Goal: Transaction & Acquisition: Book appointment/travel/reservation

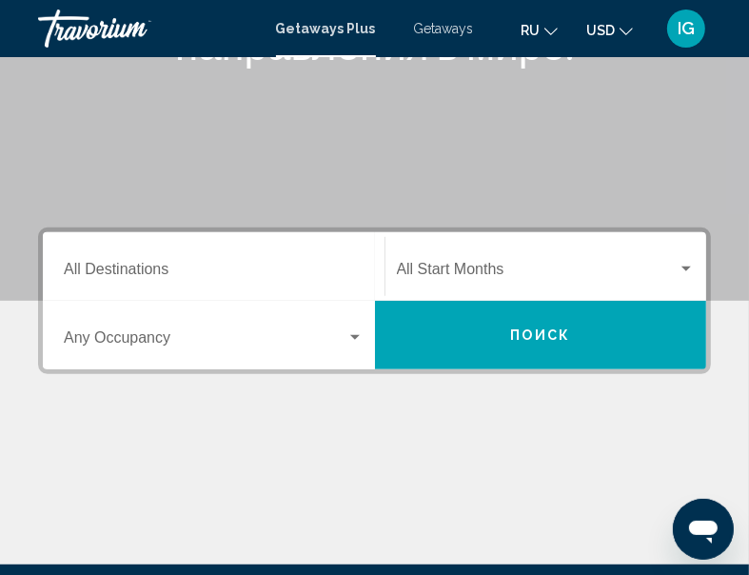
scroll to position [255, 0]
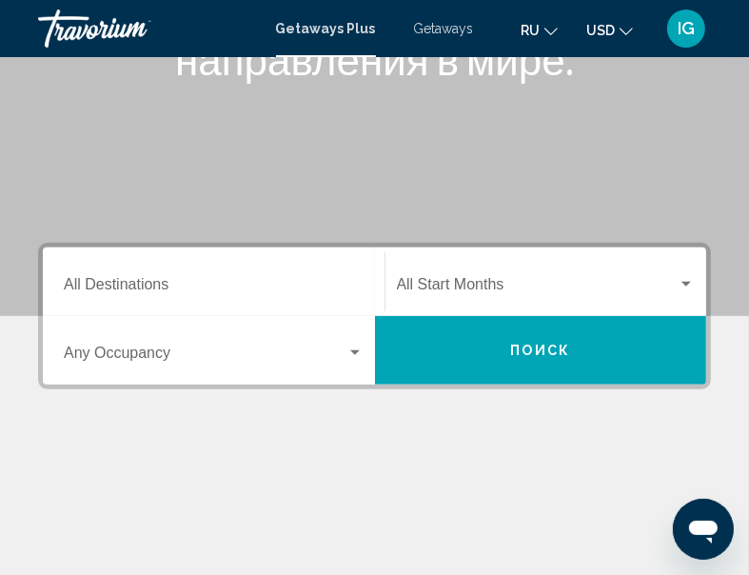
click at [377, 447] on div "Main content" at bounding box center [374, 508] width 673 height 143
click at [239, 294] on input "Destination All Destinations" at bounding box center [214, 288] width 300 height 17
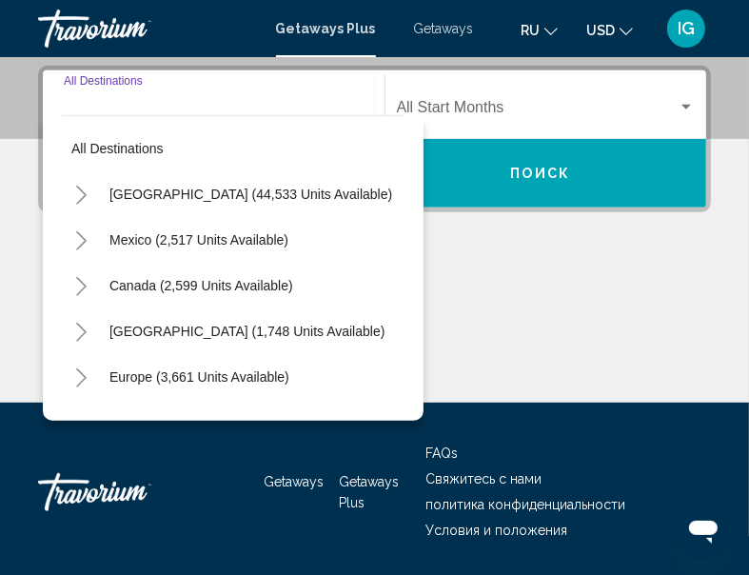
scroll to position [435, 0]
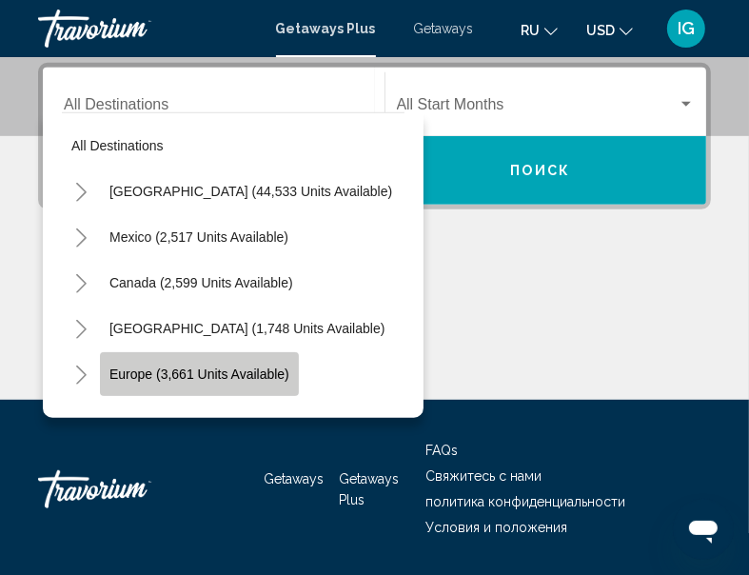
click at [145, 372] on span "Europe (3,661 units available)" at bounding box center [200, 374] width 180 height 15
type input "**********"
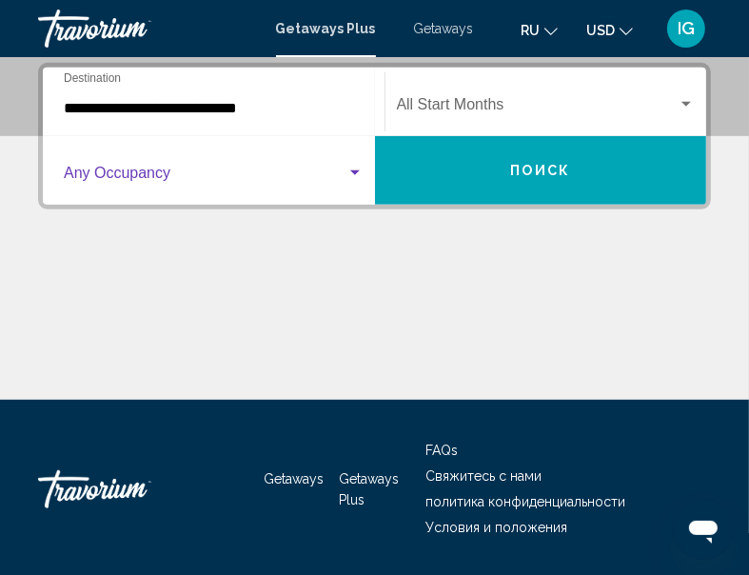
click at [347, 174] on div "Search widget" at bounding box center [355, 173] width 17 height 15
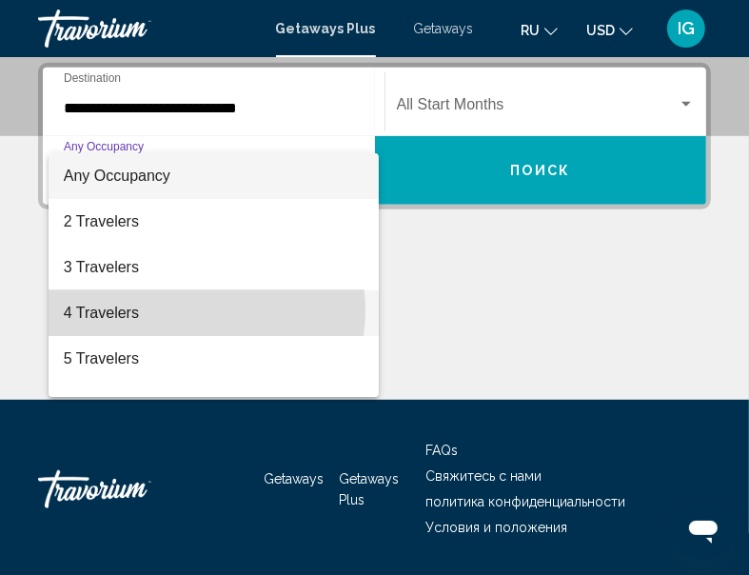
click at [188, 310] on span "4 Travelers" at bounding box center [214, 313] width 300 height 46
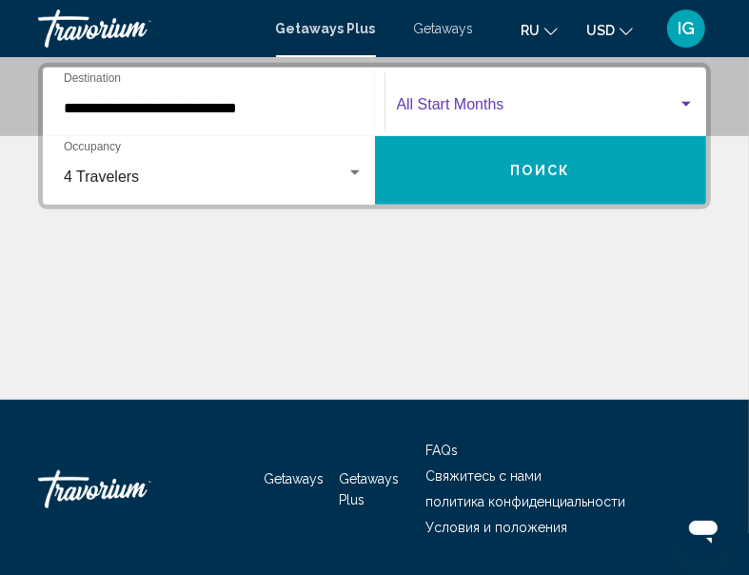
click at [674, 101] on span "Search widget" at bounding box center [538, 108] width 282 height 17
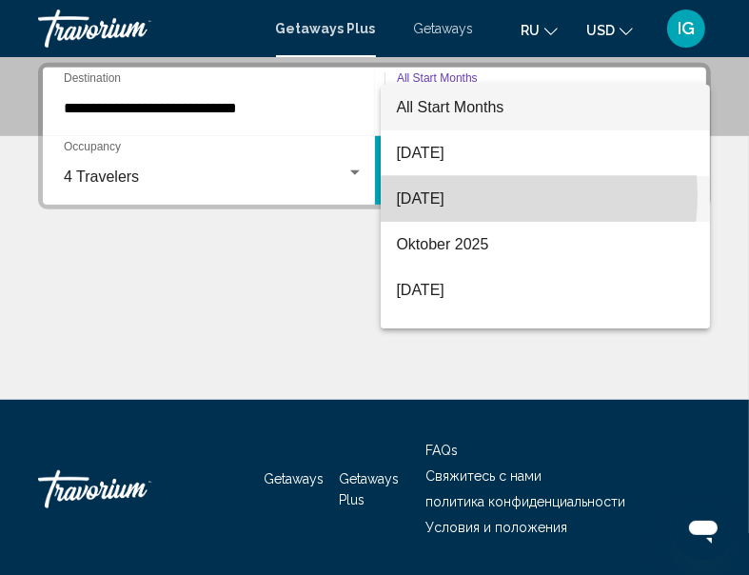
click at [468, 195] on span "[DATE]" at bounding box center [545, 199] width 299 height 46
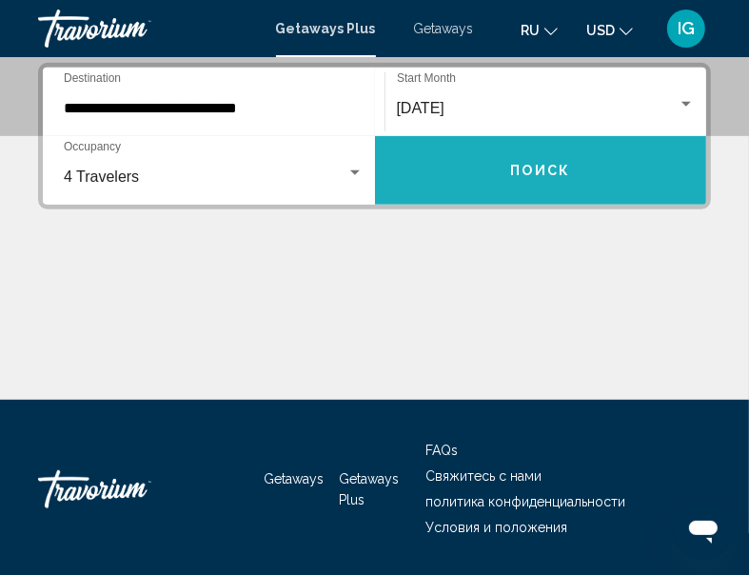
click at [472, 189] on button "Поиск" at bounding box center [541, 170] width 332 height 69
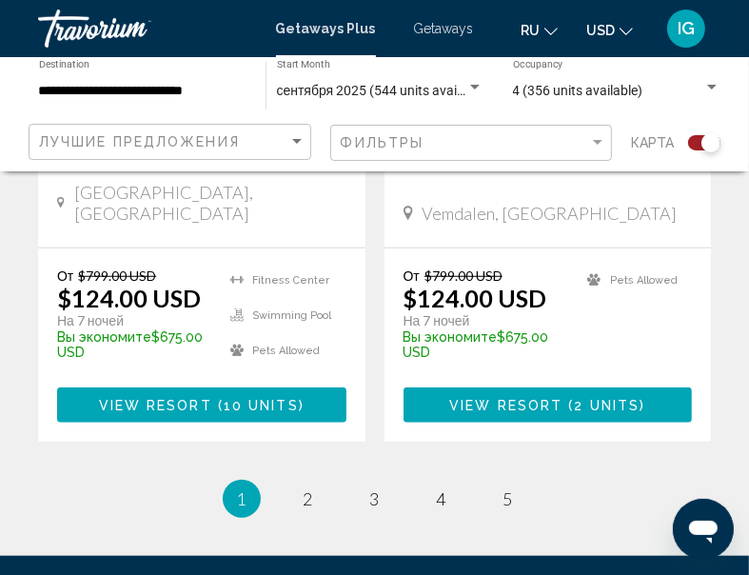
scroll to position [4456, 0]
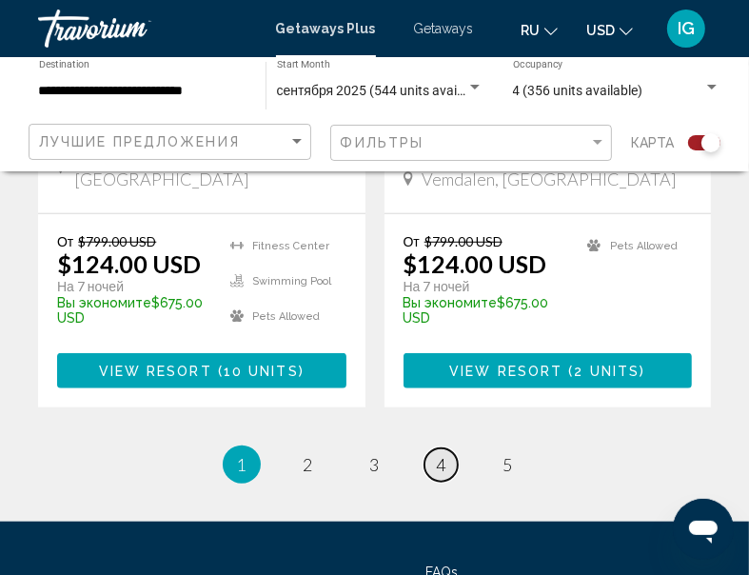
click at [442, 454] on span "4" at bounding box center [442, 464] width 10 height 21
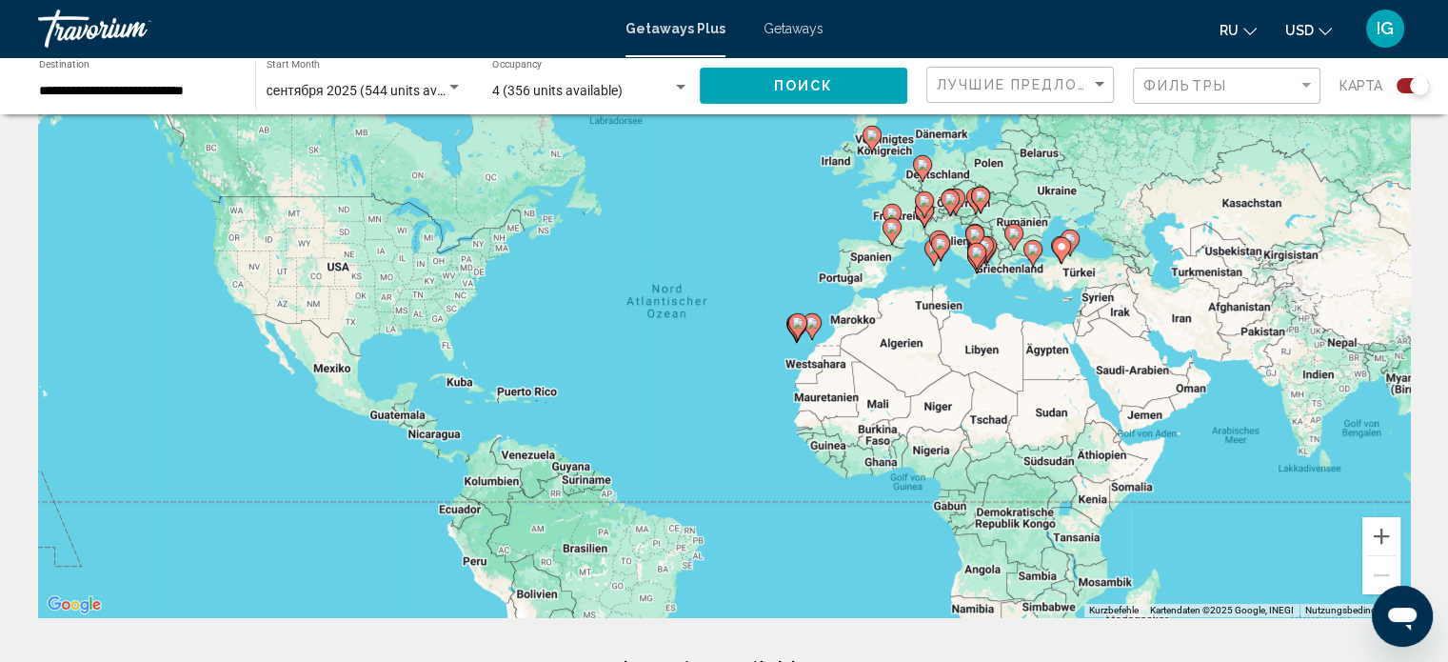
scroll to position [92, 0]
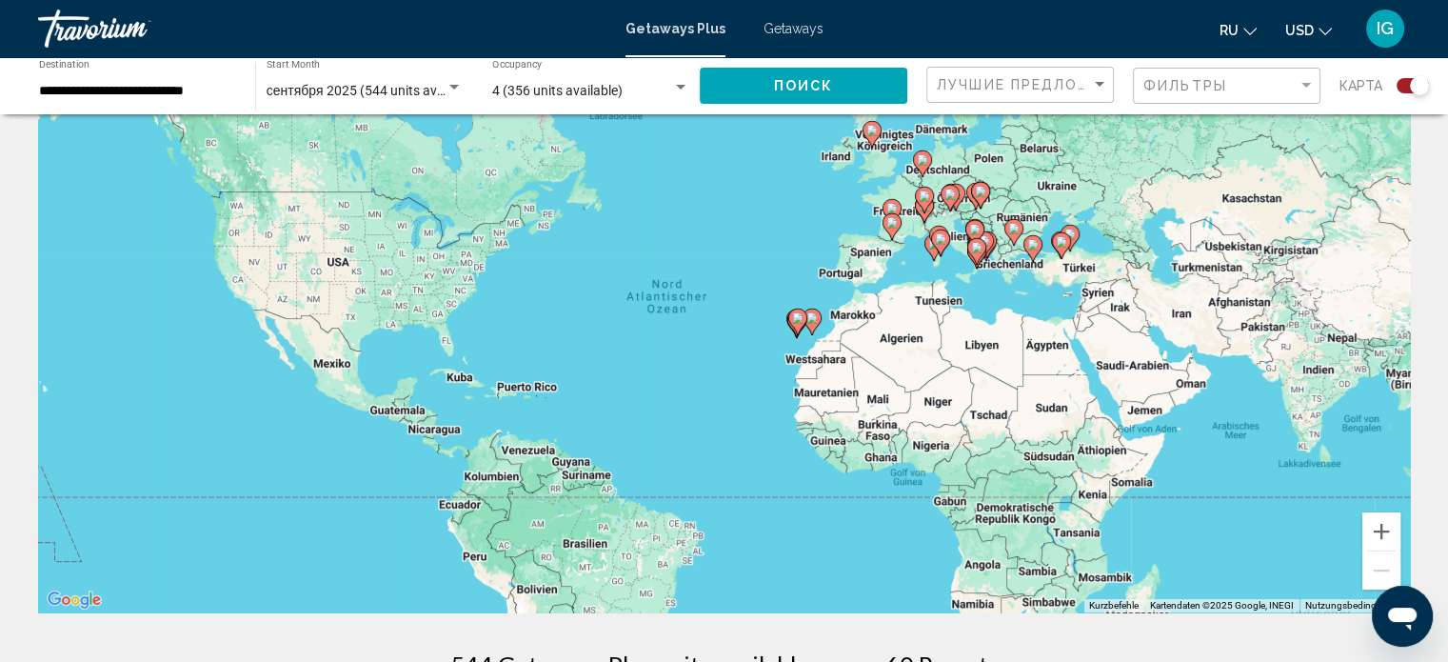
click at [763, 257] on gmp-advanced-marker "Main content" at bounding box center [934, 247] width 19 height 29
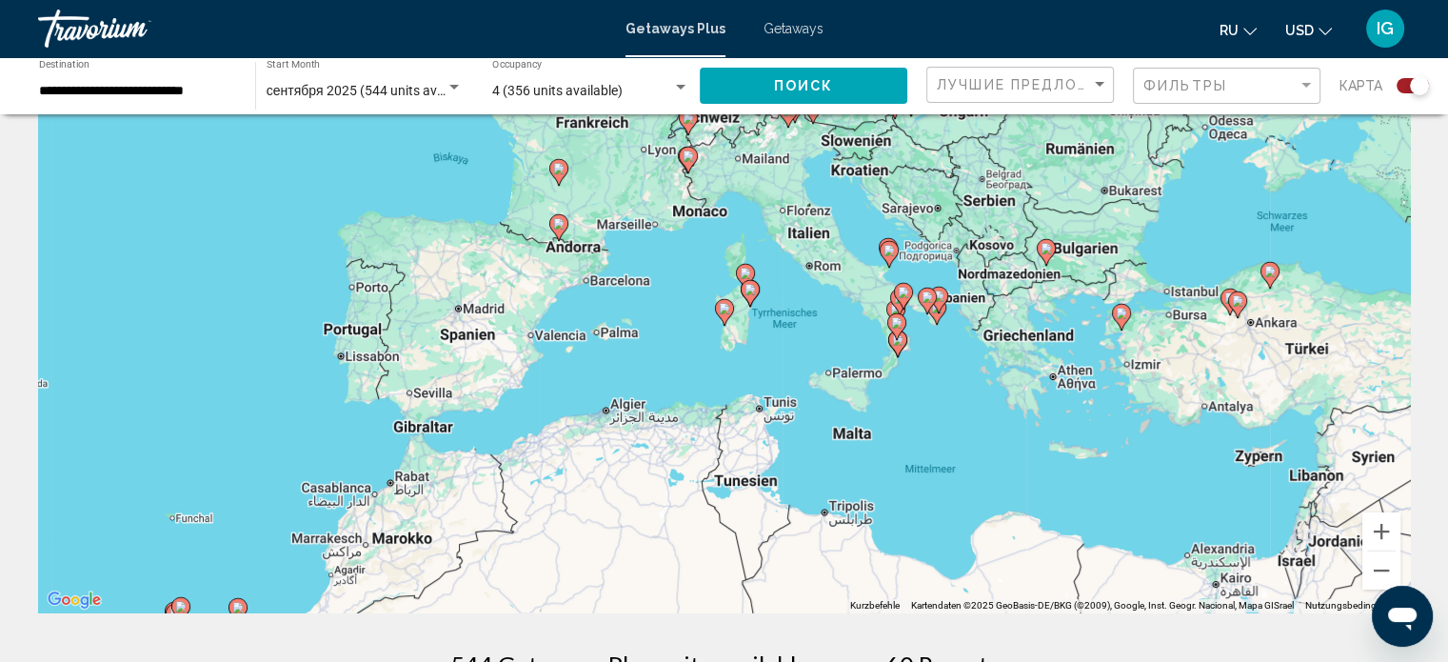
click at [728, 319] on gmp-advanced-marker "Main content" at bounding box center [724, 312] width 19 height 29
type input "**********"
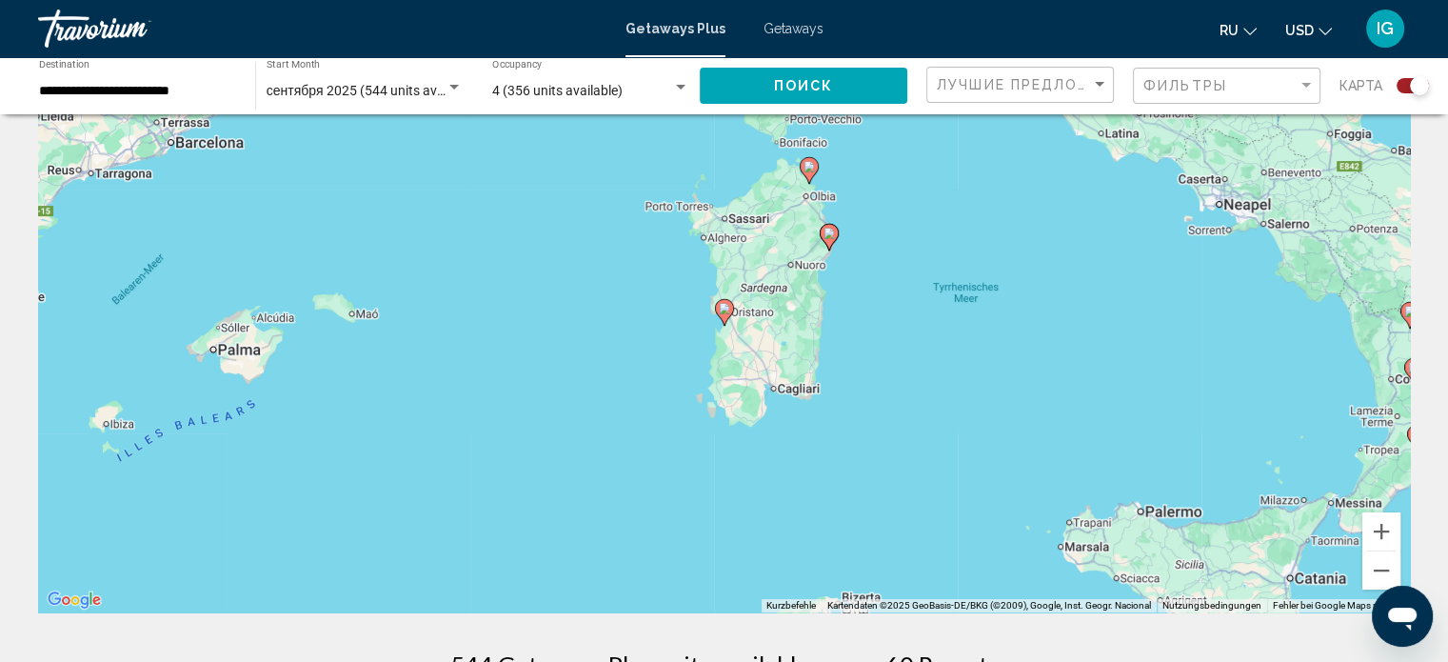
click at [763, 182] on gmp-advanced-marker "Main content" at bounding box center [809, 170] width 19 height 29
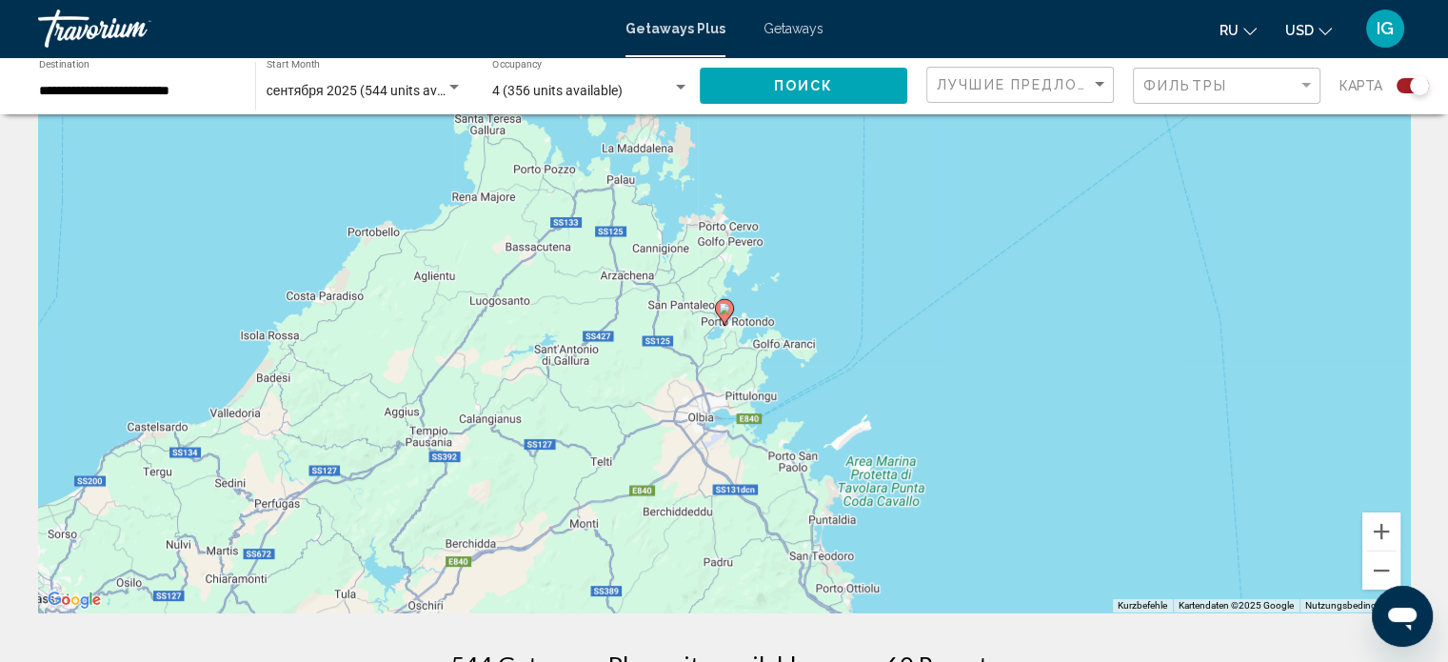
click at [717, 314] on icon "Main content" at bounding box center [724, 312] width 19 height 27
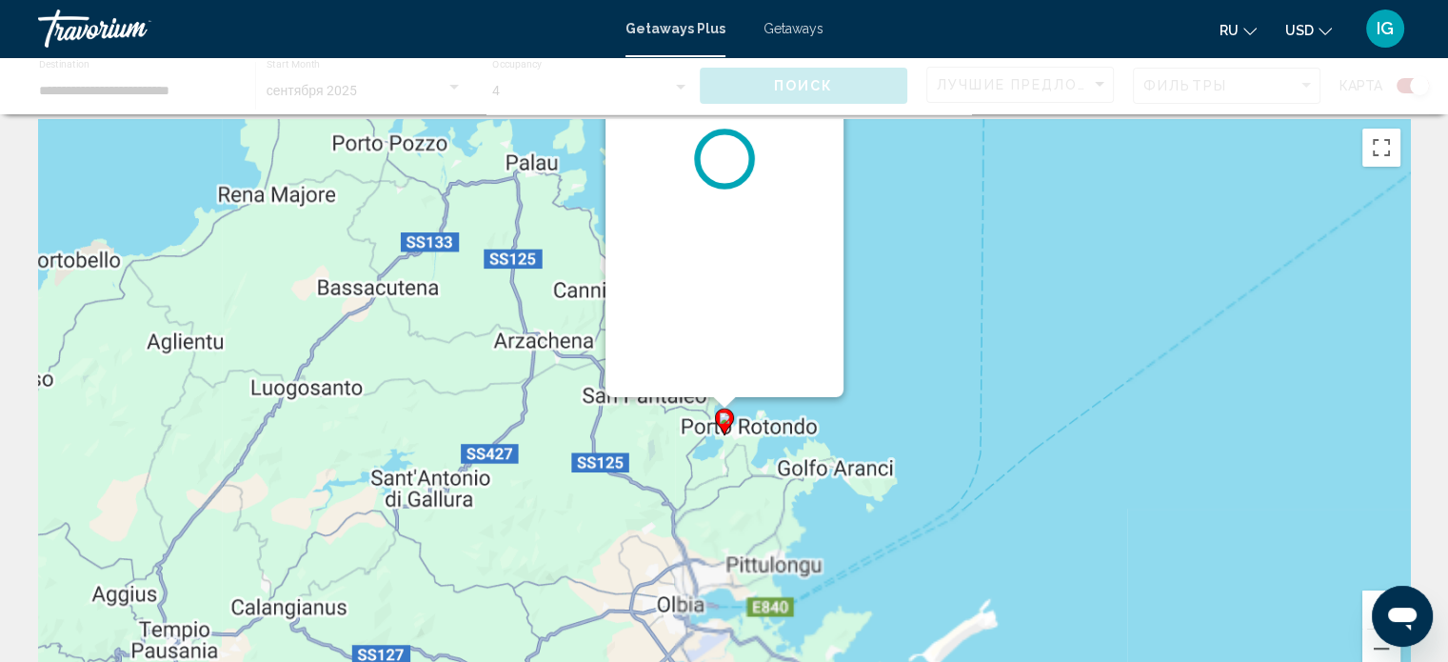
scroll to position [0, 0]
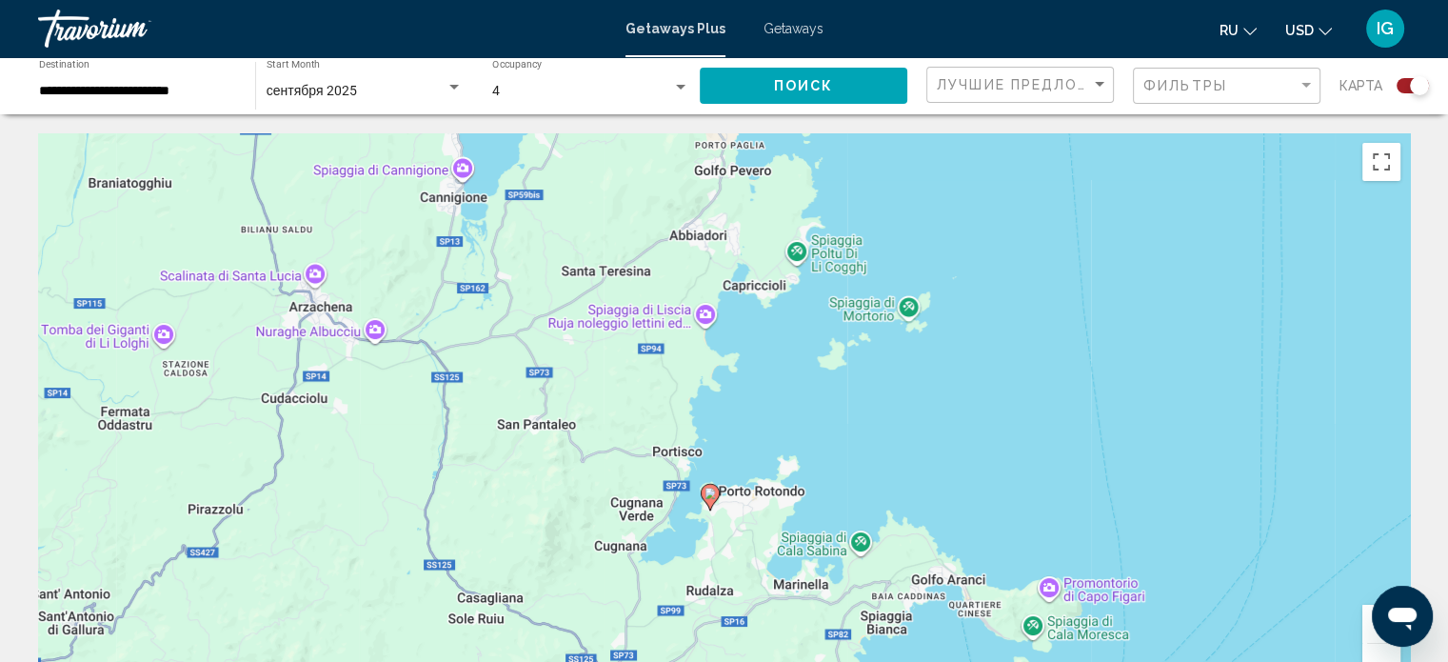
drag, startPoint x: 990, startPoint y: 270, endPoint x: 966, endPoint y: 106, distance: 166.6
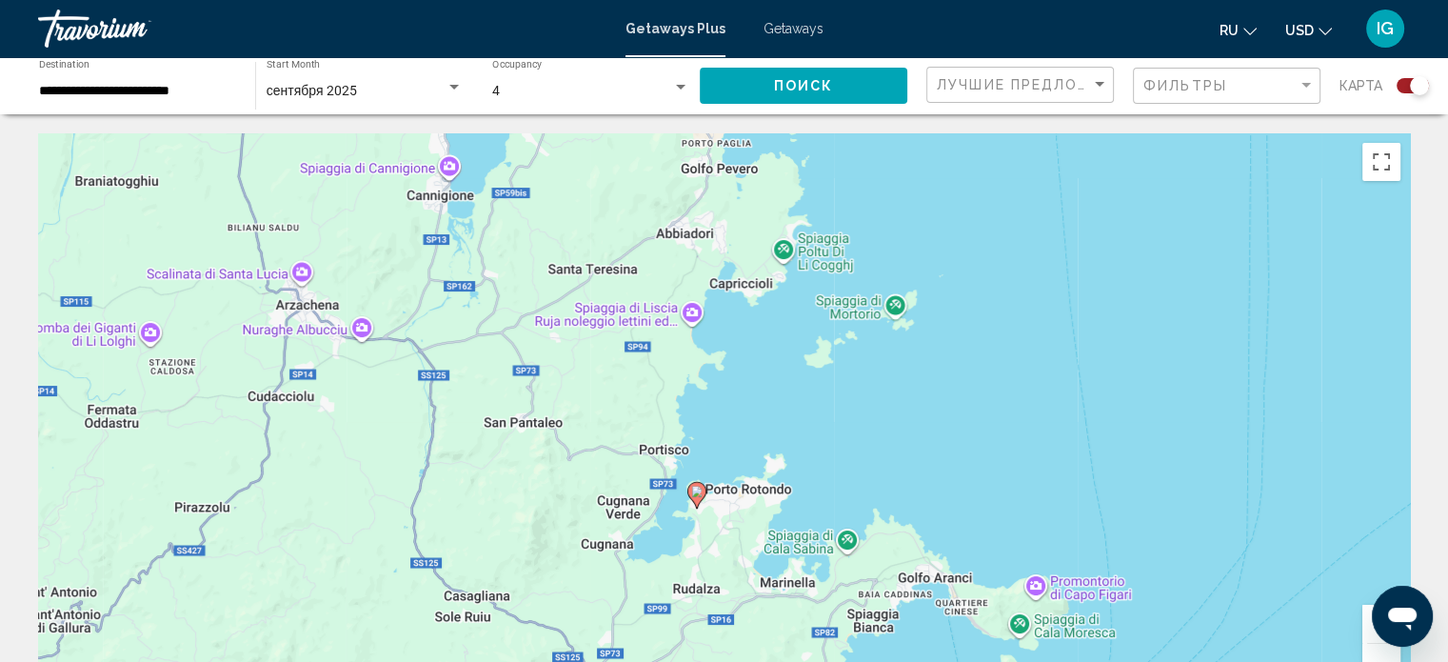
click at [692, 492] on image "Main content" at bounding box center [696, 491] width 11 height 11
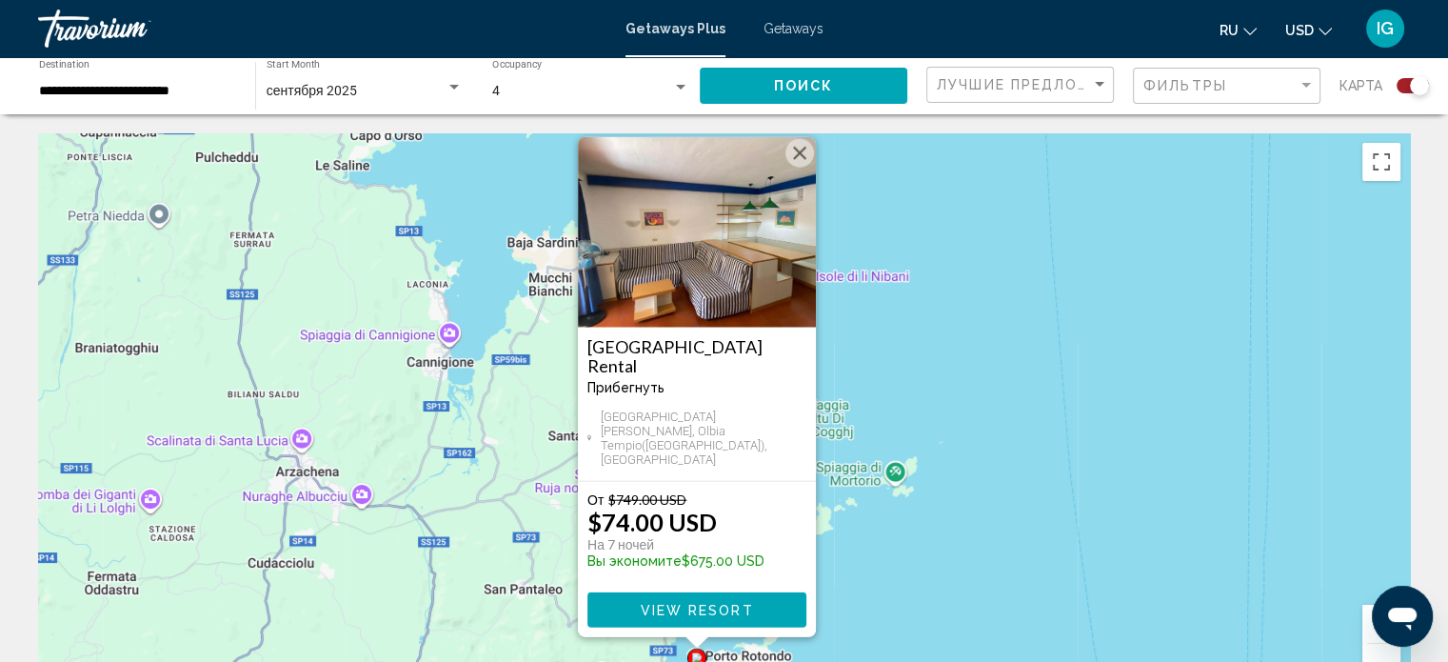
click at [713, 308] on img "Main content" at bounding box center [697, 232] width 238 height 190
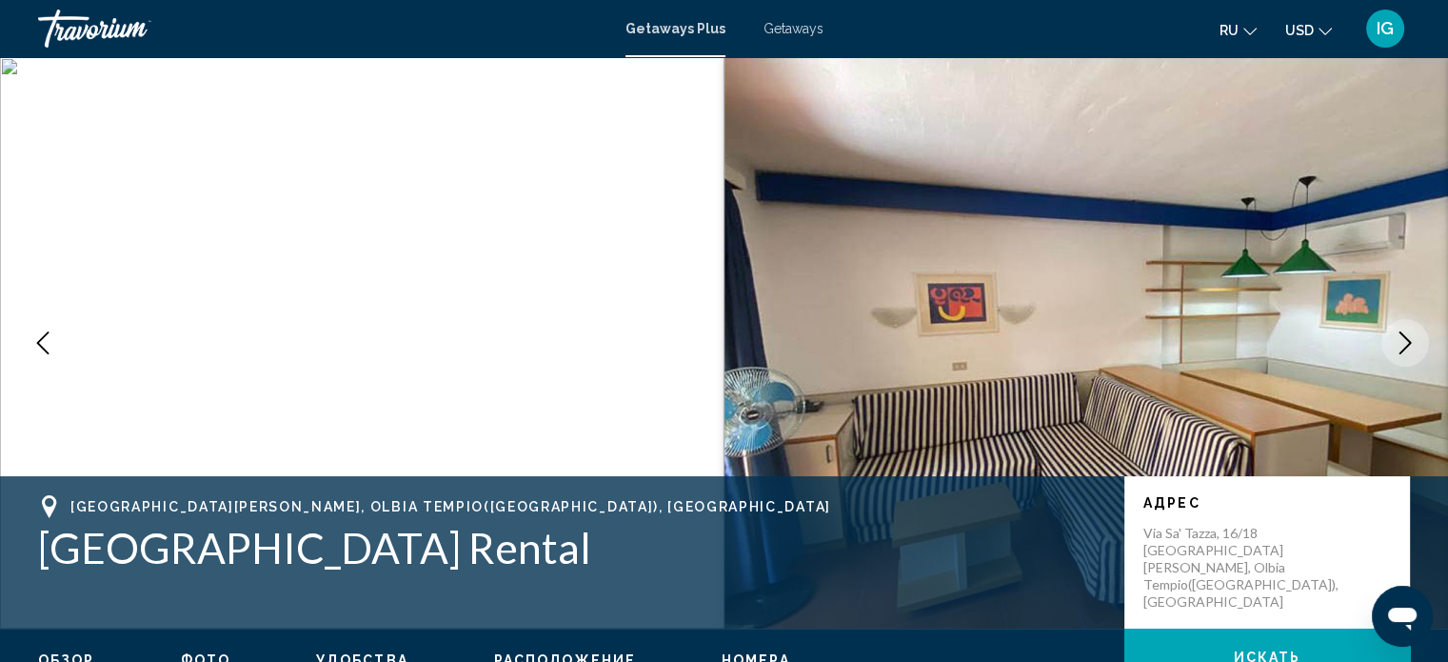
scroll to position [11, 0]
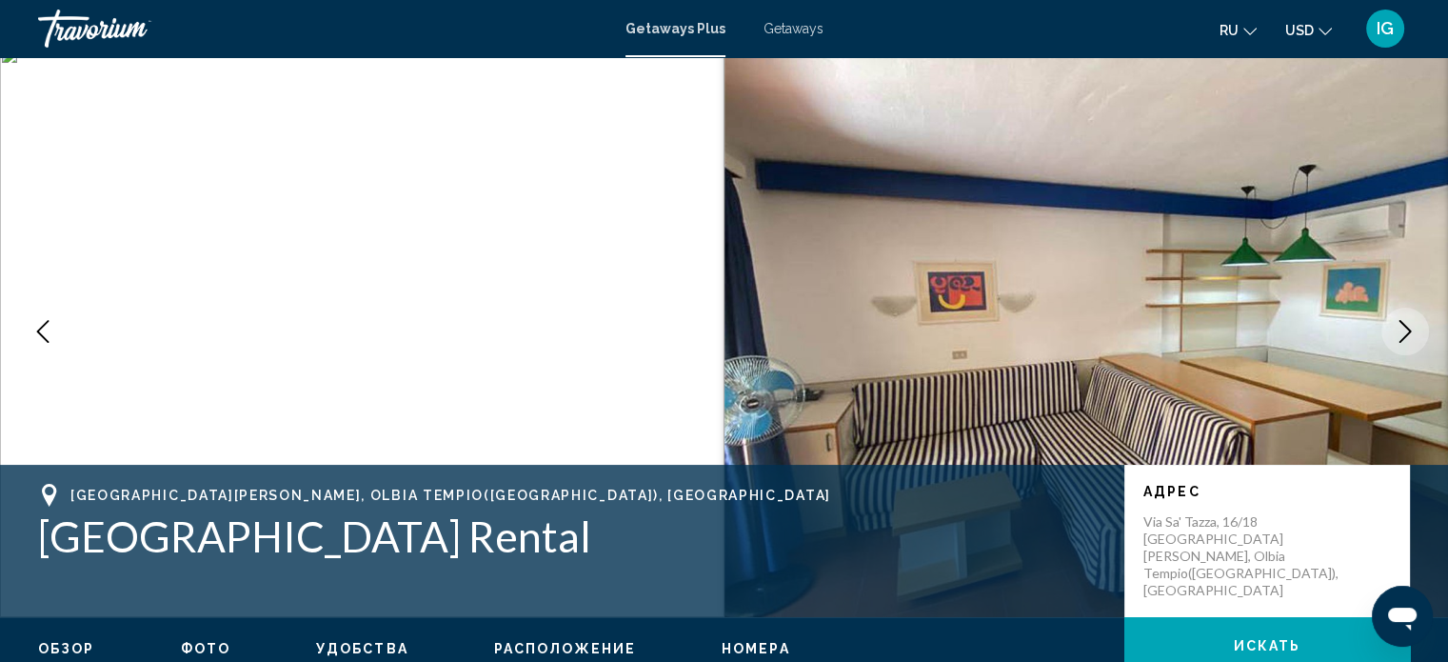
click at [763, 327] on icon "Next image" at bounding box center [1405, 331] width 23 height 23
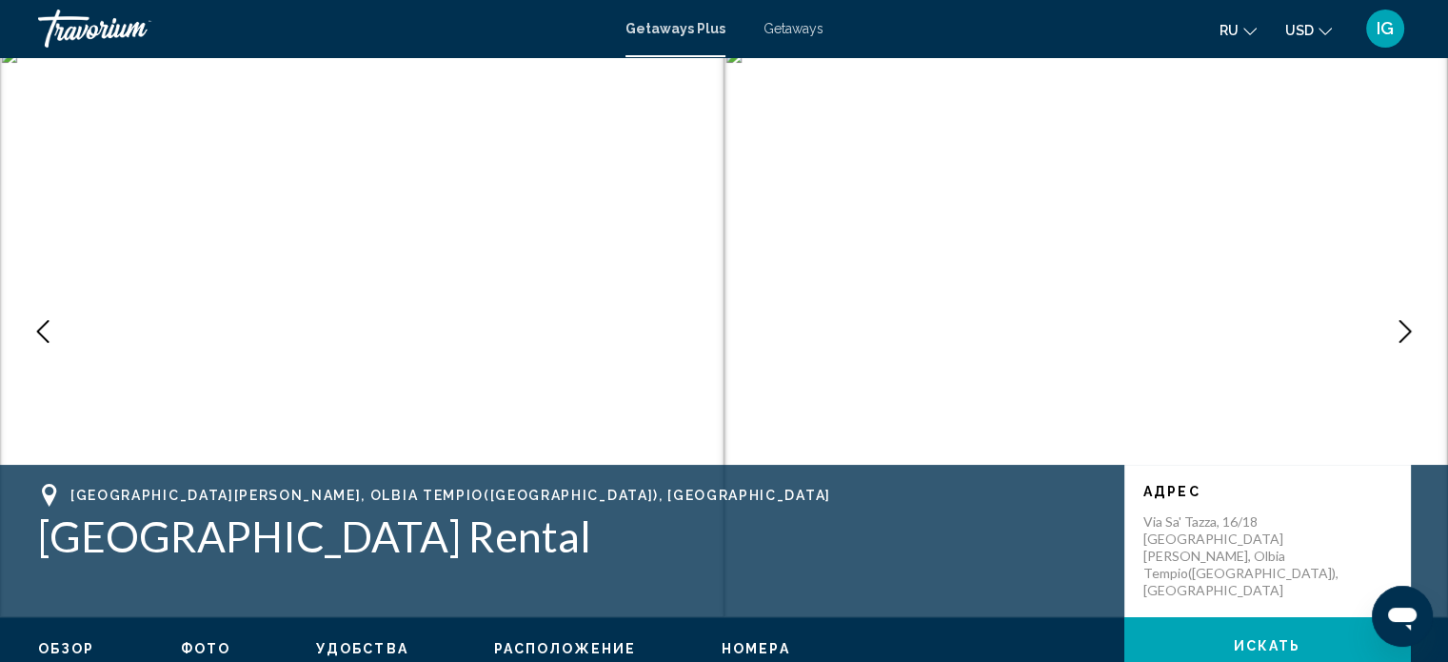
click at [763, 327] on icon "Next image" at bounding box center [1405, 331] width 23 height 23
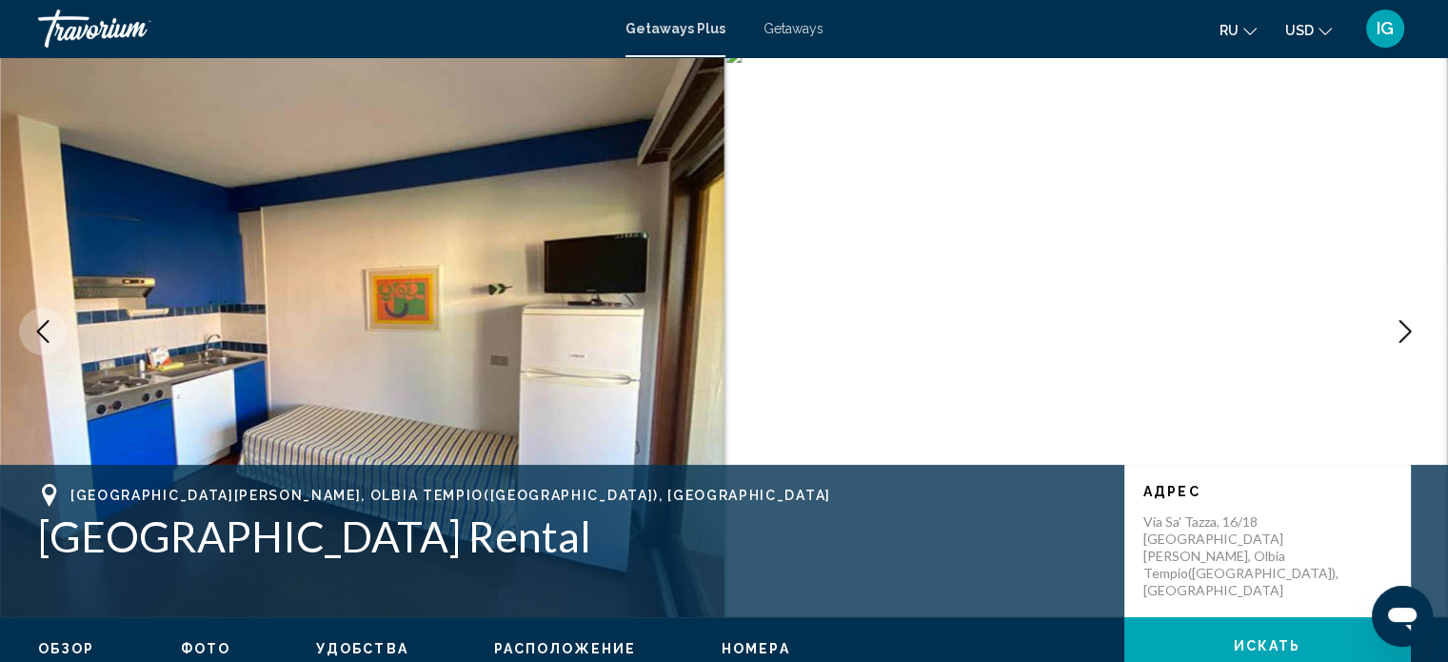
click at [763, 327] on icon "Next image" at bounding box center [1405, 331] width 23 height 23
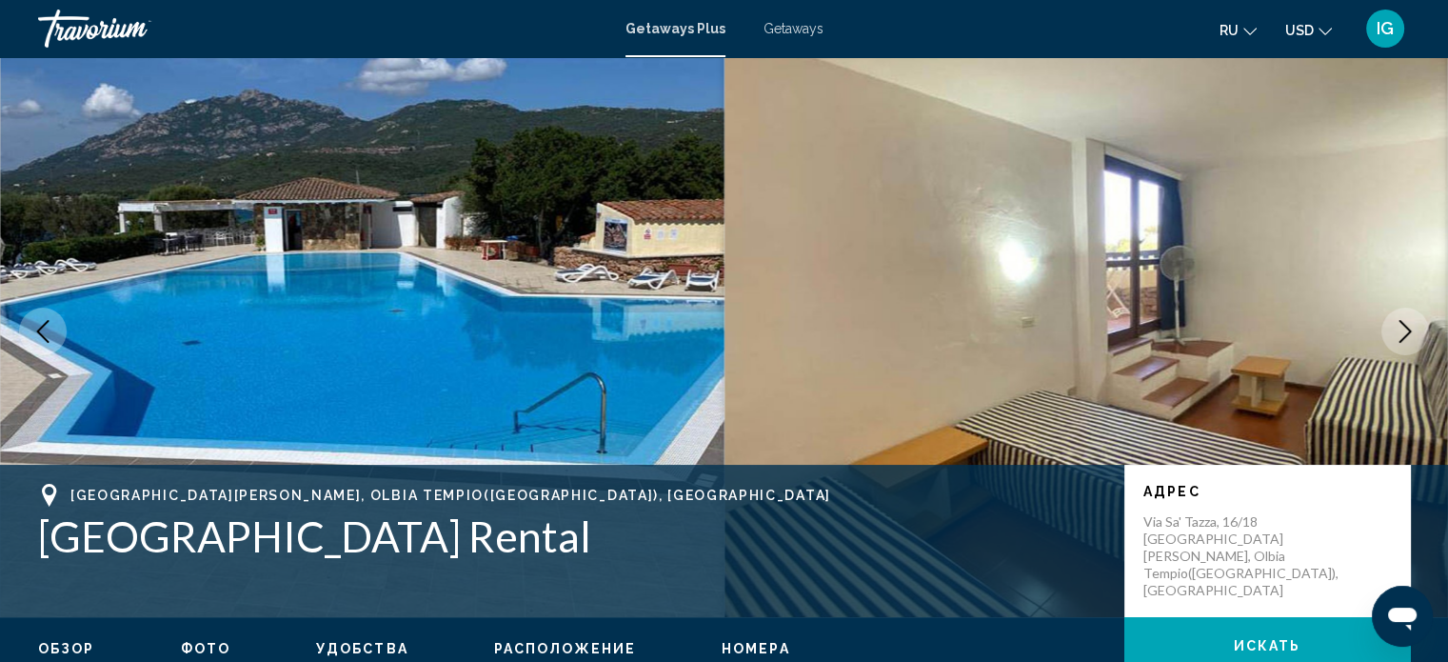
click at [763, 327] on icon "Next image" at bounding box center [1405, 331] width 23 height 23
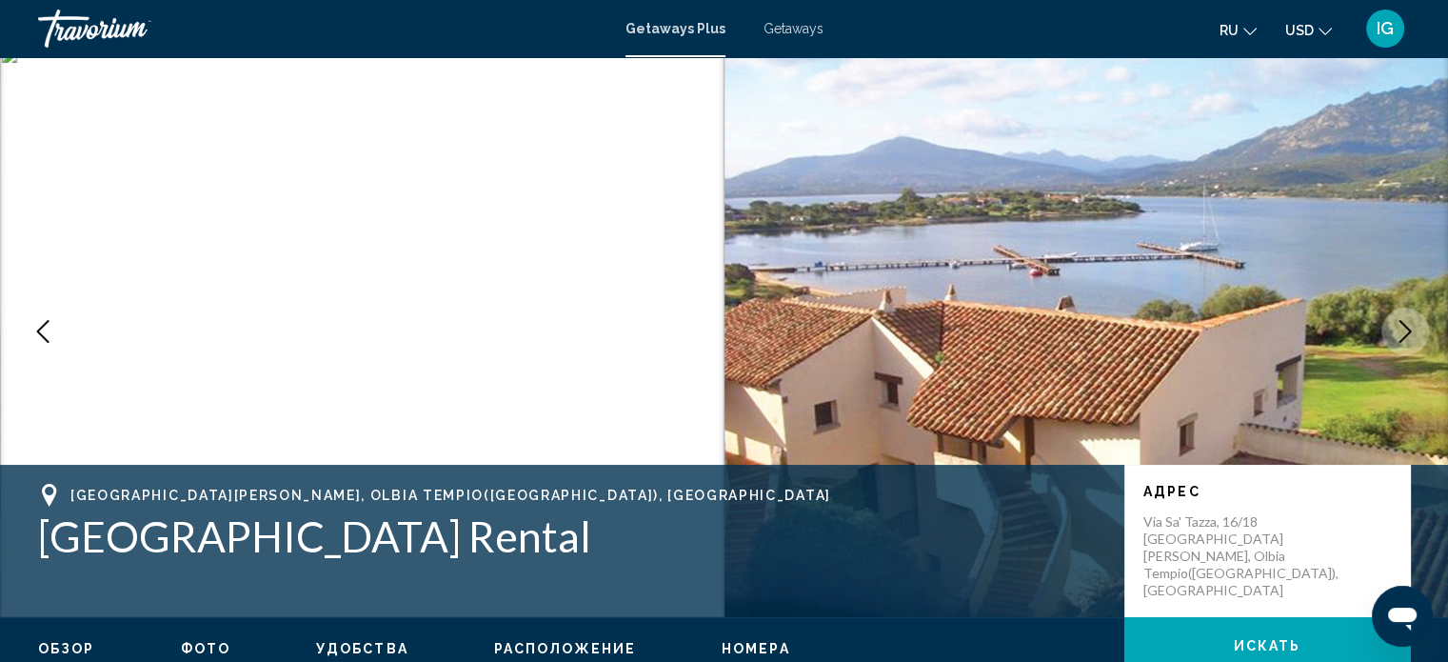
click at [763, 327] on icon "Next image" at bounding box center [1405, 331] width 23 height 23
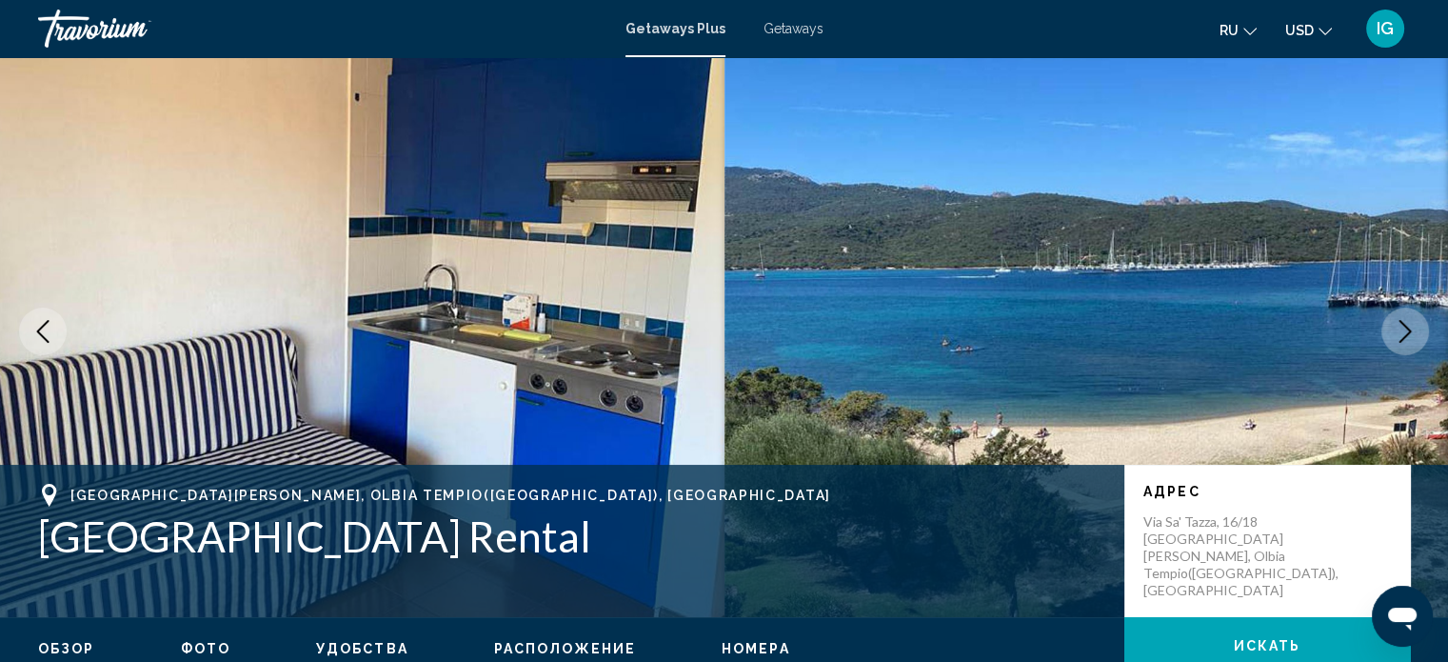
click at [763, 327] on icon "Next image" at bounding box center [1405, 331] width 23 height 23
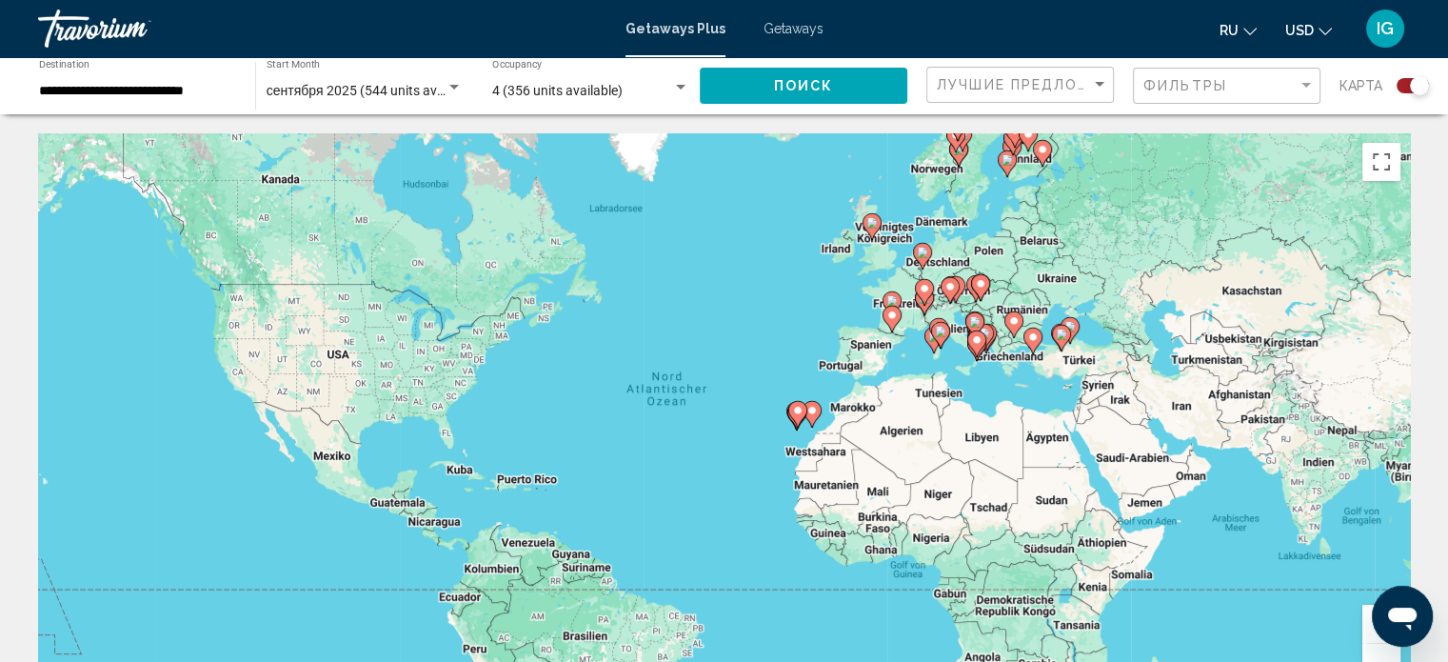
click at [763, 349] on gmp-advanced-marker "Main content" at bounding box center [934, 340] width 19 height 29
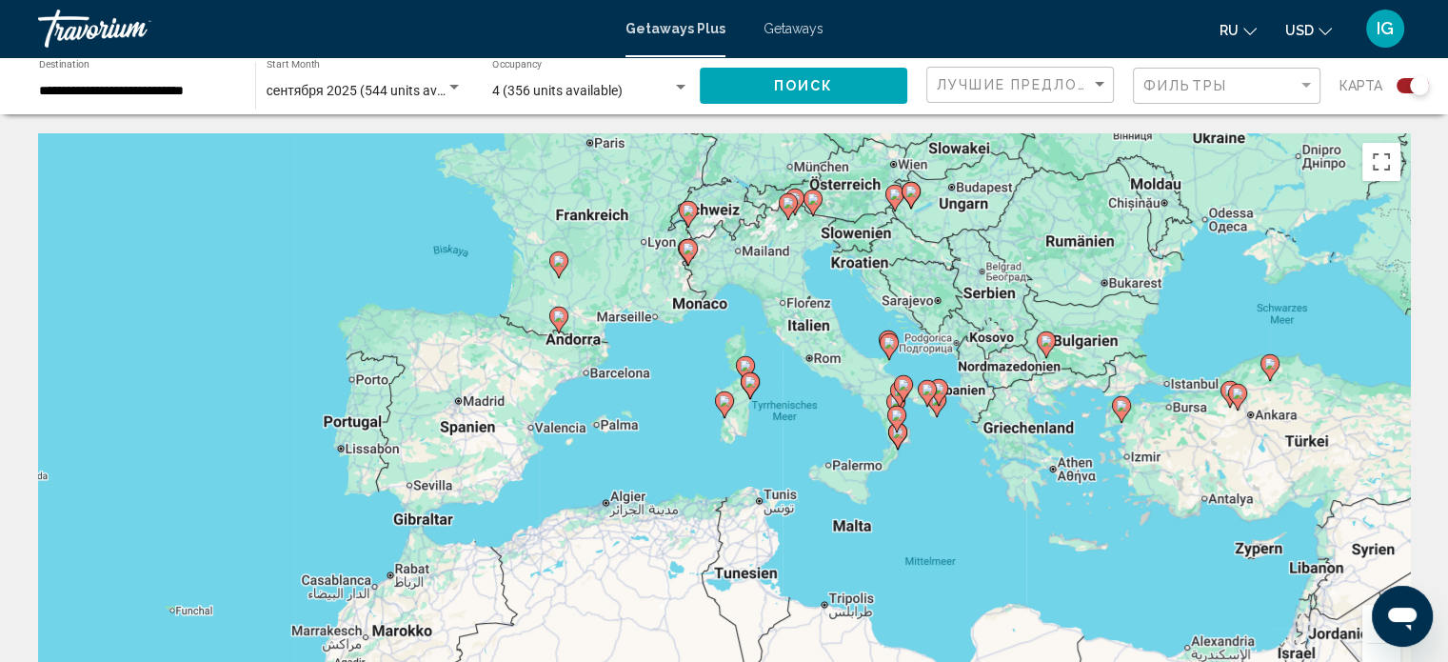
click at [718, 403] on icon "Main content" at bounding box center [723, 404] width 17 height 25
type input "**********"
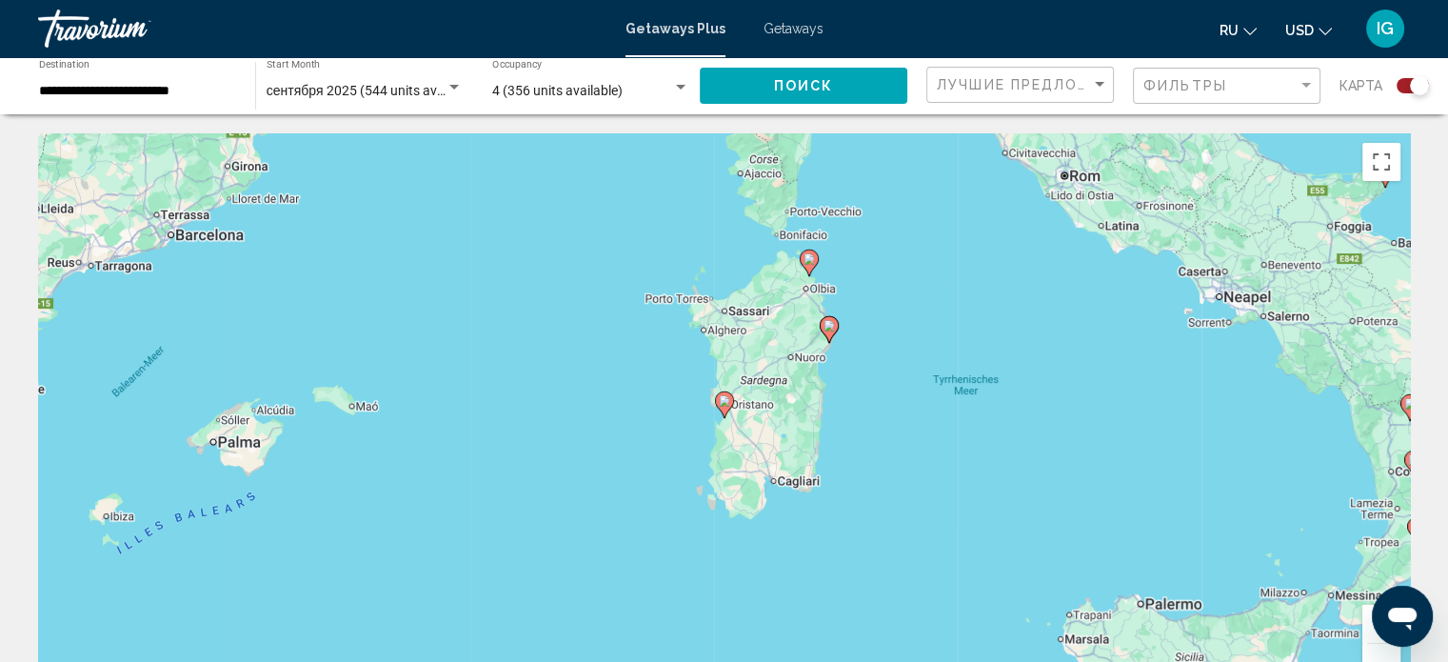
click at [718, 403] on icon "Main content" at bounding box center [723, 404] width 17 height 25
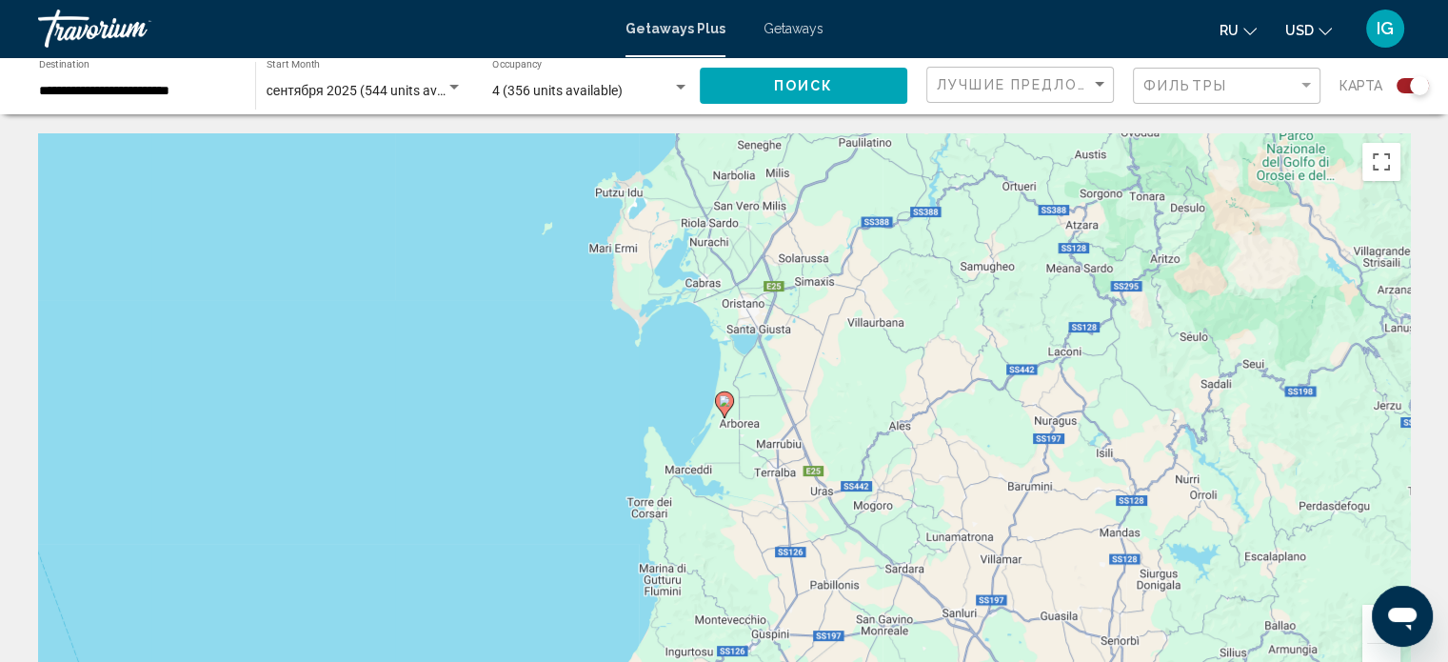
click at [718, 403] on icon "Main content" at bounding box center [723, 404] width 17 height 25
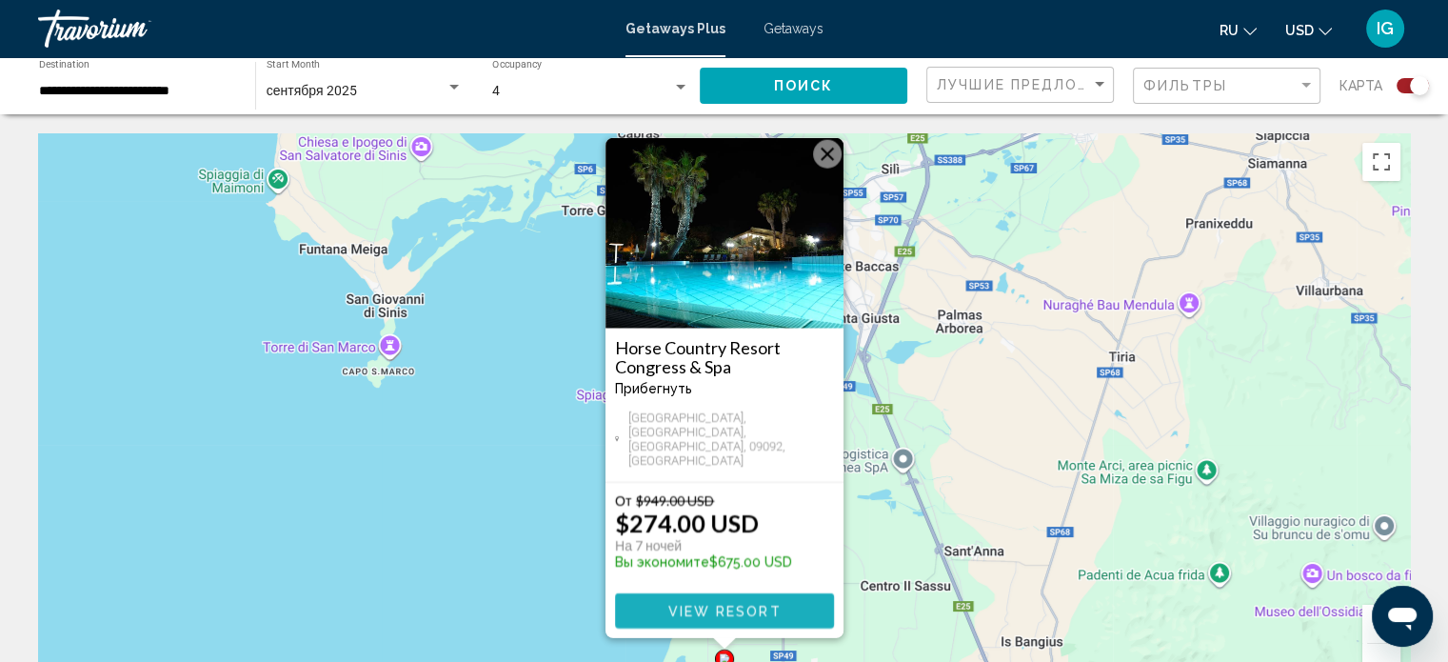
click at [729, 574] on span "View Resort" at bounding box center [724, 611] width 113 height 15
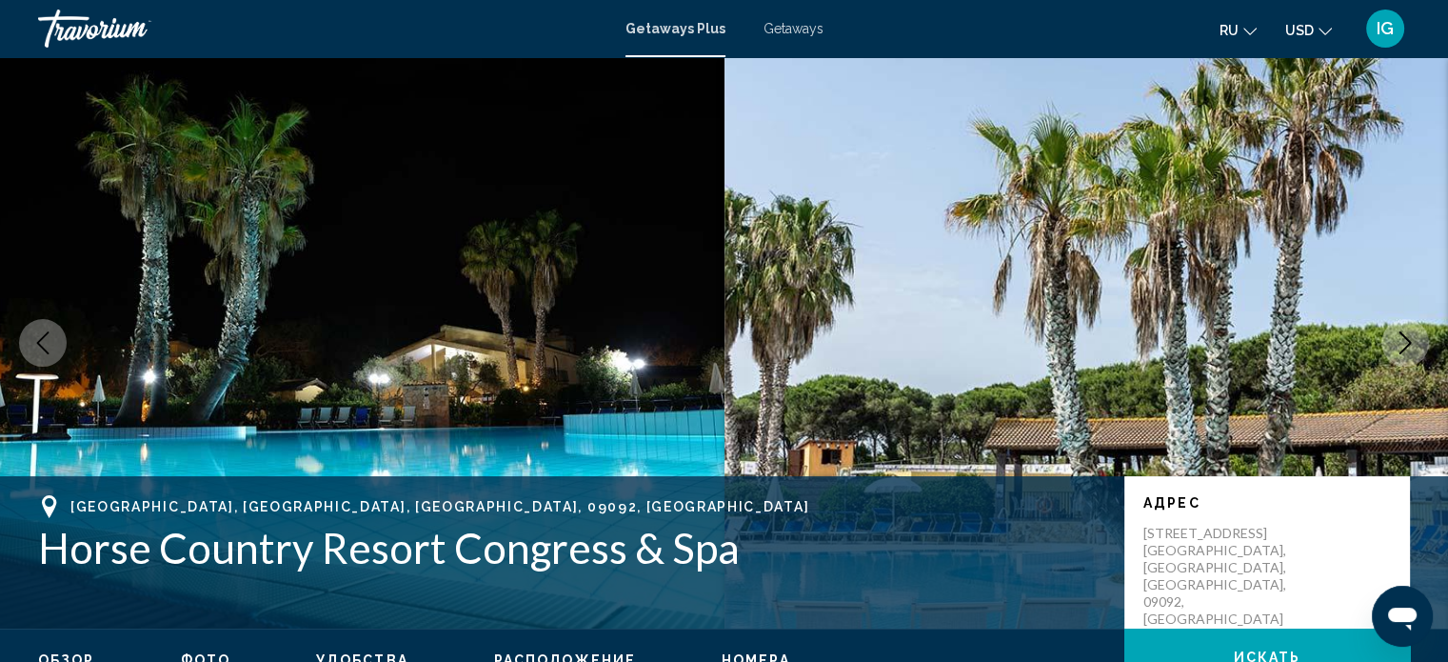
scroll to position [11, 0]
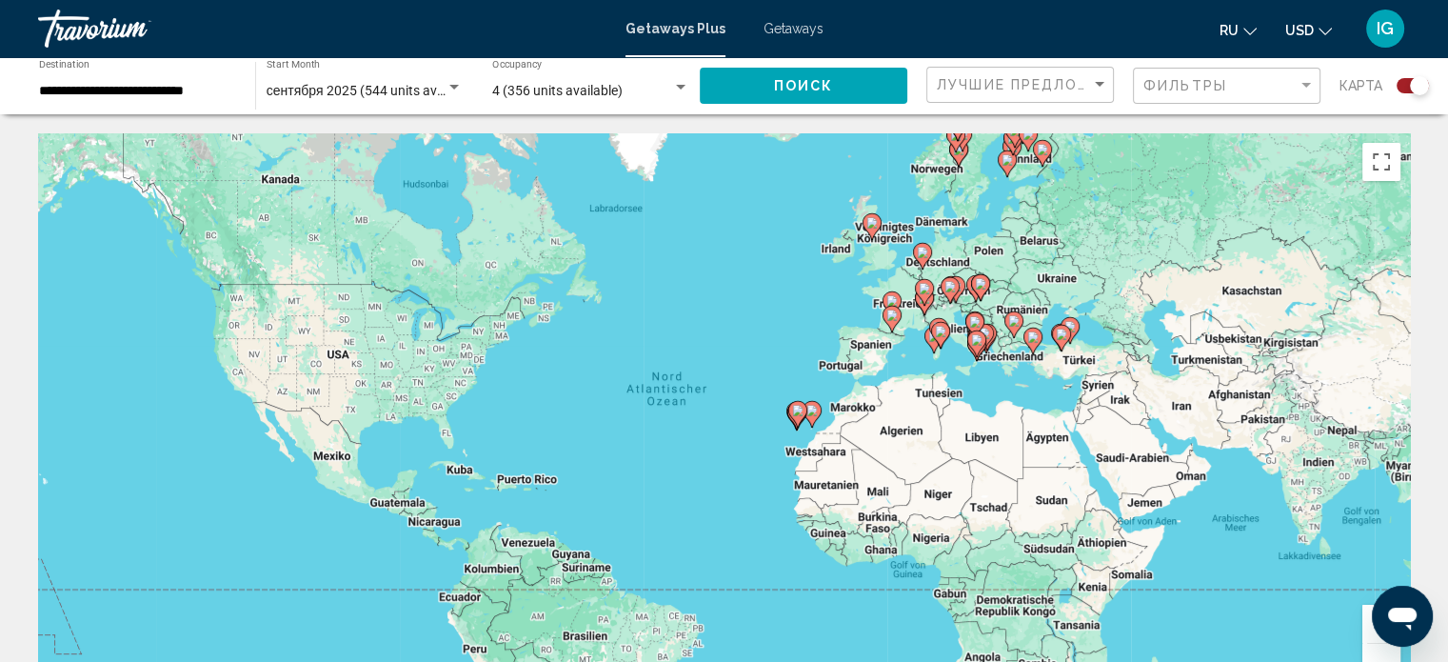
click at [763, 346] on icon "Main content" at bounding box center [934, 340] width 19 height 27
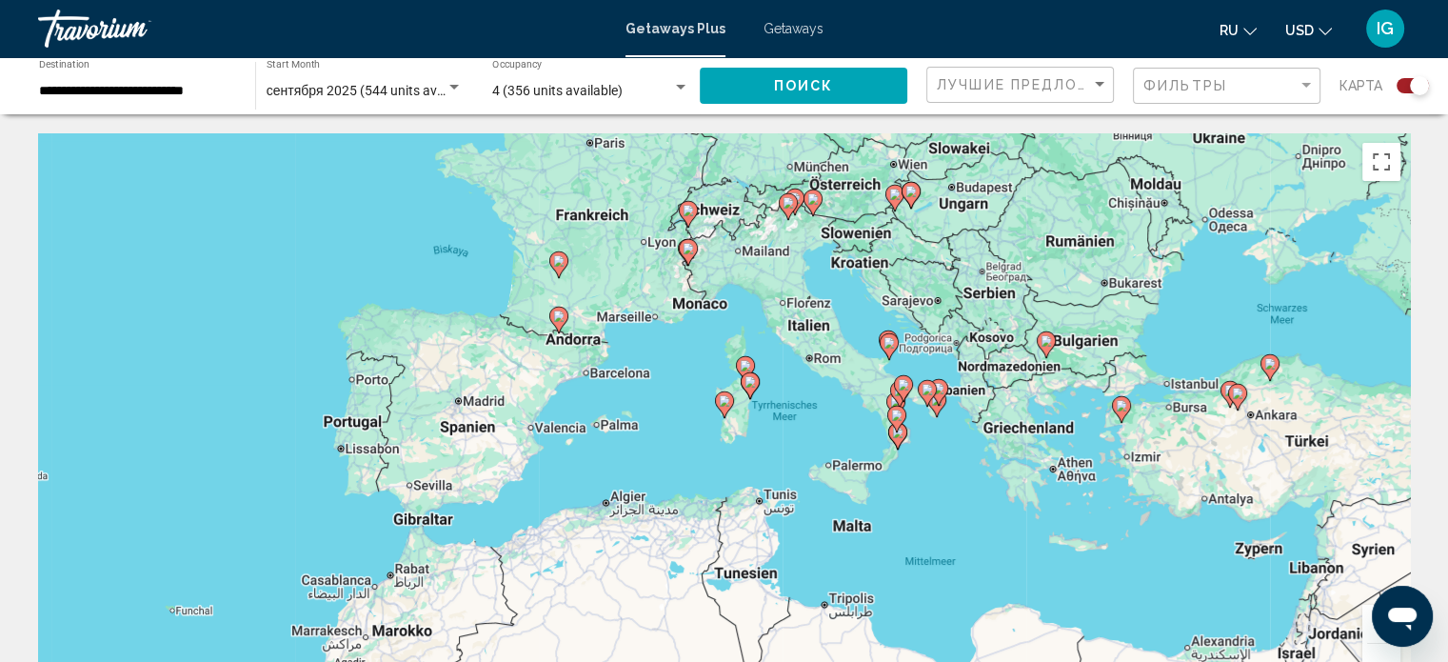
click at [750, 390] on icon "Main content" at bounding box center [749, 385] width 17 height 25
type input "**********"
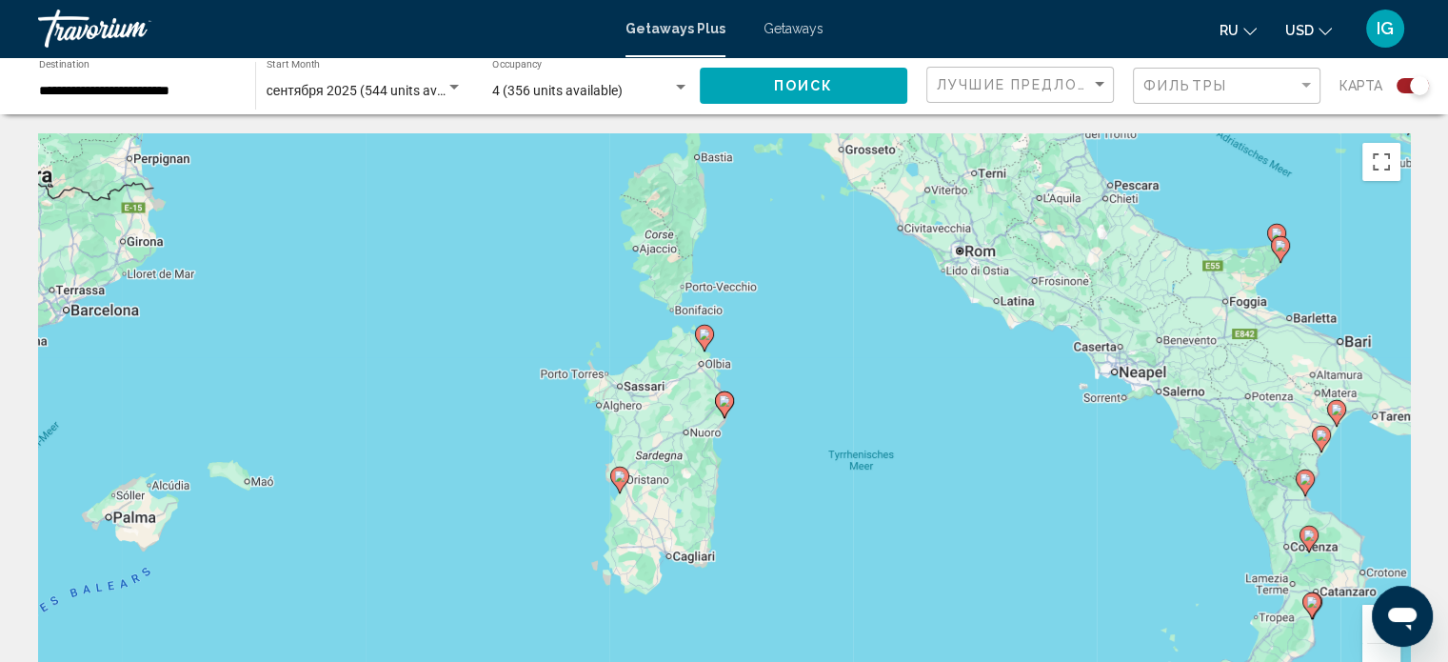
click at [718, 404] on icon "Main content" at bounding box center [723, 404] width 17 height 25
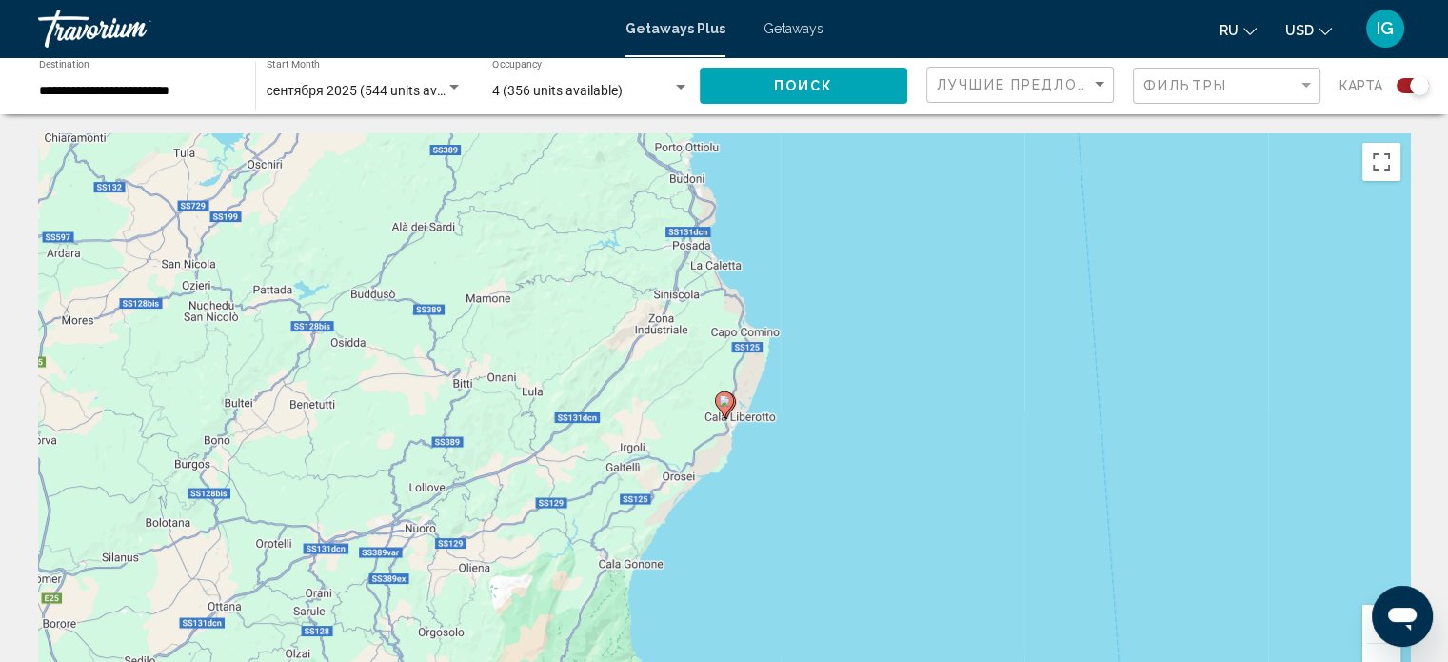
click at [718, 404] on icon "Main content" at bounding box center [723, 404] width 17 height 25
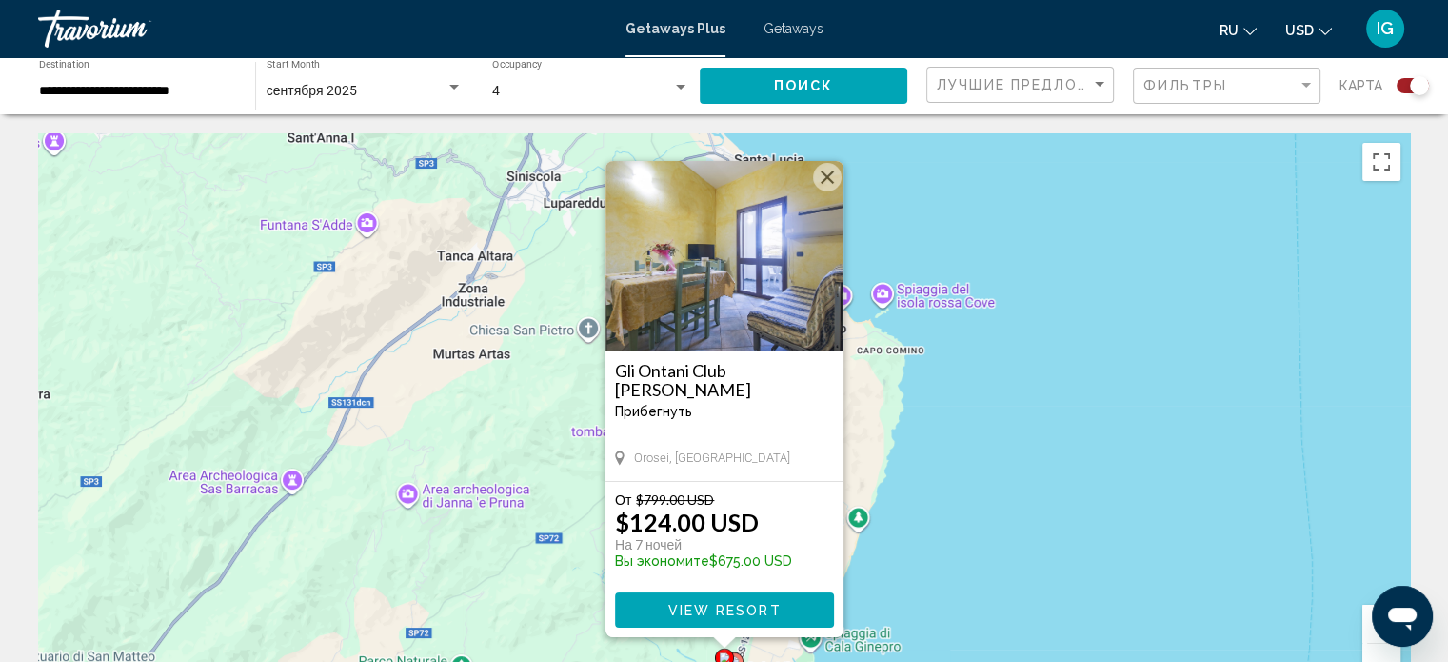
click at [763, 180] on button "Schließen" at bounding box center [827, 177] width 29 height 29
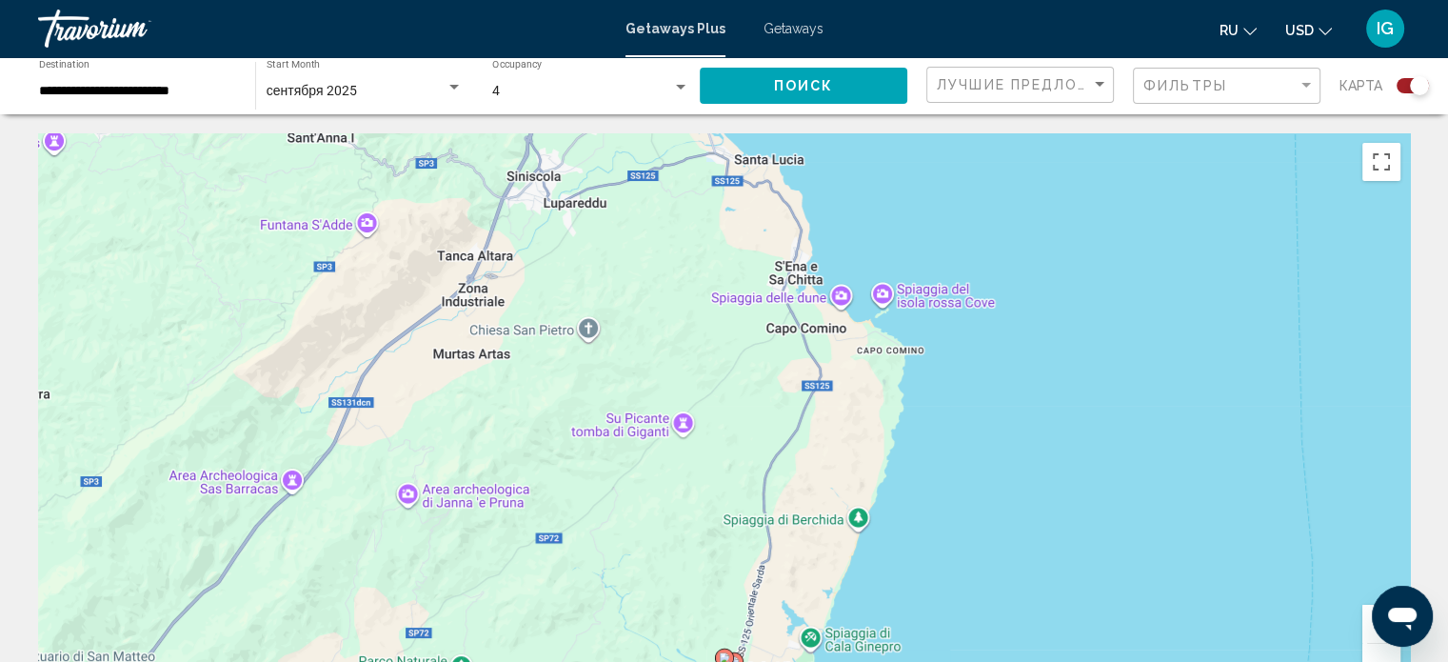
click at [732, 574] on icon "Main content" at bounding box center [723, 661] width 17 height 25
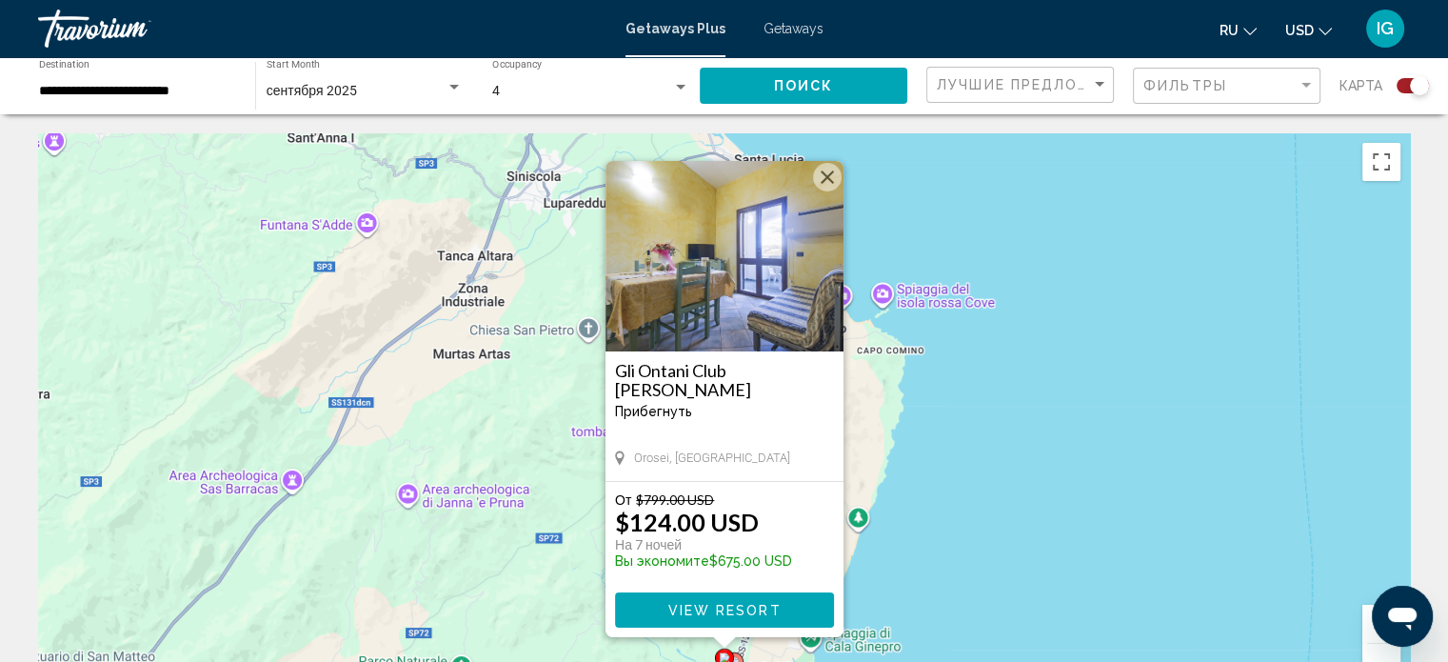
click at [763, 172] on button "Schließen" at bounding box center [827, 177] width 29 height 29
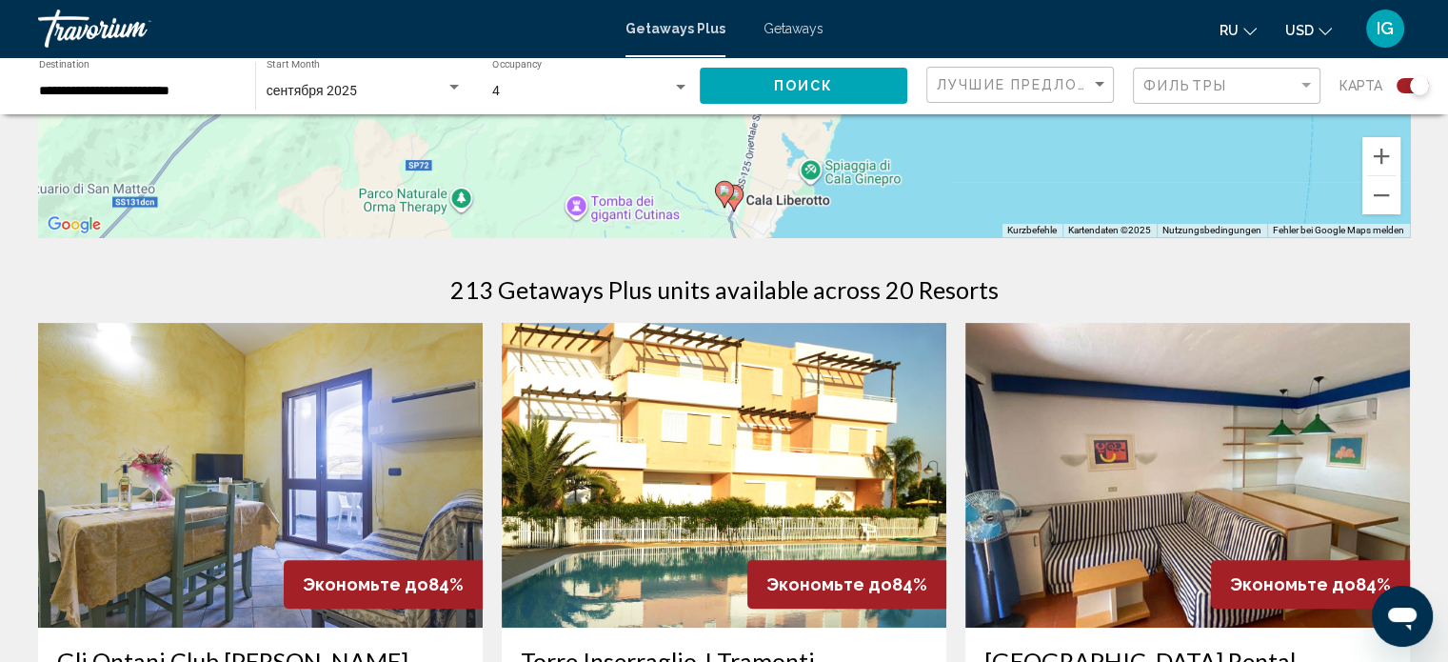
scroll to position [427, 0]
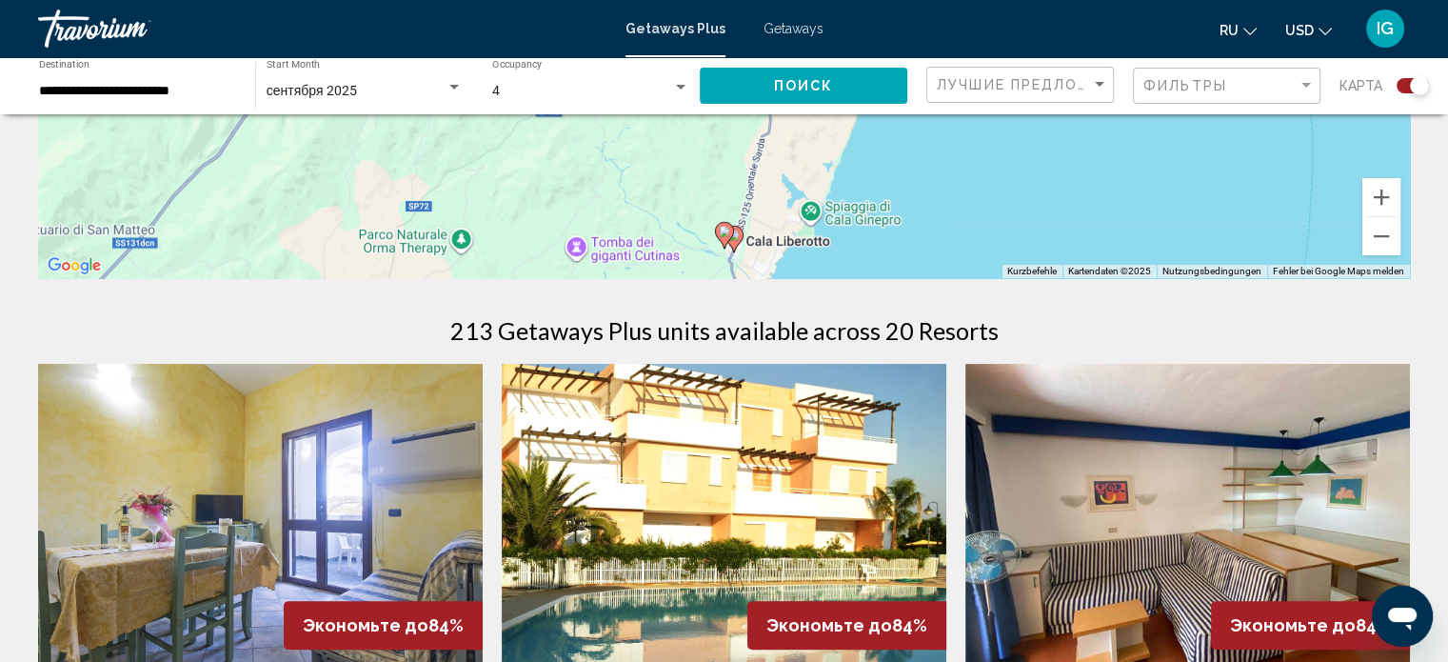
click at [735, 238] on image "Main content" at bounding box center [733, 234] width 11 height 11
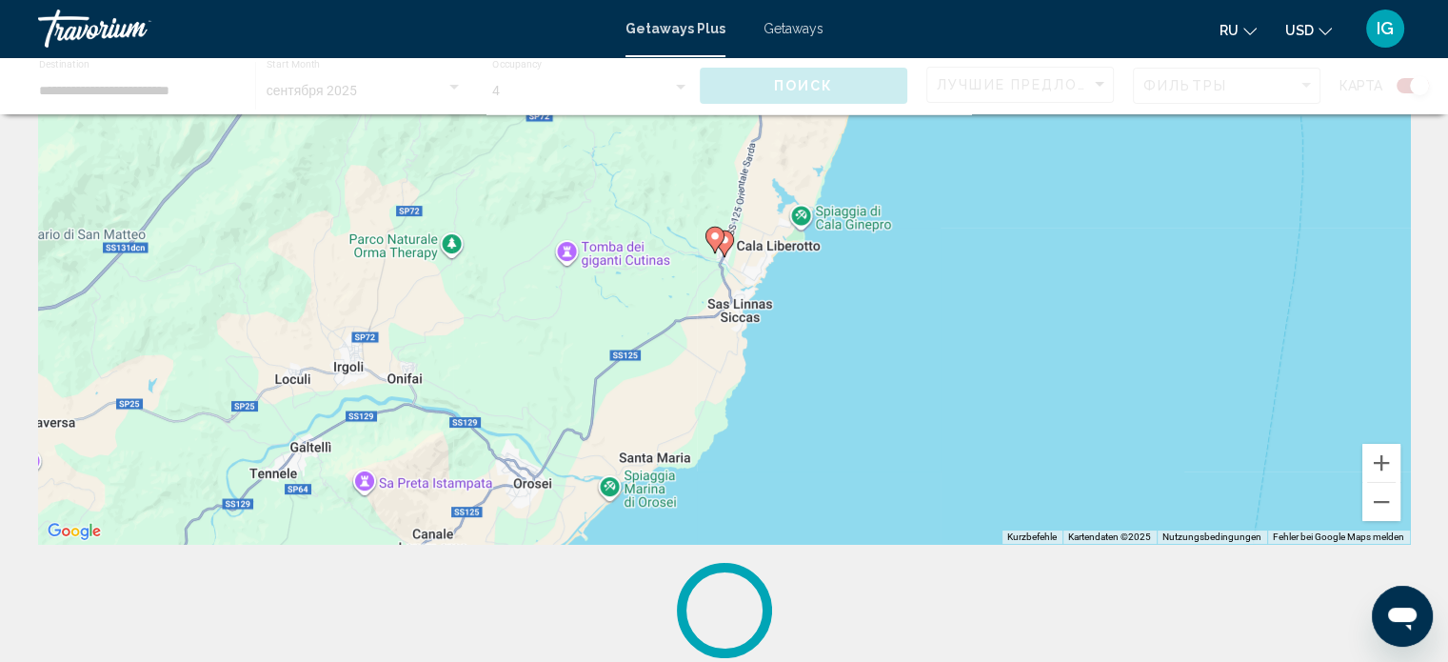
scroll to position [0, 0]
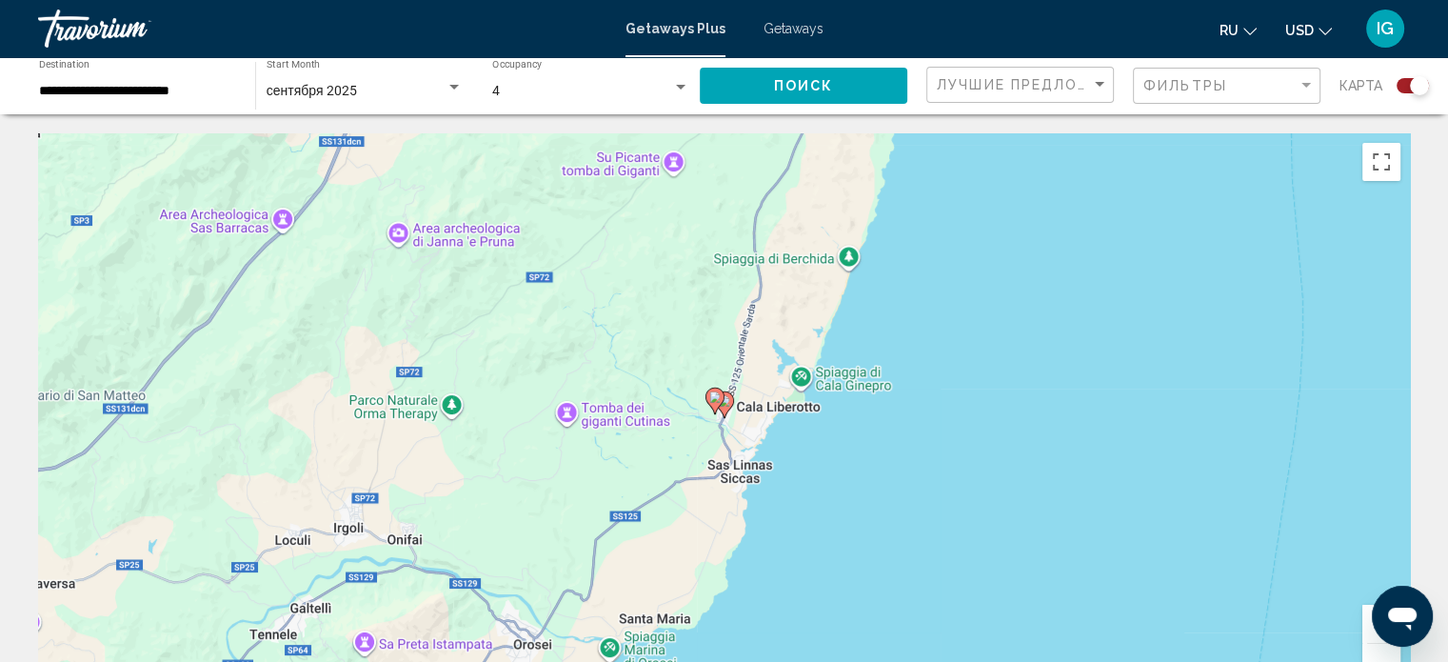
click at [727, 403] on image "Main content" at bounding box center [724, 400] width 11 height 11
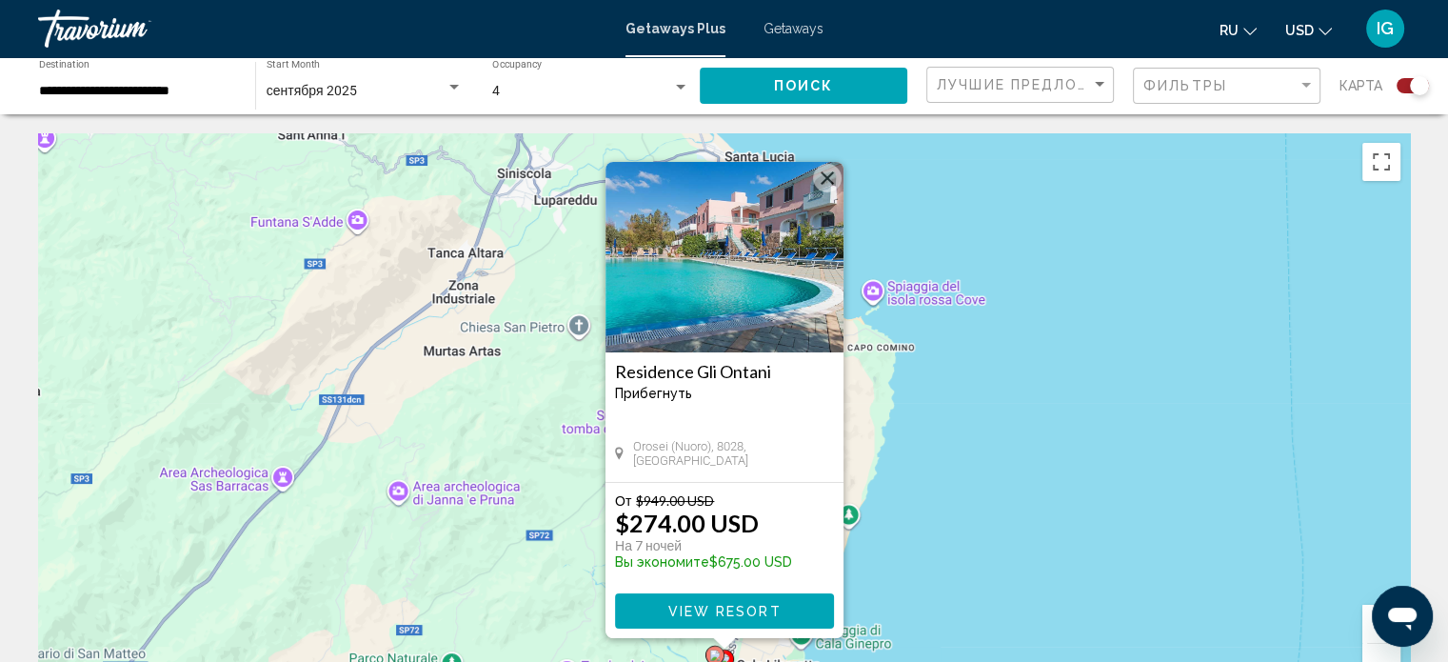
click at [763, 183] on button "Schließen" at bounding box center [827, 178] width 29 height 29
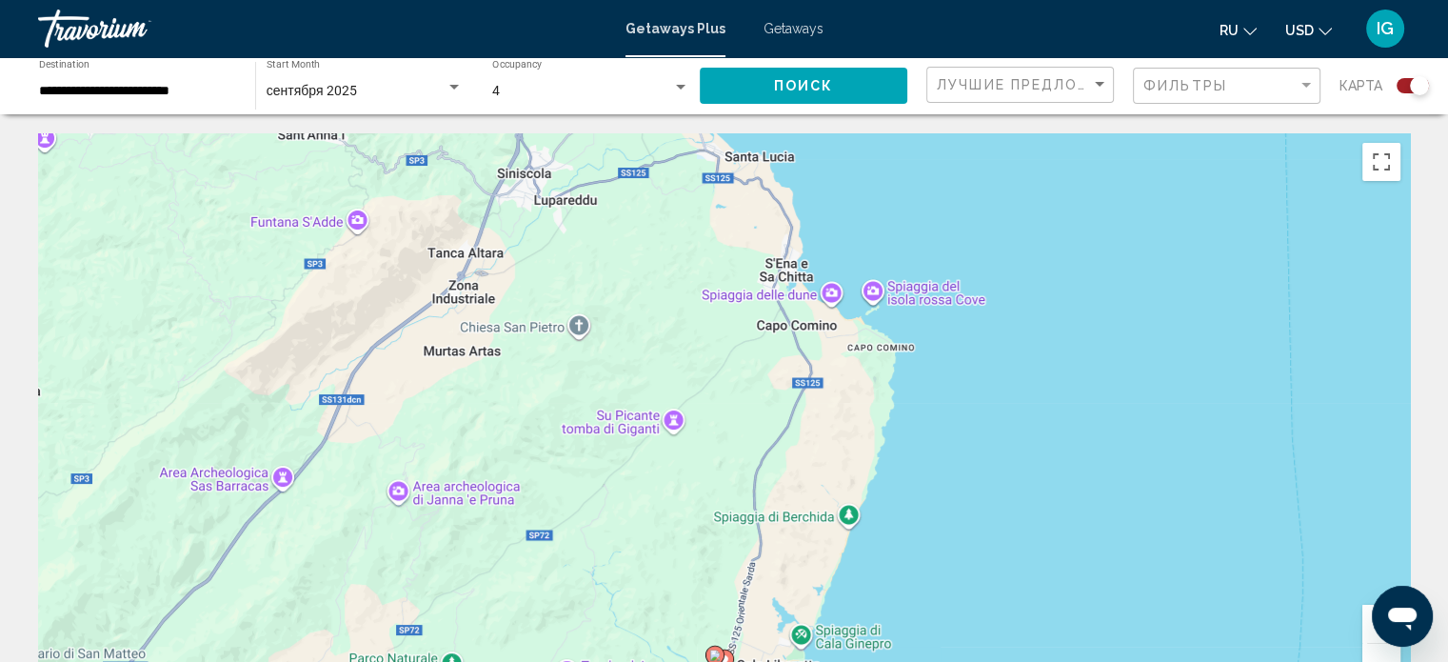
click at [712, 574] on image "Main content" at bounding box center [714, 654] width 11 height 11
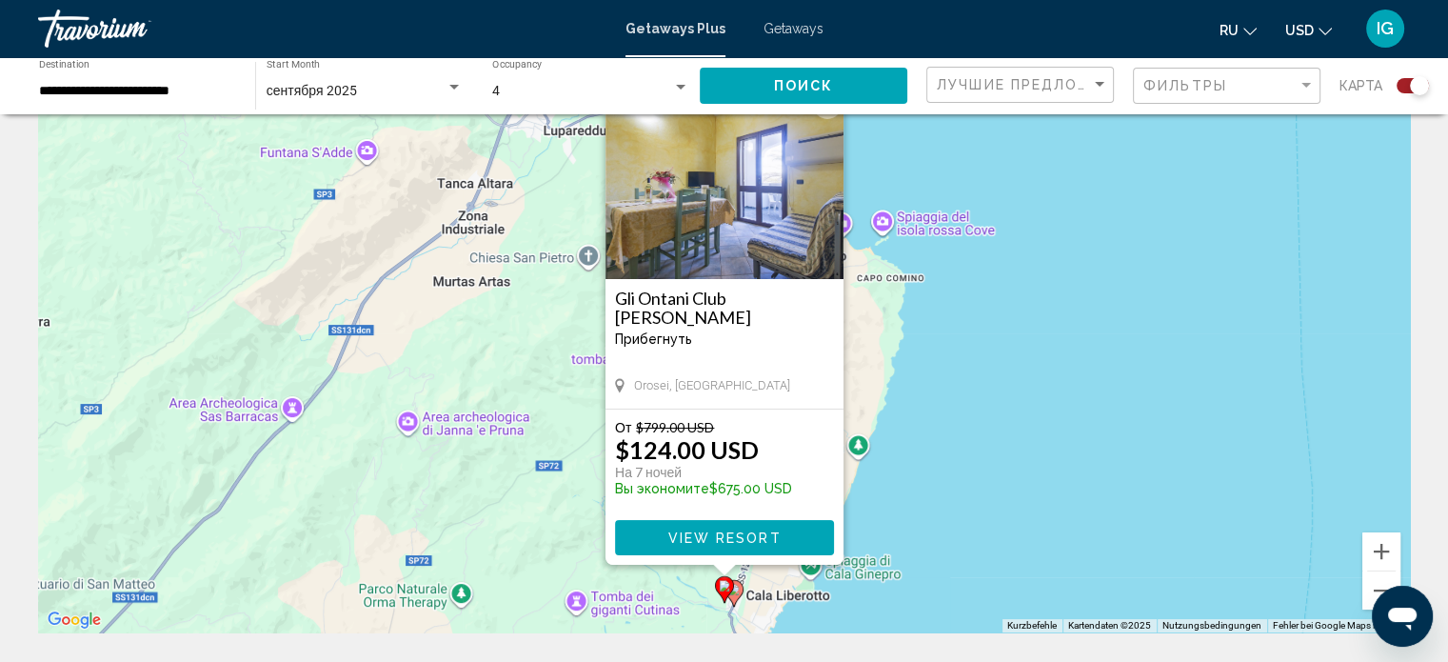
scroll to position [59, 0]
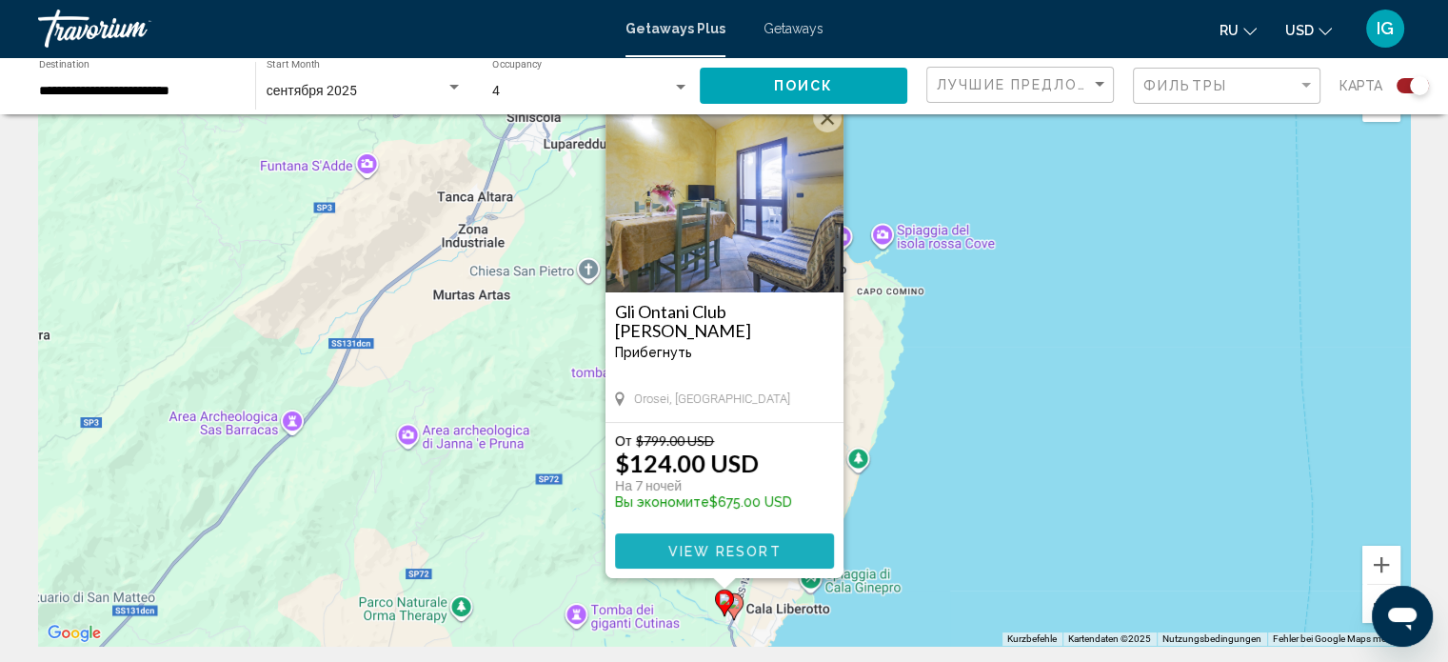
click at [751, 546] on span "View Resort" at bounding box center [724, 551] width 113 height 15
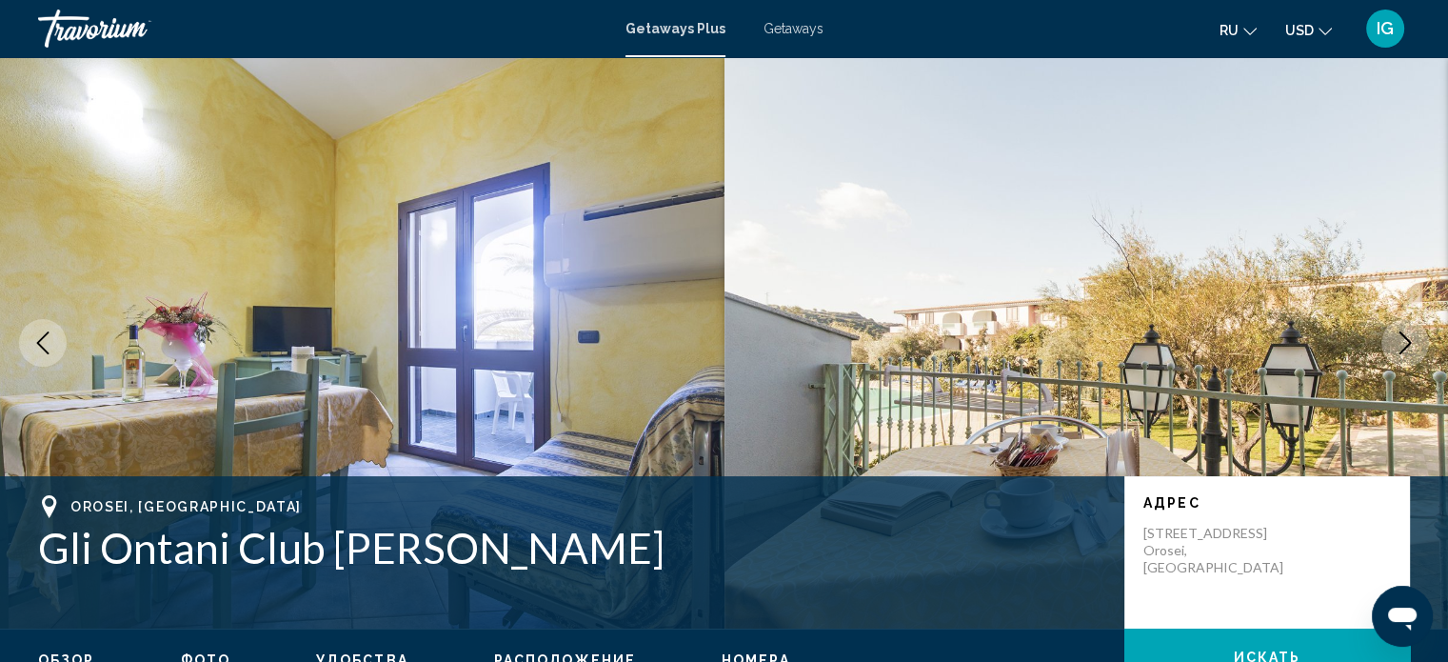
click at [763, 33] on span "Getaways" at bounding box center [794, 28] width 60 height 15
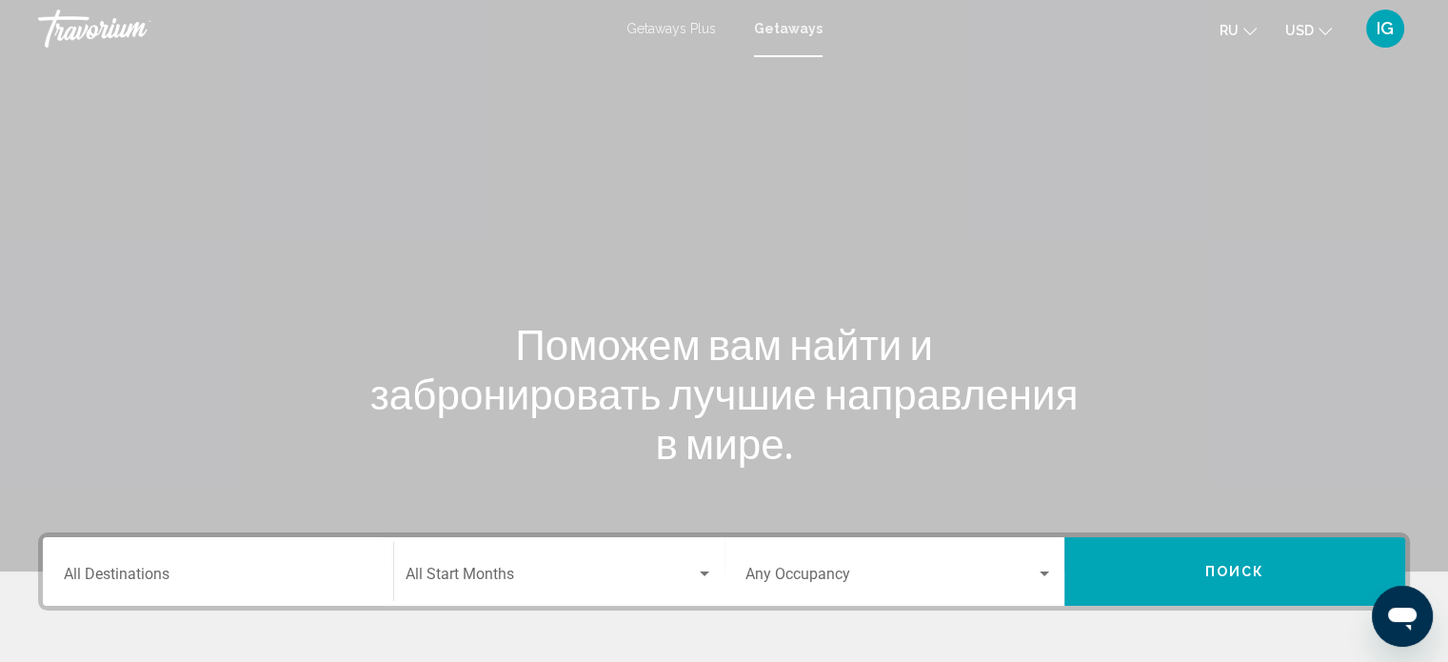
click at [763, 27] on icon "Change currency" at bounding box center [1325, 31] width 13 height 13
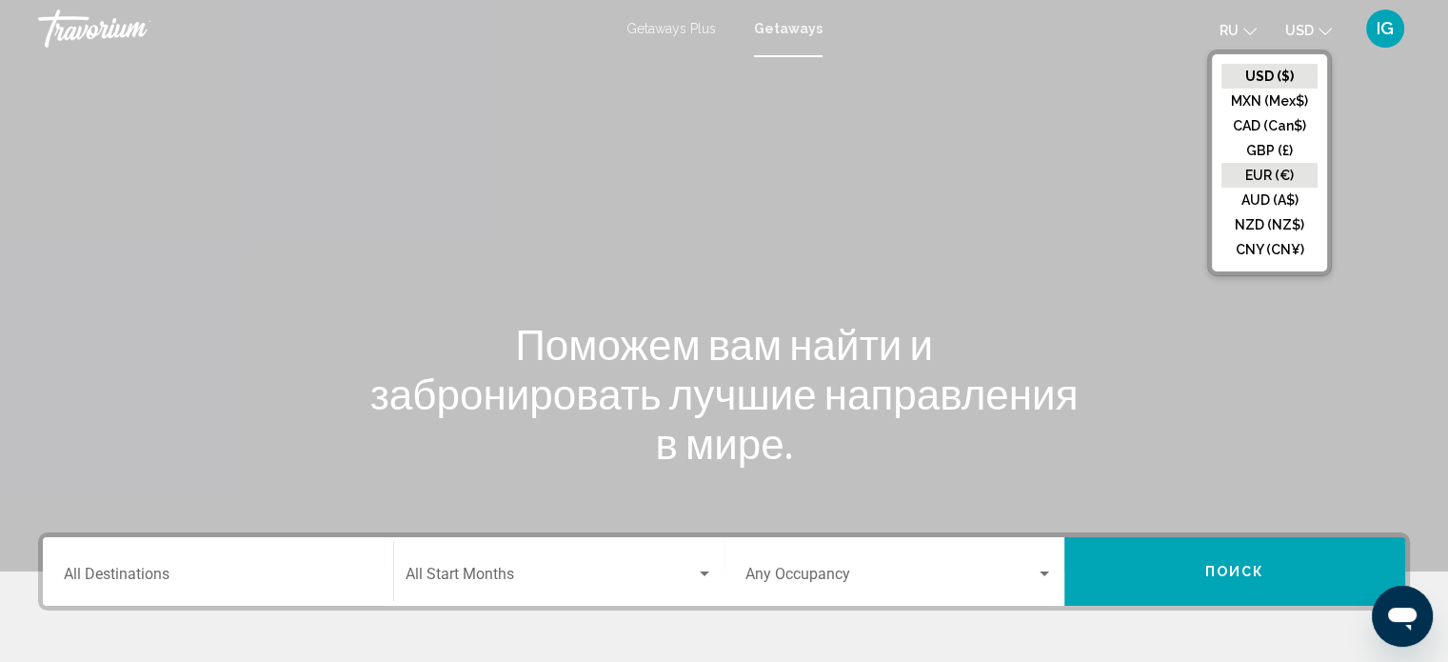
click at [763, 170] on button "EUR (€)" at bounding box center [1270, 175] width 96 height 25
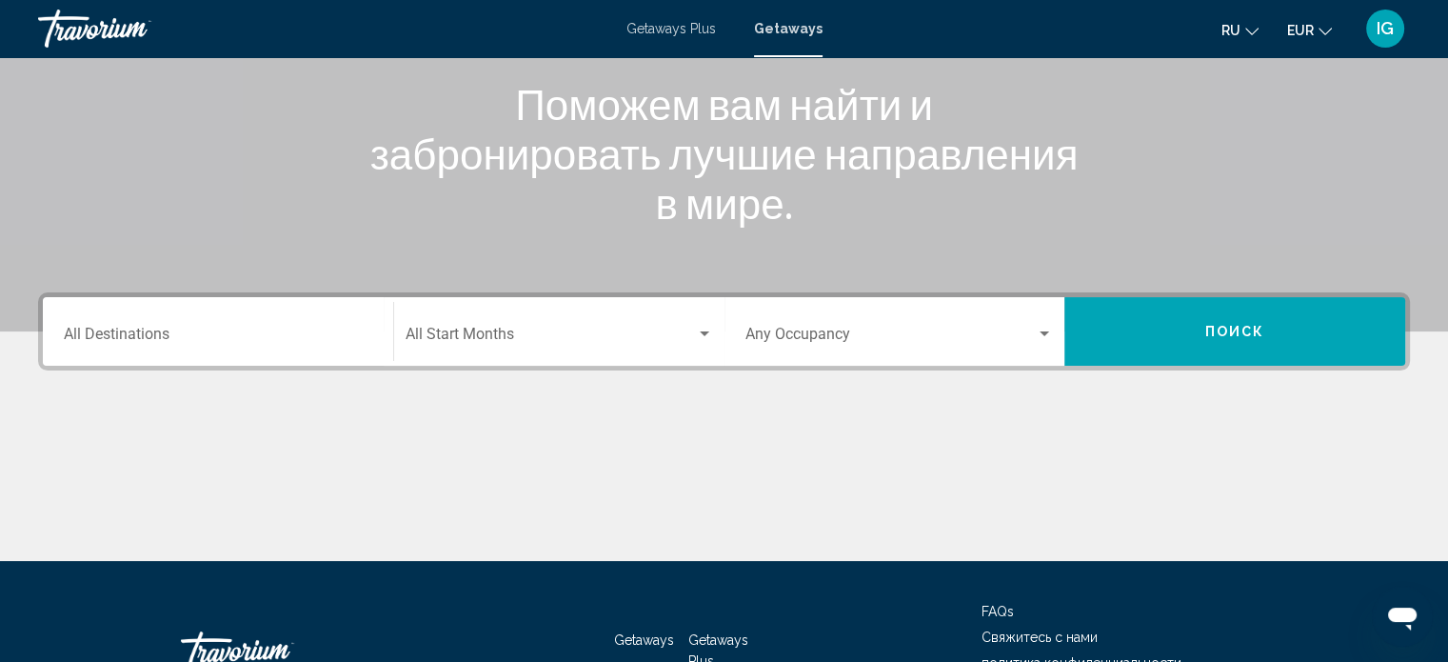
scroll to position [229, 0]
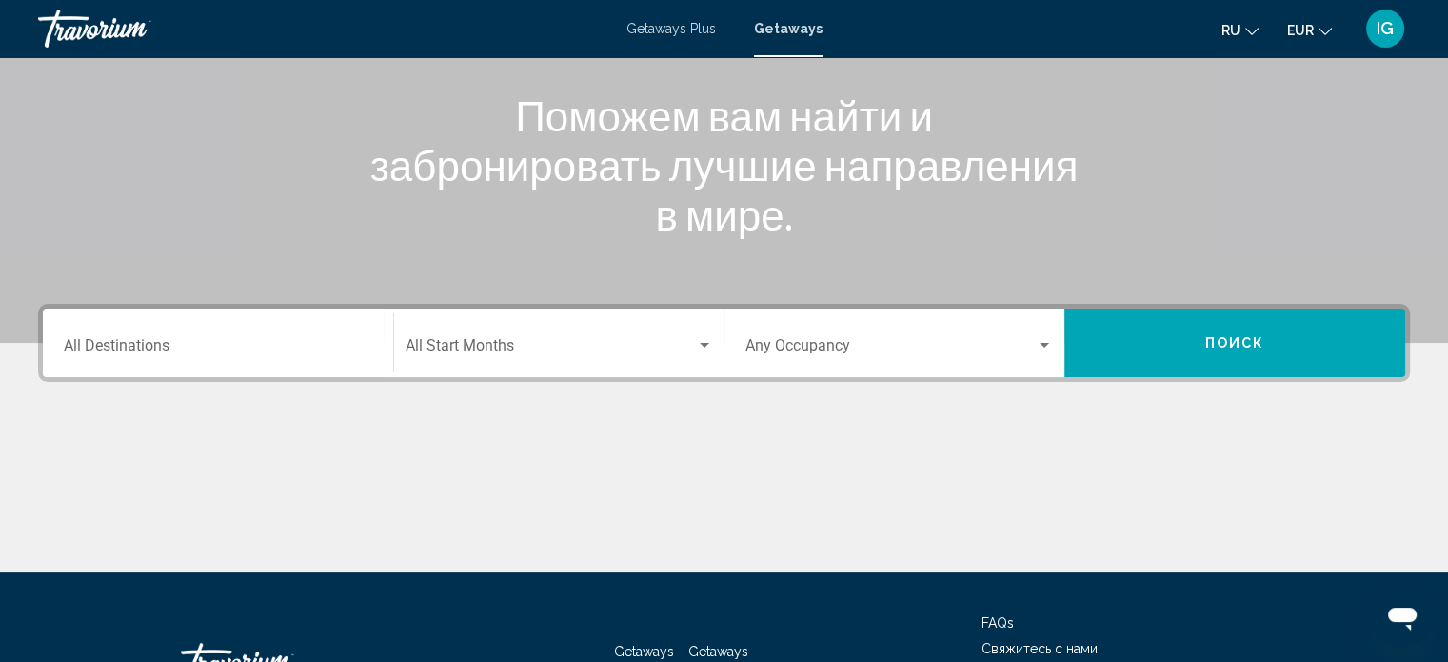
click at [117, 329] on div "Destination All Destinations" at bounding box center [218, 343] width 309 height 60
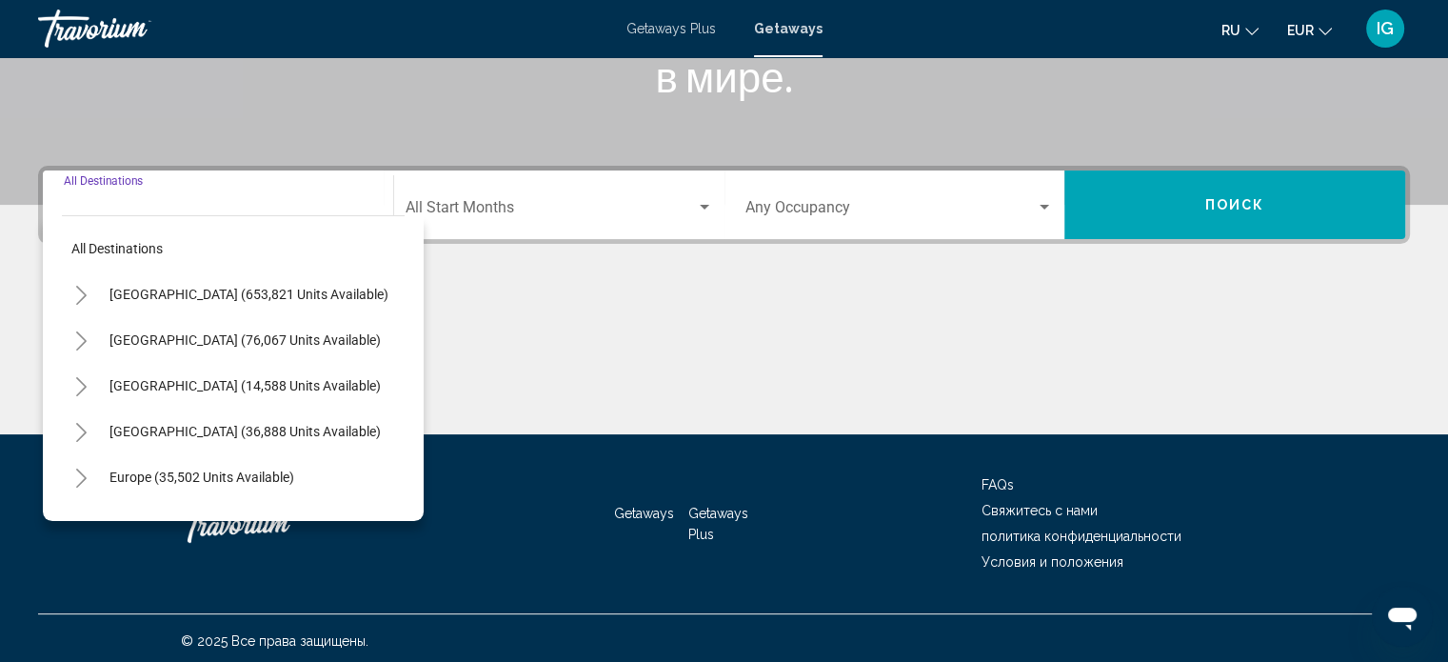
scroll to position [371, 0]
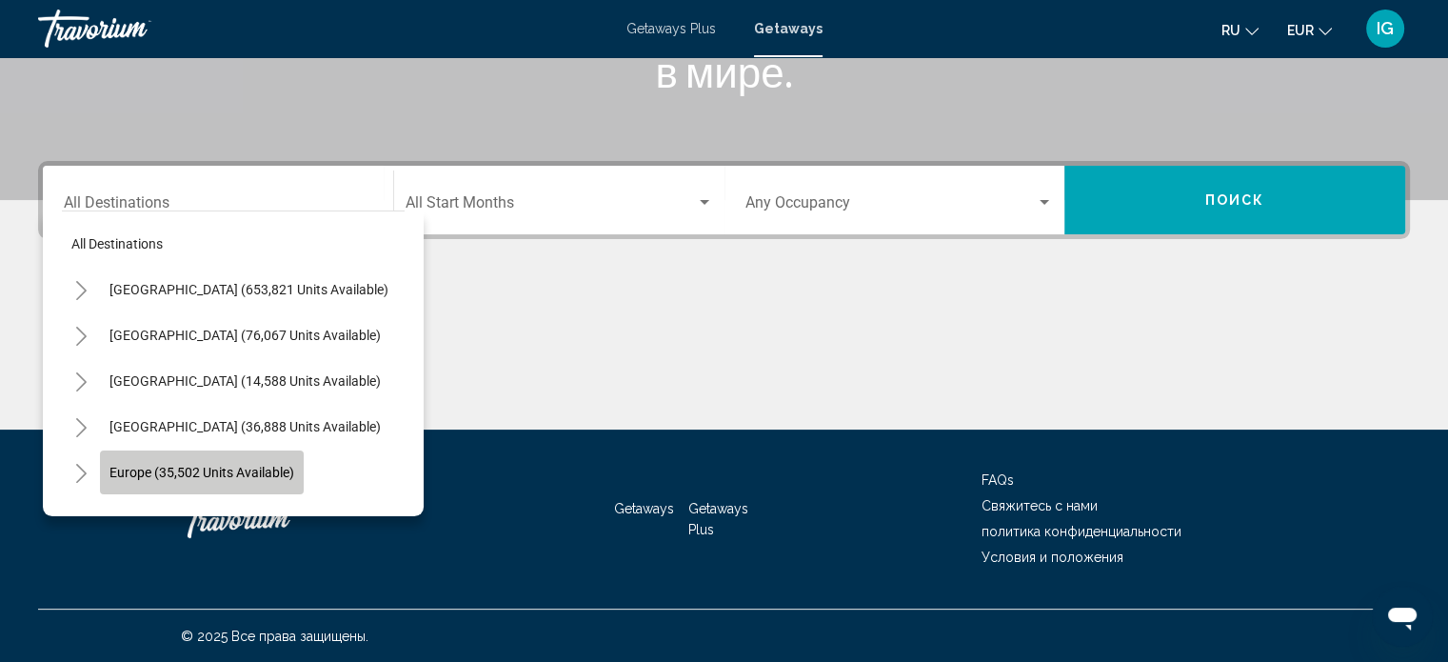
click at [242, 465] on span "Europe (35,502 units available)" at bounding box center [202, 472] width 185 height 15
type input "**********"
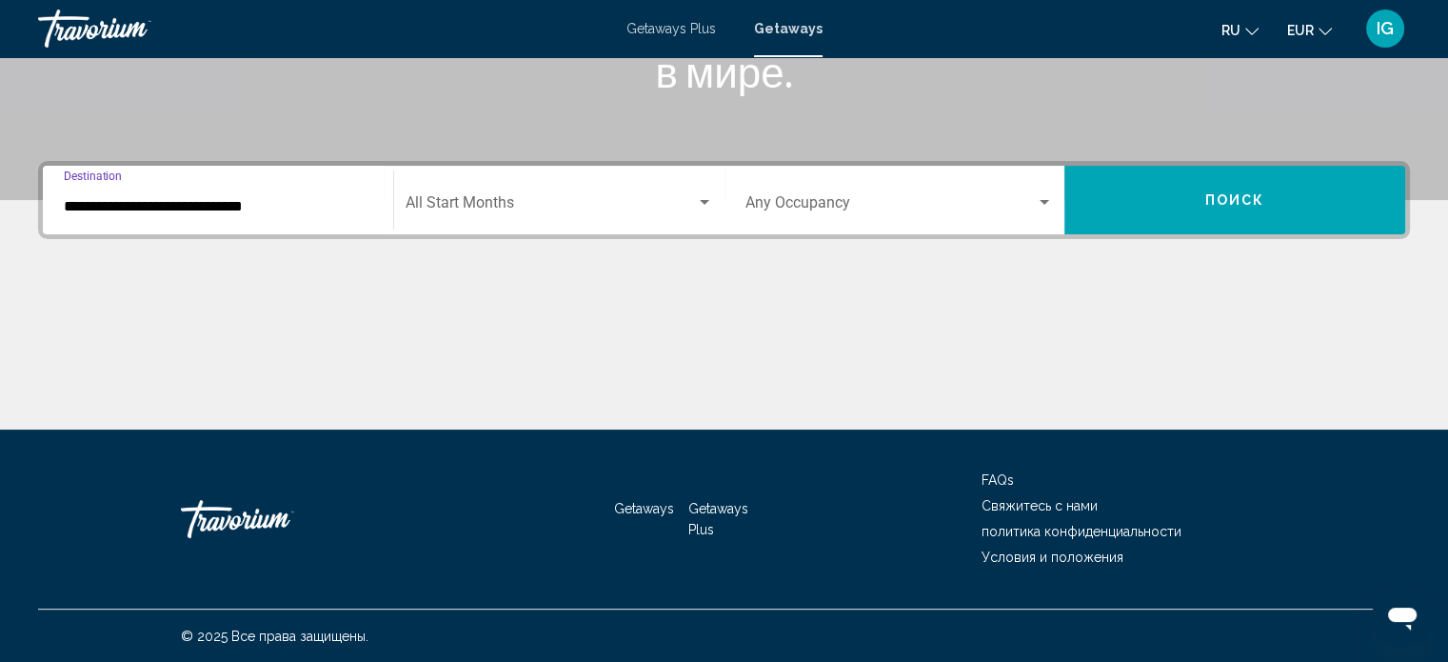
click at [698, 197] on div "Search widget" at bounding box center [704, 202] width 17 height 15
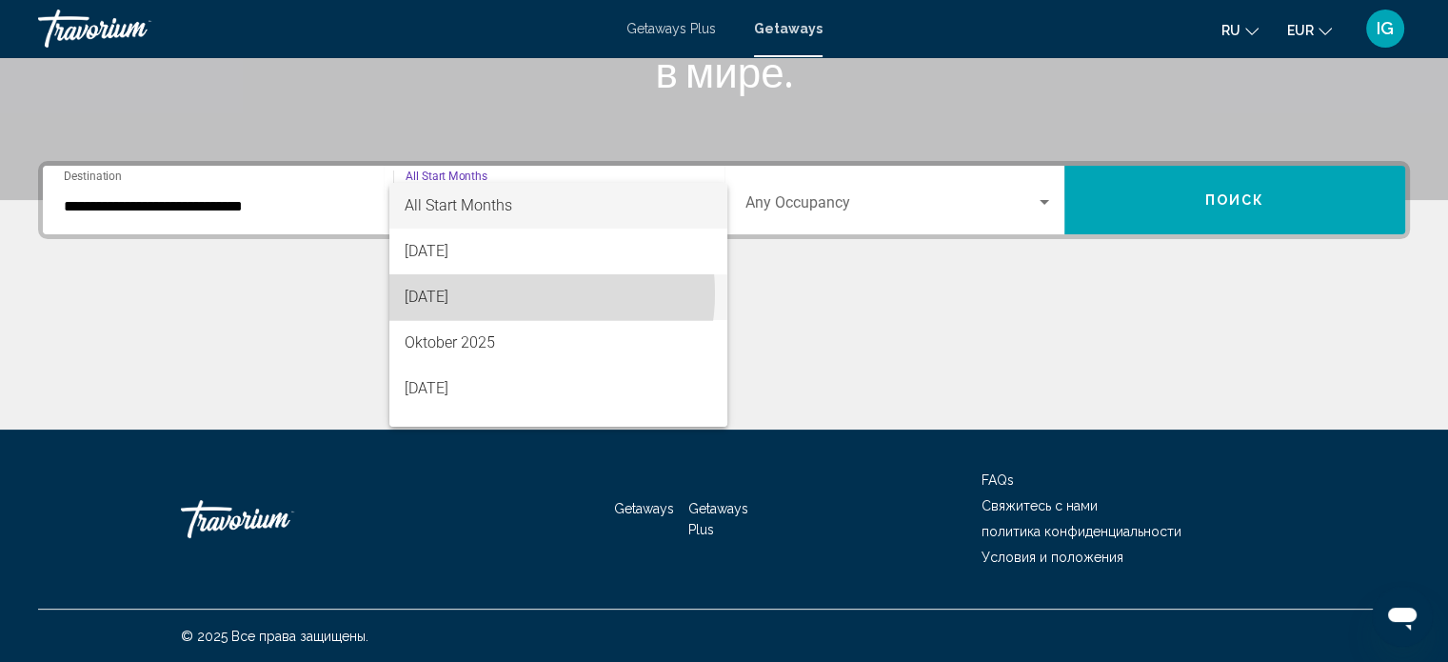
click at [507, 293] on span "[DATE]" at bounding box center [559, 297] width 308 height 46
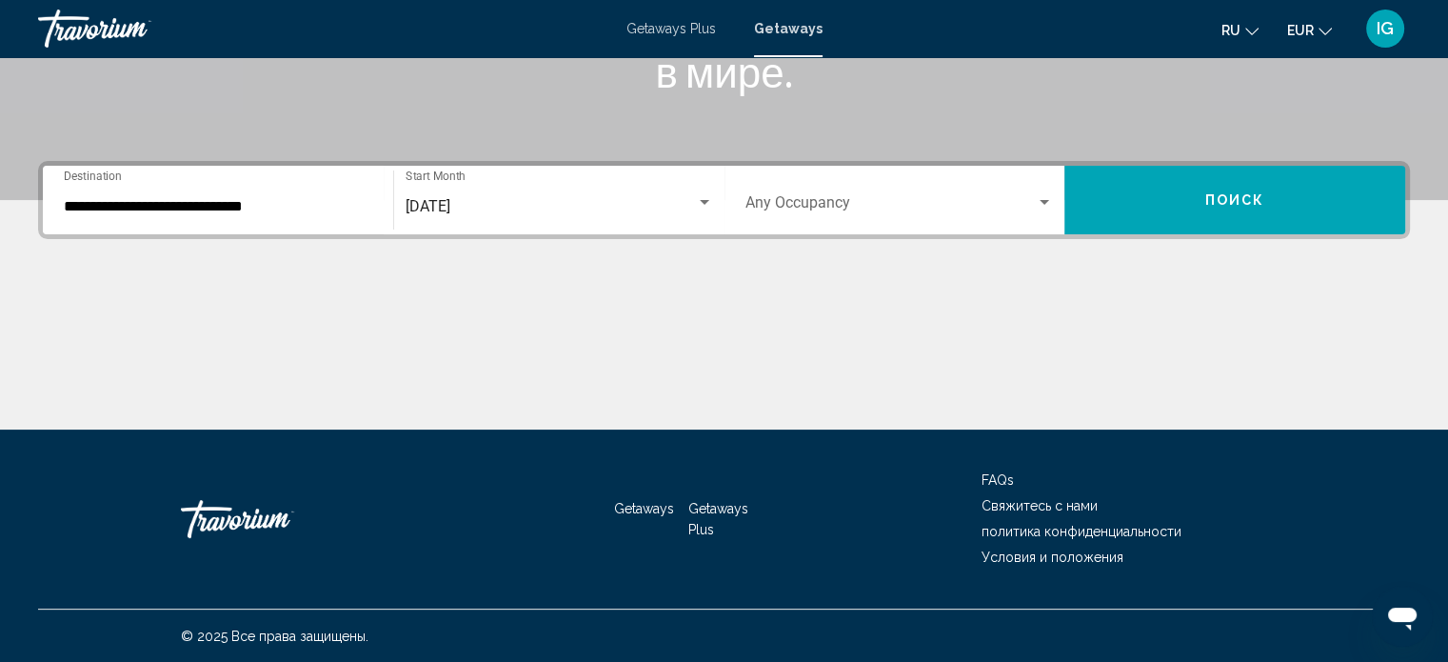
click at [763, 190] on div "Occupancy Any Occupancy" at bounding box center [900, 200] width 309 height 60
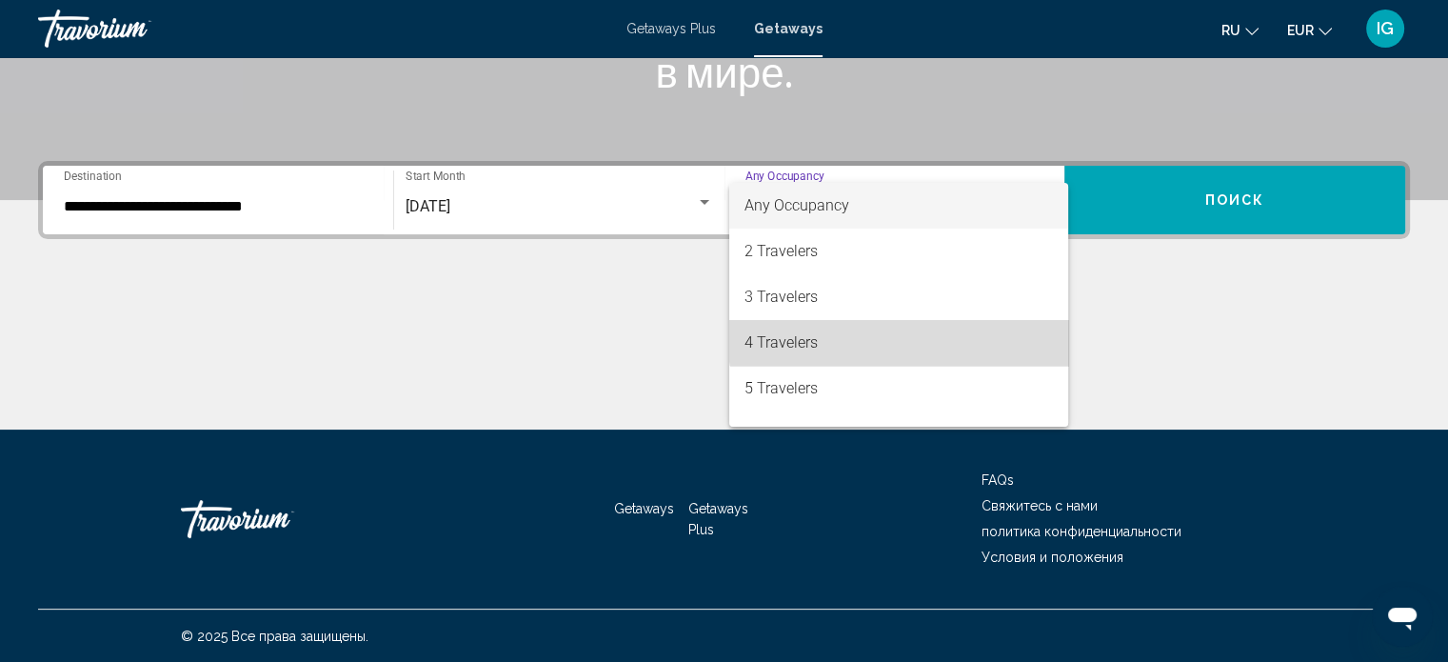
click at [763, 330] on span "4 Travelers" at bounding box center [899, 343] width 309 height 46
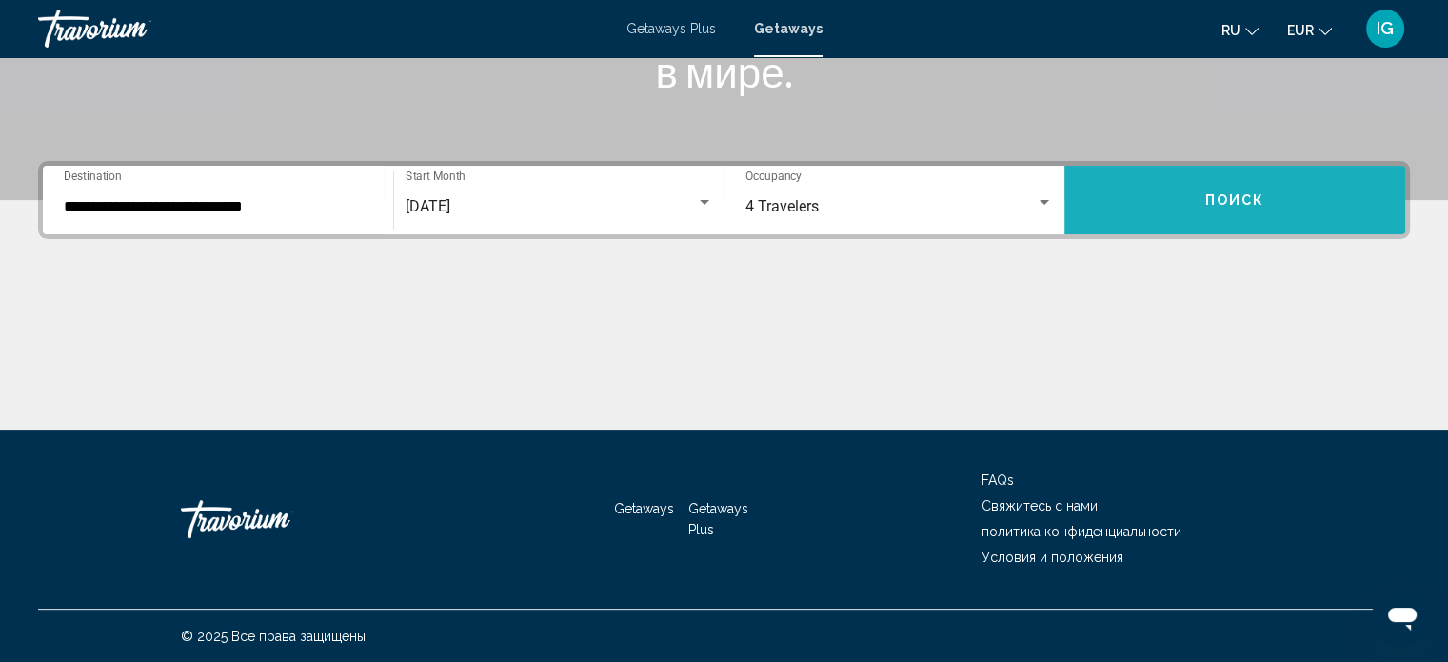
click at [763, 212] on button "Поиск" at bounding box center [1235, 200] width 341 height 69
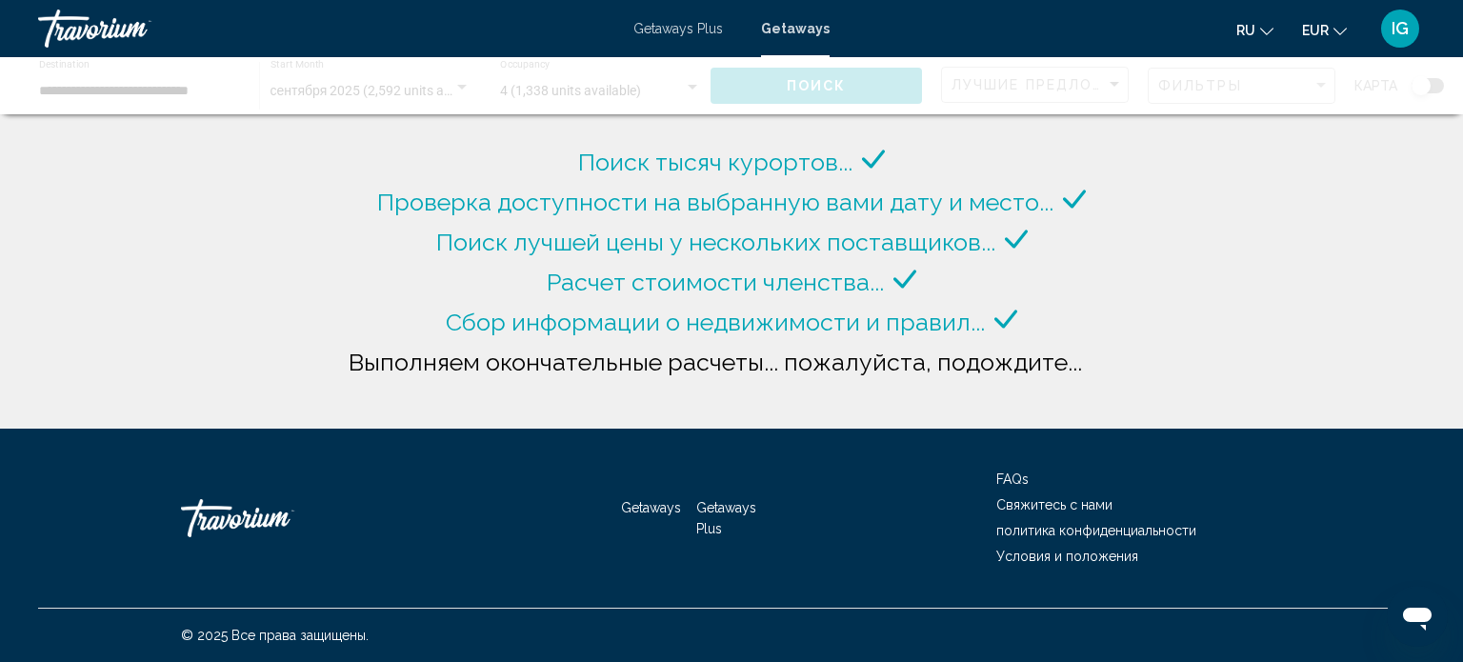
click at [763, 412] on div "Поиск тысяч курортов... Проверка доступности на выбранную вами дату и место... …" at bounding box center [731, 214] width 1463 height 428
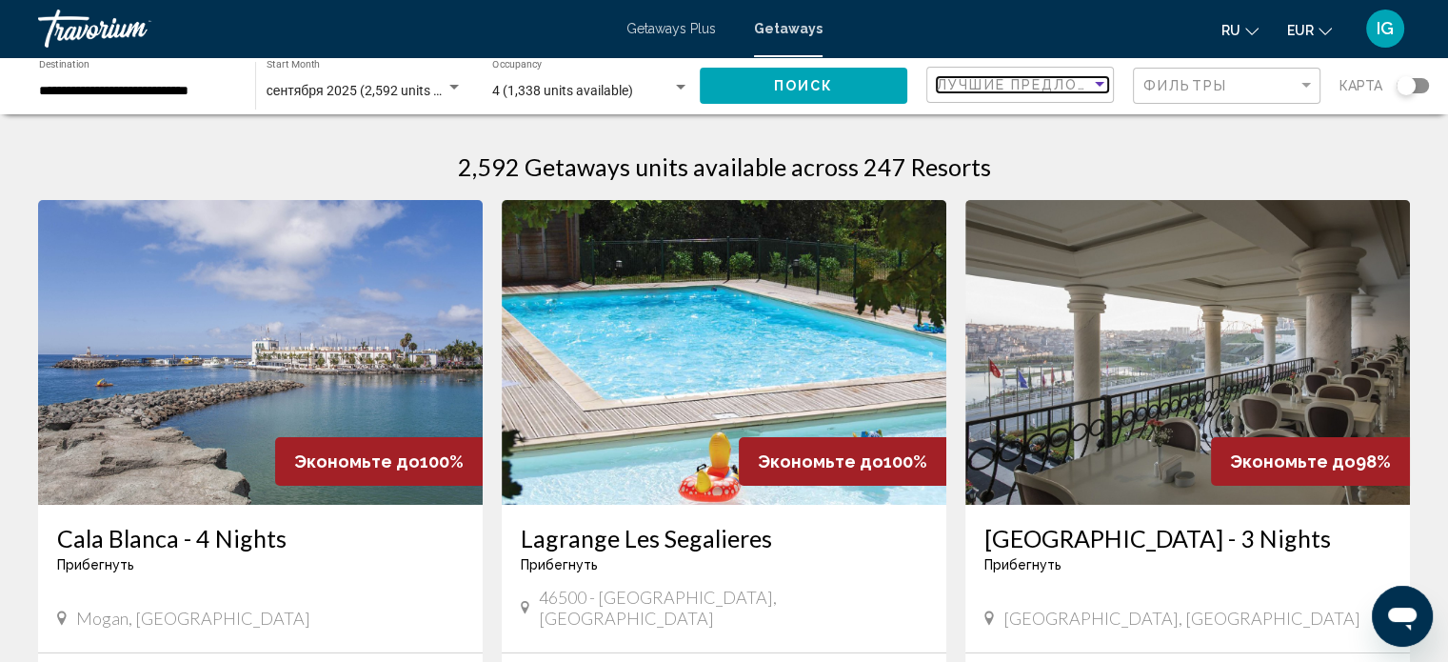
click at [763, 90] on div "Sort by" at bounding box center [1099, 84] width 17 height 15
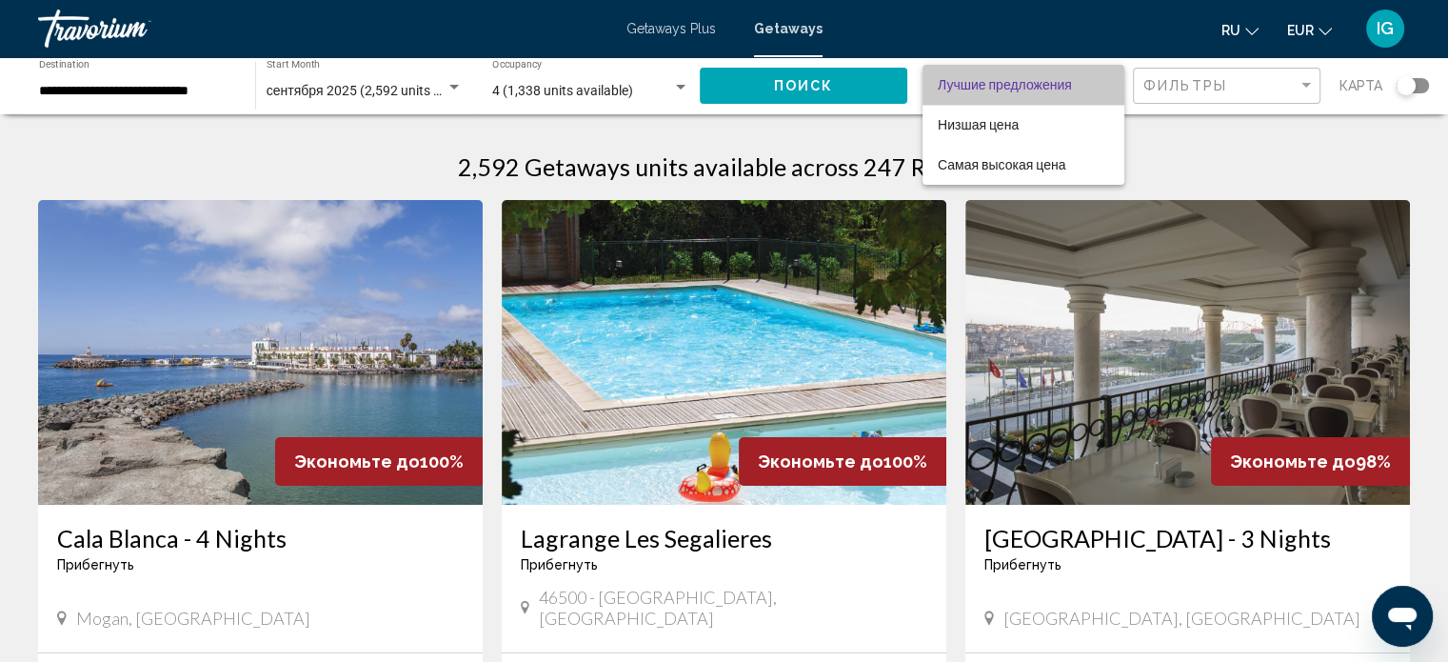
click at [763, 90] on span "Лучшие предложения" at bounding box center [1023, 85] width 171 height 40
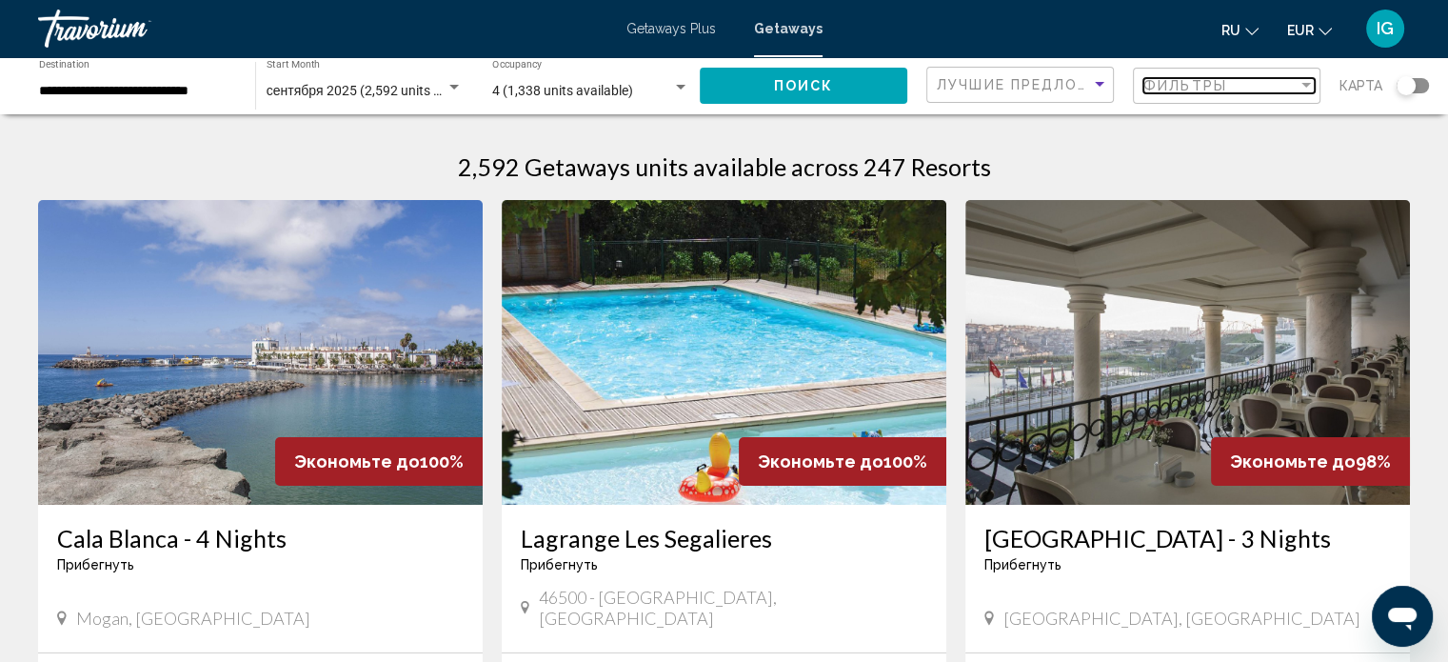
click at [763, 87] on div "Filter" at bounding box center [1307, 85] width 10 height 5
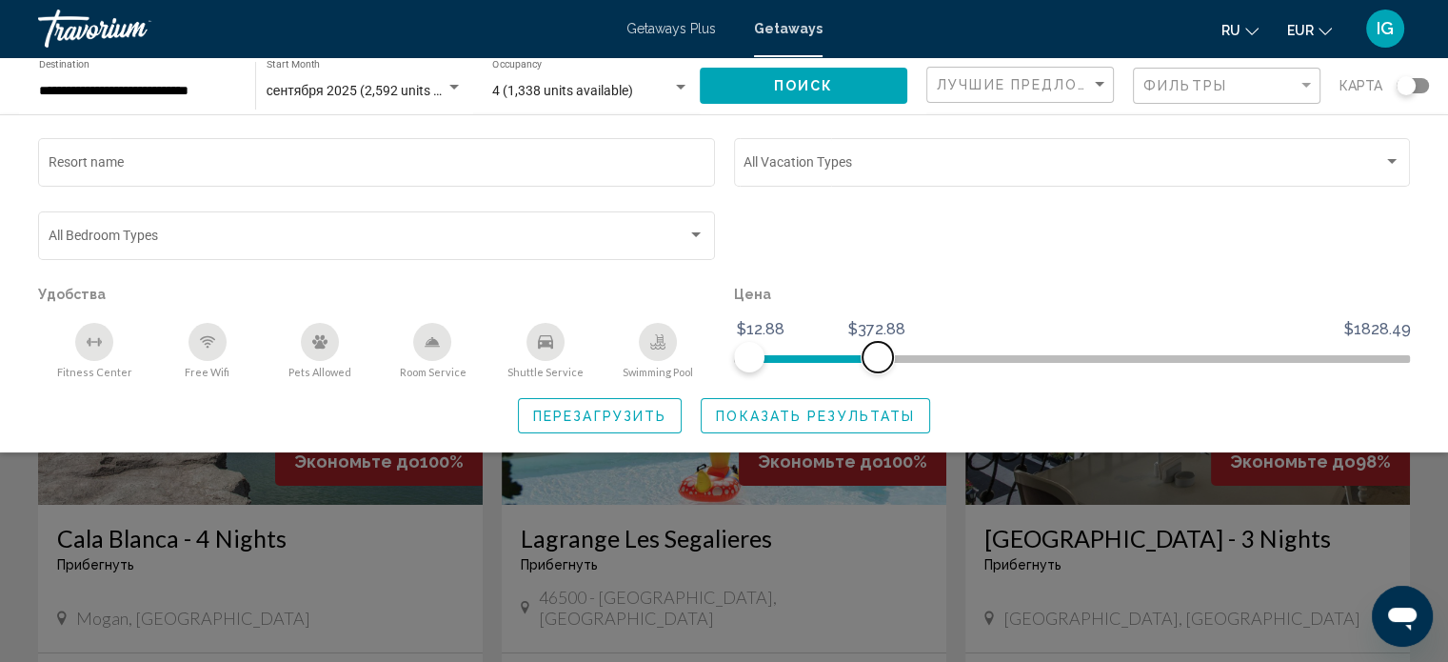
drag, startPoint x: 1397, startPoint y: 356, endPoint x: 877, endPoint y: 365, distance: 520.0
click at [763, 365] on span "Search widget" at bounding box center [878, 357] width 30 height 30
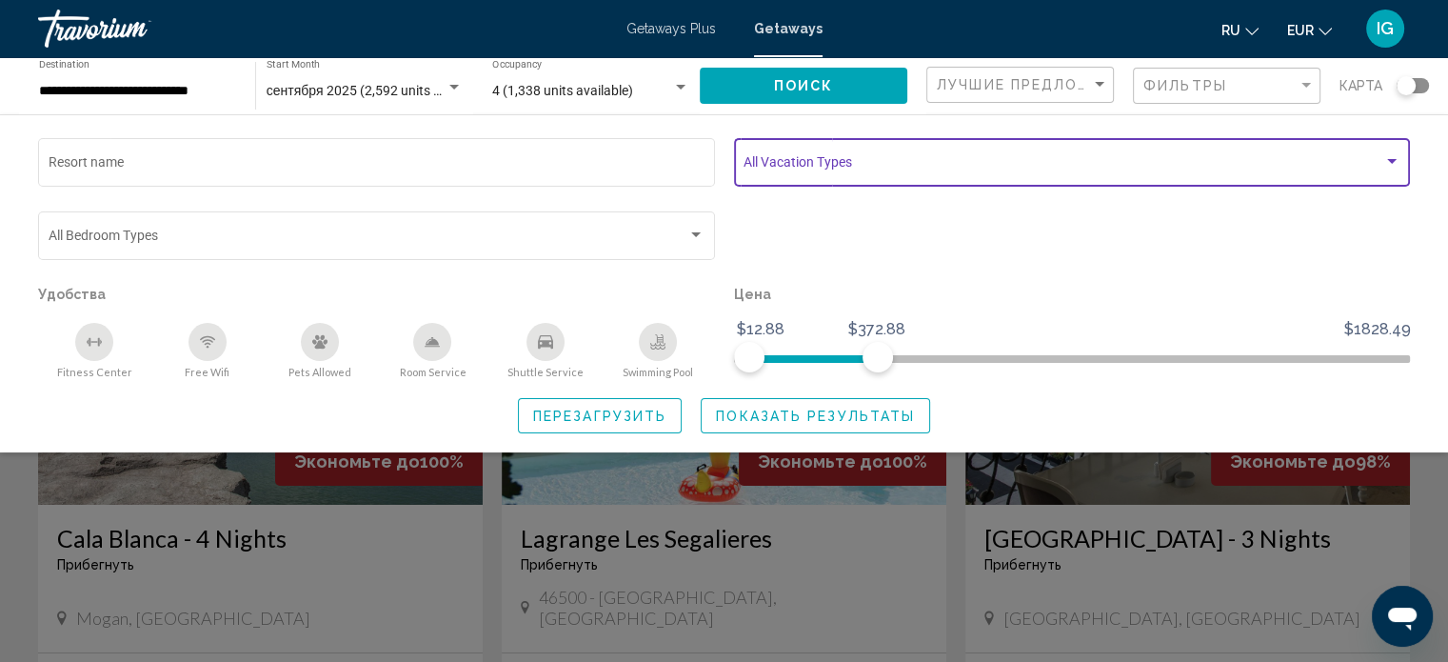
click at [763, 156] on div "Search widget" at bounding box center [1392, 161] width 17 height 15
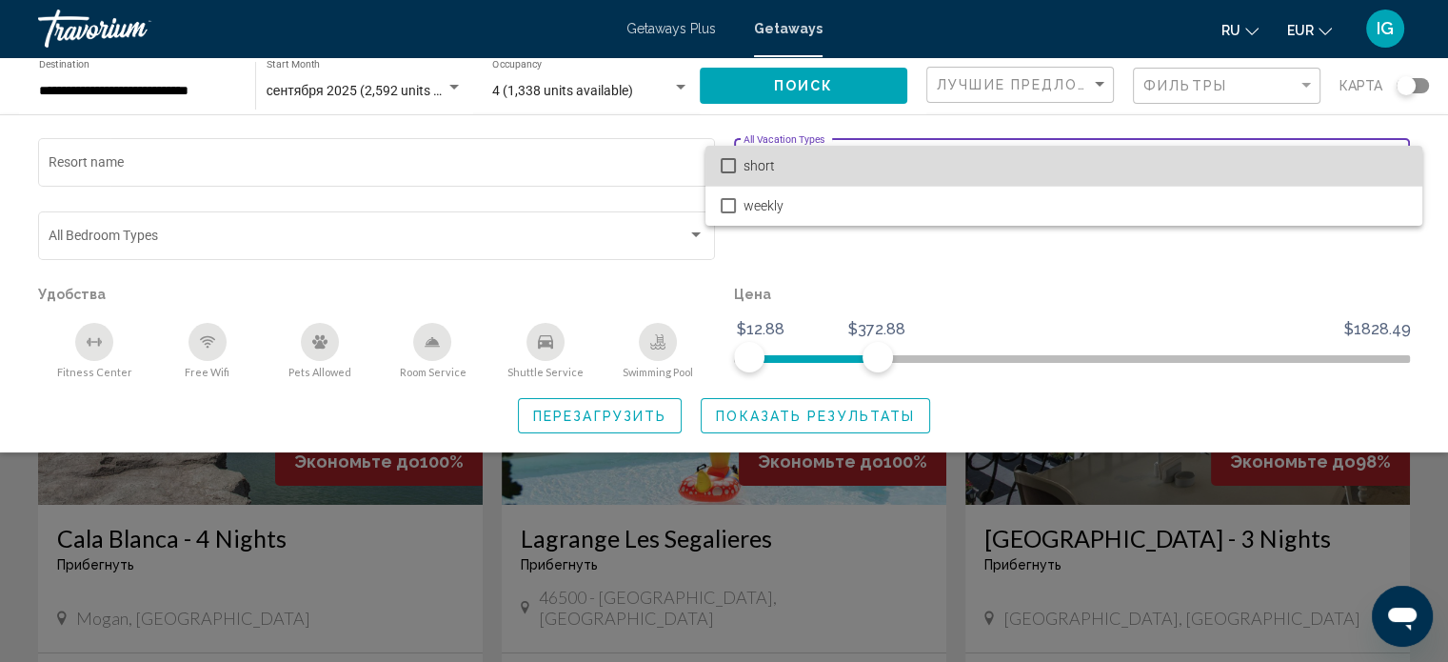
click at [763, 156] on span "short" at bounding box center [1076, 166] width 664 height 40
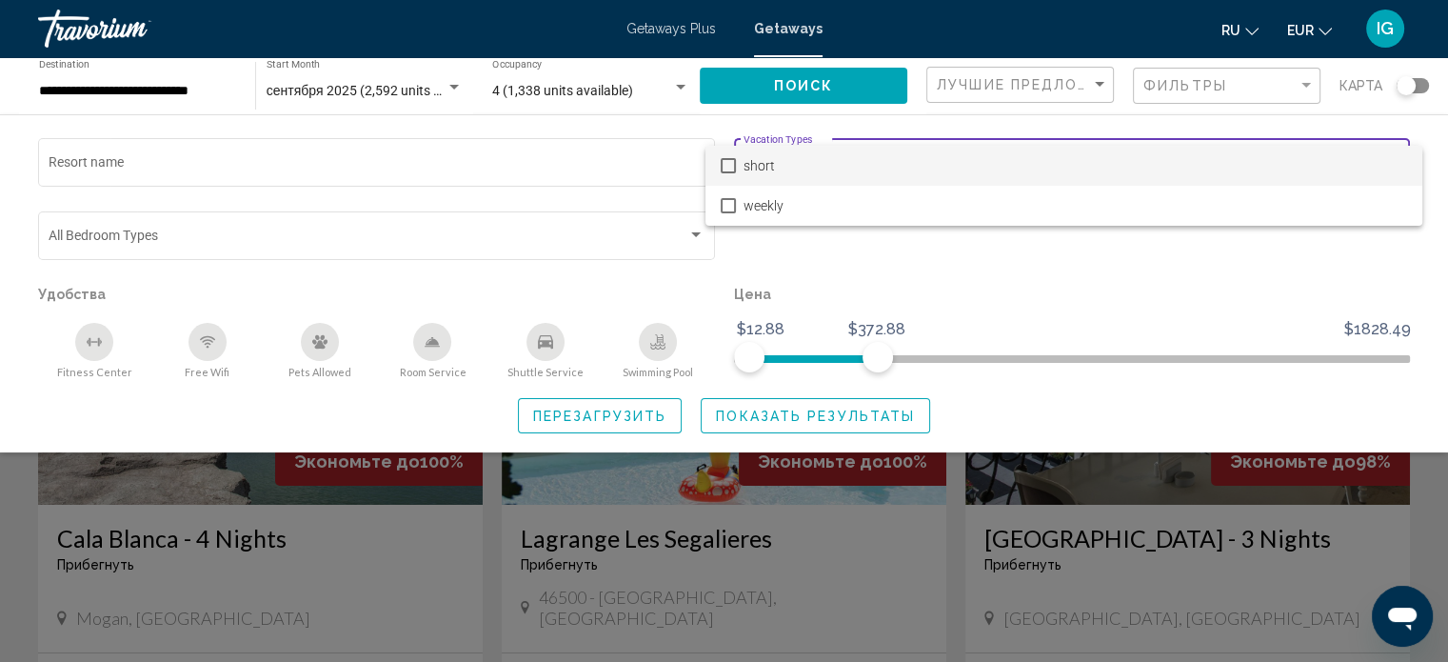
click at [763, 267] on div at bounding box center [724, 331] width 1448 height 662
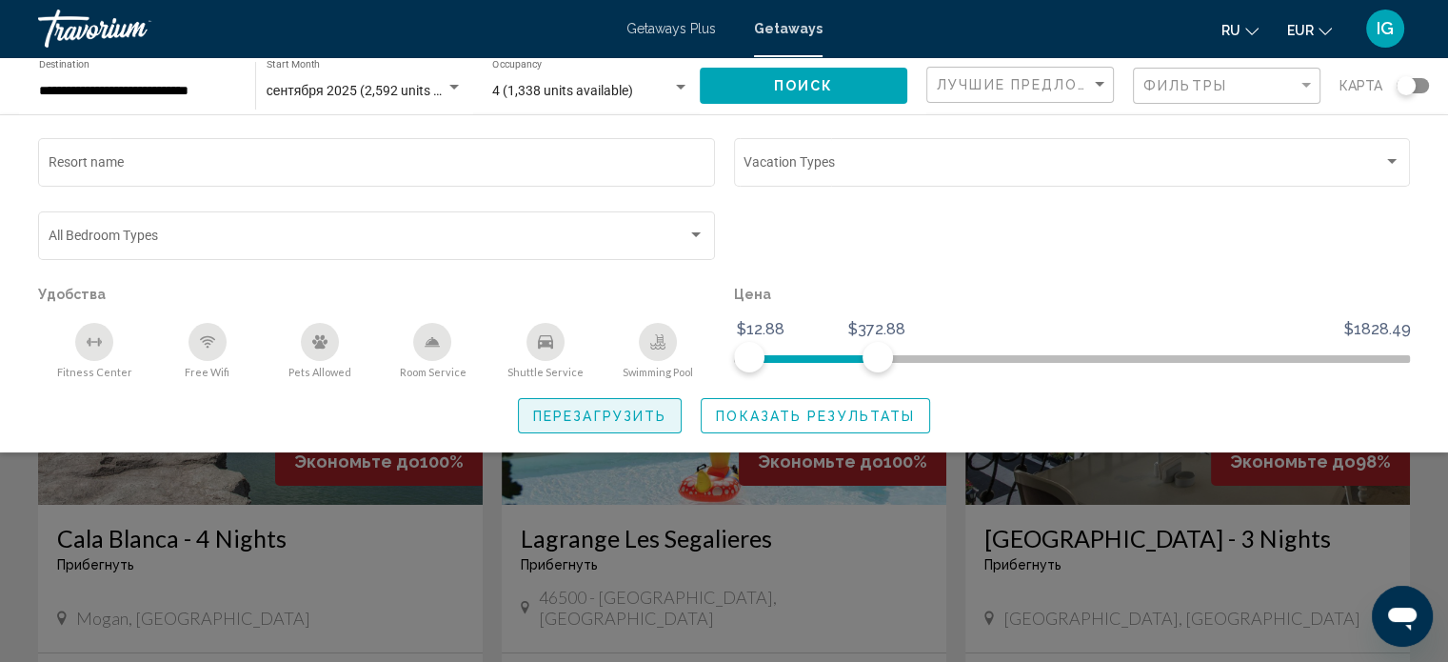
click at [580, 418] on span "Перезагрузить" at bounding box center [599, 415] width 133 height 15
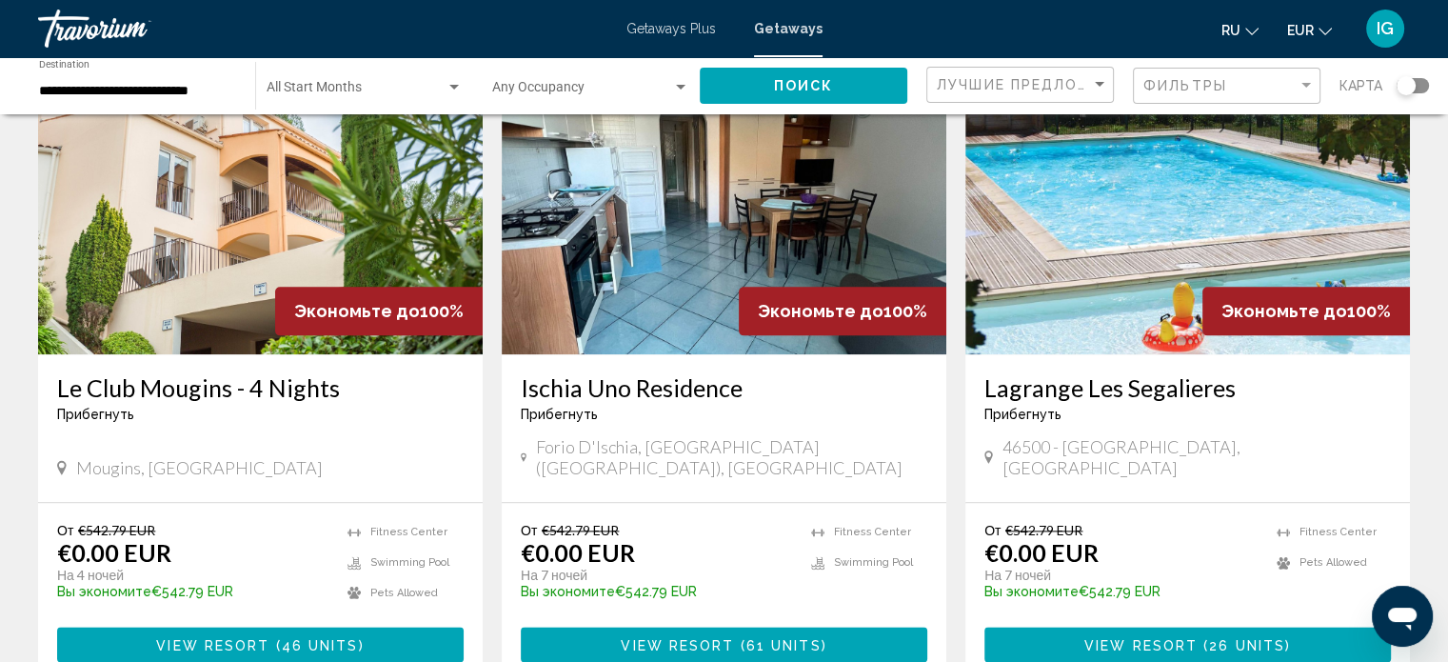
scroll to position [2163, 0]
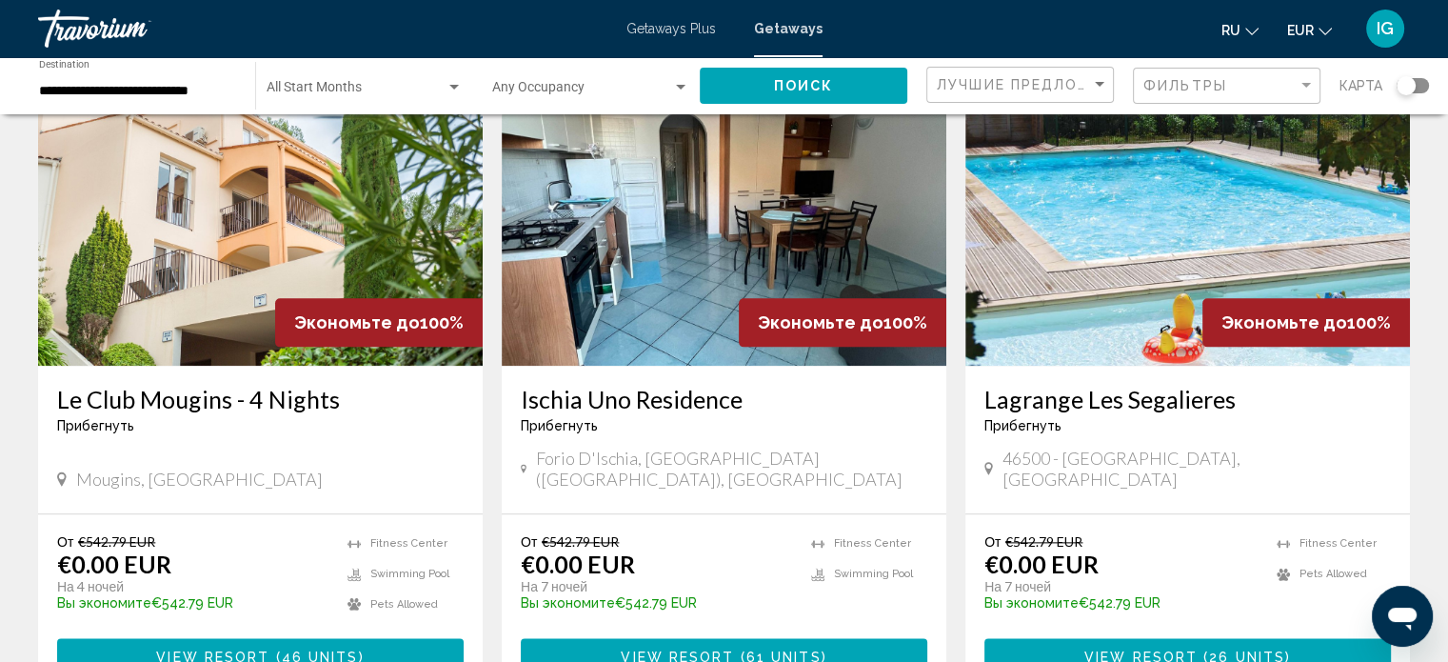
click at [763, 249] on img "Main content" at bounding box center [724, 213] width 445 height 305
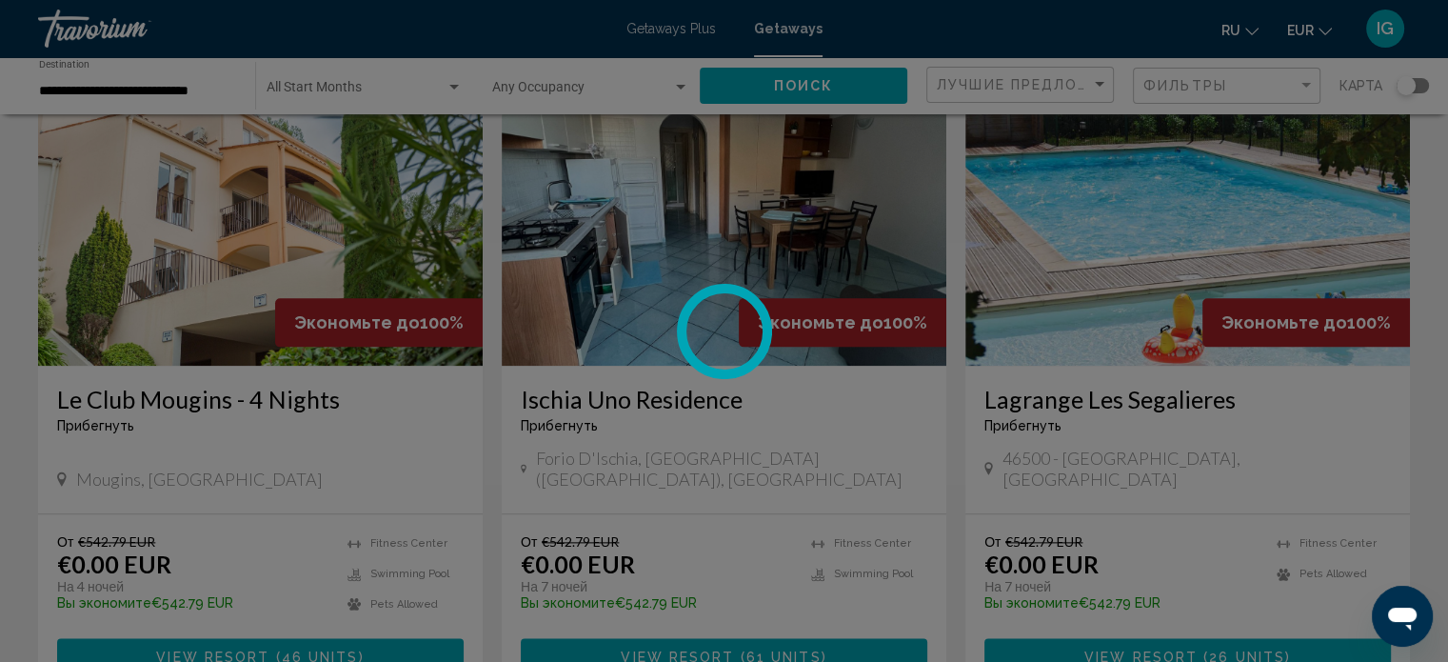
scroll to position [11, 0]
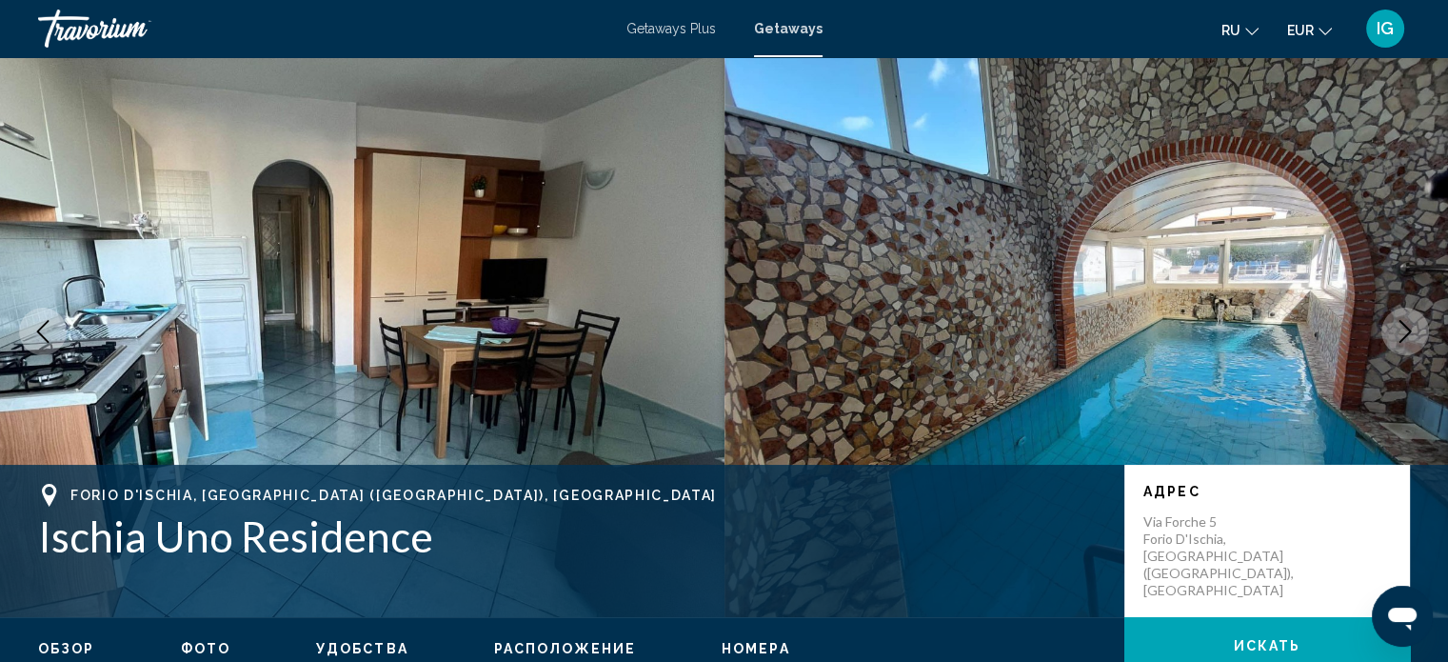
click at [763, 330] on icon "Next image" at bounding box center [1405, 331] width 23 height 23
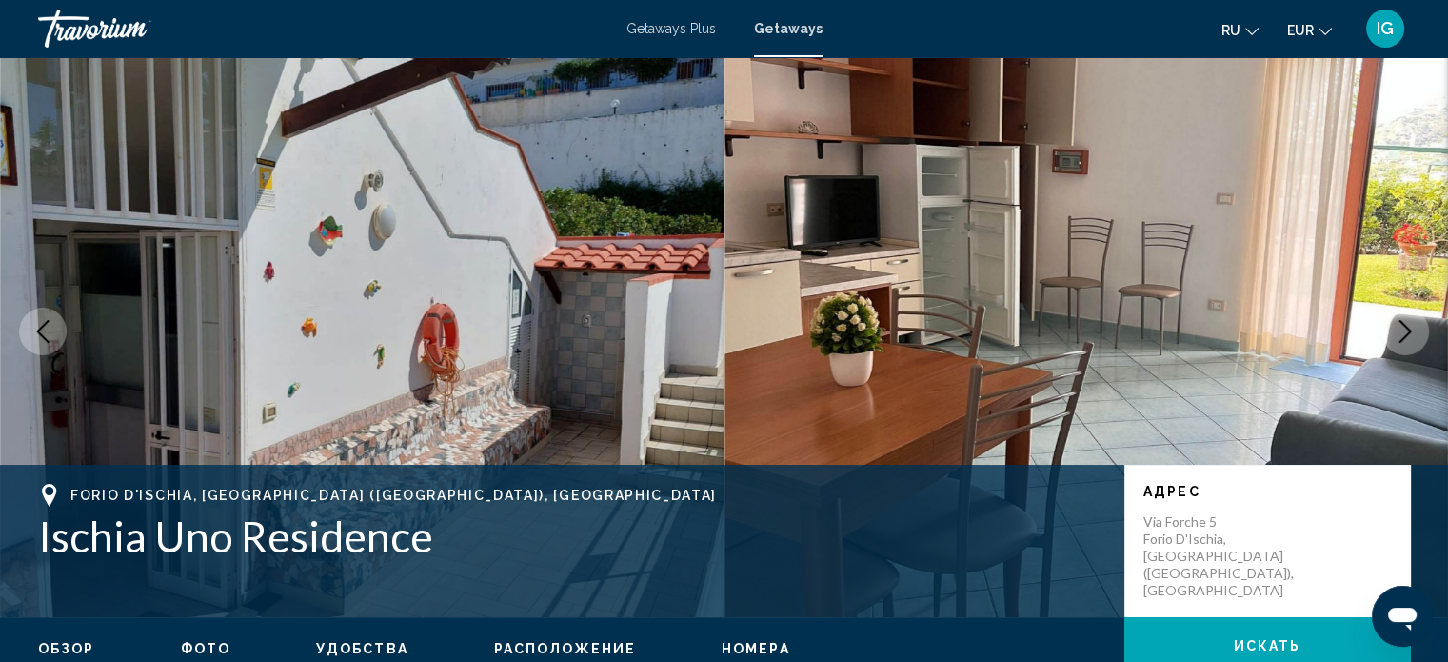
click at [763, 330] on icon "Next image" at bounding box center [1405, 331] width 23 height 23
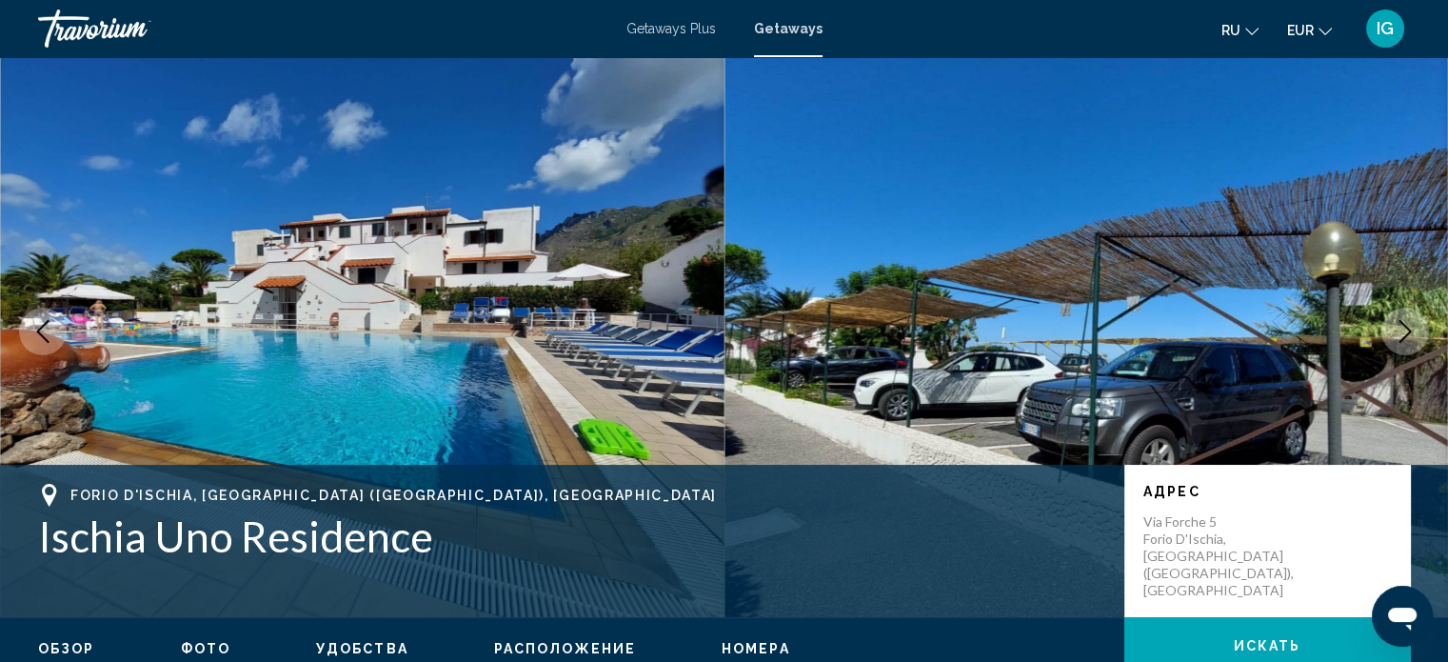
click at [763, 330] on icon "Next image" at bounding box center [1405, 331] width 23 height 23
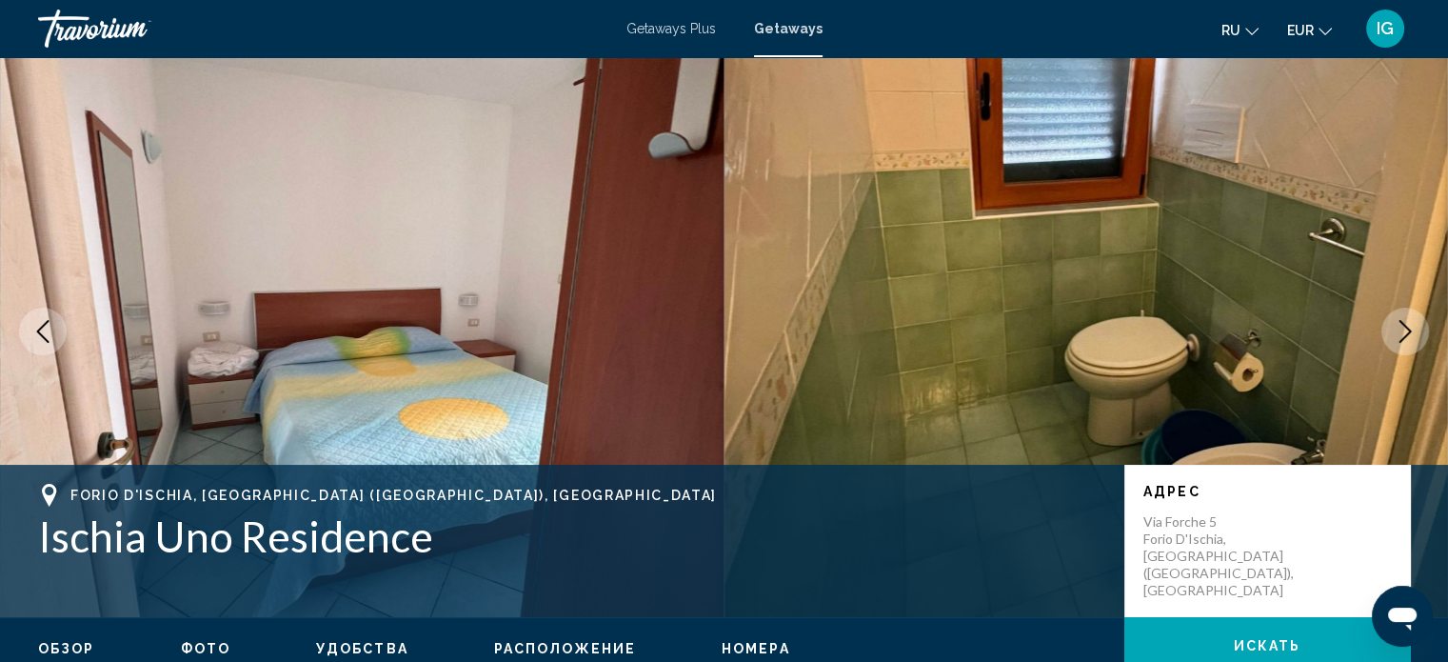
click at [763, 330] on icon "Next image" at bounding box center [1405, 331] width 23 height 23
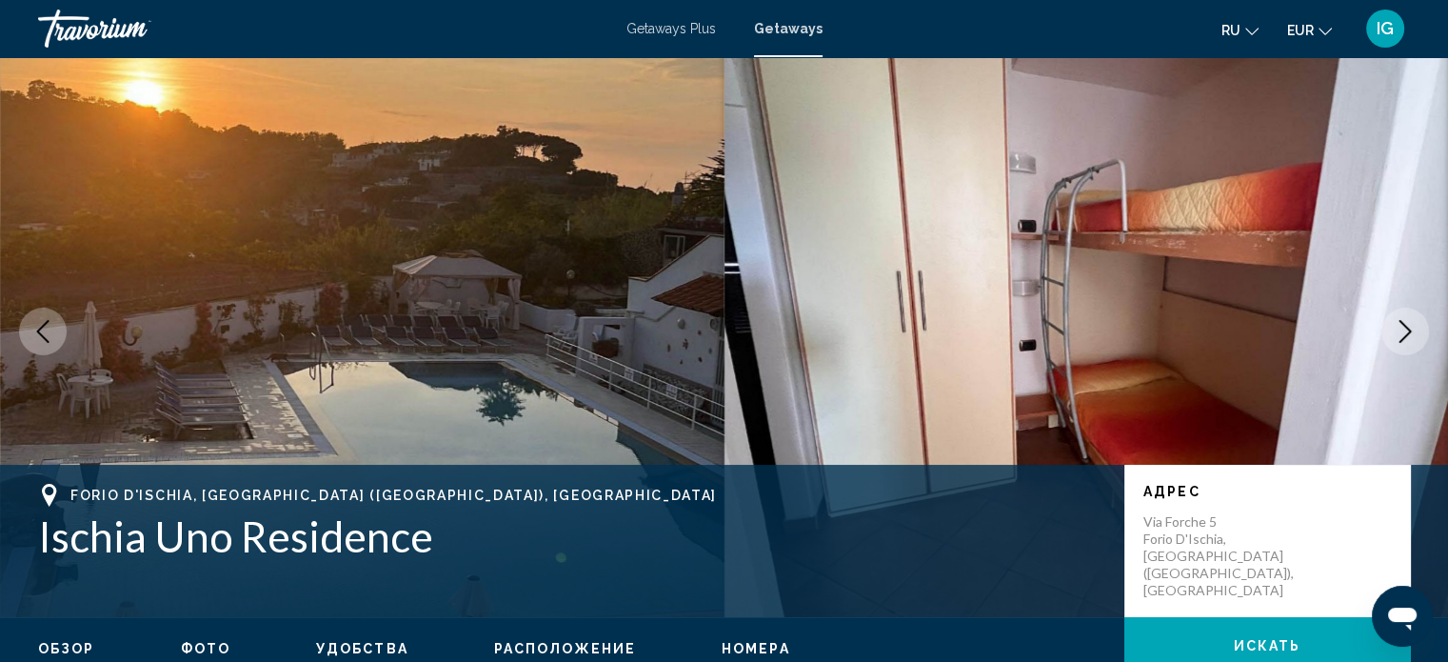
click at [763, 330] on icon "Next image" at bounding box center [1405, 331] width 23 height 23
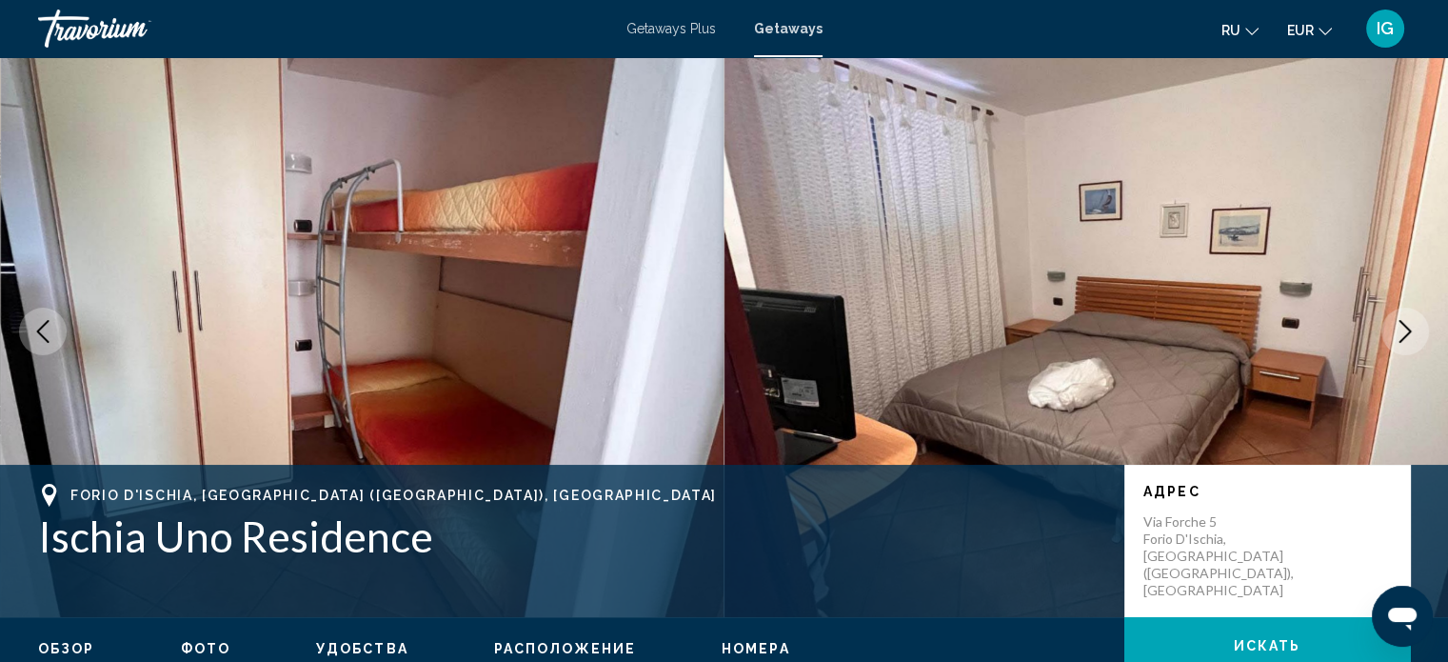
click at [763, 330] on icon "Next image" at bounding box center [1405, 331] width 23 height 23
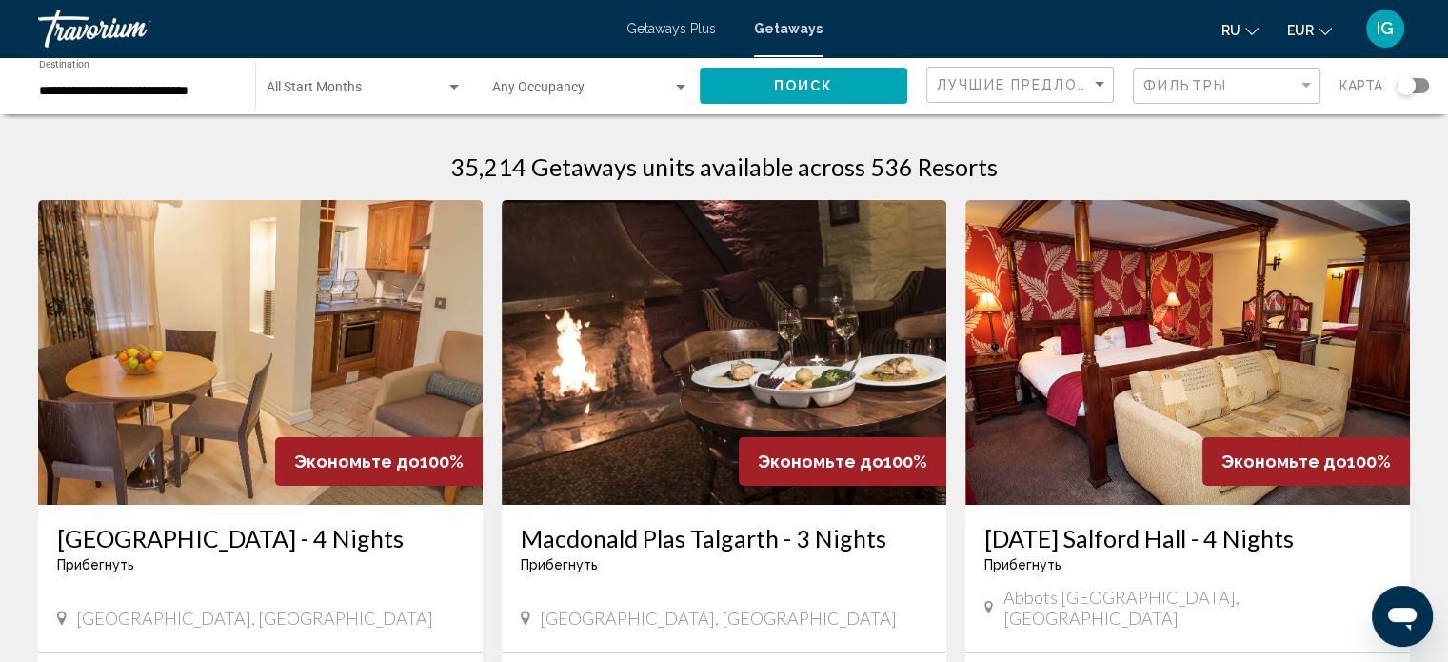
click at [458, 90] on div "Search widget" at bounding box center [454, 87] width 17 height 15
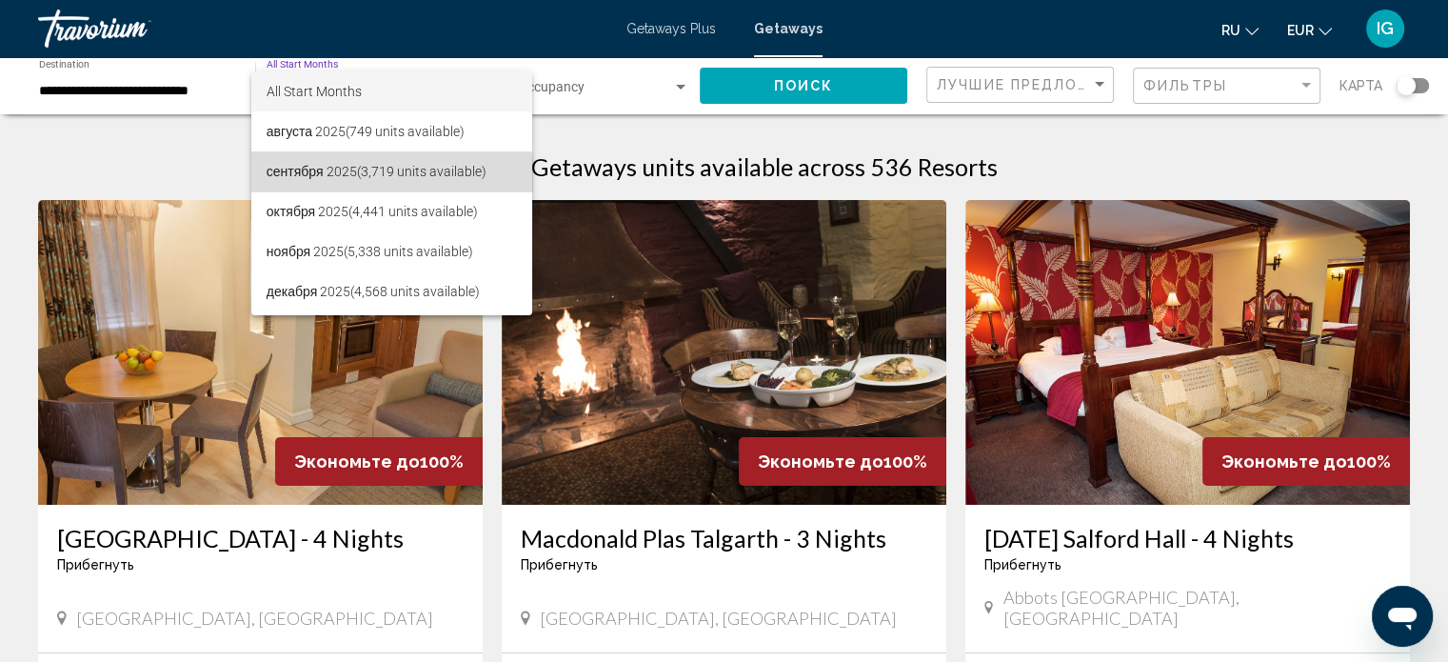
click at [331, 180] on span "сентября 2025 (3,719 units available)" at bounding box center [392, 171] width 250 height 40
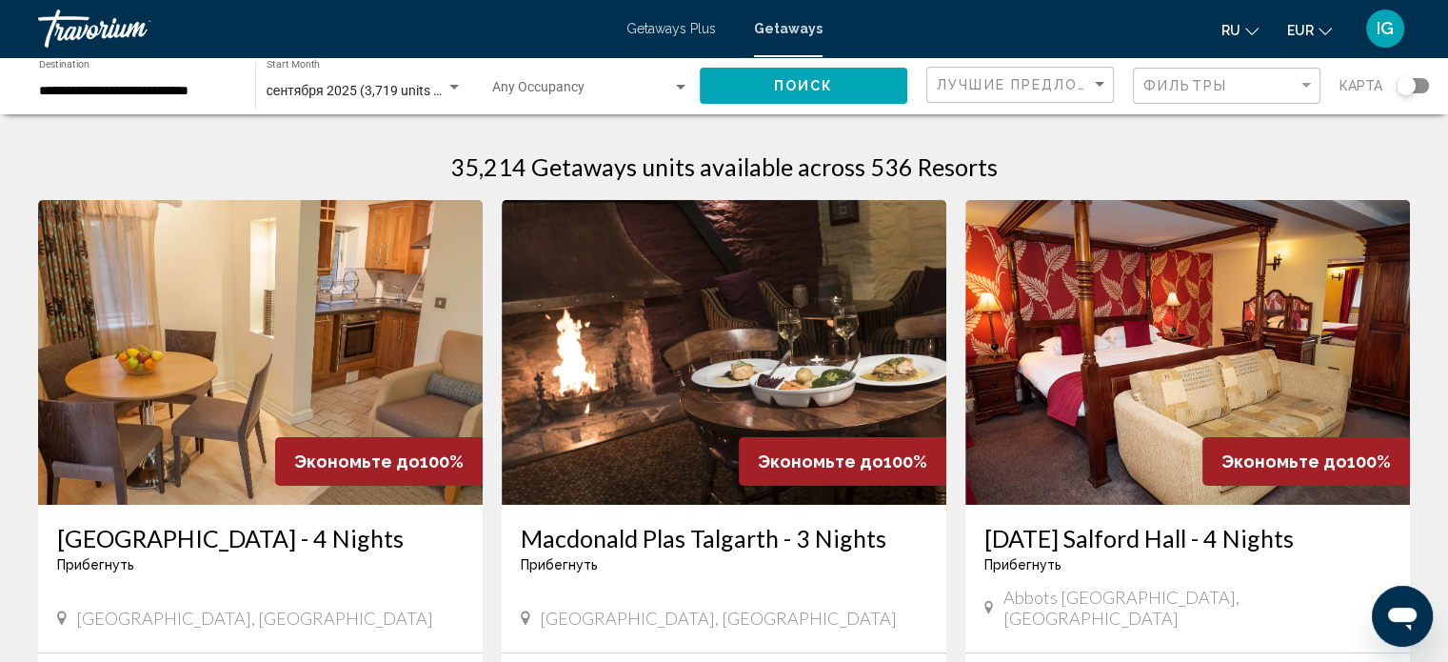
click at [566, 80] on div "Occupancy Any Occupancy" at bounding box center [590, 86] width 197 height 52
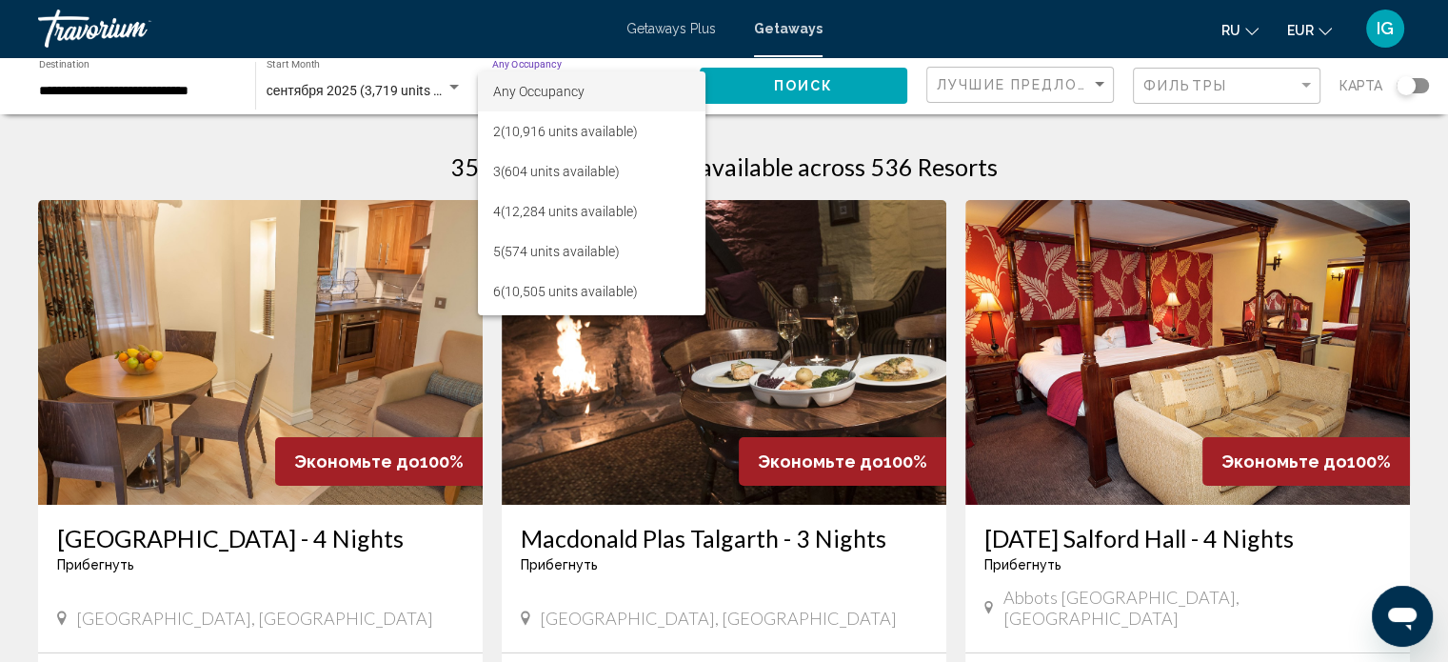
click at [359, 119] on div at bounding box center [724, 331] width 1448 height 662
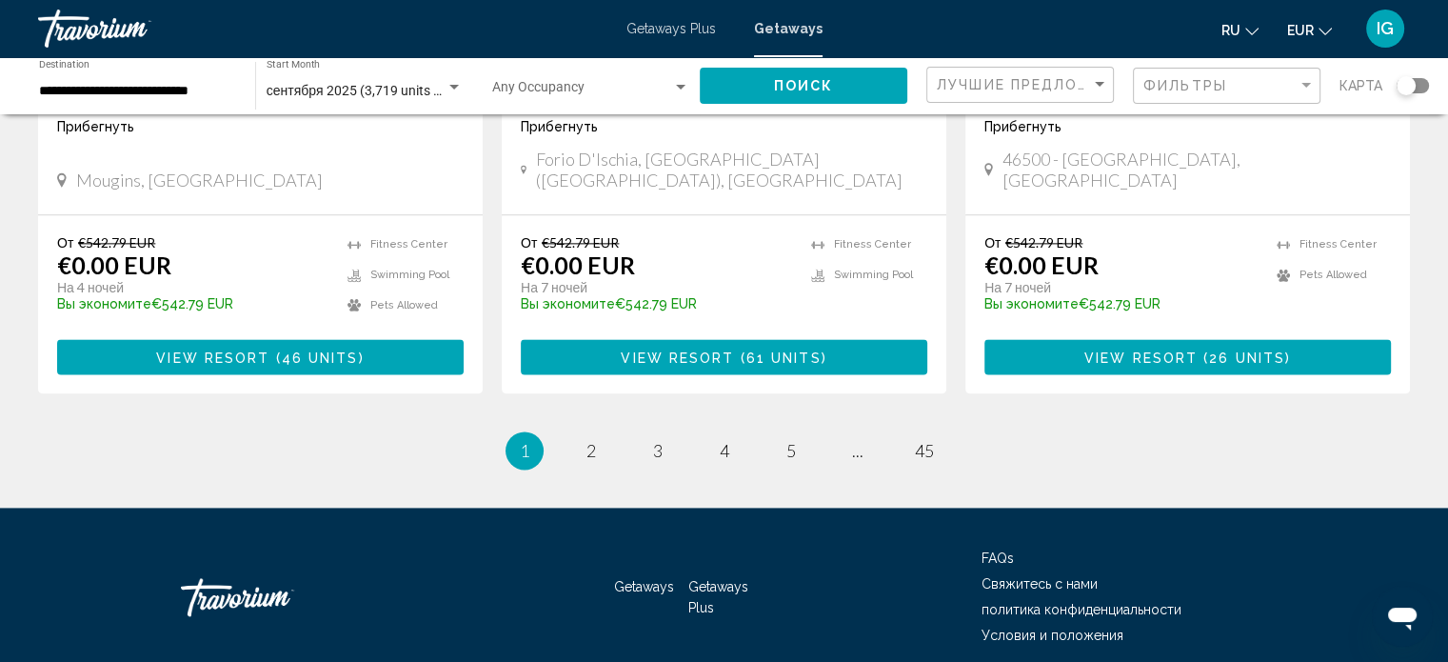
scroll to position [2432, 0]
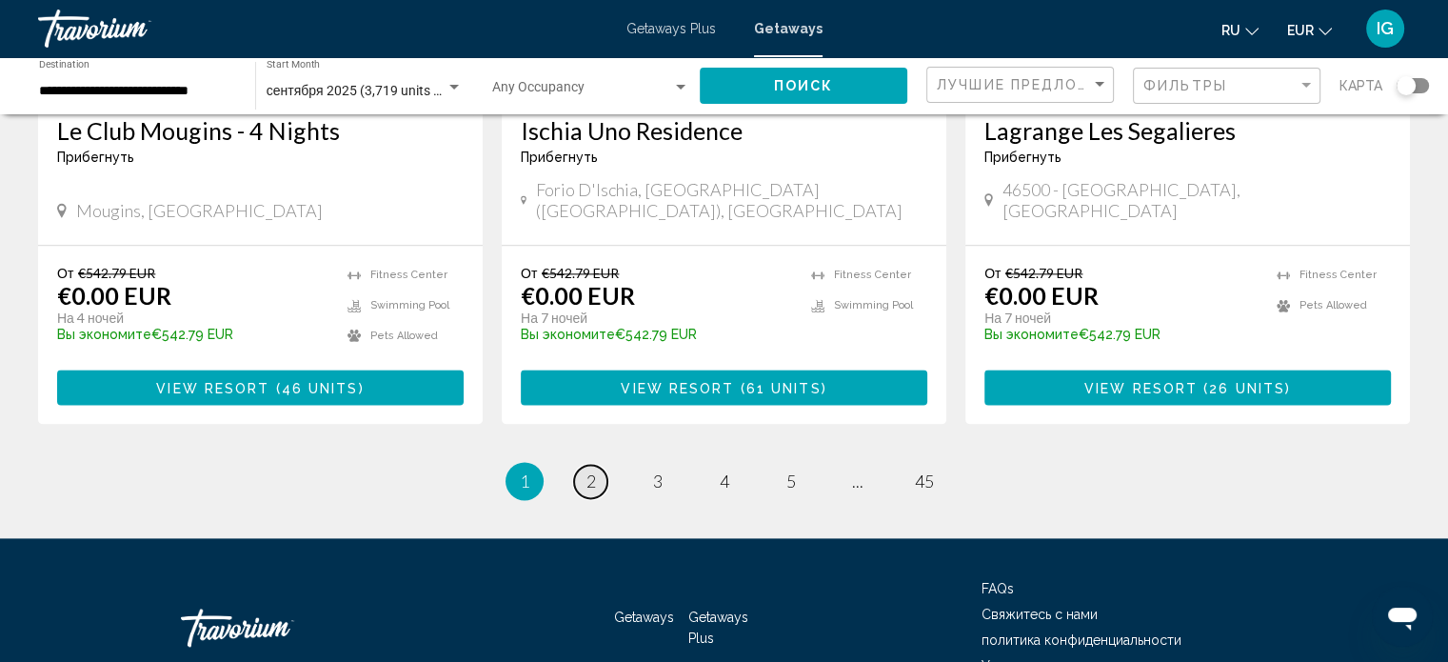
click at [589, 470] on span "2" at bounding box center [592, 480] width 10 height 21
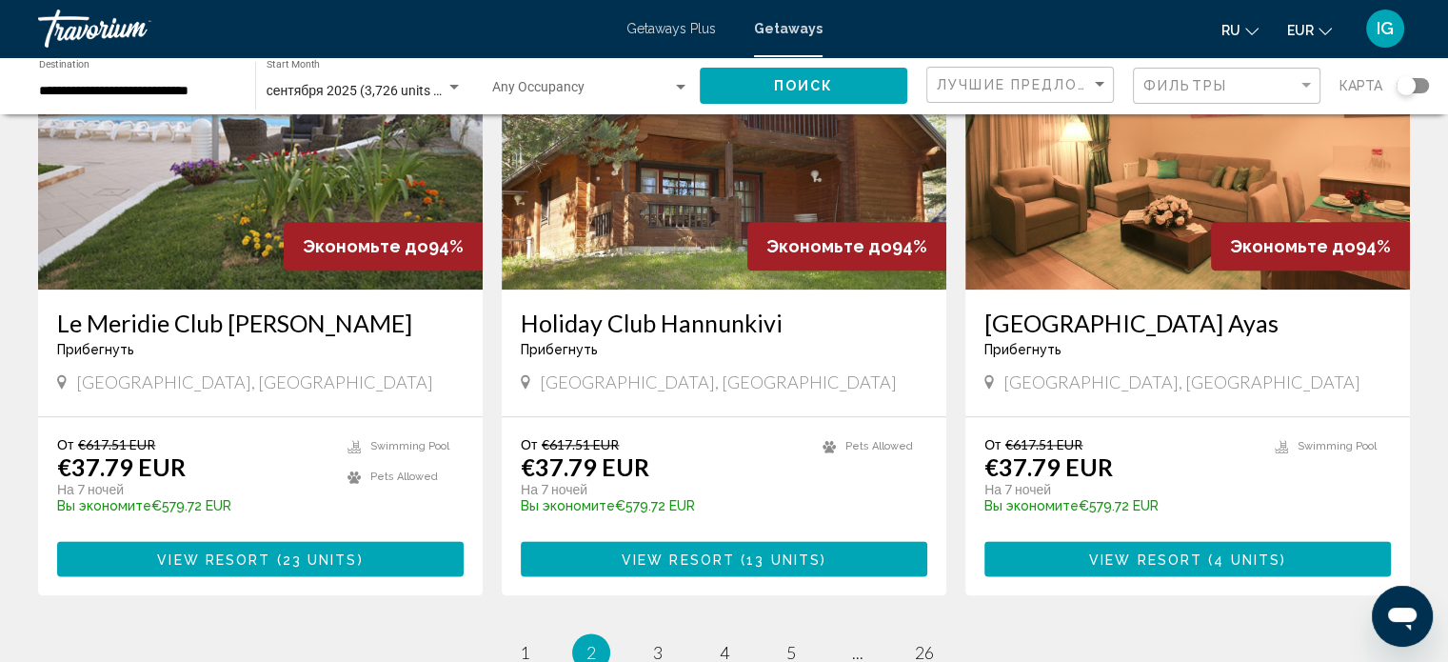
scroll to position [2312, 0]
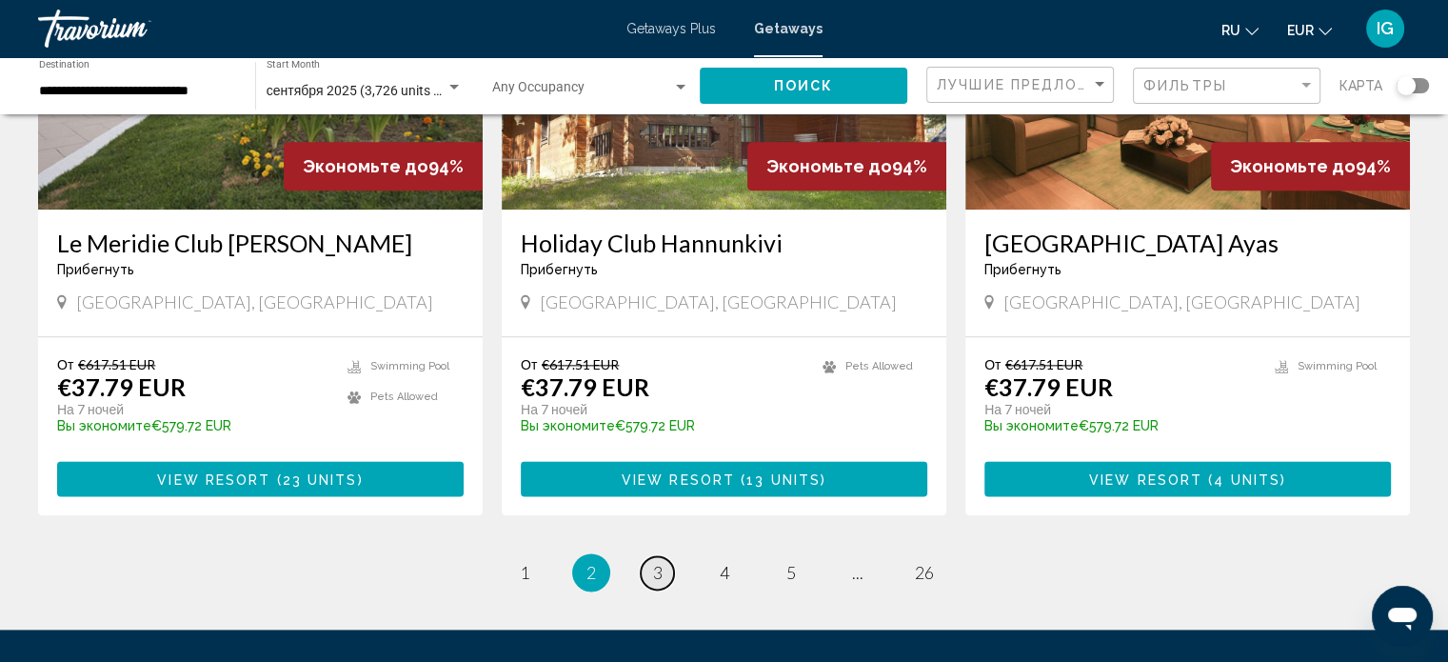
click at [651, 556] on link "page 3" at bounding box center [657, 572] width 33 height 33
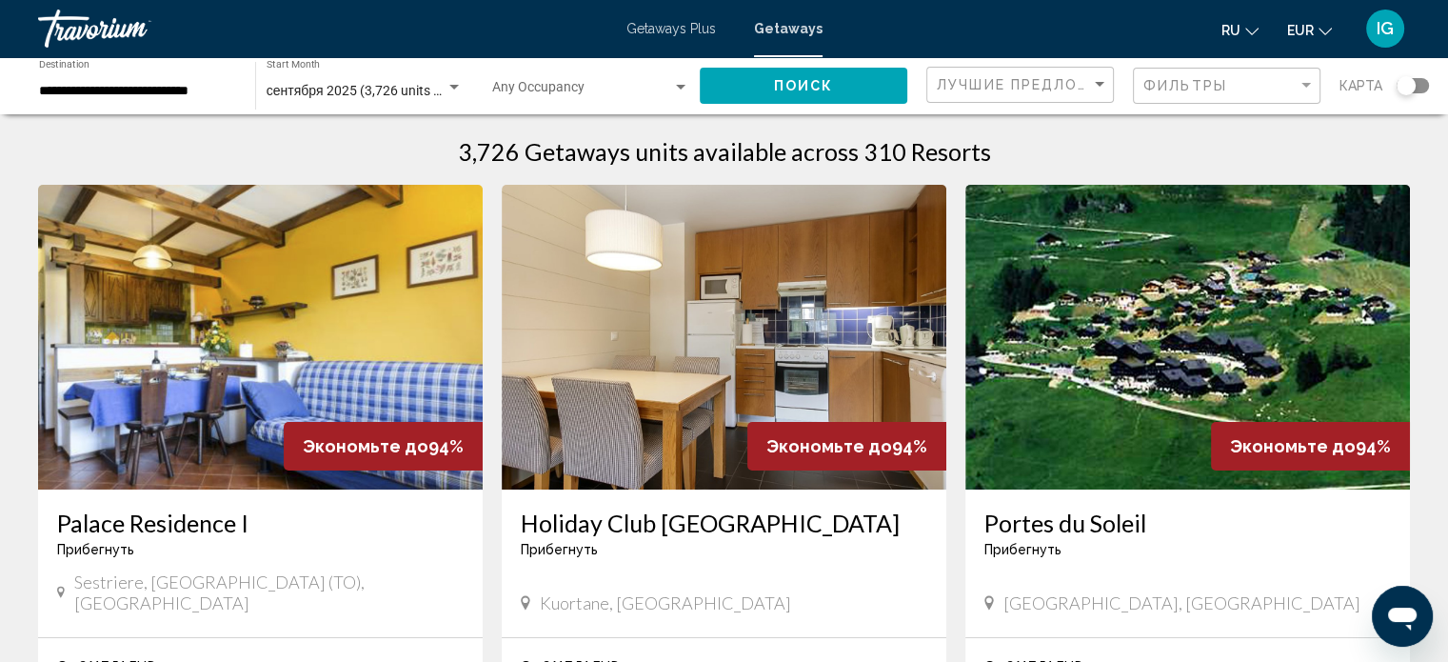
scroll to position [27, 0]
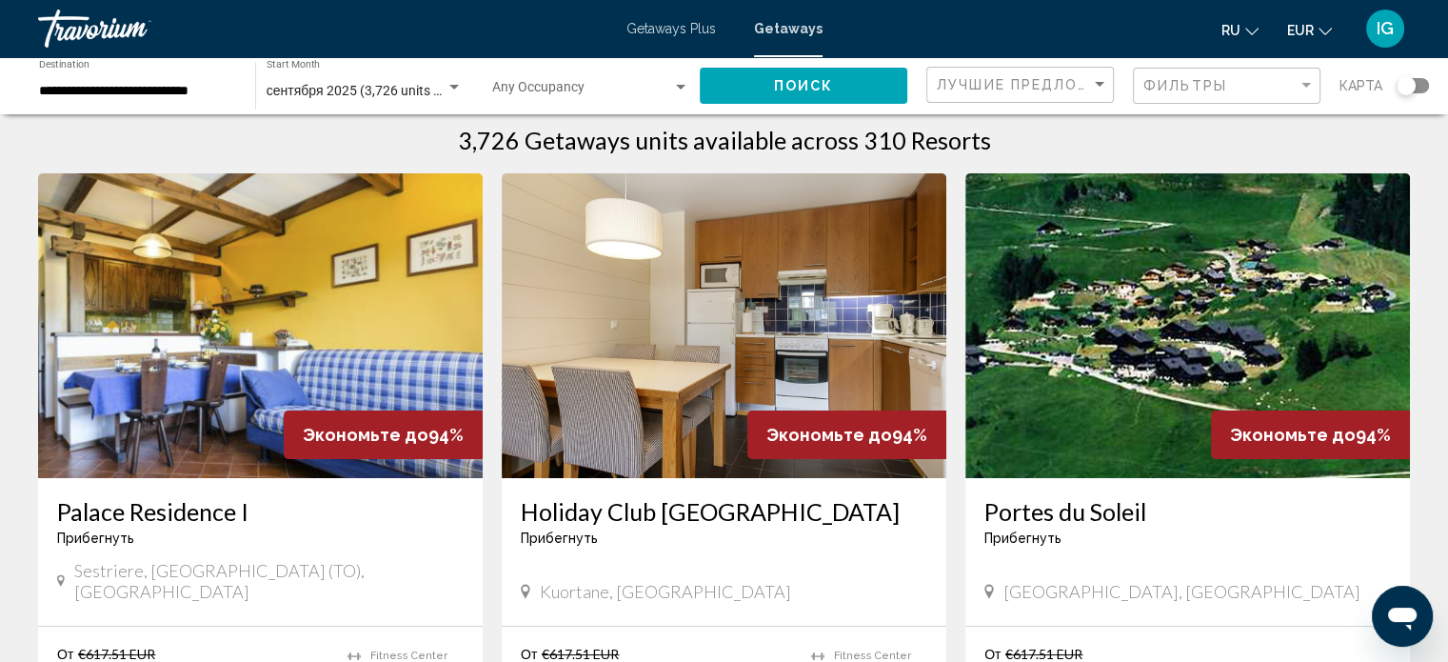
click at [317, 351] on img "Main content" at bounding box center [260, 325] width 445 height 305
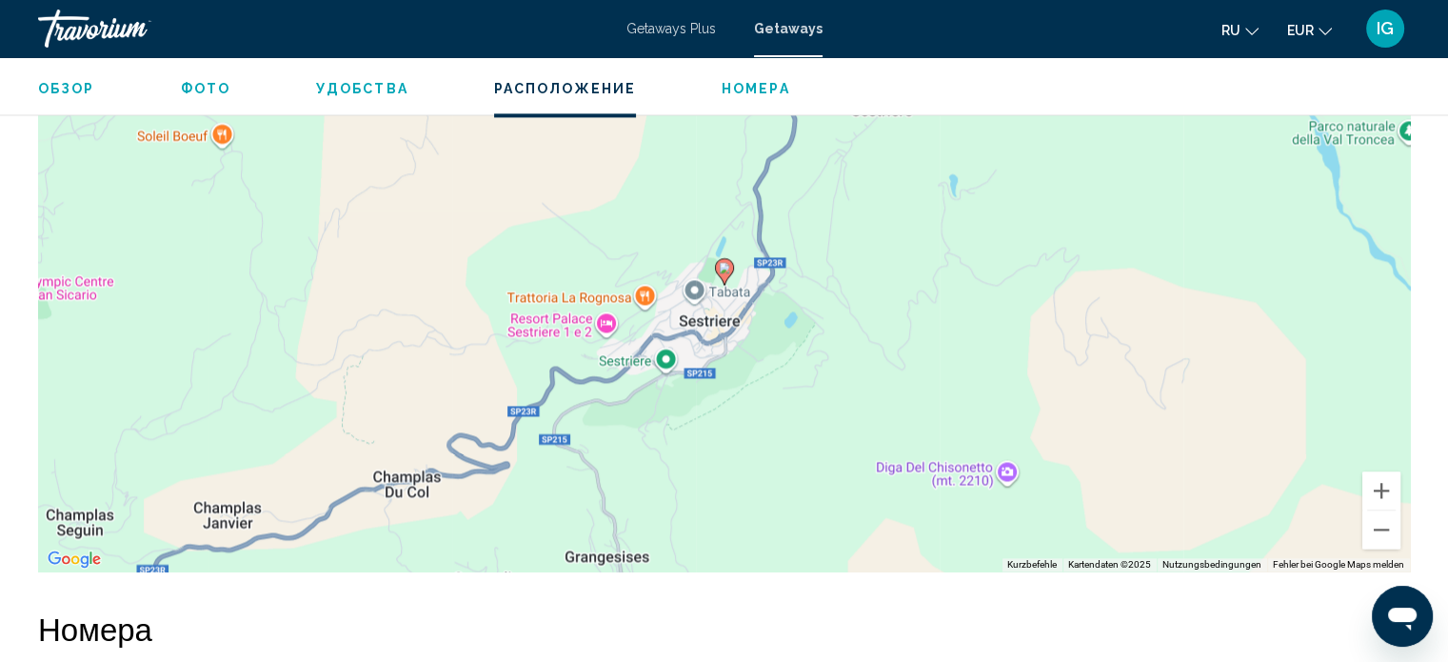
scroll to position [2756, 0]
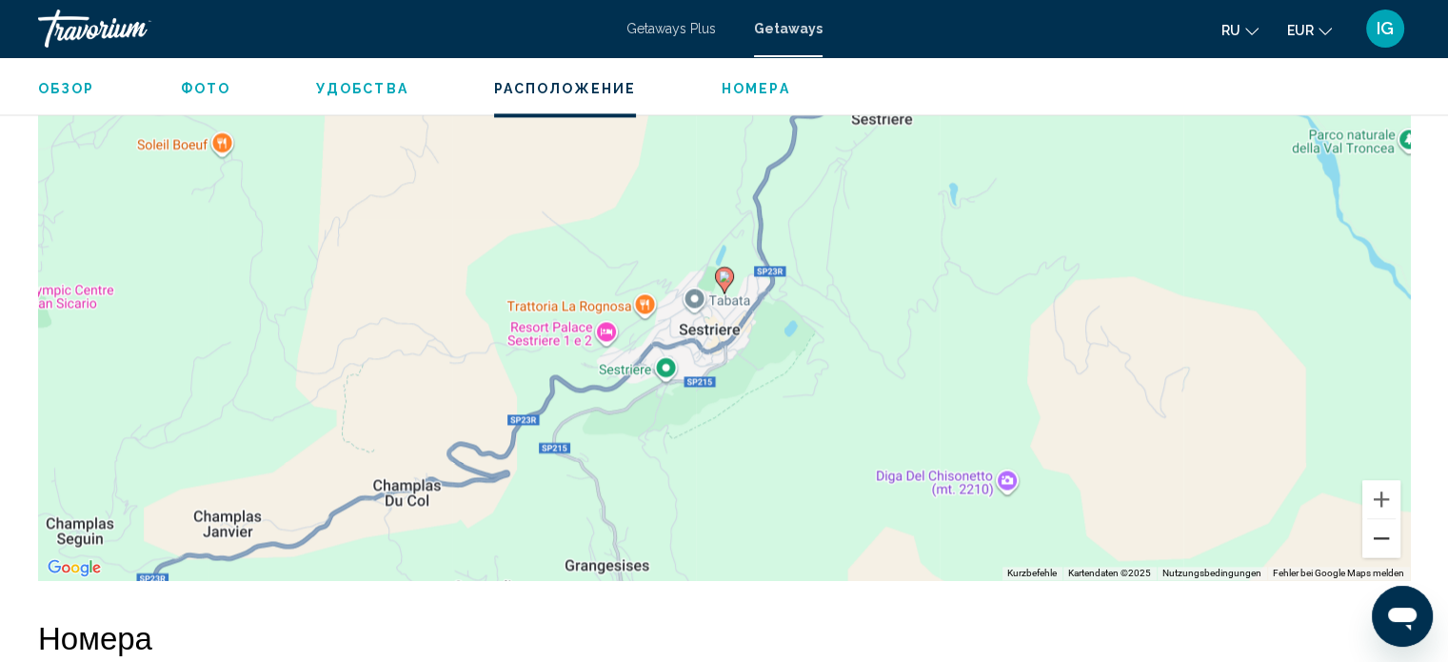
click at [763, 533] on button "Verkleinern" at bounding box center [1382, 538] width 38 height 38
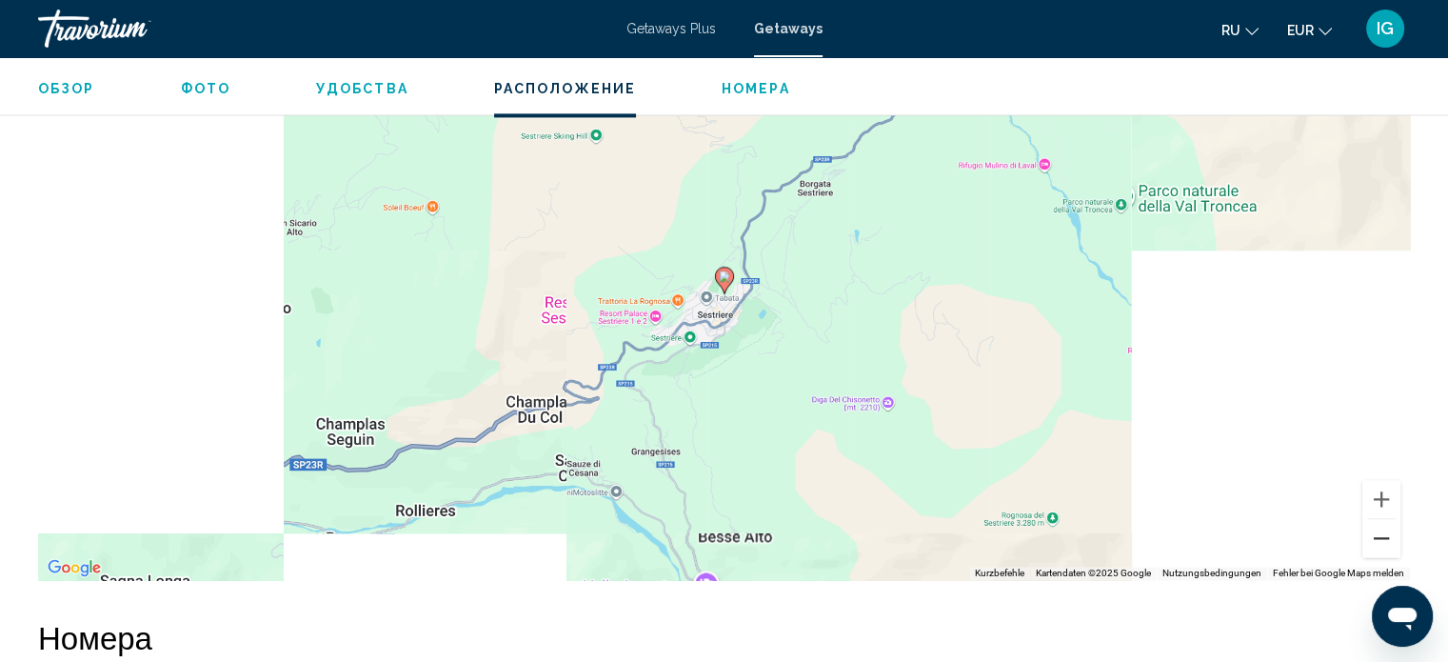
click at [763, 533] on button "Verkleinern" at bounding box center [1382, 538] width 38 height 38
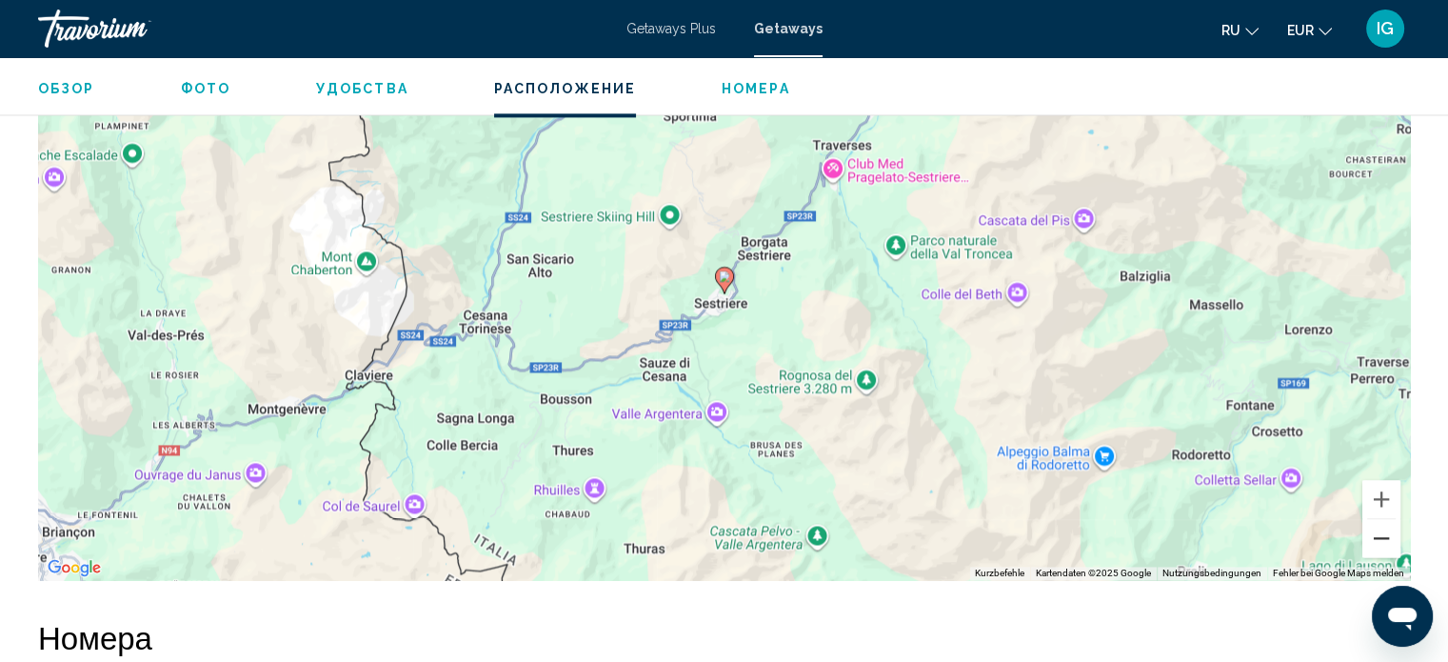
click at [763, 533] on button "Verkleinern" at bounding box center [1382, 538] width 38 height 38
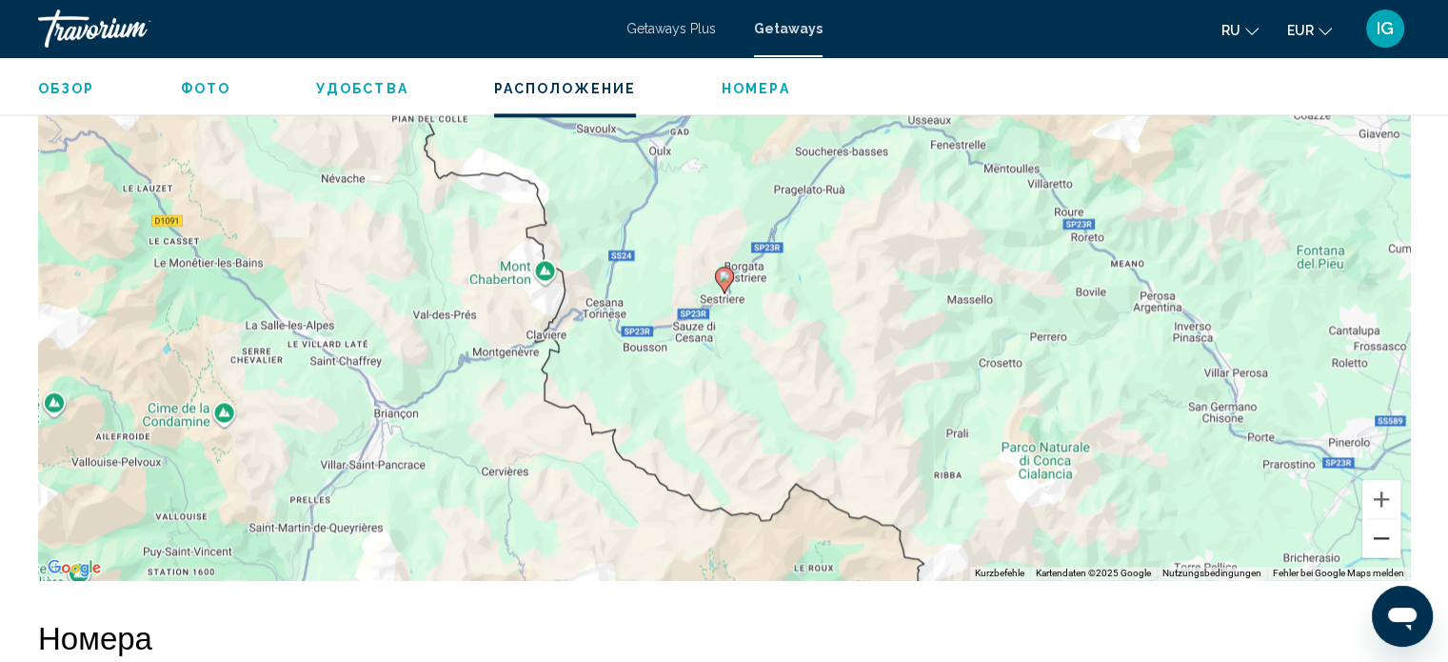
click at [763, 533] on button "Verkleinern" at bounding box center [1382, 538] width 38 height 38
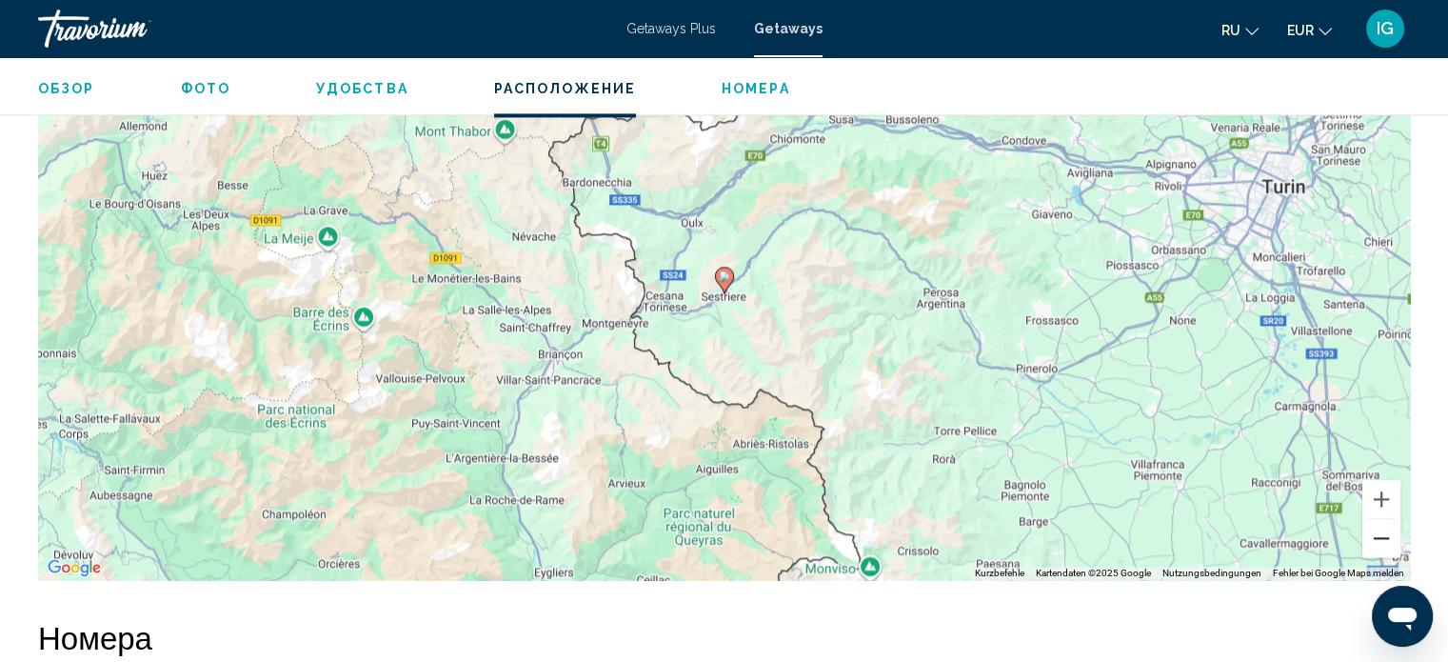
click at [763, 533] on button "Verkleinern" at bounding box center [1382, 538] width 38 height 38
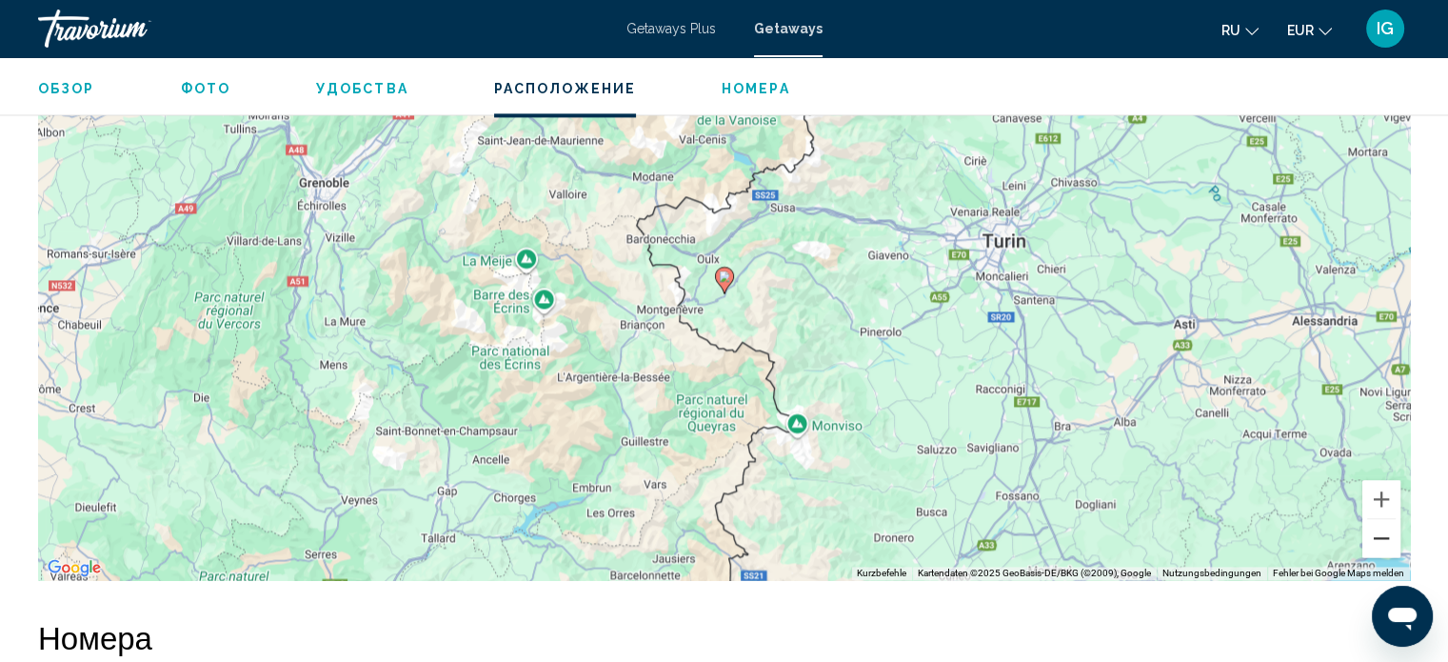
click at [763, 533] on button "Verkleinern" at bounding box center [1382, 538] width 38 height 38
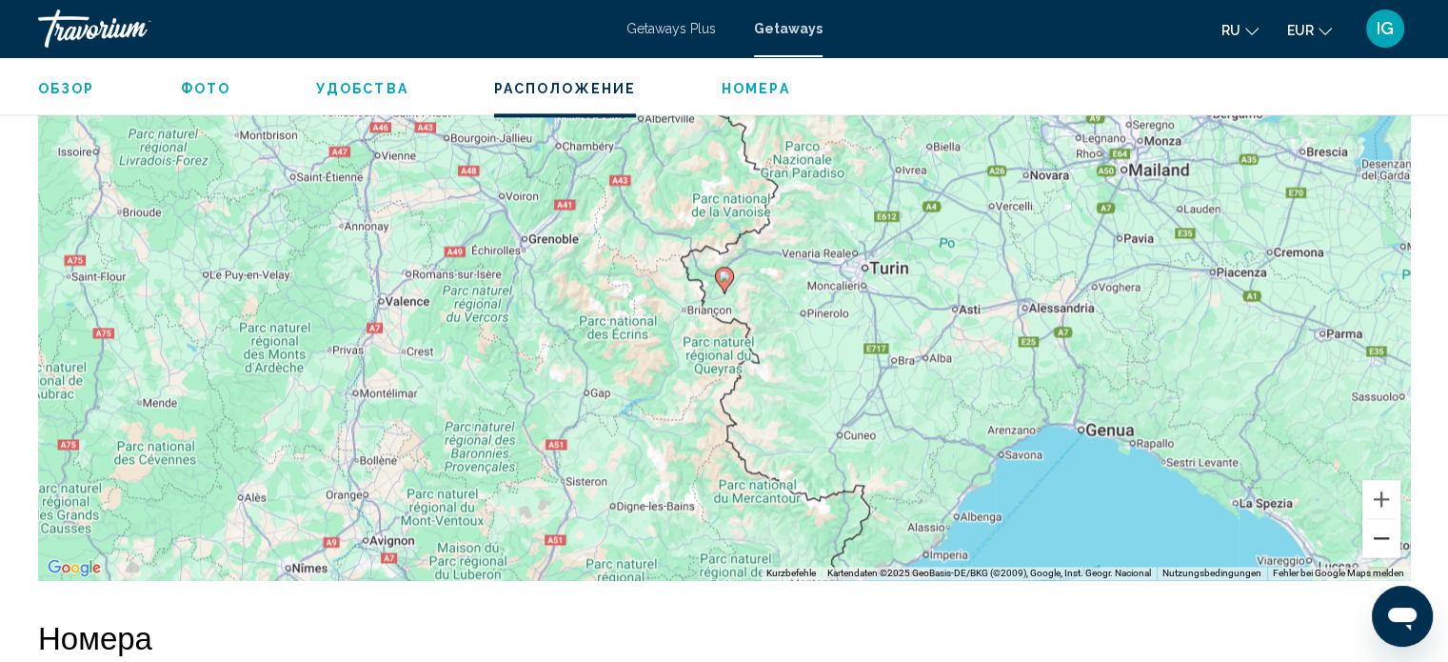
click at [763, 533] on button "Verkleinern" at bounding box center [1382, 538] width 38 height 38
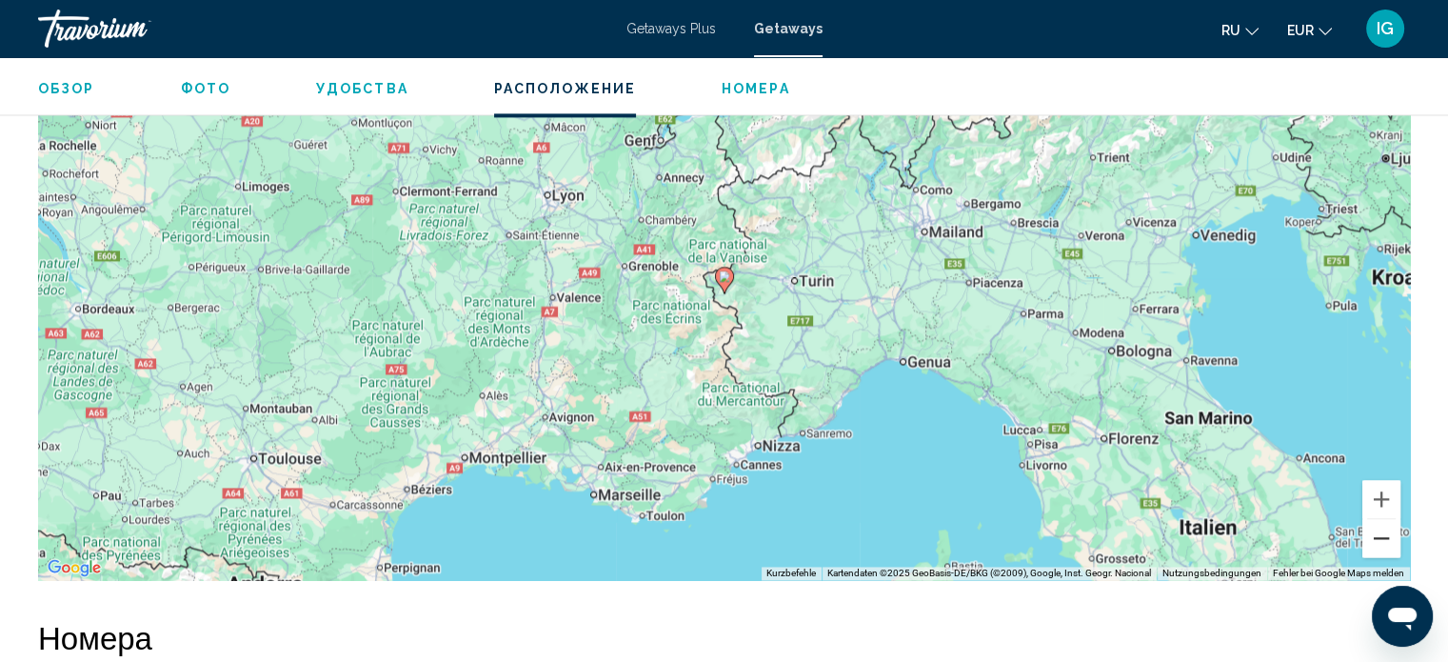
click at [763, 525] on button "Verkleinern" at bounding box center [1382, 538] width 38 height 38
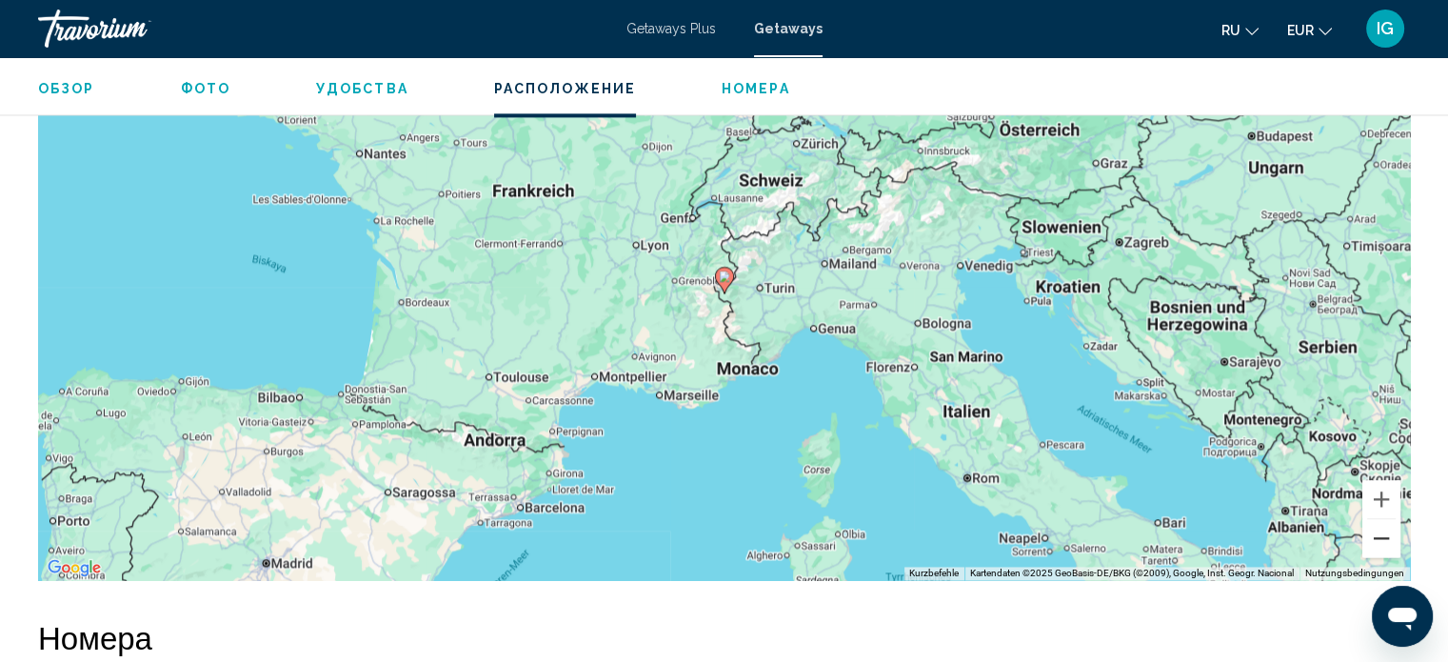
click at [763, 525] on button "Verkleinern" at bounding box center [1382, 538] width 38 height 38
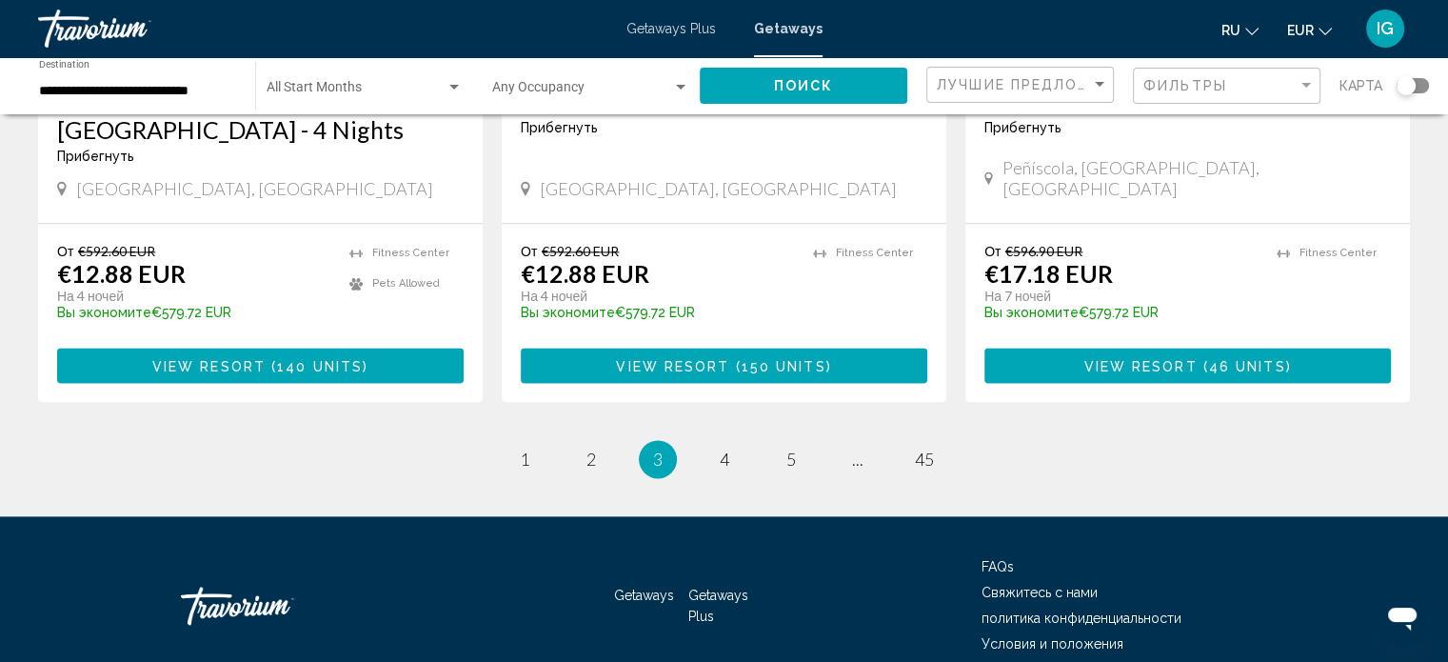
scroll to position [2444, 0]
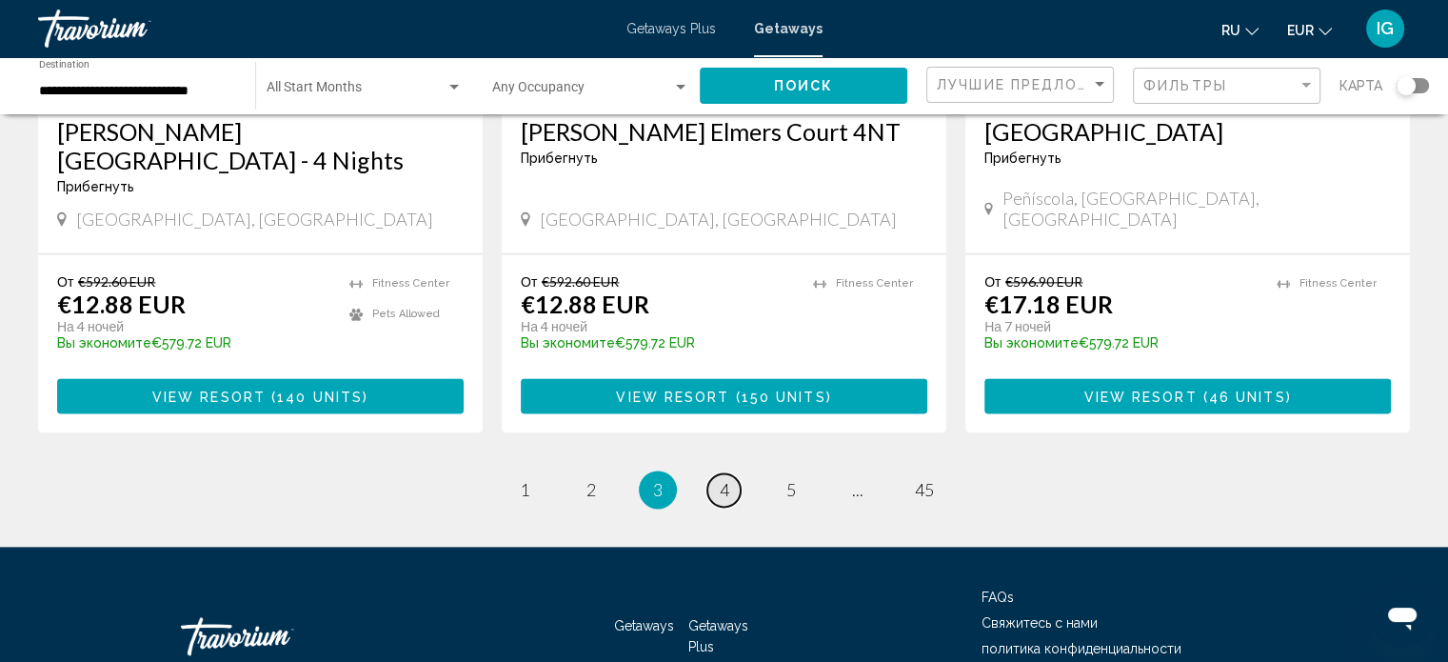
click at [727, 479] on span "4" at bounding box center [725, 489] width 10 height 21
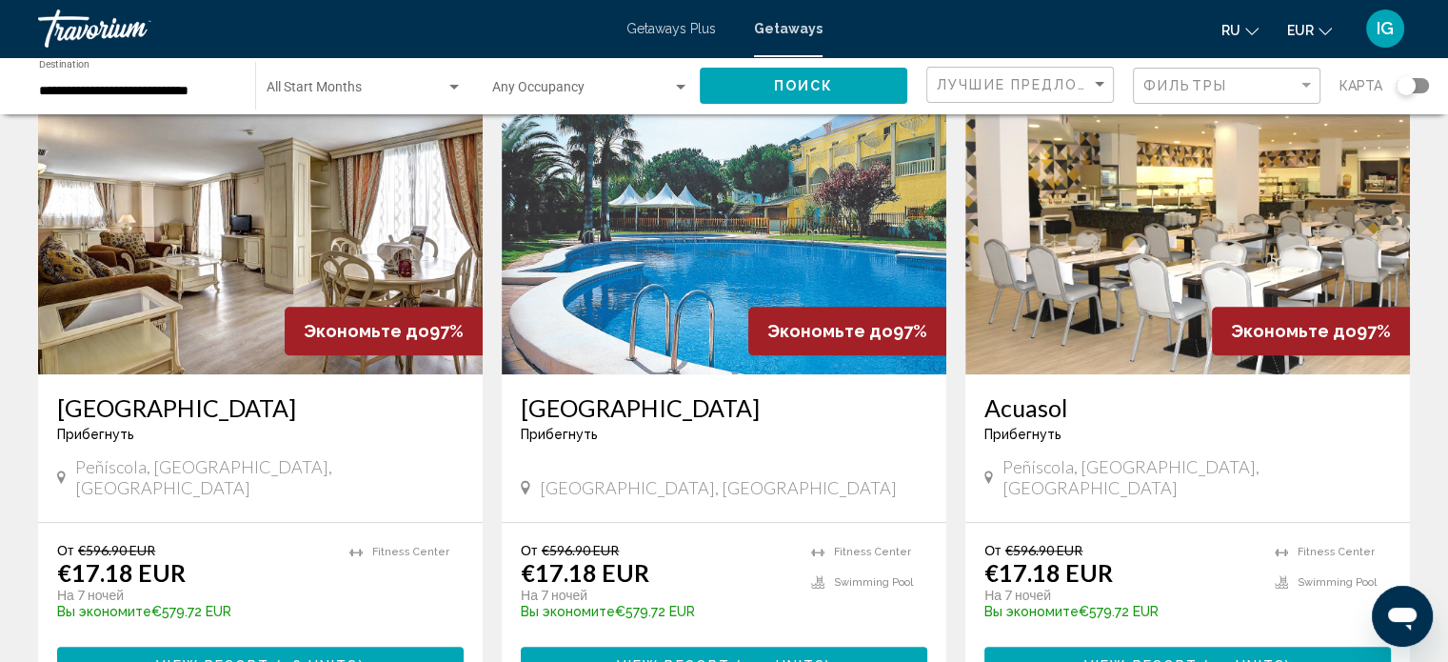
scroll to position [1451, 0]
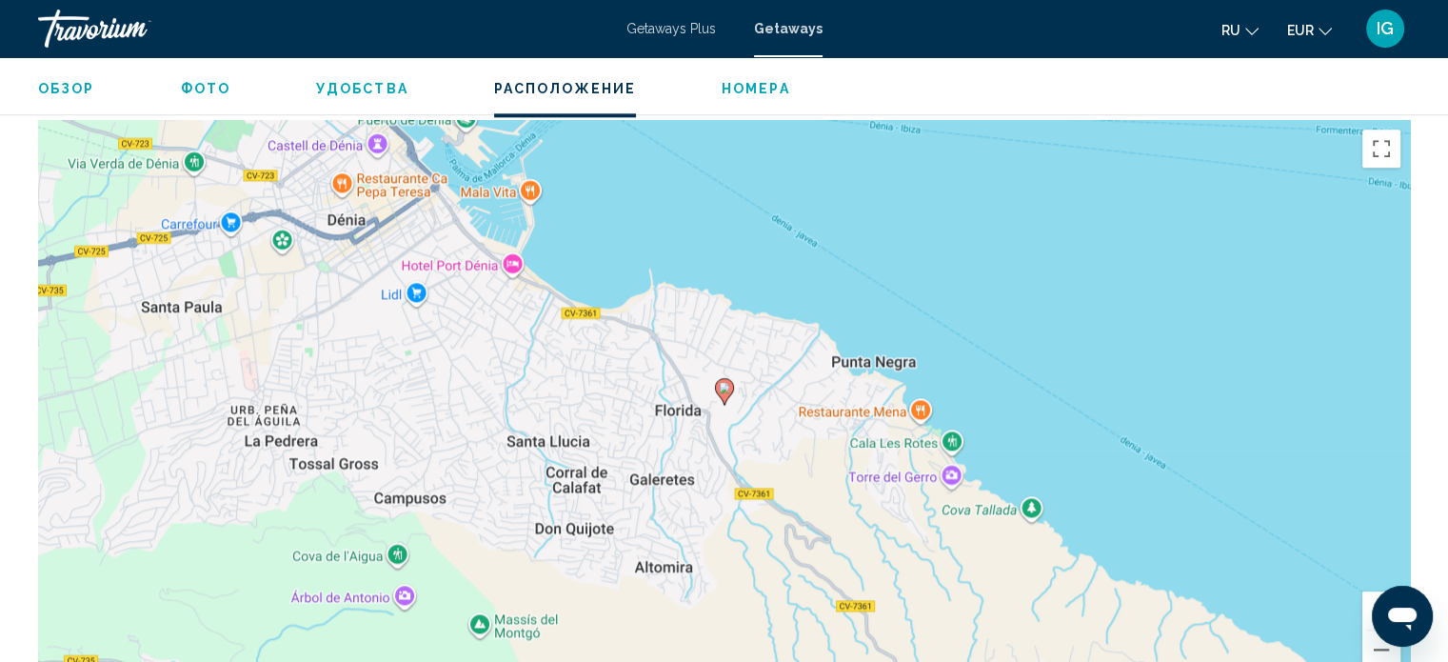
scroll to position [2322, 0]
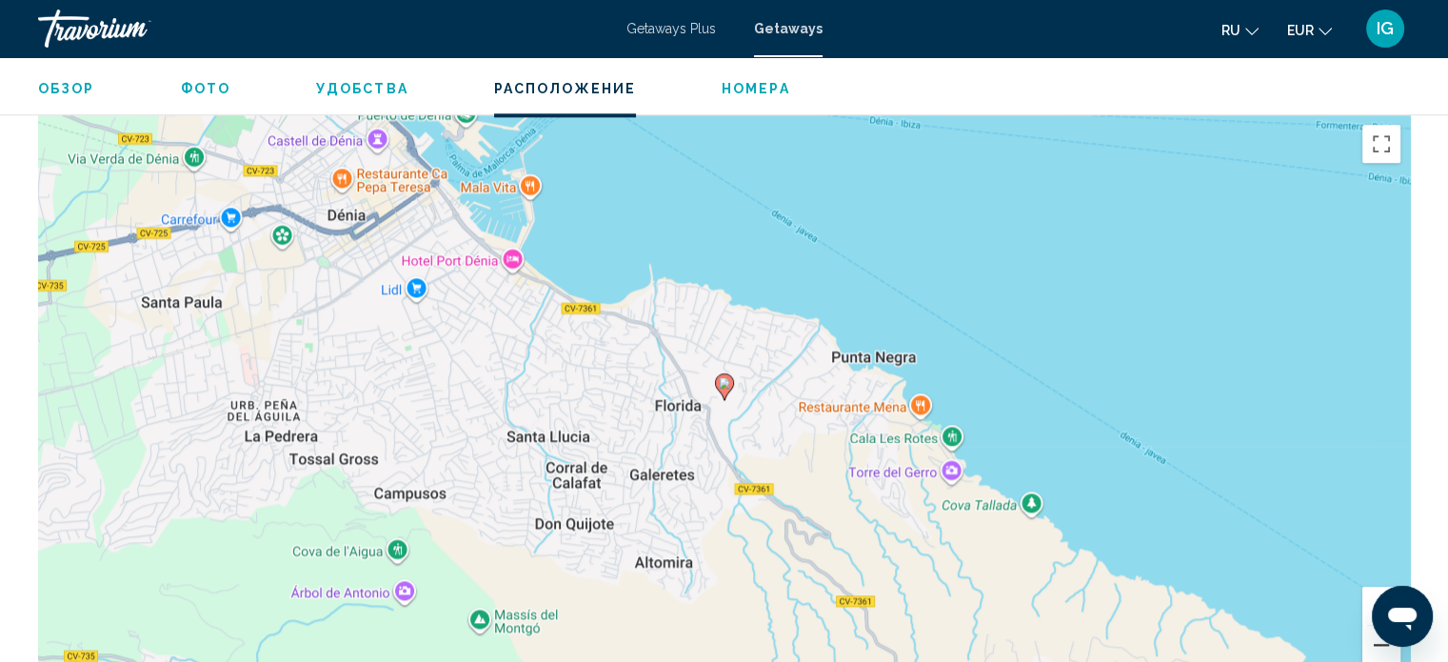
click at [763, 574] on button "Verkleinern" at bounding box center [1382, 645] width 38 height 38
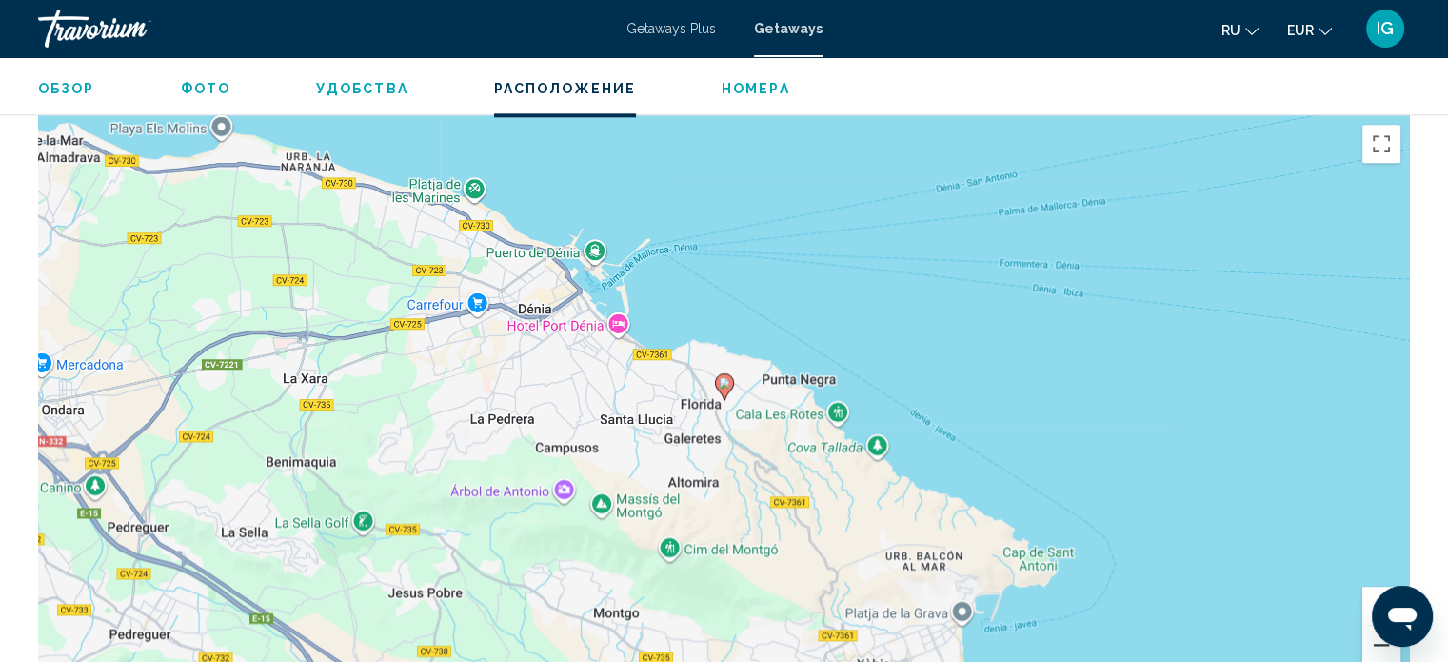
click at [763, 574] on button "Verkleinern" at bounding box center [1382, 645] width 38 height 38
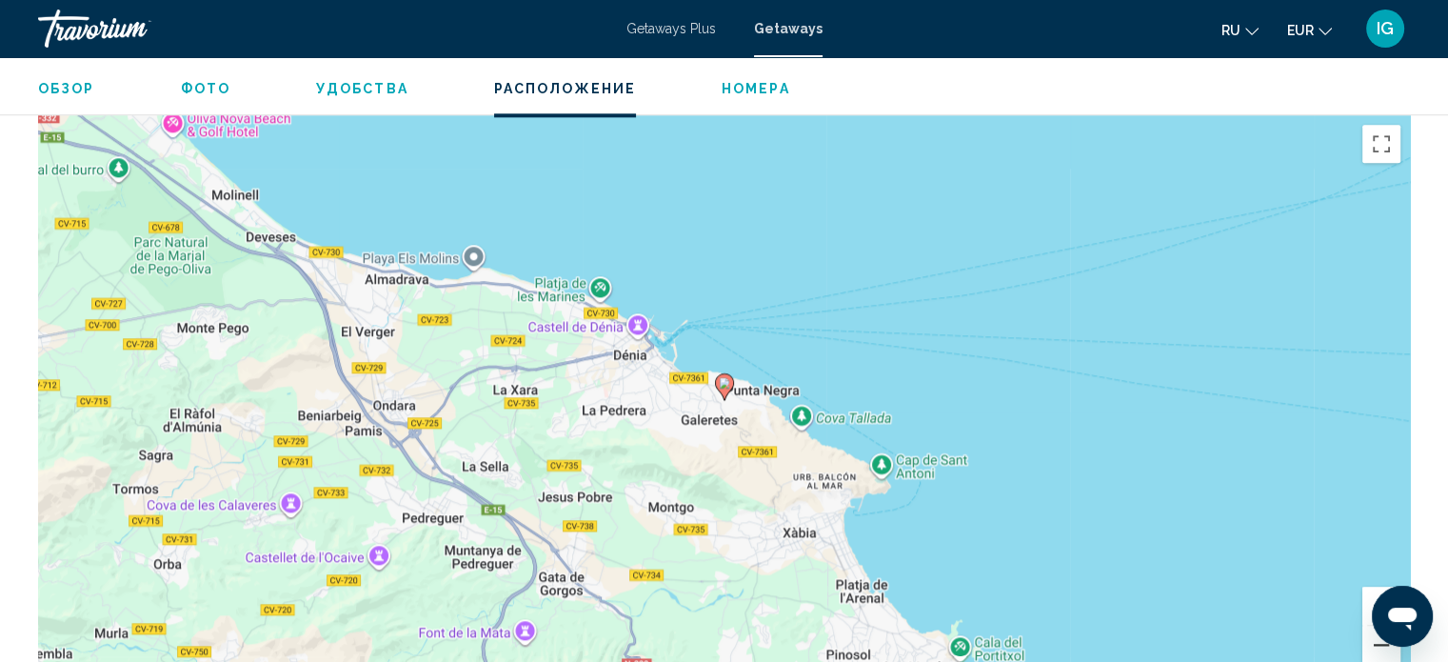
click at [763, 574] on button "Verkleinern" at bounding box center [1382, 645] width 38 height 38
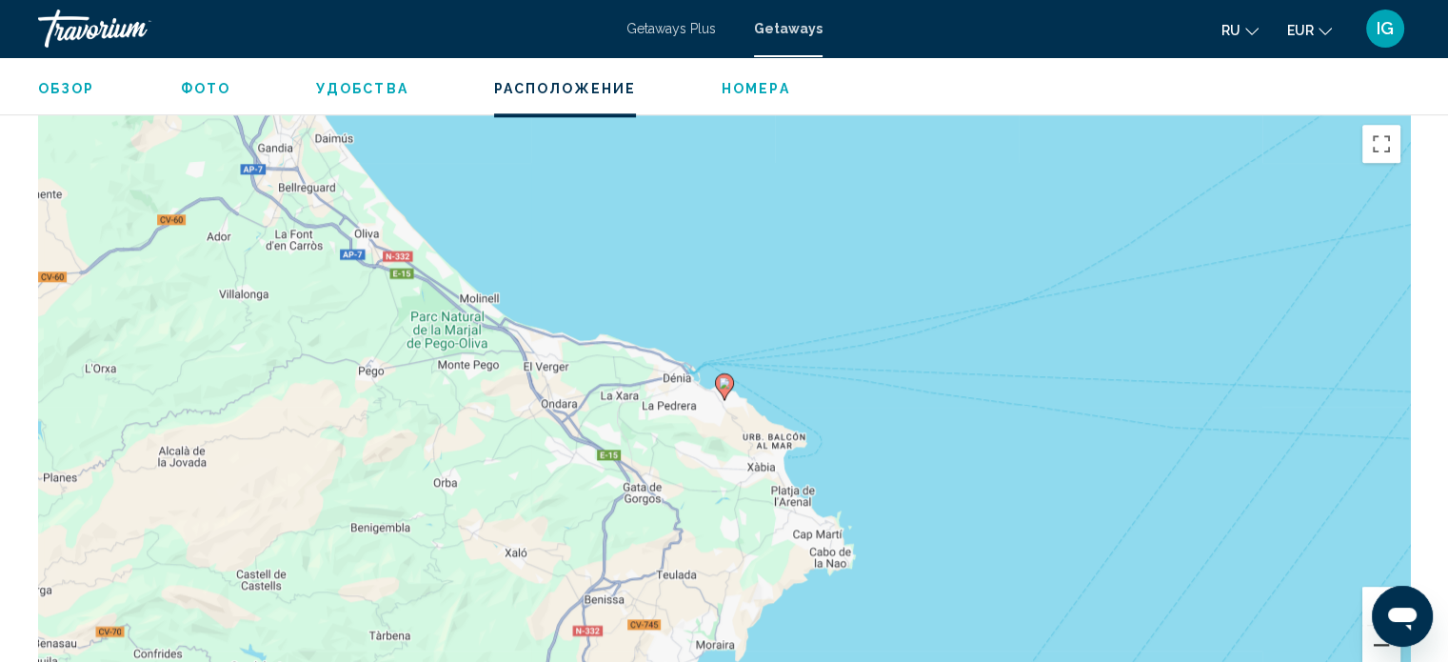
click at [763, 574] on button "Verkleinern" at bounding box center [1382, 645] width 38 height 38
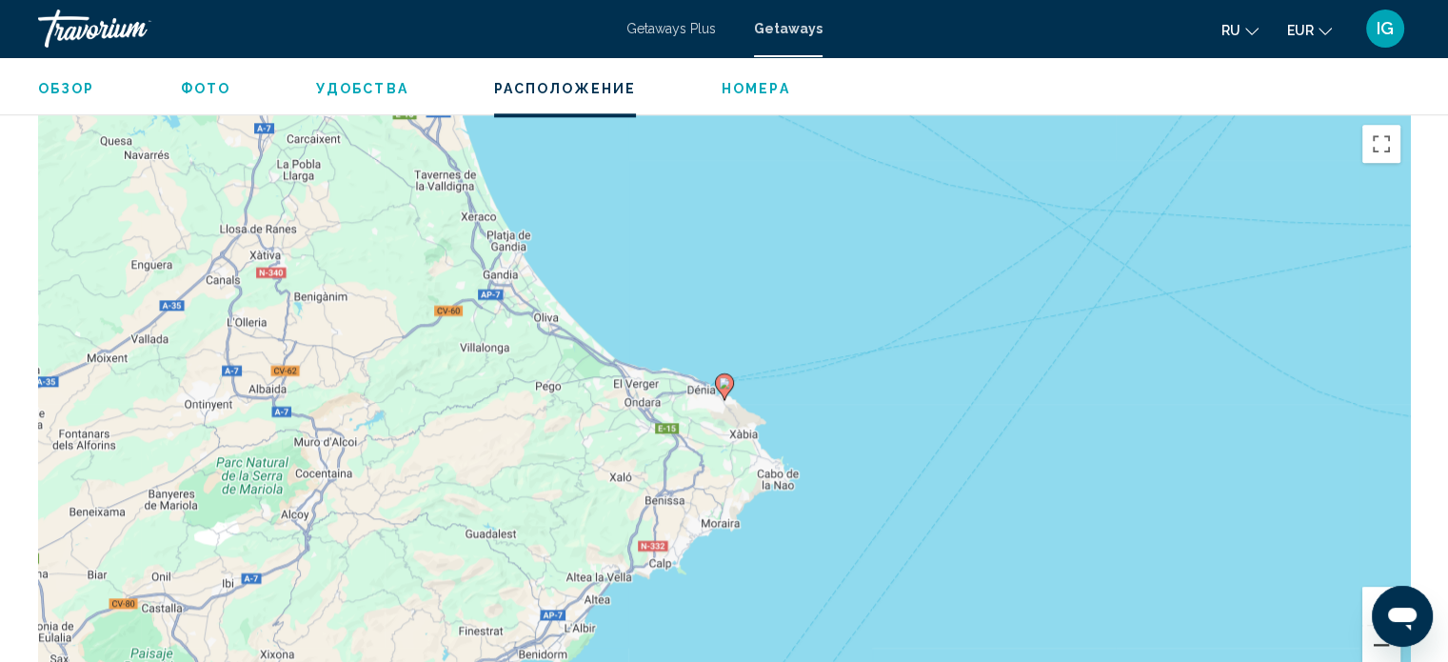
click at [763, 574] on button "Verkleinern" at bounding box center [1382, 645] width 38 height 38
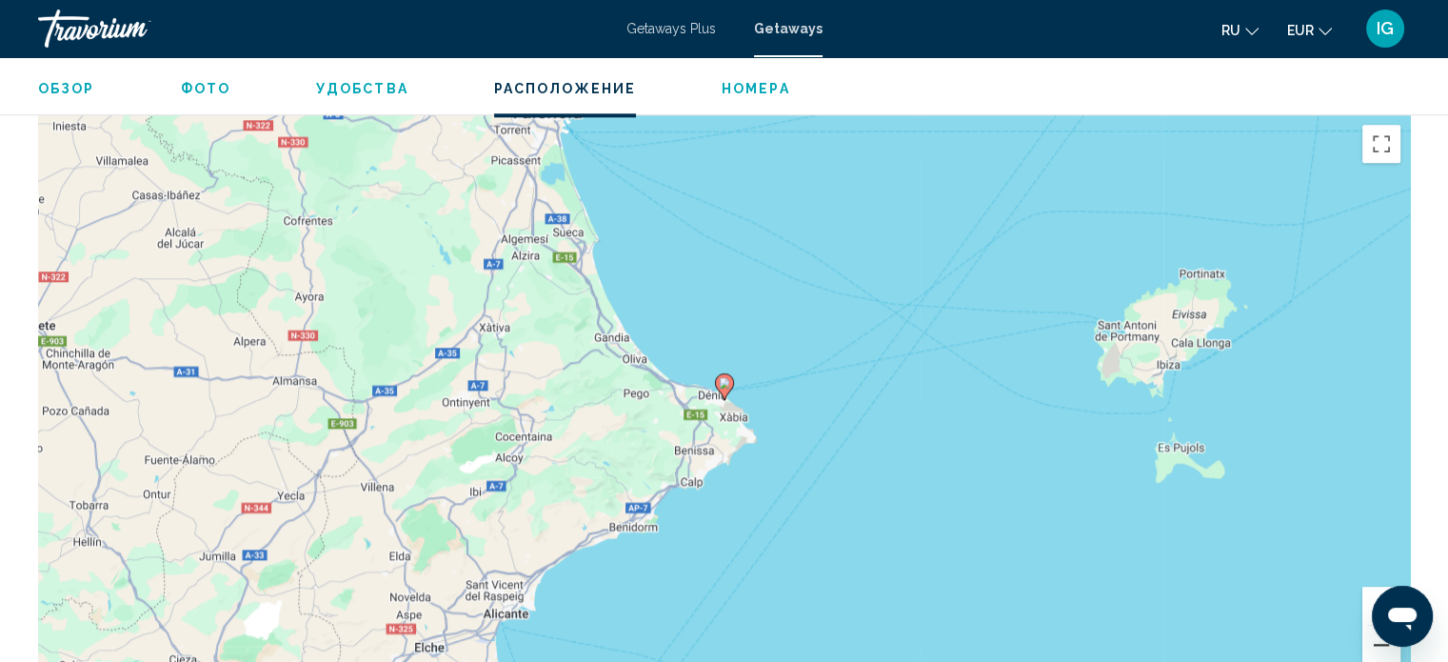
click at [763, 574] on button "Verkleinern" at bounding box center [1382, 645] width 38 height 38
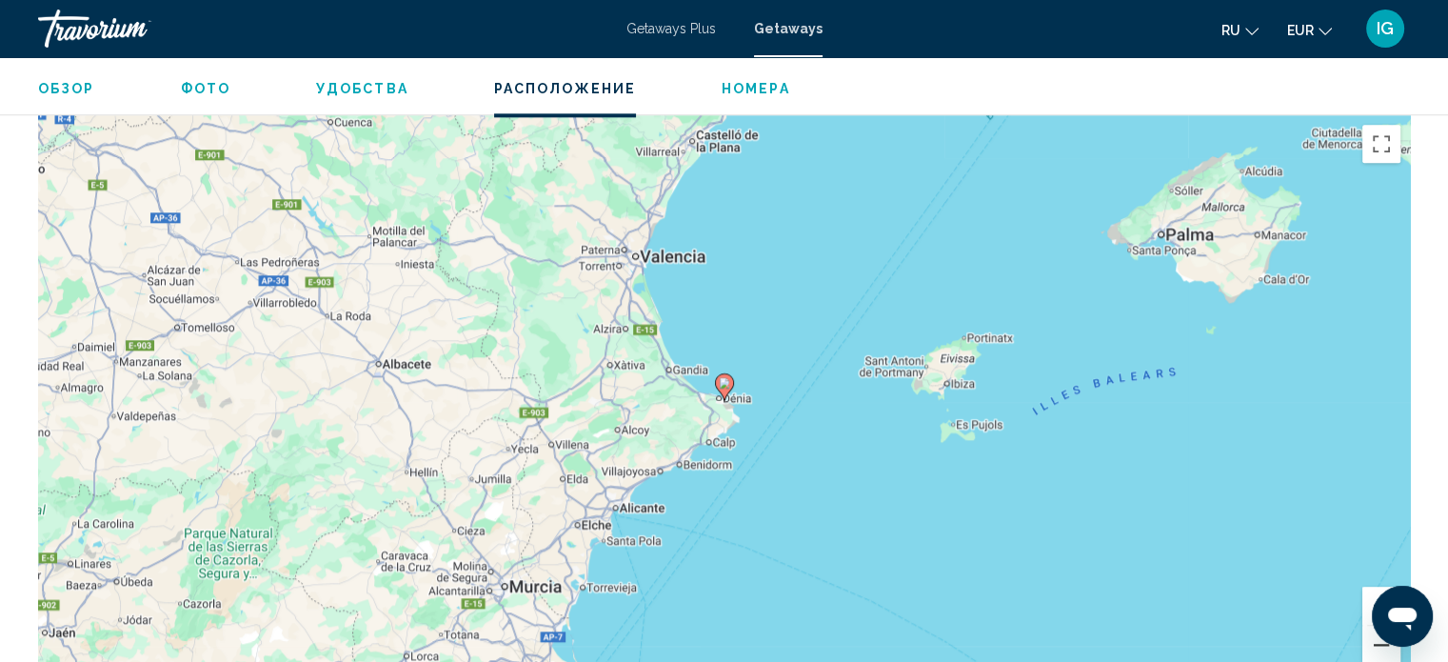
click at [763, 574] on button "Verkleinern" at bounding box center [1382, 645] width 38 height 38
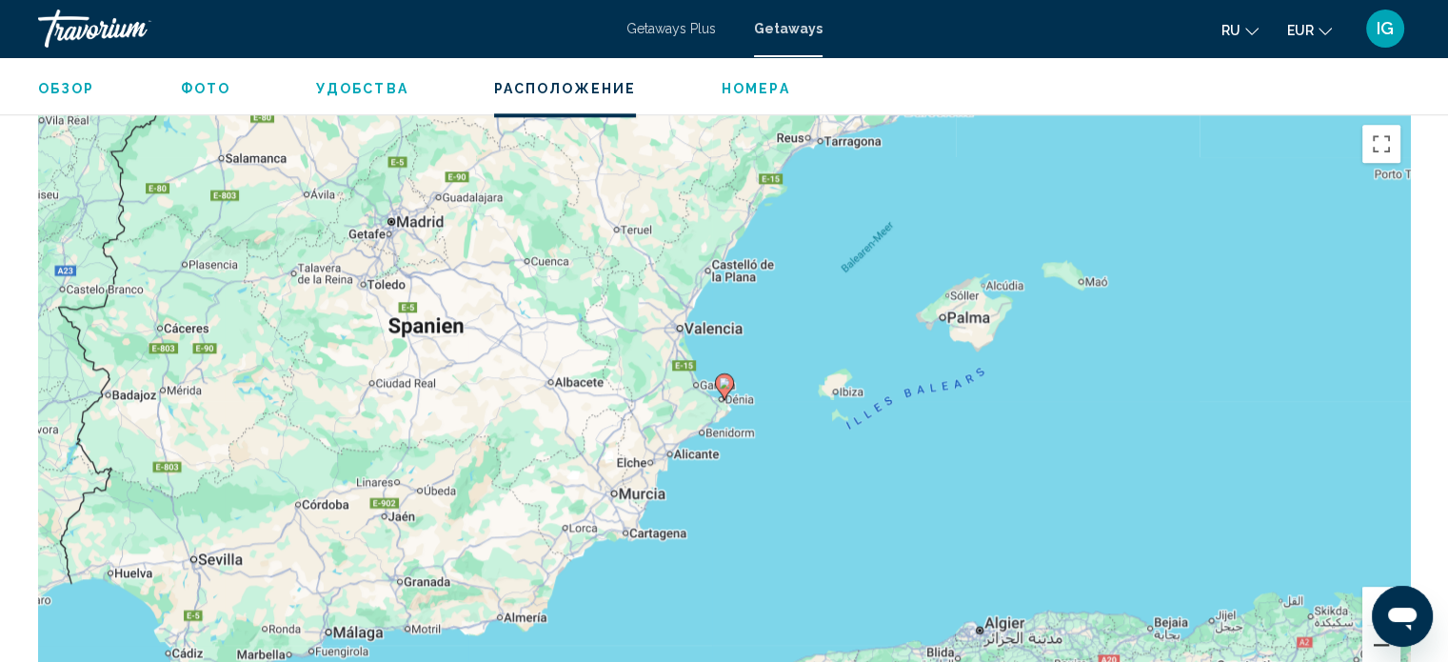
click at [763, 574] on button "Verkleinern" at bounding box center [1382, 645] width 38 height 38
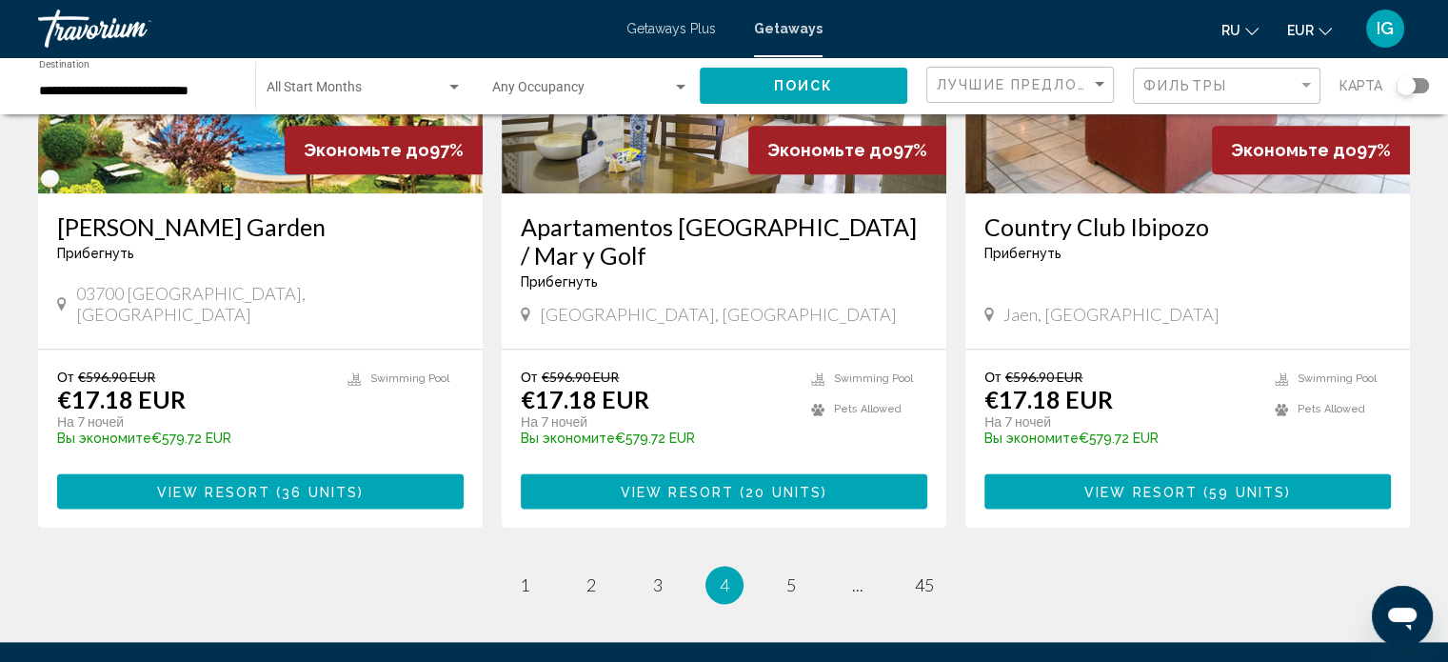
scroll to position [2313, 0]
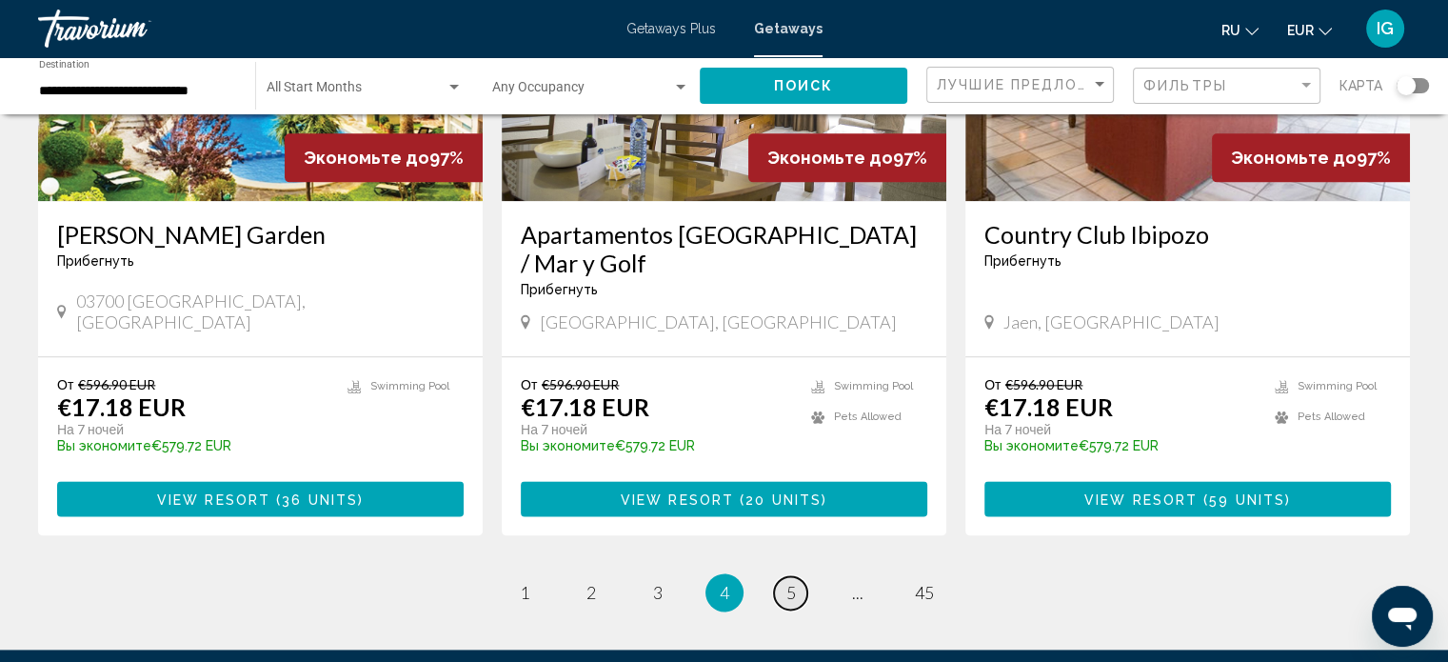
click at [763, 574] on span "5" at bounding box center [792, 592] width 10 height 21
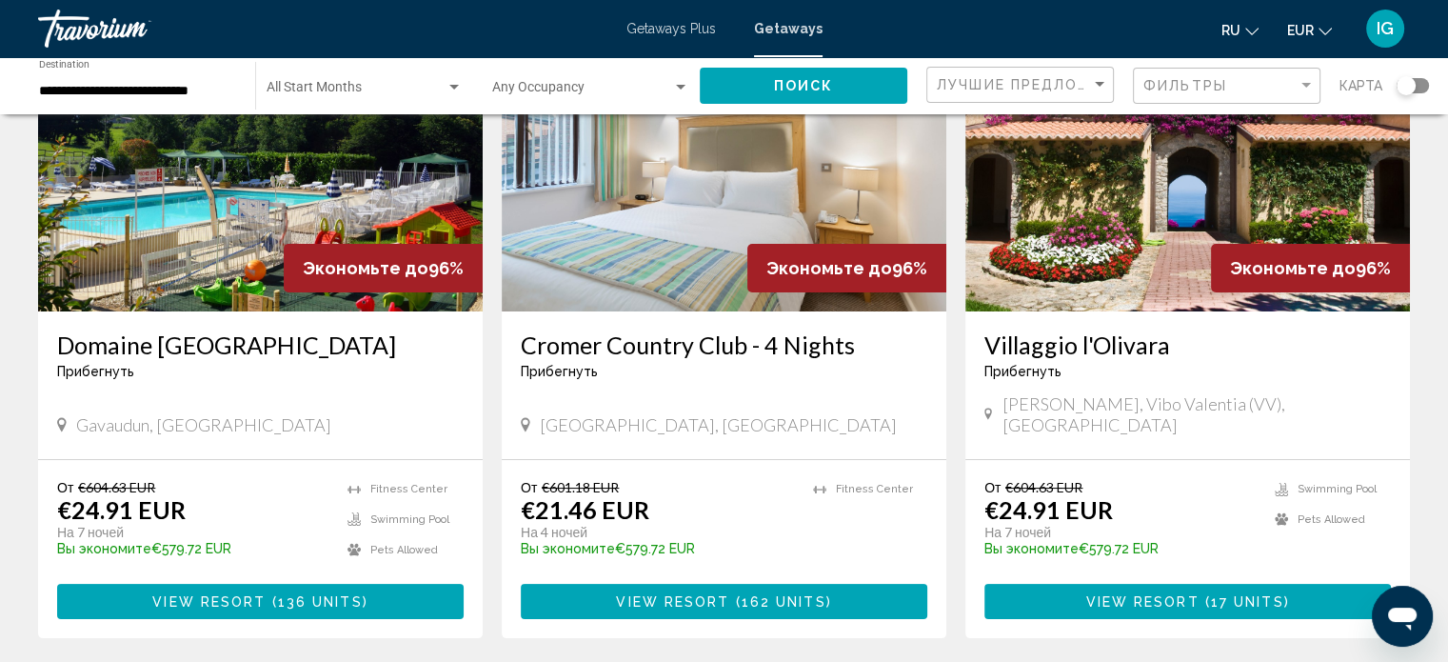
scroll to position [163, 0]
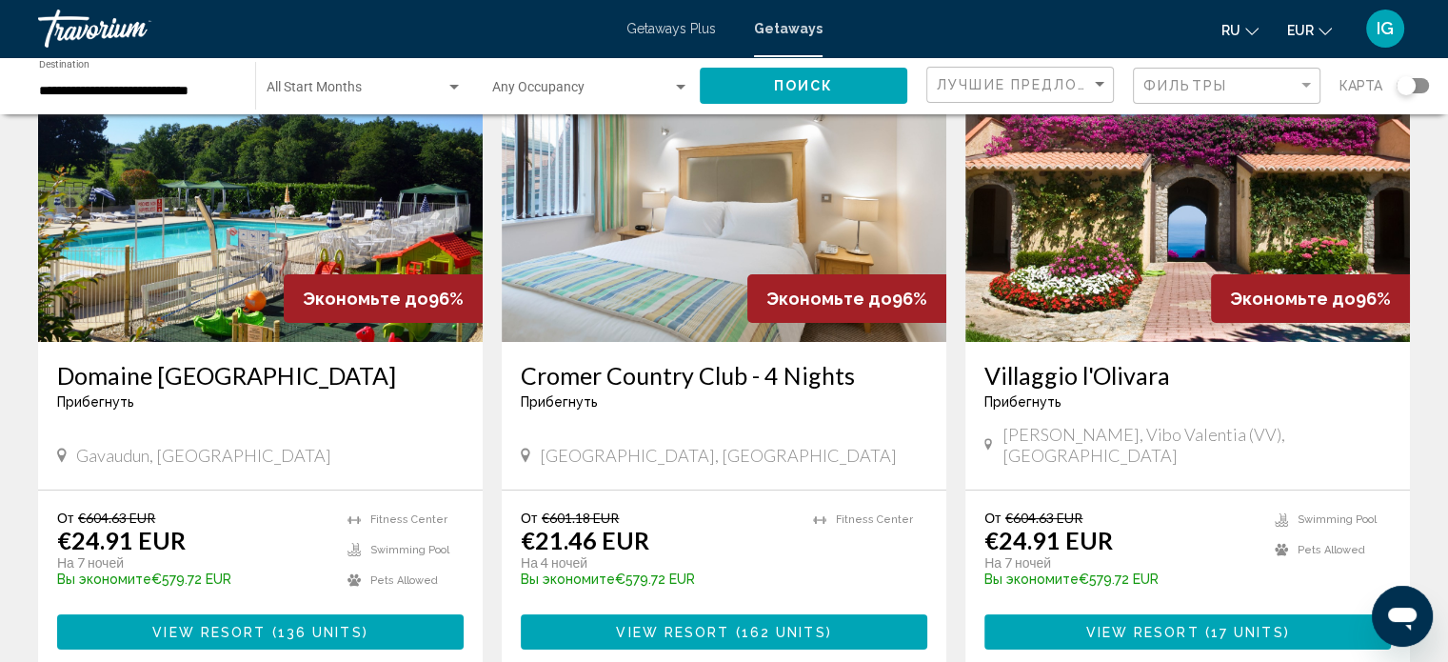
click at [763, 214] on img "Main content" at bounding box center [1188, 189] width 445 height 305
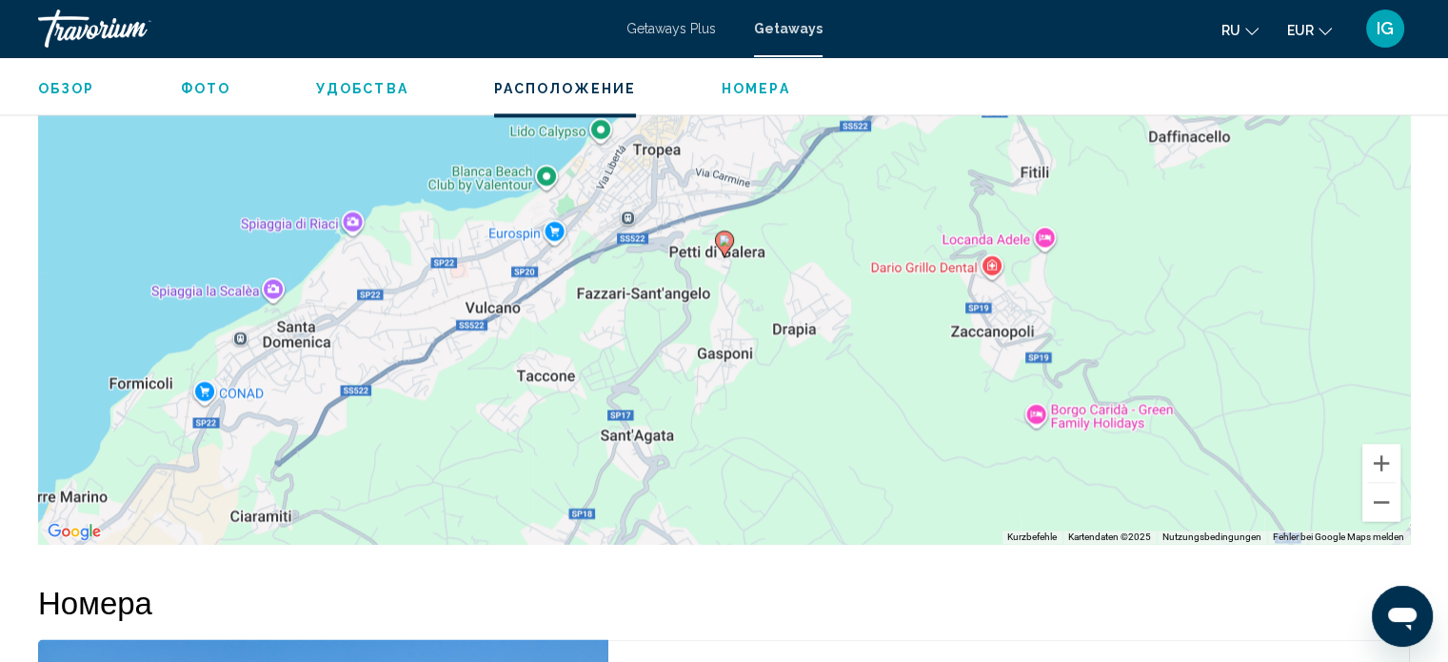
scroll to position [2988, 0]
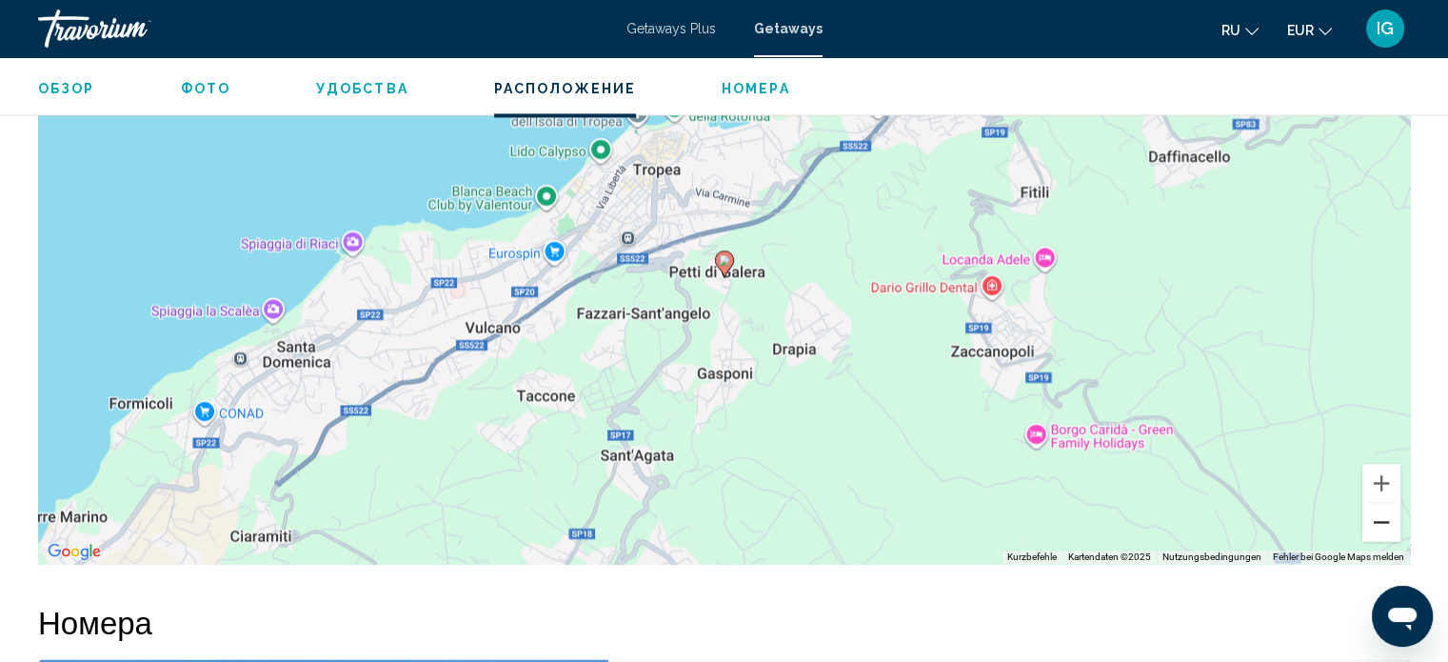
click at [763, 503] on button "Verkleinern" at bounding box center [1382, 522] width 38 height 38
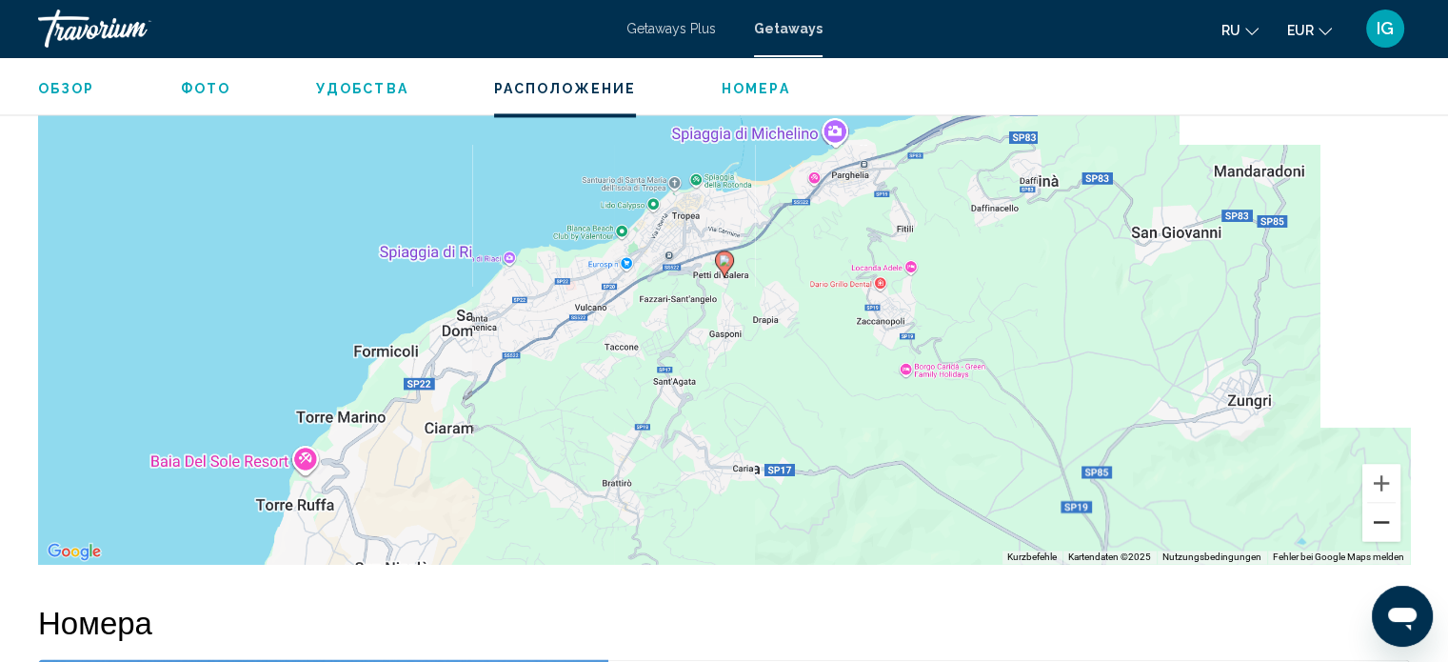
click at [763, 503] on button "Verkleinern" at bounding box center [1382, 522] width 38 height 38
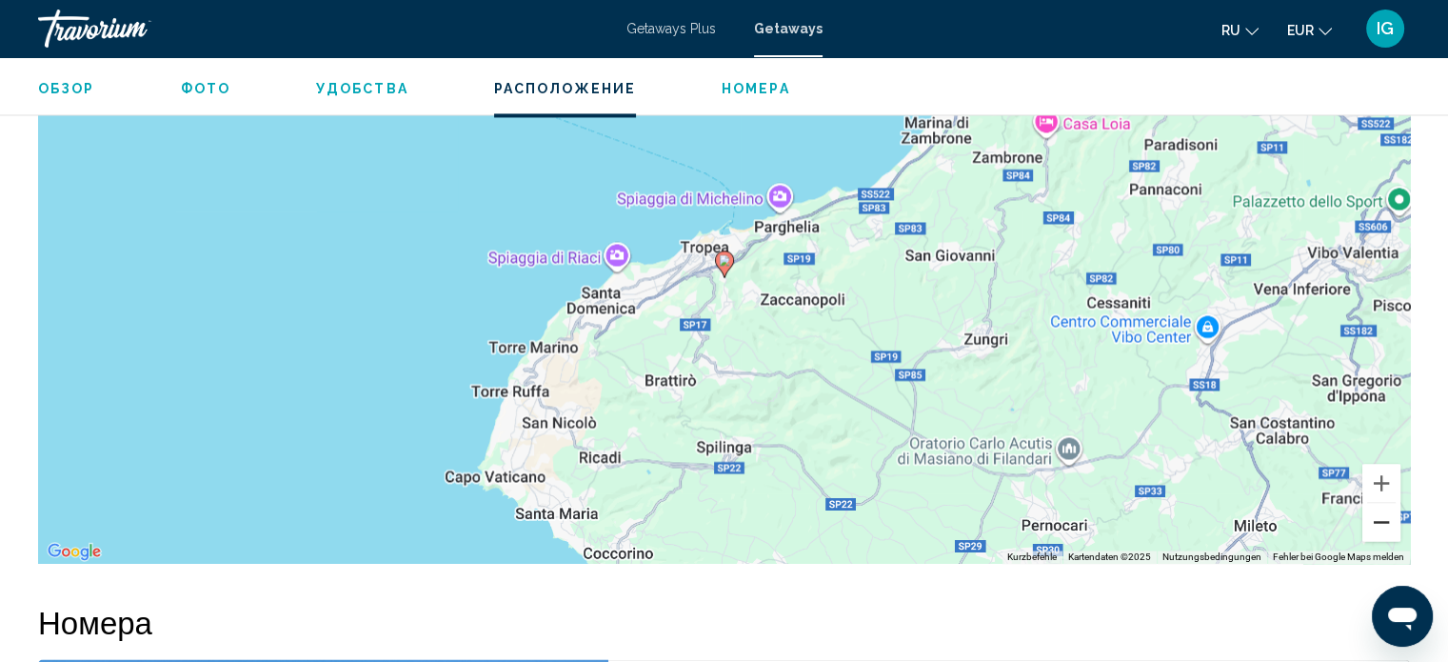
click at [763, 503] on button "Verkleinern" at bounding box center [1382, 522] width 38 height 38
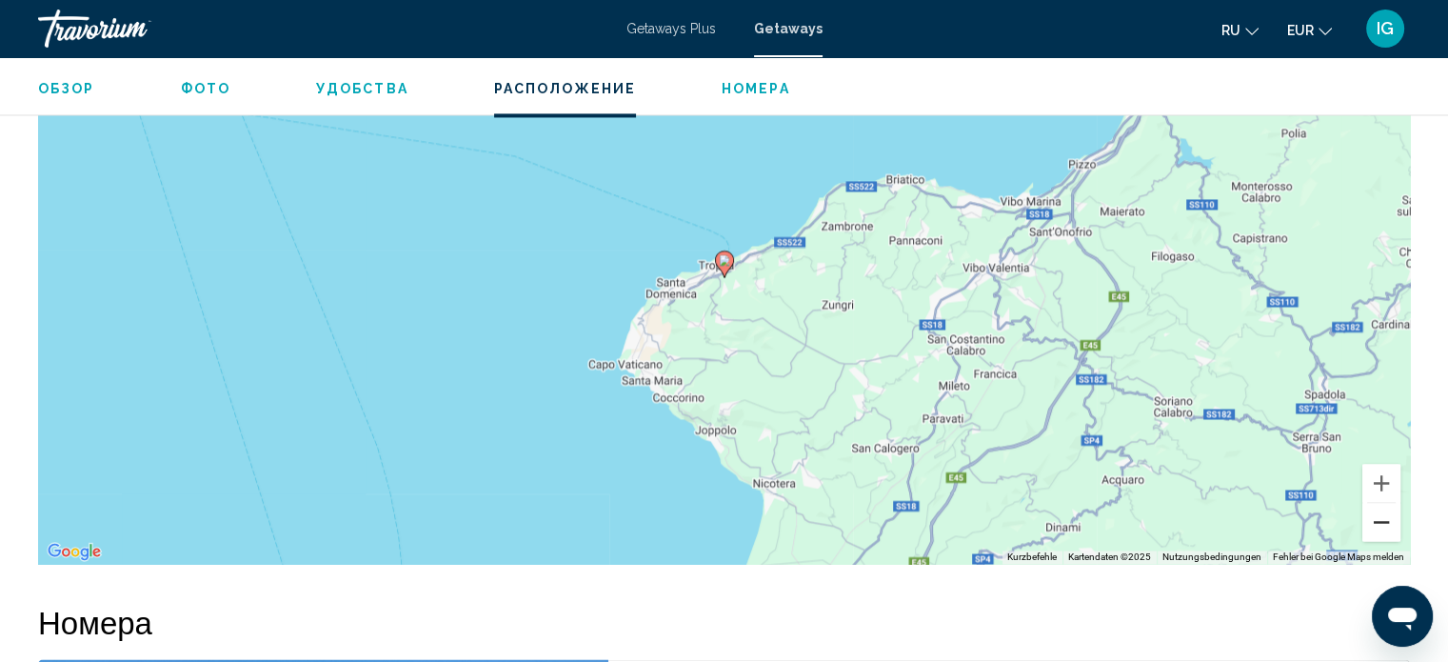
click at [763, 503] on button "Verkleinern" at bounding box center [1382, 522] width 38 height 38
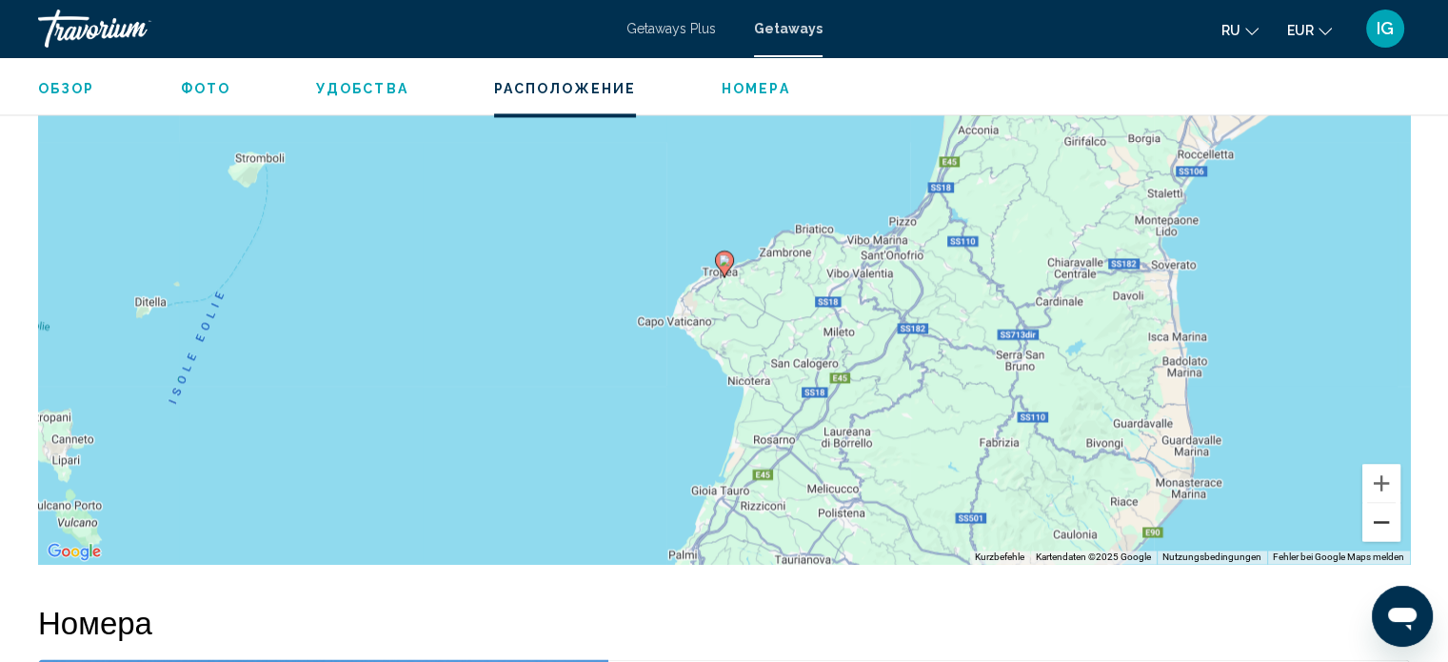
click at [763, 503] on button "Verkleinern" at bounding box center [1382, 522] width 38 height 38
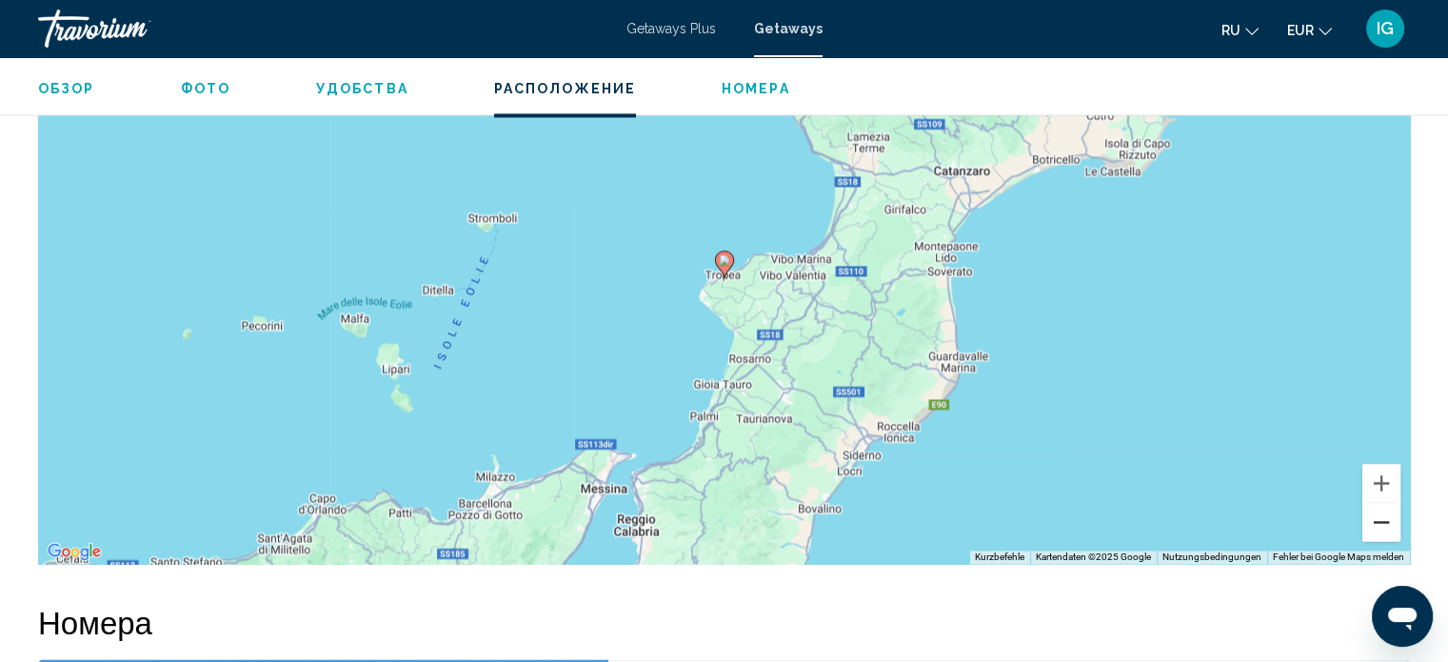
click at [763, 503] on button "Verkleinern" at bounding box center [1382, 522] width 38 height 38
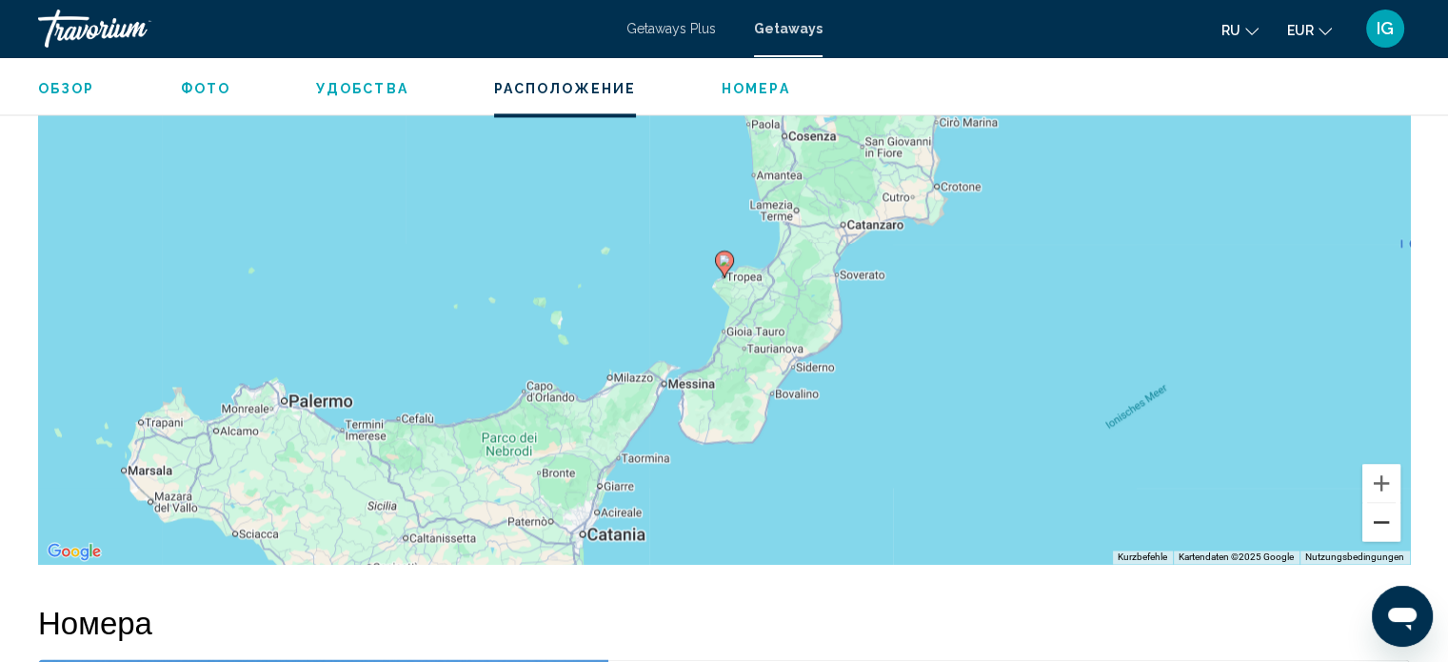
click at [763, 503] on button "Verkleinern" at bounding box center [1382, 522] width 38 height 38
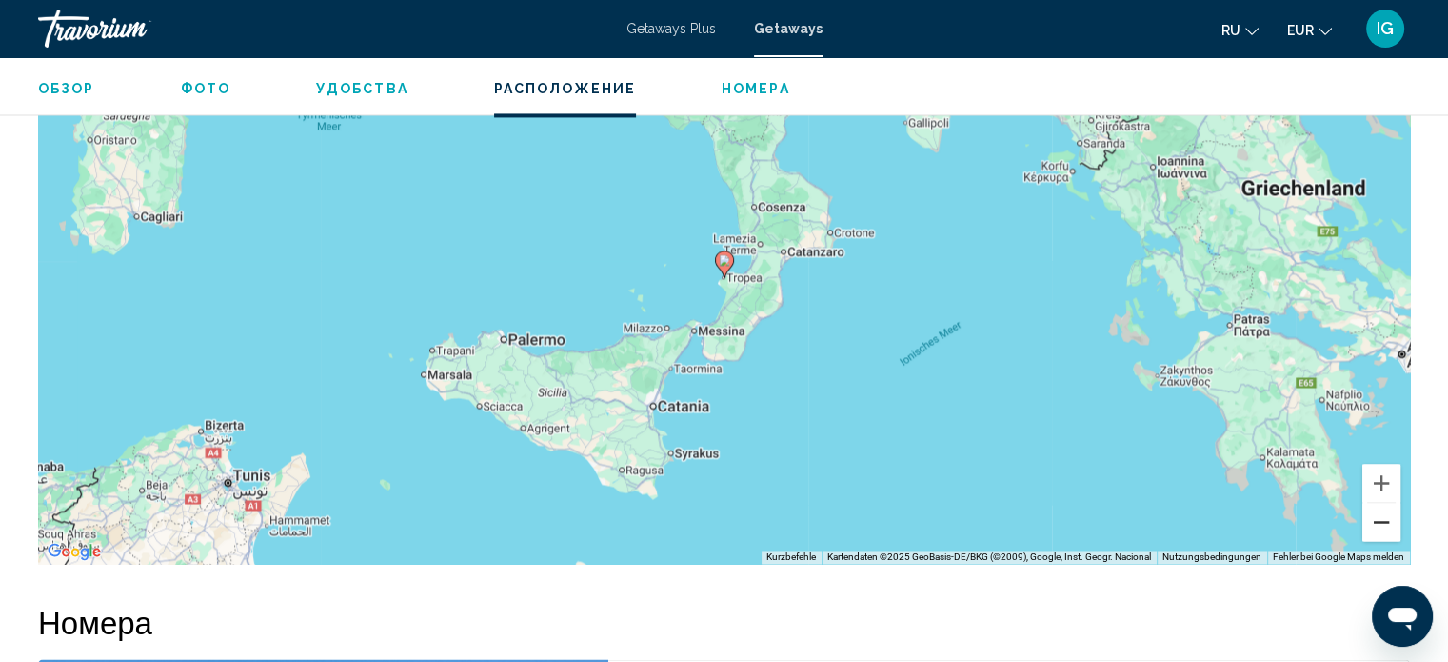
click at [763, 503] on button "Verkleinern" at bounding box center [1382, 522] width 38 height 38
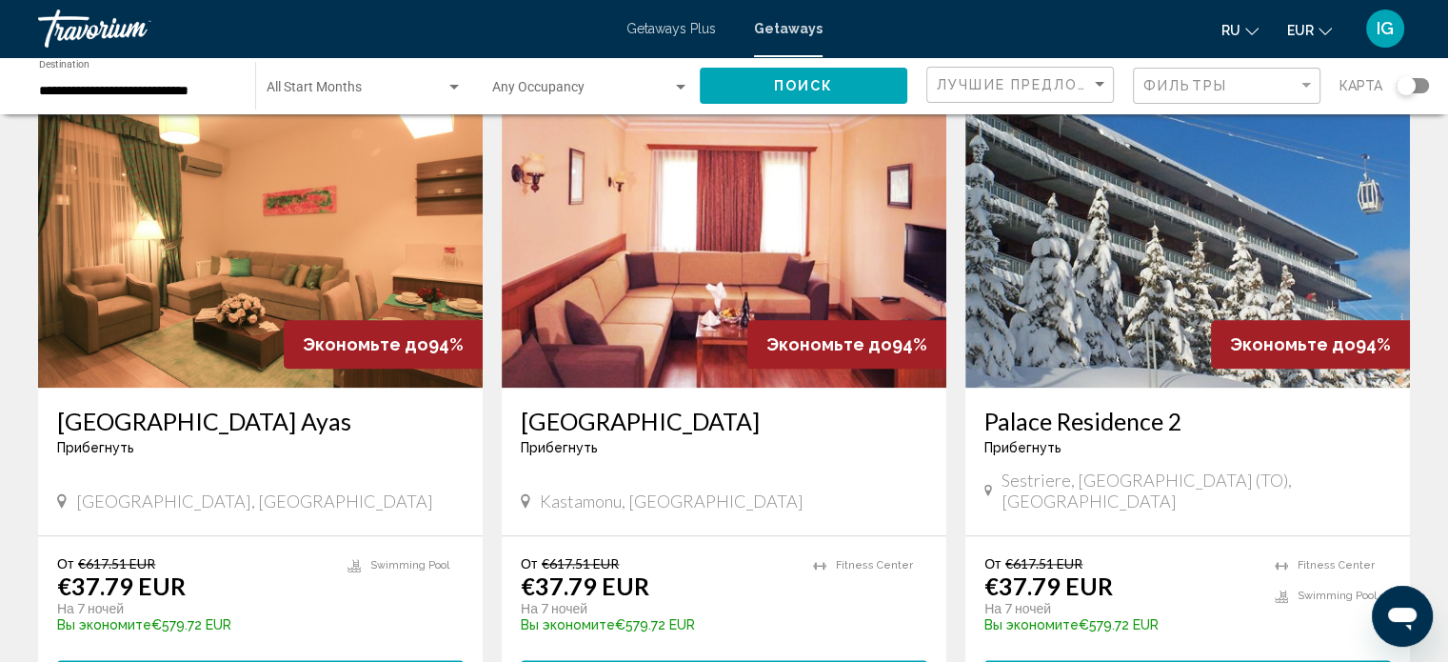
scroll to position [2130, 0]
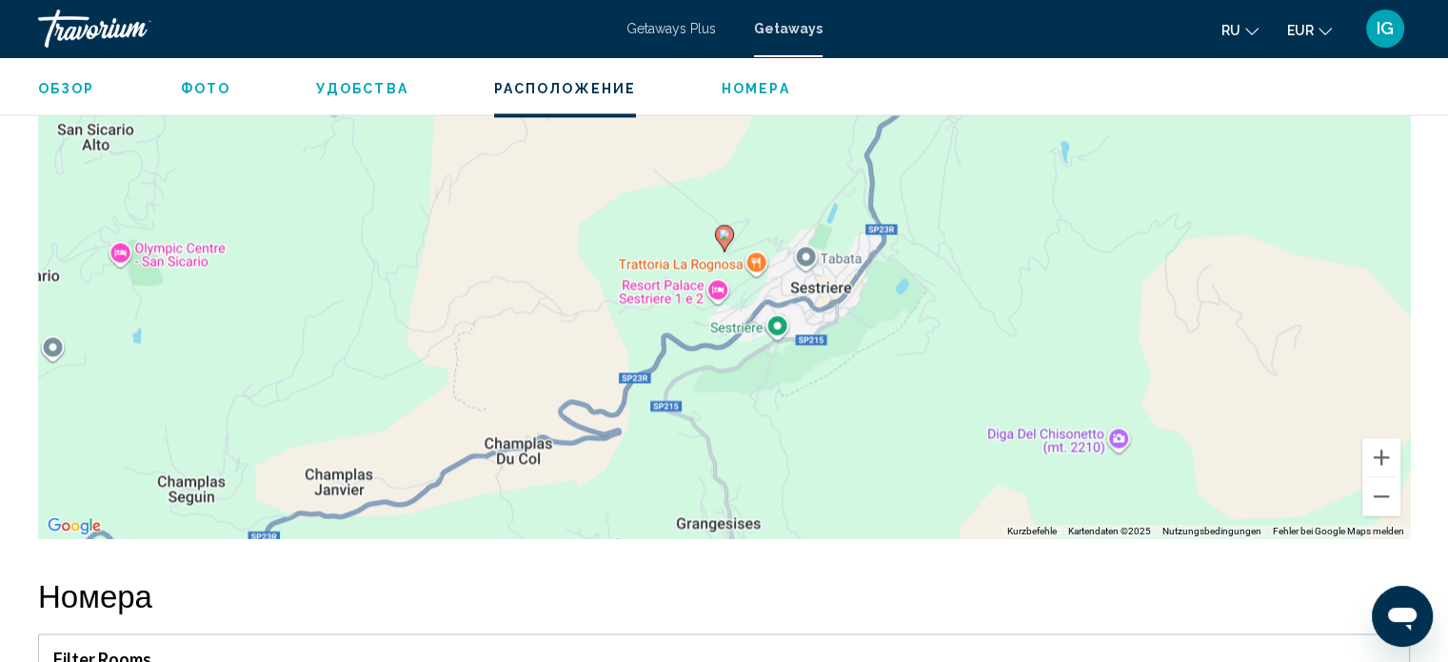
scroll to position [2894, 0]
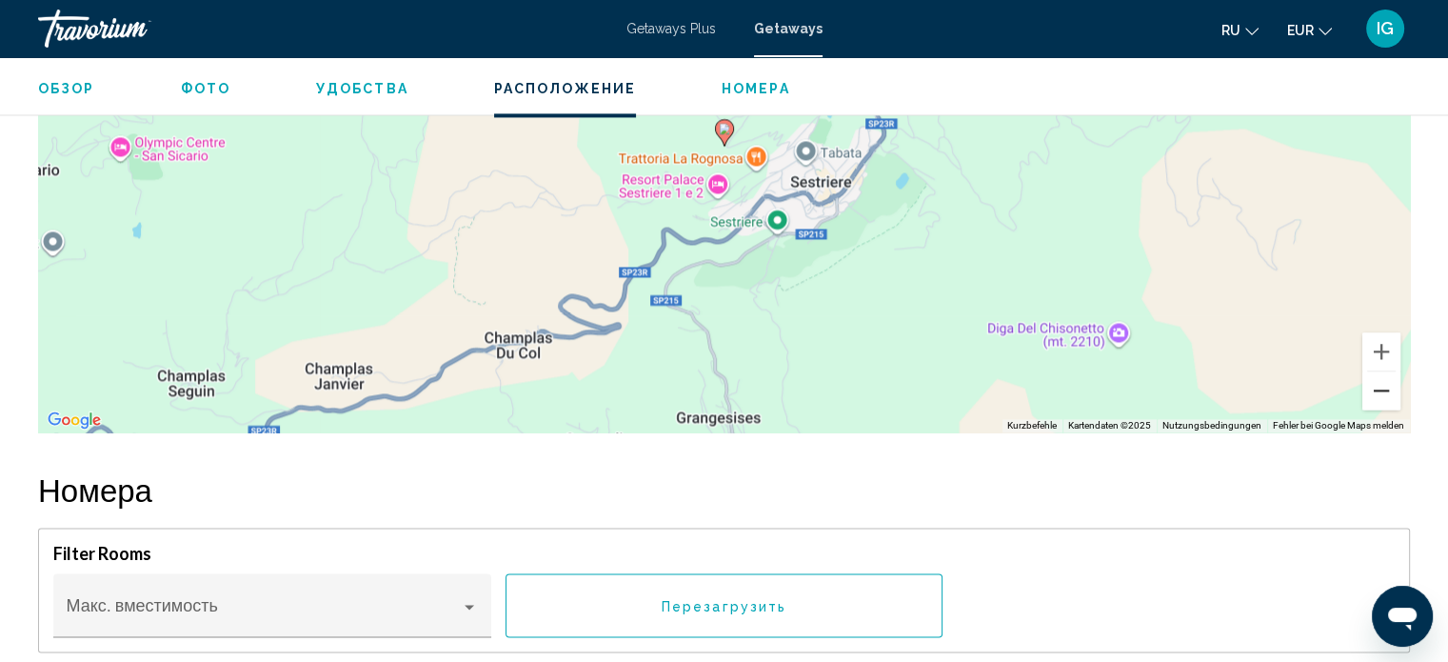
click at [763, 394] on button "Verkleinern" at bounding box center [1382, 390] width 38 height 38
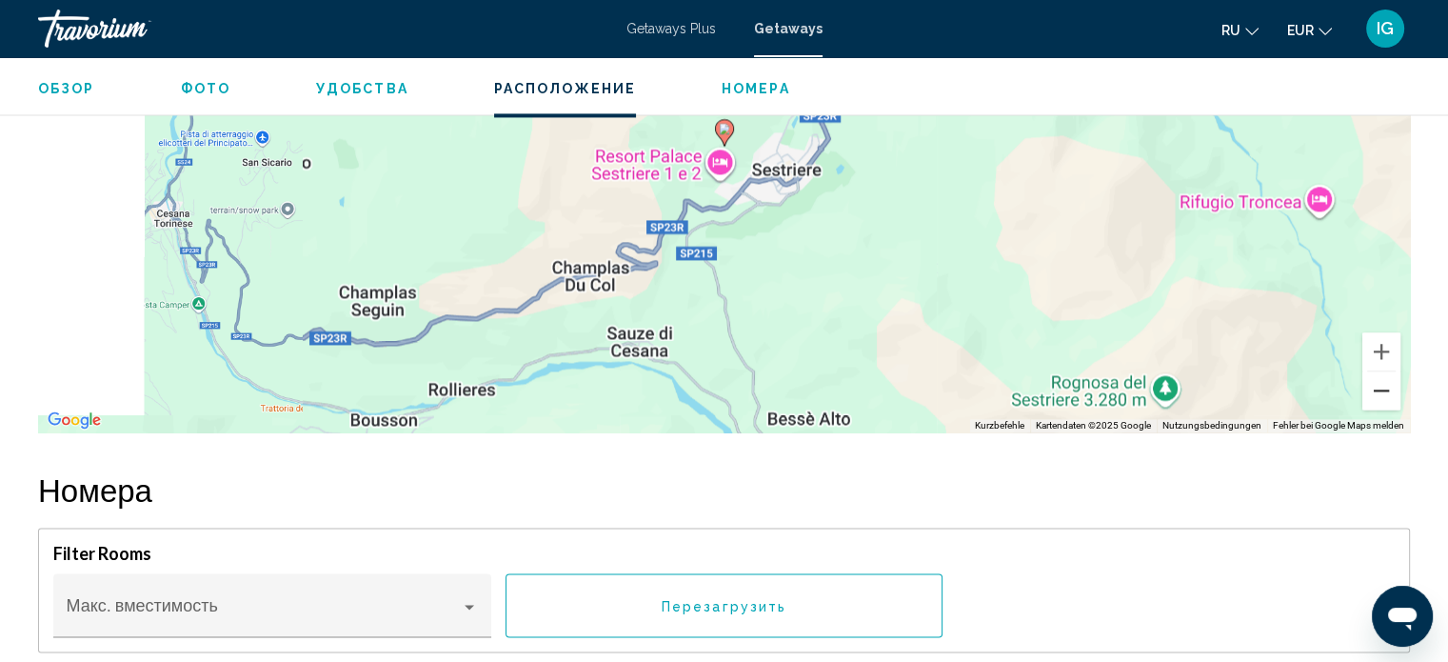
click at [763, 394] on button "Verkleinern" at bounding box center [1382, 390] width 38 height 38
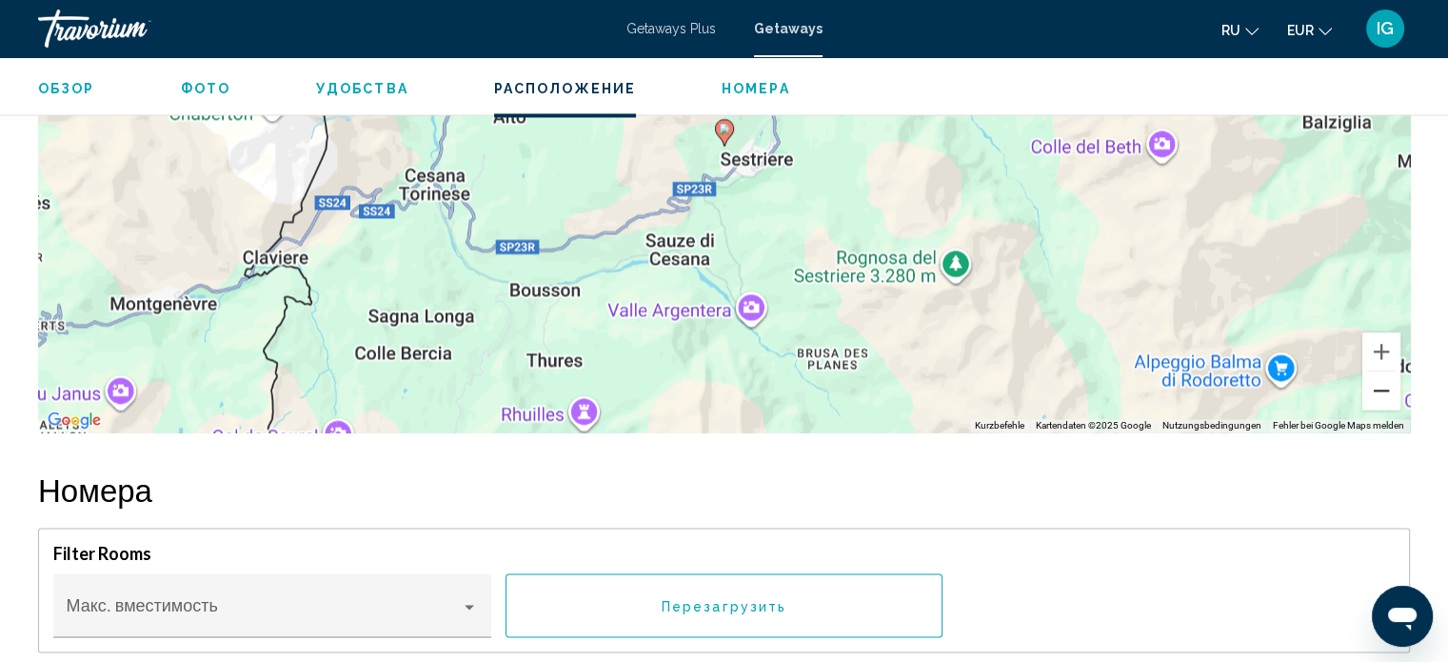
click at [763, 394] on button "Verkleinern" at bounding box center [1382, 390] width 38 height 38
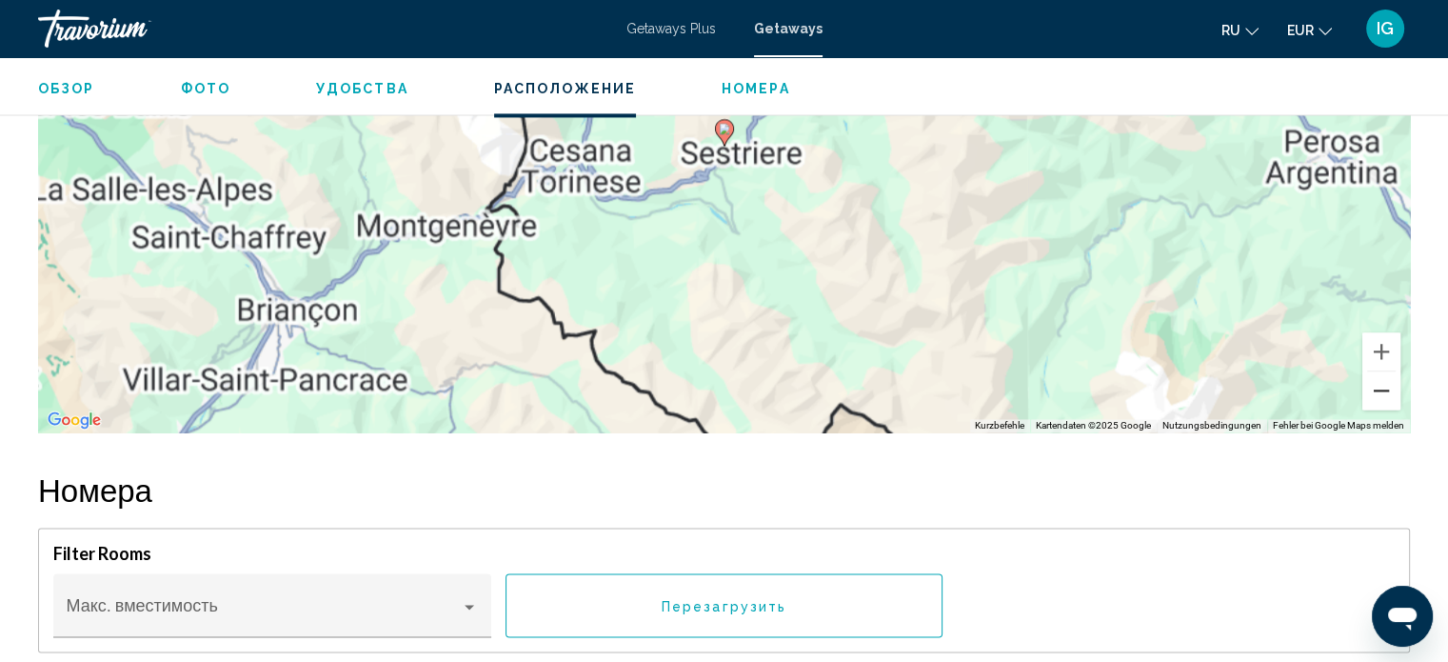
click at [763, 394] on button "Verkleinern" at bounding box center [1382, 390] width 38 height 38
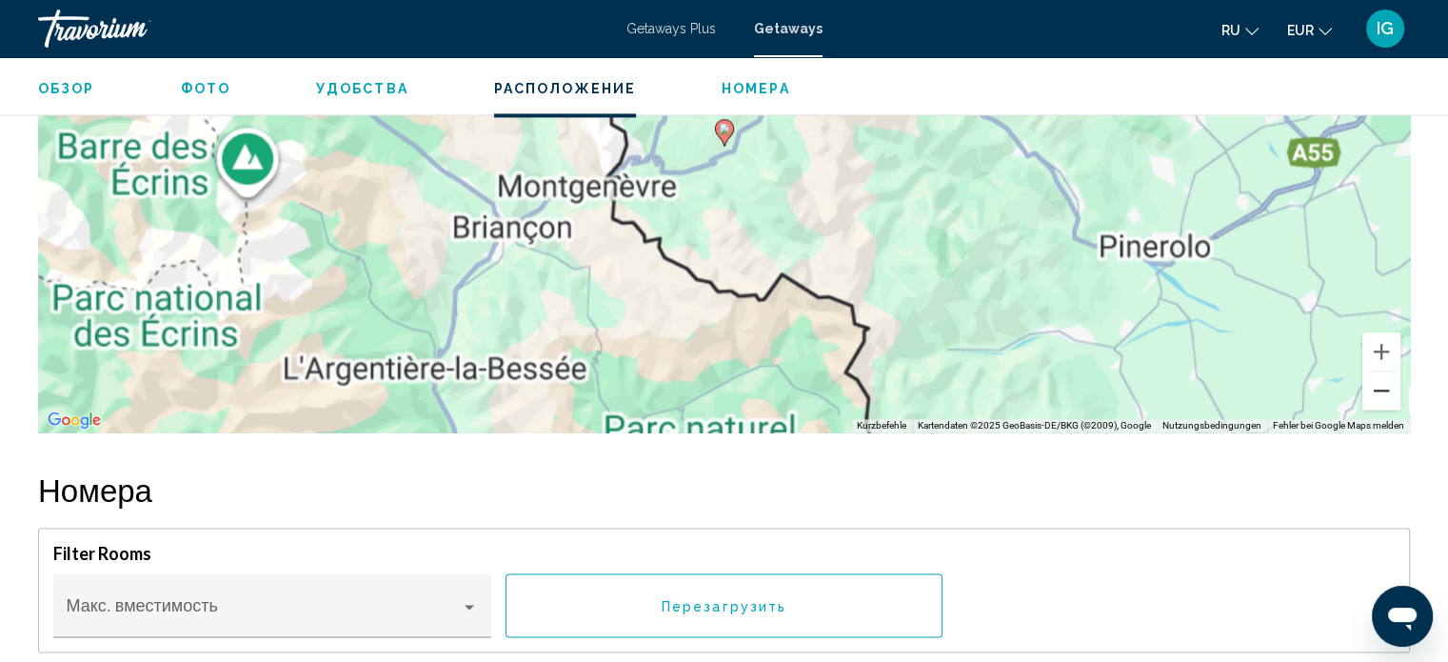
click at [763, 394] on button "Verkleinern" at bounding box center [1382, 390] width 38 height 38
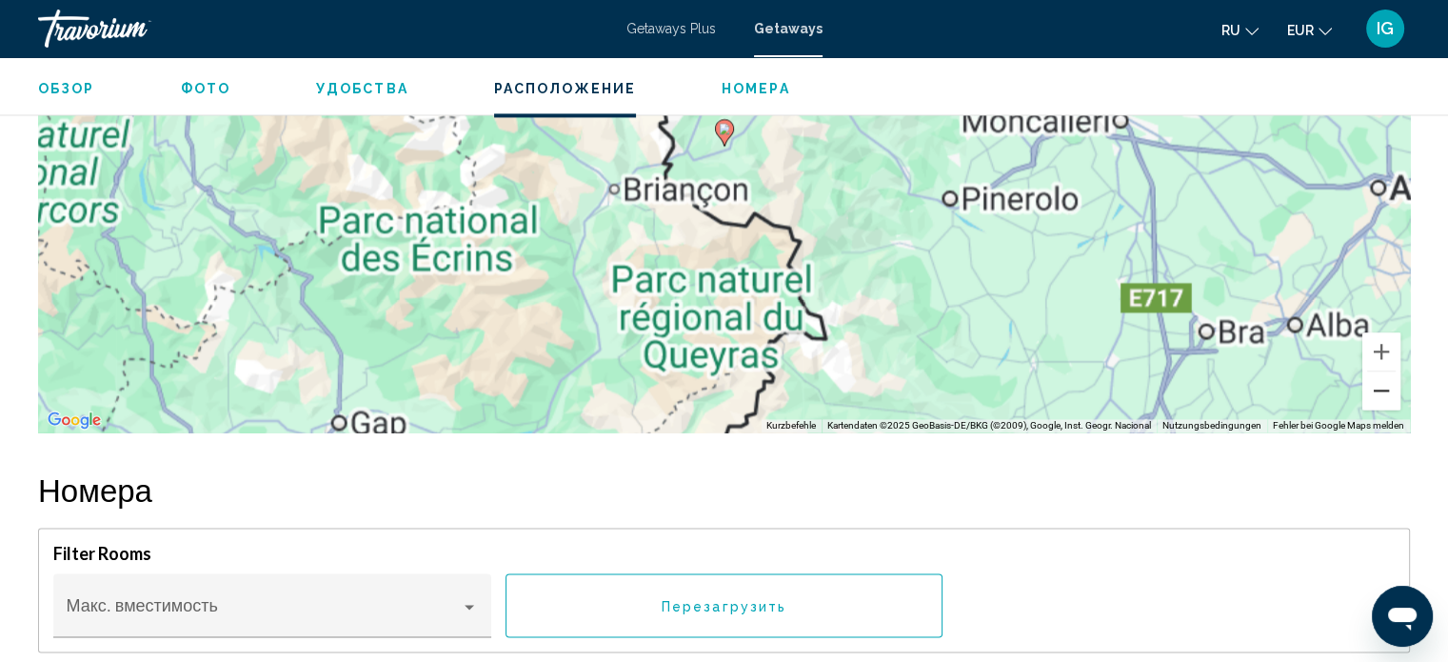
click at [763, 394] on button "Verkleinern" at bounding box center [1382, 390] width 38 height 38
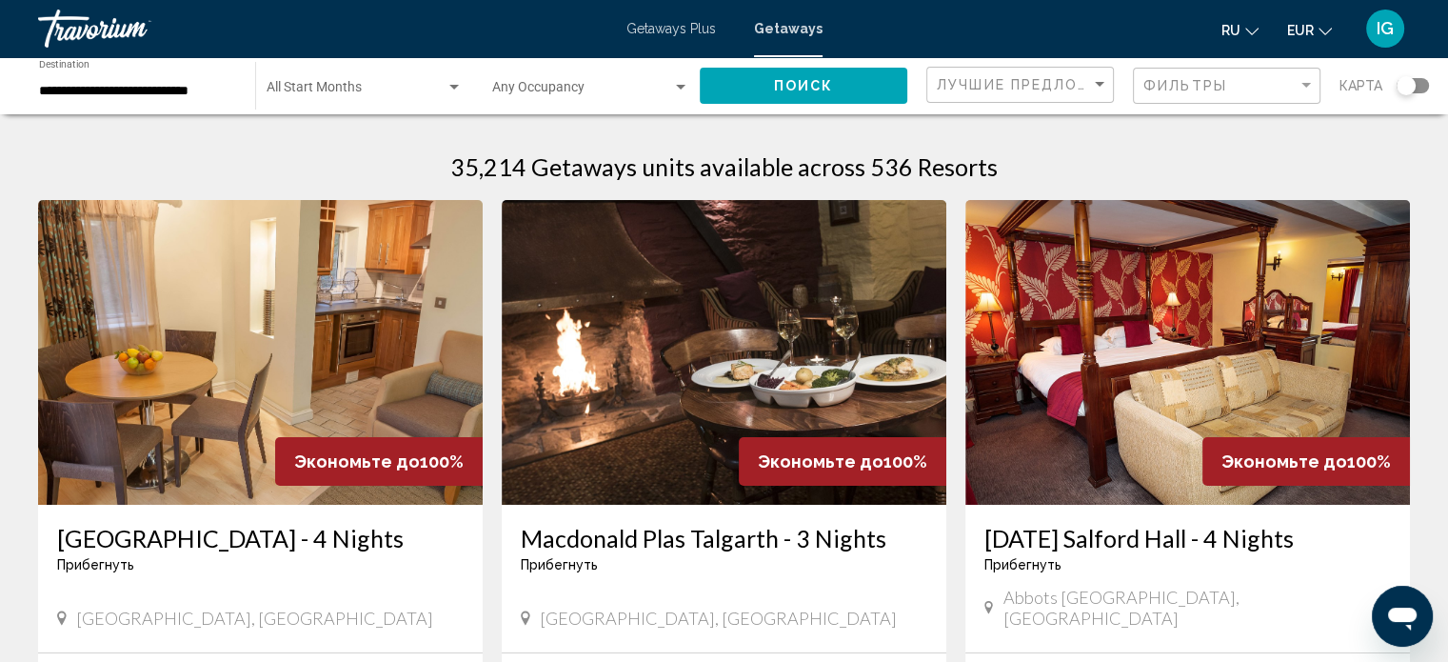
click at [763, 87] on div "Search widget" at bounding box center [1413, 85] width 32 height 15
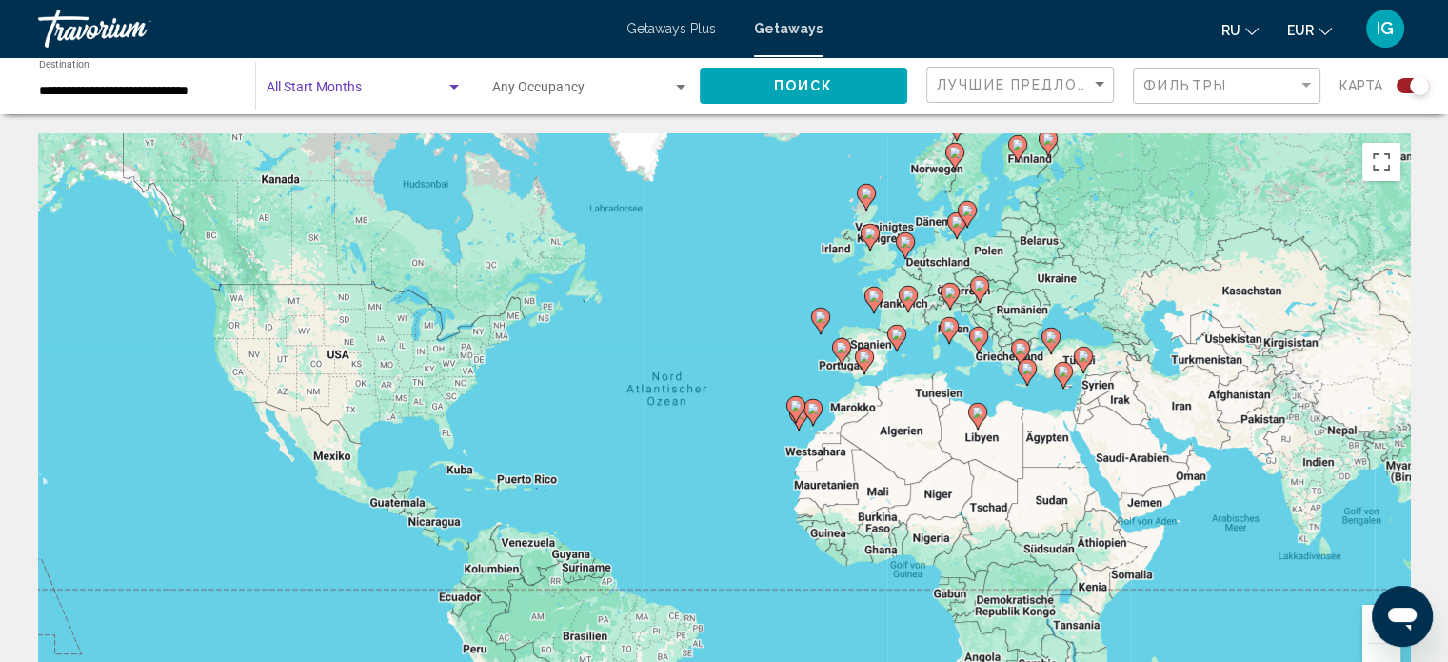
click at [338, 88] on span "Search widget" at bounding box center [356, 91] width 179 height 15
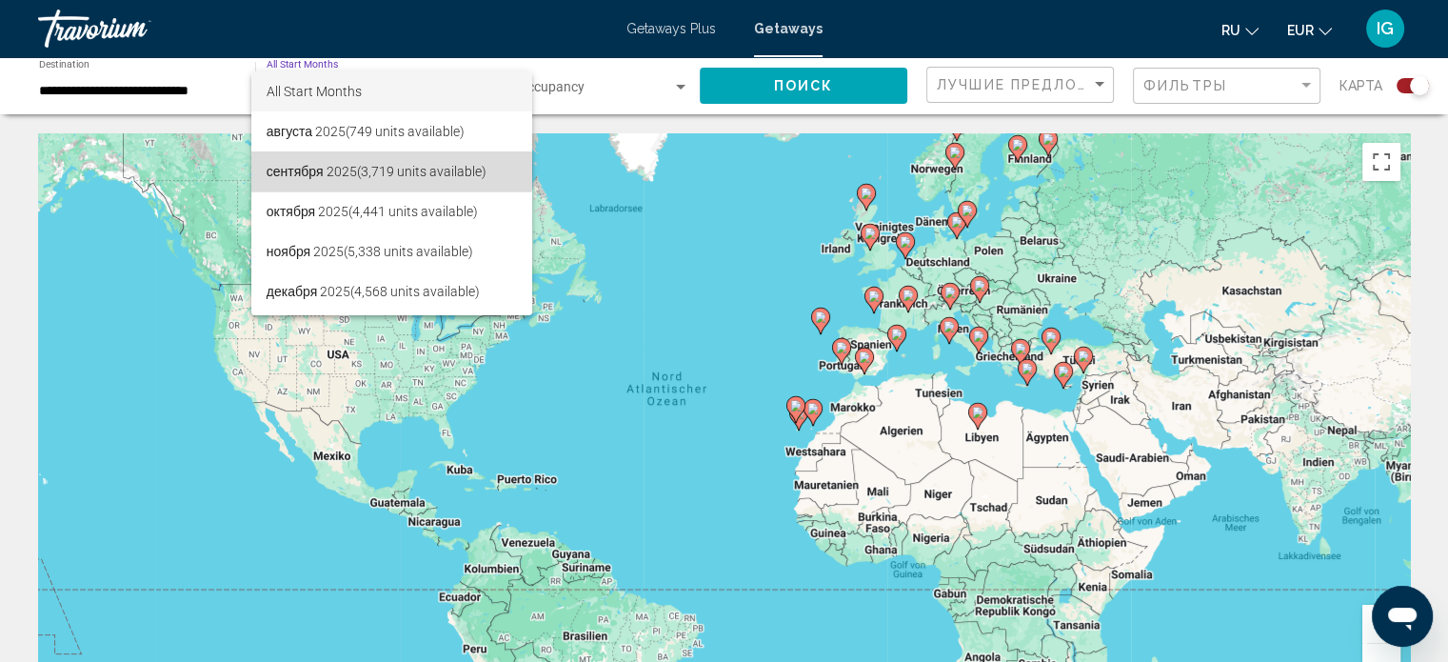
click at [330, 169] on span "сентября 2025 (3,719 units available)" at bounding box center [392, 171] width 250 height 40
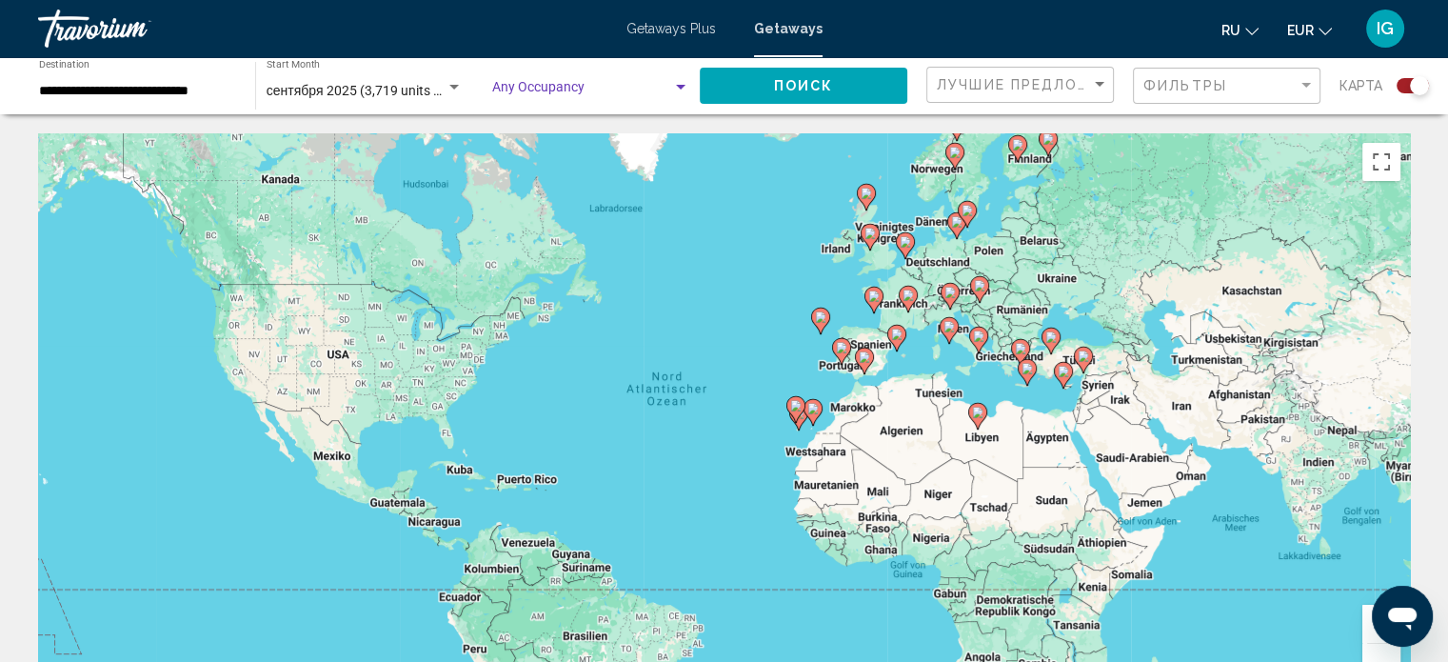
click at [568, 91] on span "Search widget" at bounding box center [582, 91] width 180 height 15
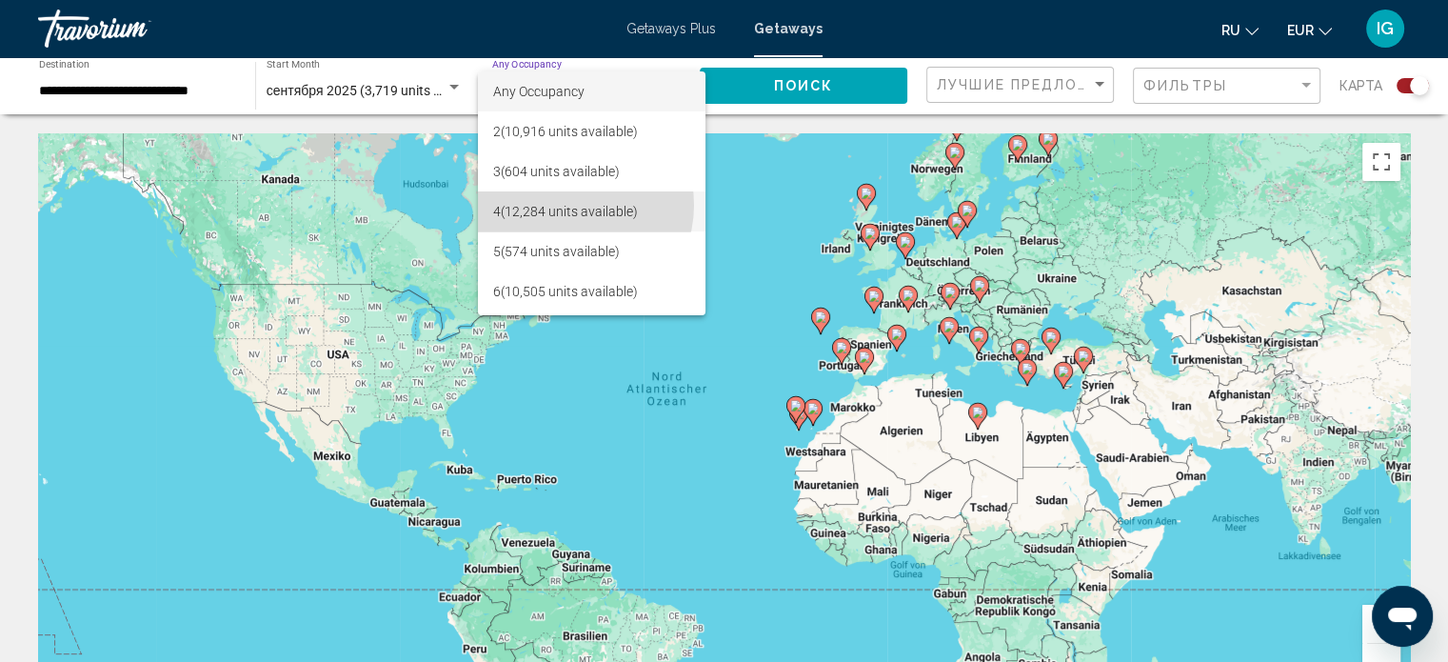
click at [568, 205] on span "4 (12,284 units available)" at bounding box center [592, 211] width 198 height 40
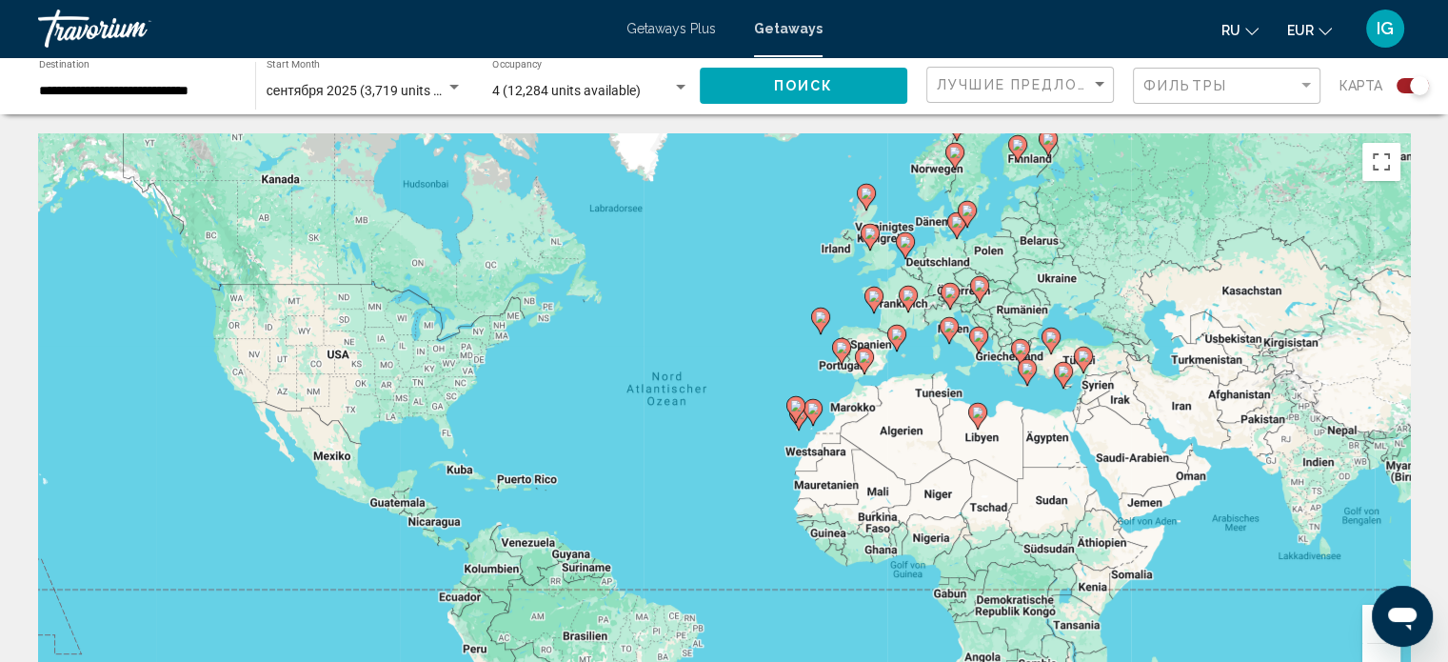
click at [155, 81] on div "**********" at bounding box center [137, 86] width 197 height 52
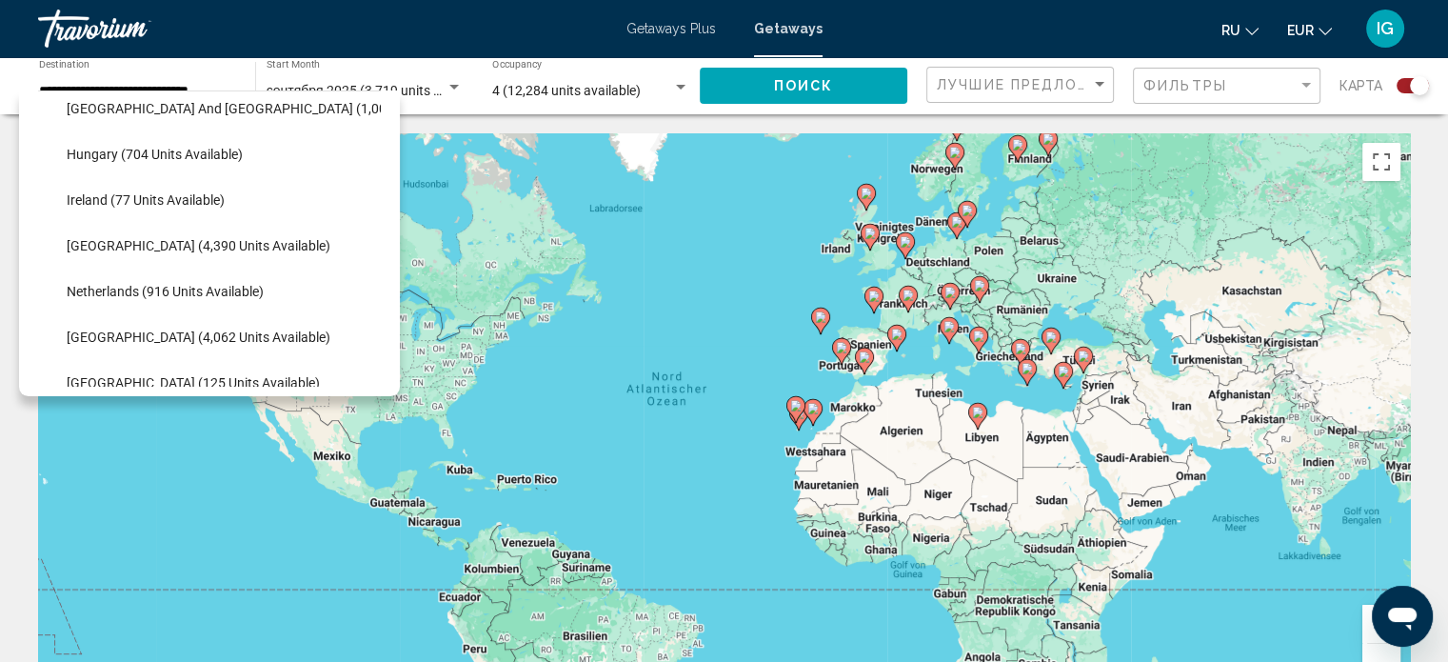
scroll to position [697, 0]
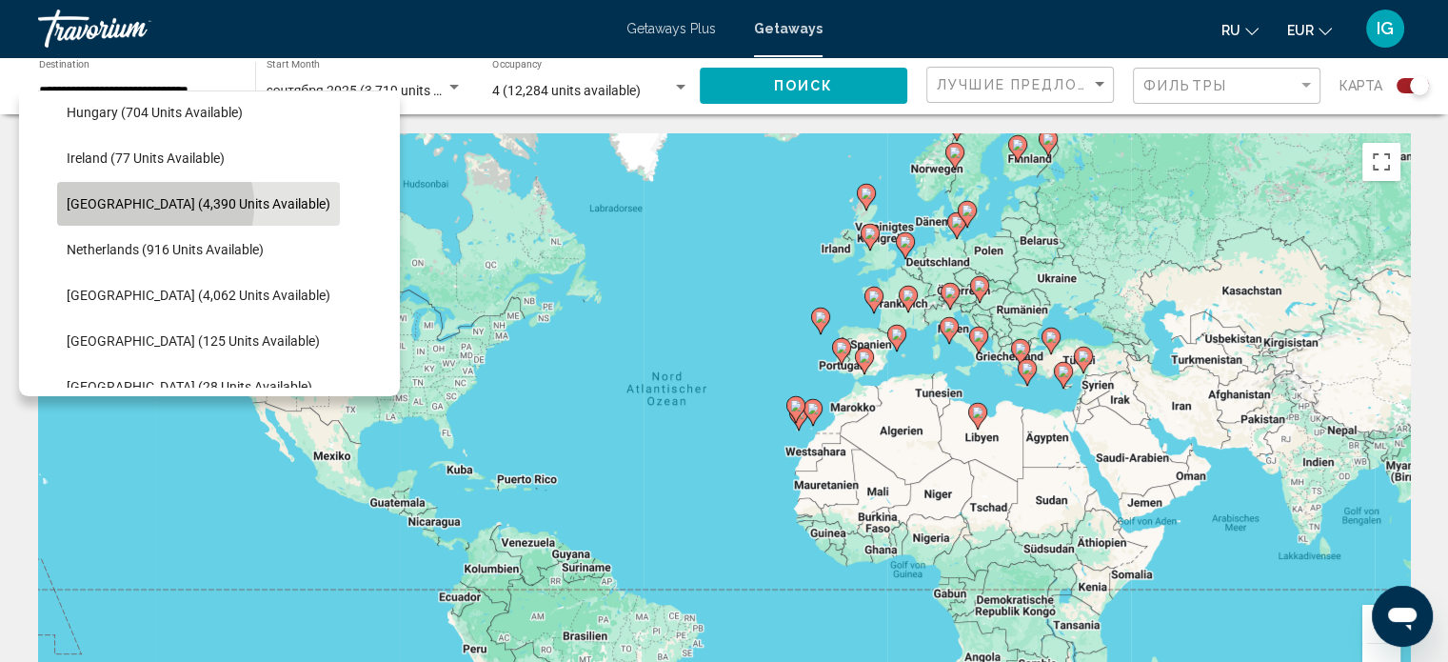
click at [154, 205] on span "[GEOGRAPHIC_DATA] (4,390 units available)" at bounding box center [199, 203] width 264 height 15
type input "**********"
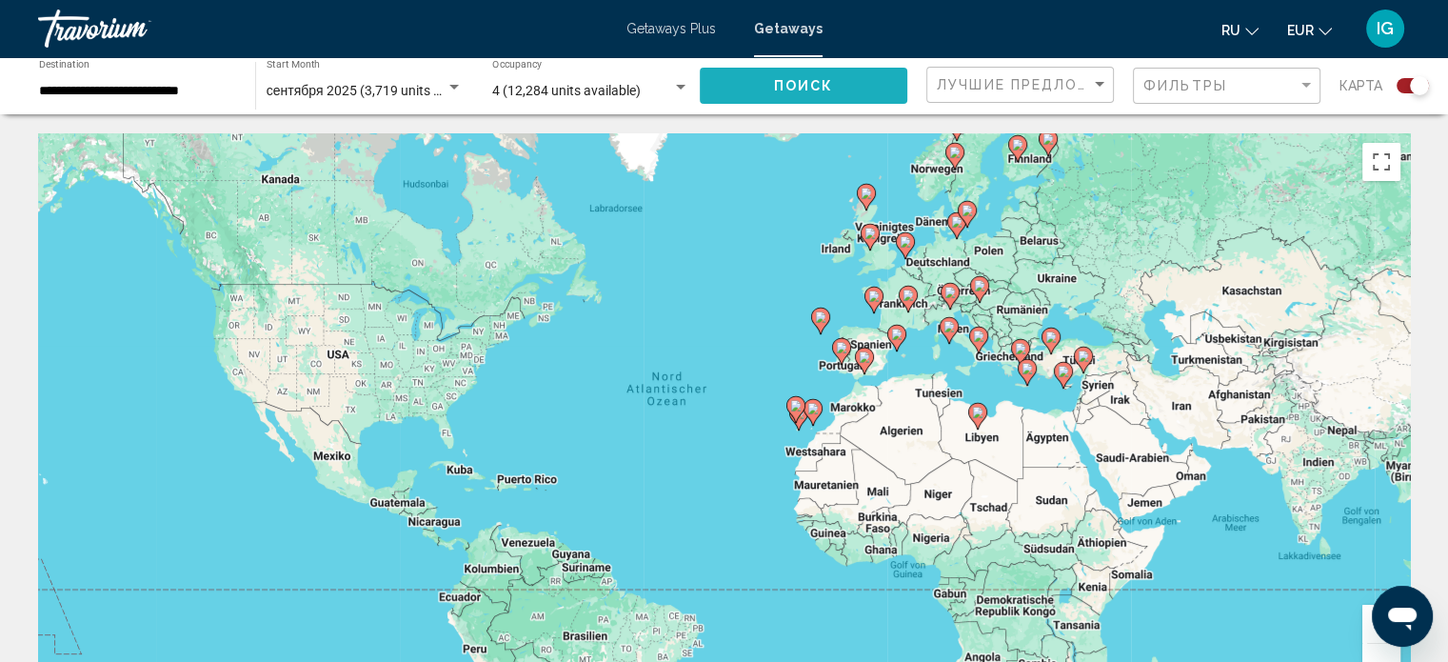
click at [763, 79] on span "Поиск" at bounding box center [804, 86] width 60 height 15
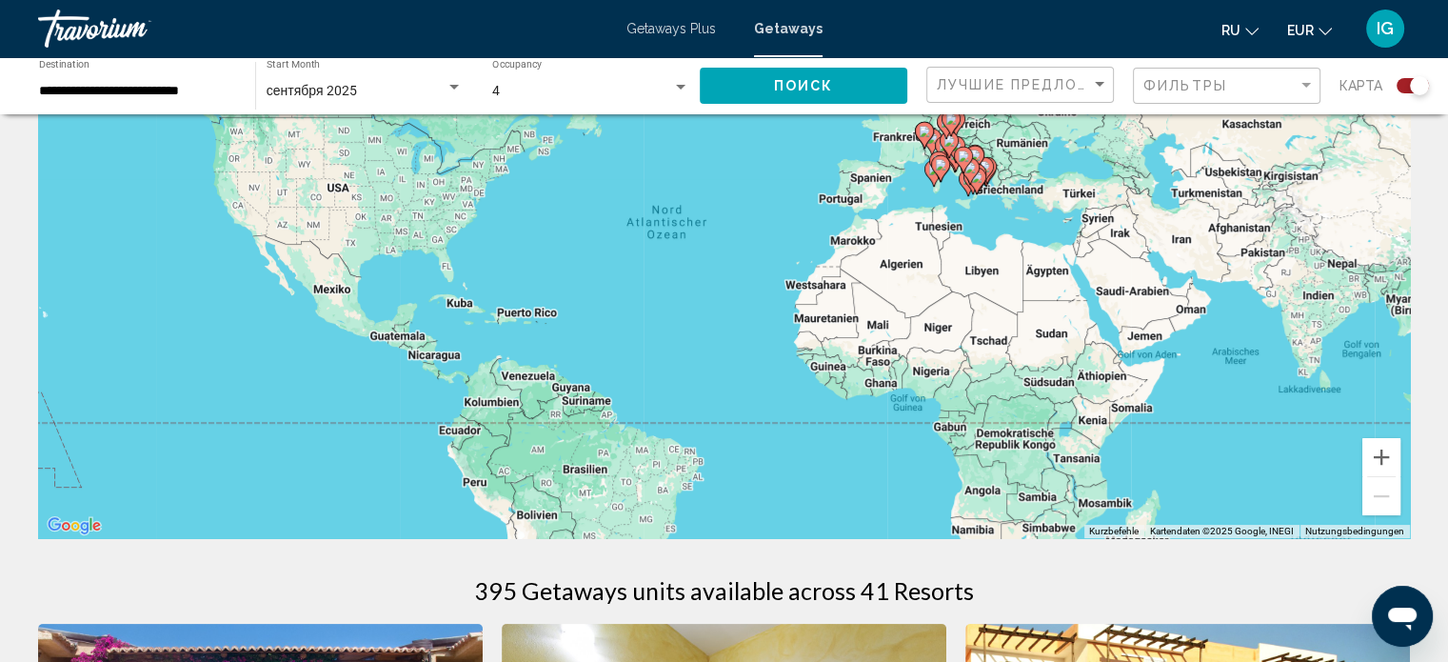
scroll to position [207, 0]
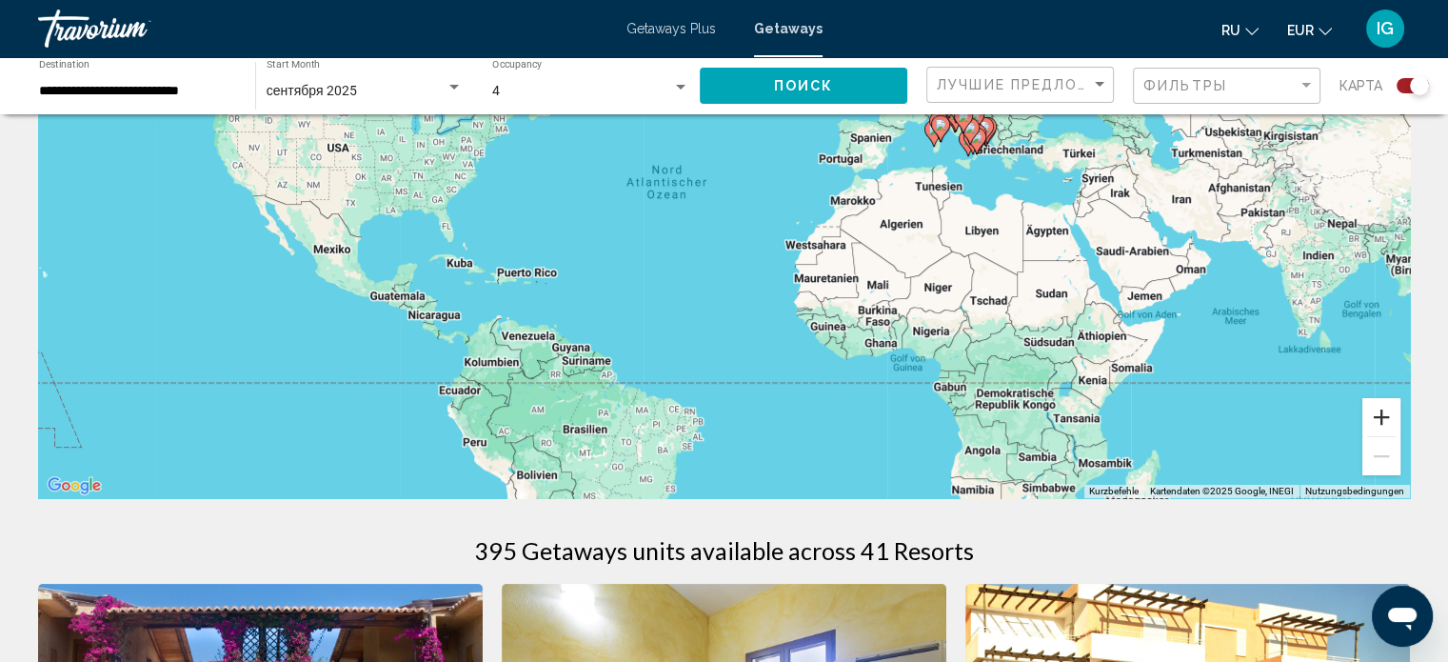
click at [763, 418] on button "Vergrößern" at bounding box center [1382, 417] width 38 height 38
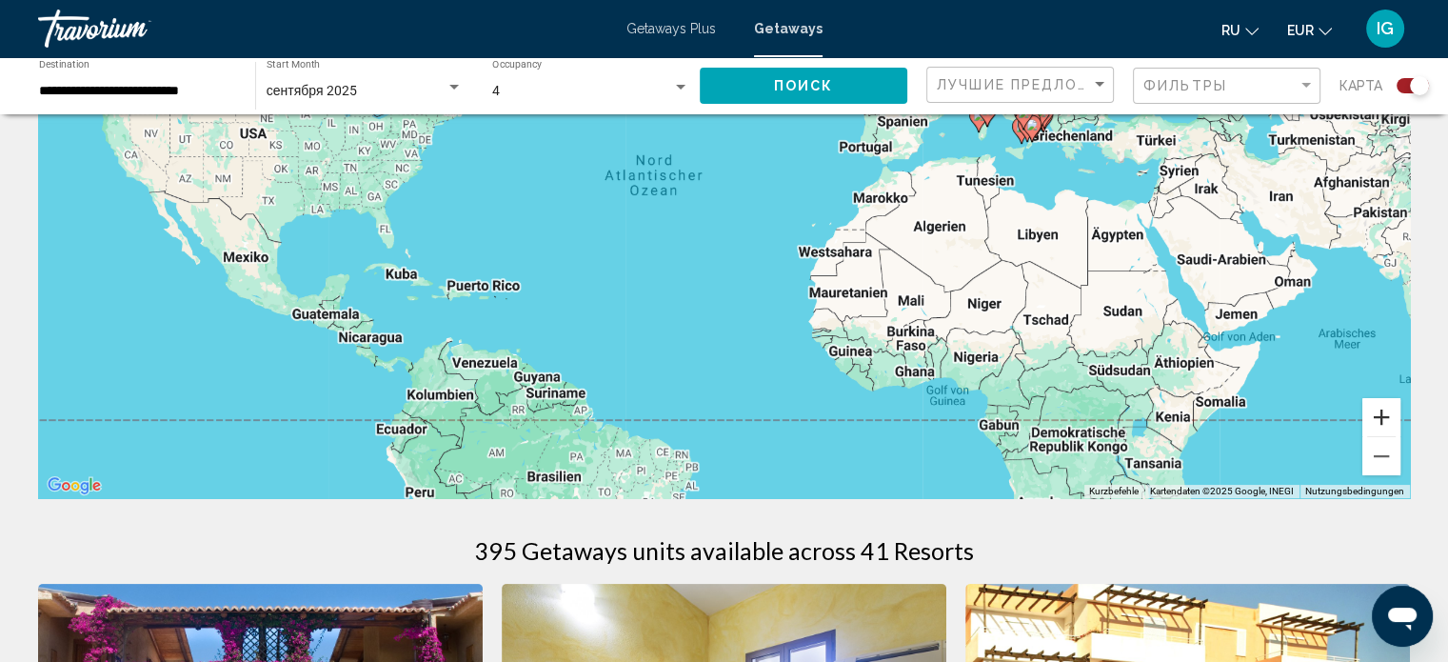
click at [763, 418] on button "Vergrößern" at bounding box center [1382, 417] width 38 height 38
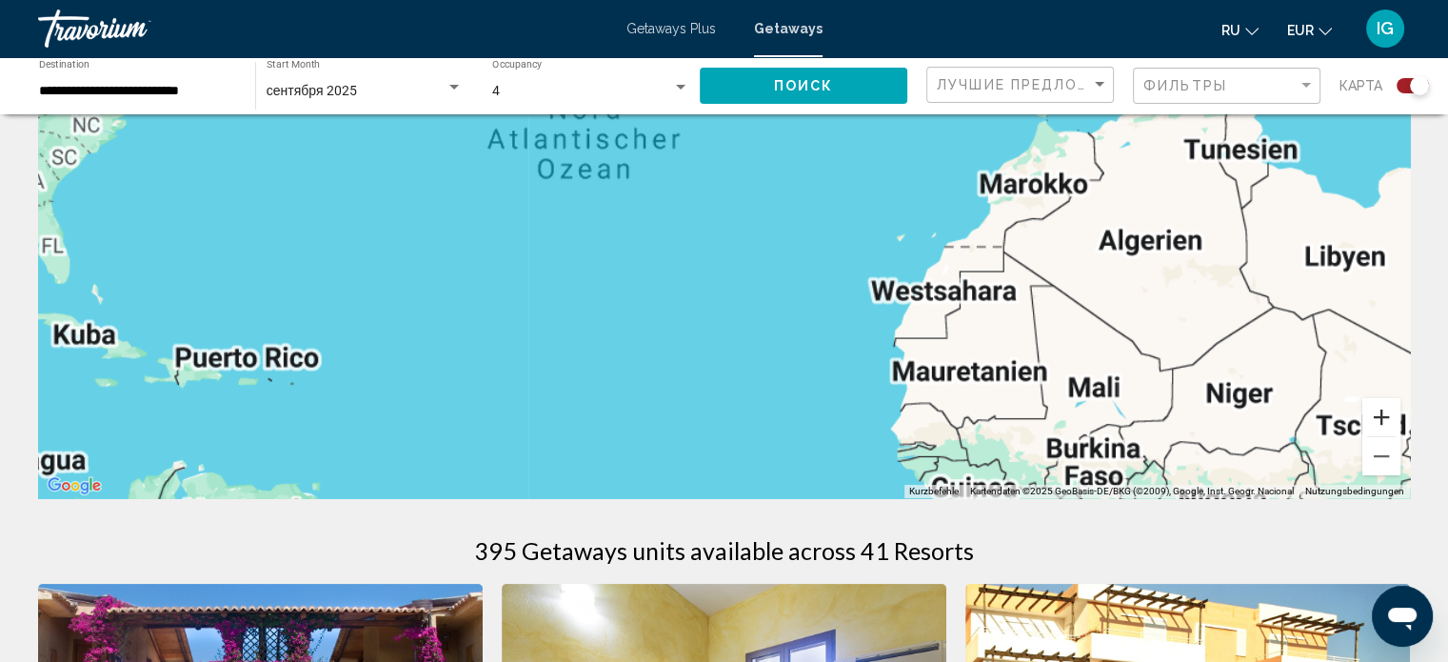
click at [763, 418] on button "Vergrößern" at bounding box center [1382, 417] width 38 height 38
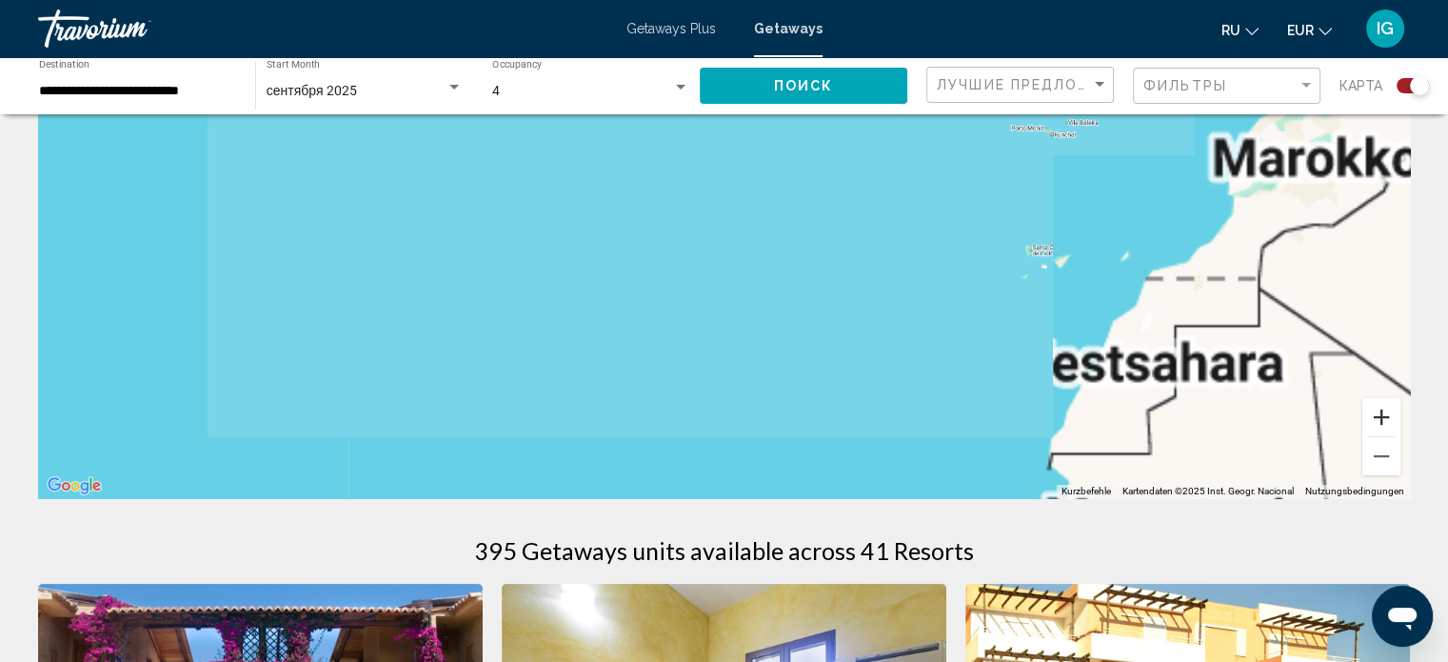
click at [763, 418] on button "Vergrößern" at bounding box center [1382, 417] width 38 height 38
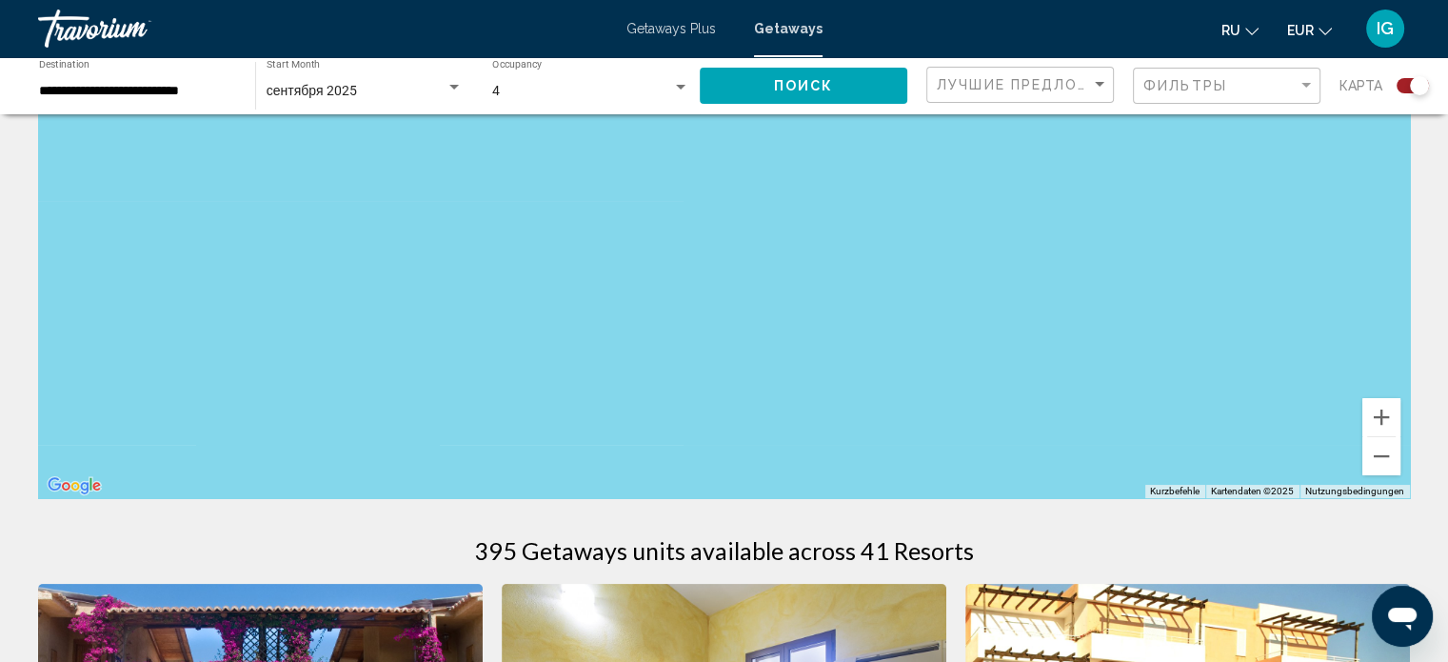
drag, startPoint x: 1355, startPoint y: 315, endPoint x: 0, endPoint y: 707, distance: 1410.4
click at [0, 455] on html "**********" at bounding box center [724, 124] width 1448 height 662
drag, startPoint x: 943, startPoint y: 180, endPoint x: 173, endPoint y: 707, distance: 932.3
click at [173, 455] on html "**********" at bounding box center [724, 124] width 1448 height 662
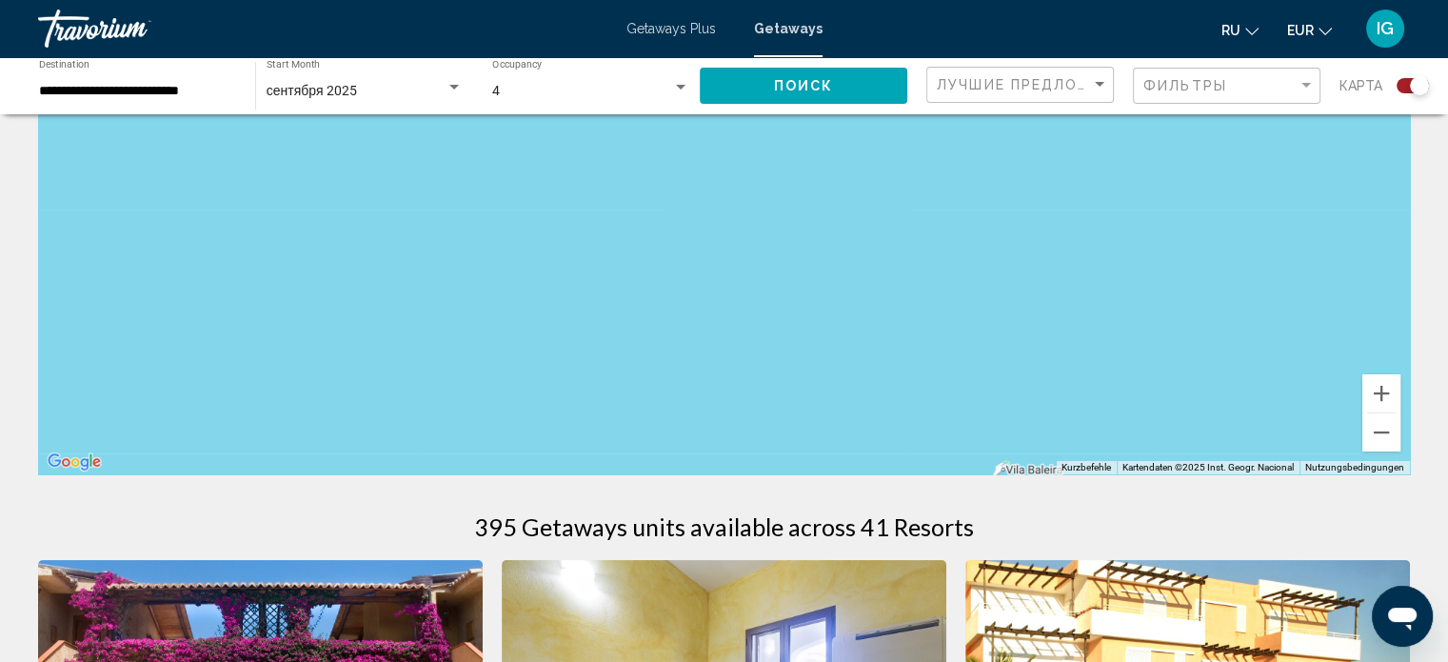
scroll to position [227, 0]
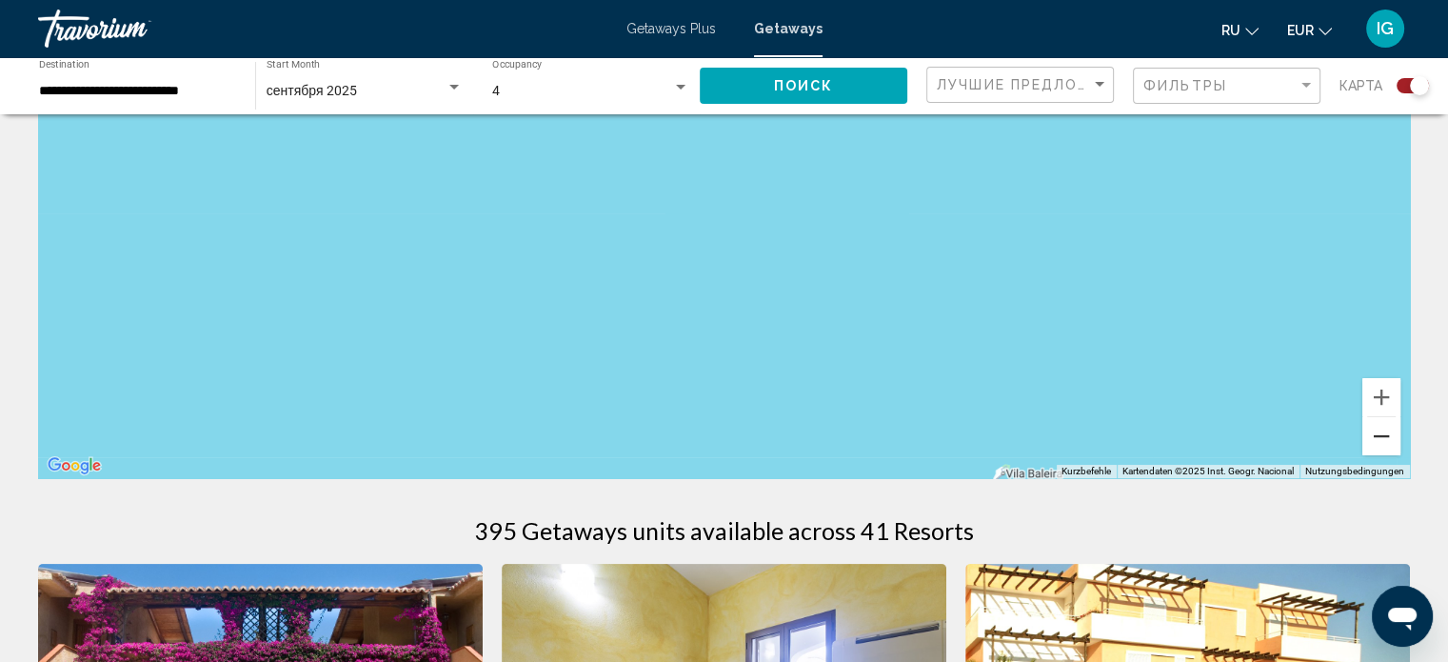
click at [763, 441] on button "Verkleinern" at bounding box center [1382, 436] width 38 height 38
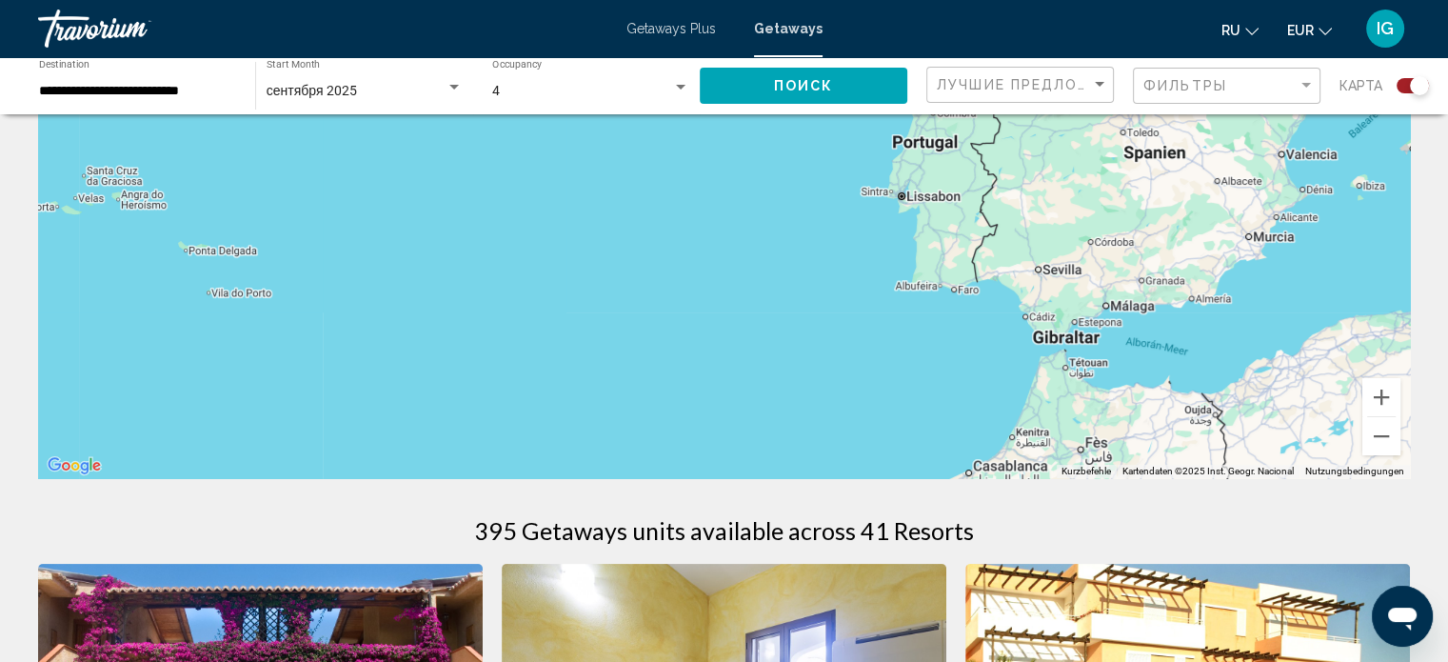
drag, startPoint x: 1200, startPoint y: 368, endPoint x: 977, endPoint y: 599, distance: 321.2
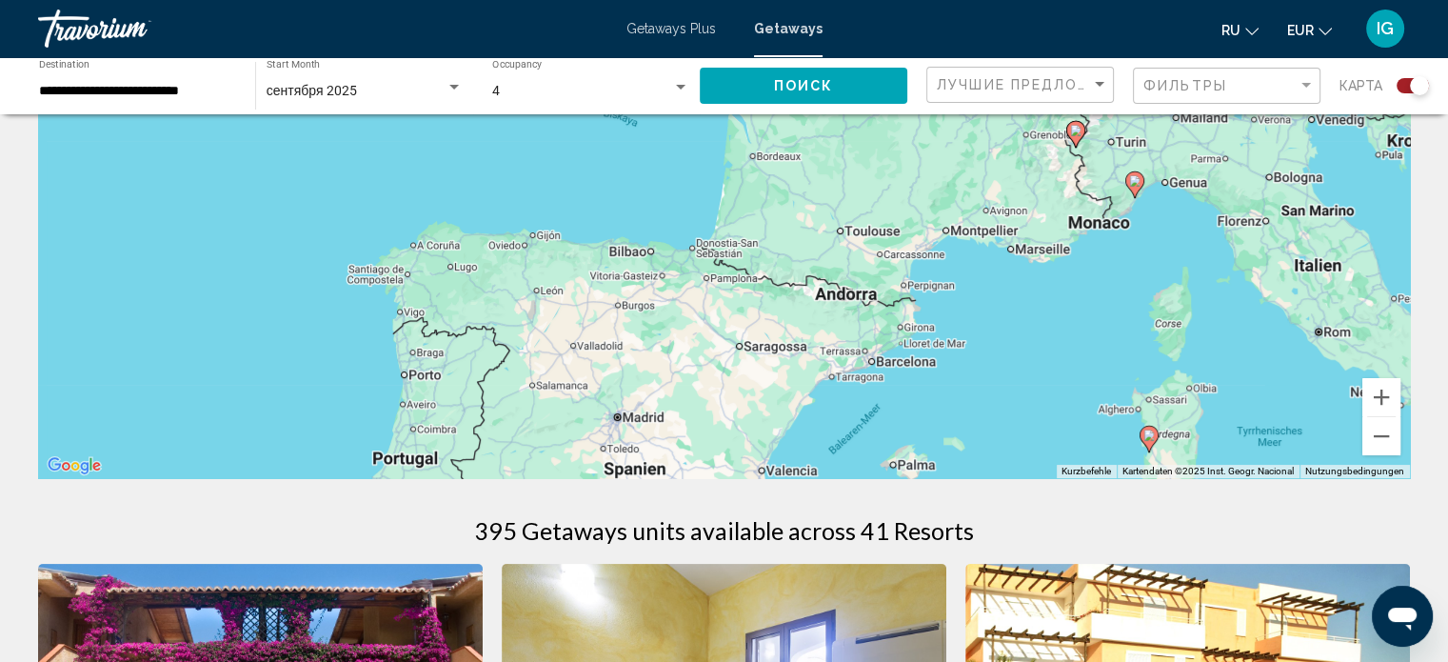
drag, startPoint x: 491, startPoint y: 224, endPoint x: 7, endPoint y: 562, distance: 590.9
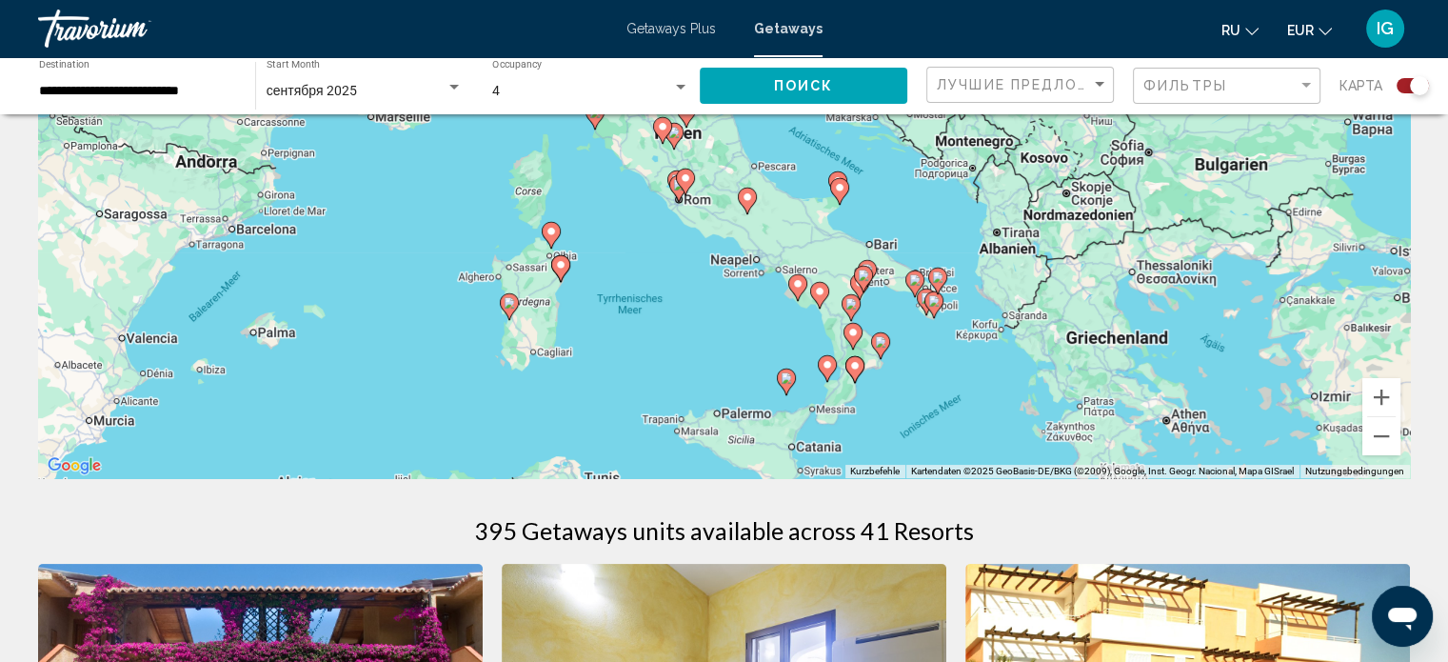
drag, startPoint x: 719, startPoint y: 305, endPoint x: 190, endPoint y: 214, distance: 536.2
click at [190, 214] on div "Um den Modus zum Ziehen mit der Tastatur zu aktivieren, drückst du Alt + Eingab…" at bounding box center [724, 192] width 1372 height 571
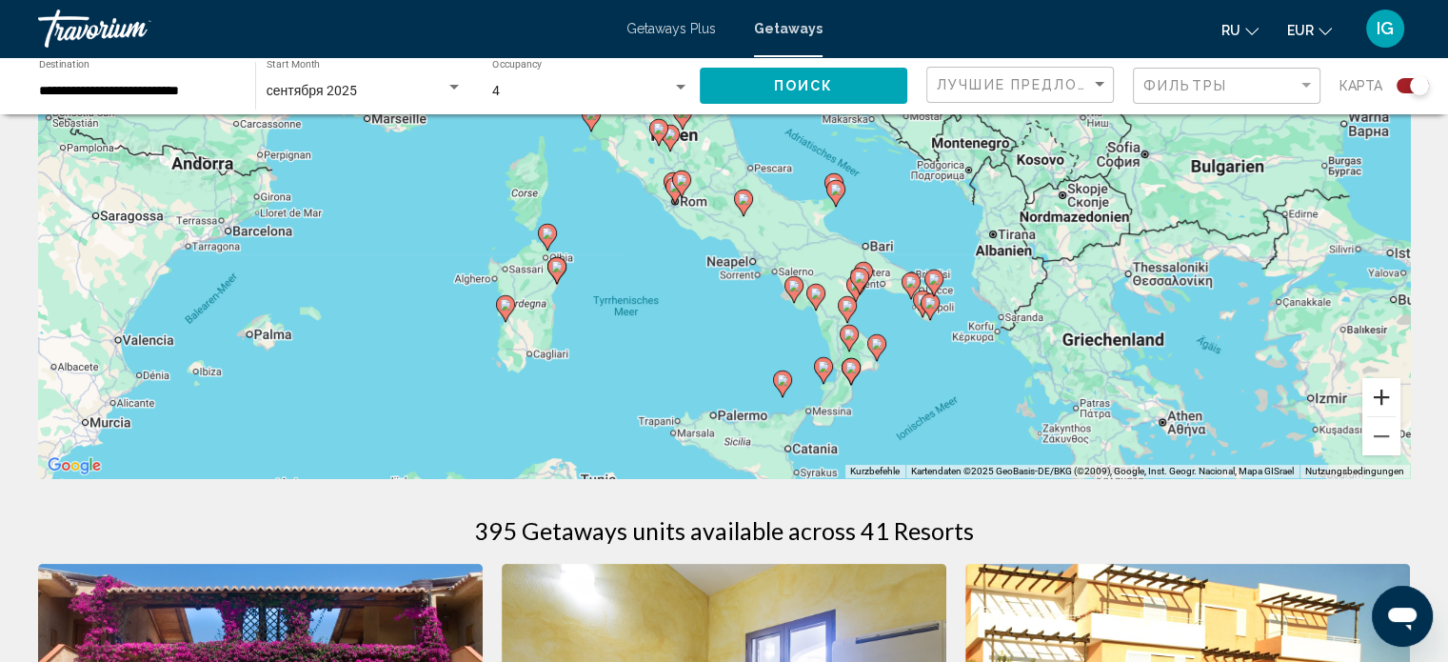
click at [763, 390] on button "Vergrößern" at bounding box center [1382, 397] width 38 height 38
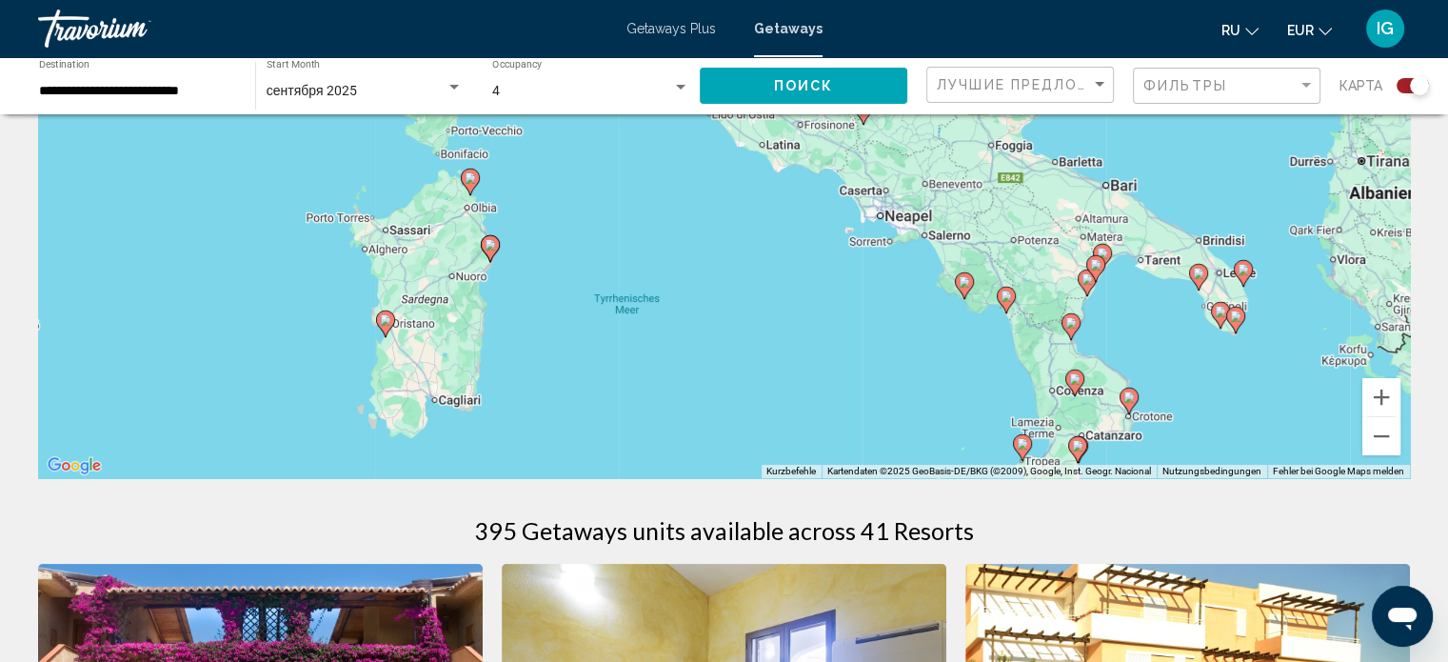
drag, startPoint x: 412, startPoint y: 301, endPoint x: 519, endPoint y: 180, distance: 161.2
click at [519, 180] on div "Um den Modus zum Ziehen mit der Tastatur zu aktivieren, drückst du Alt + Eingab…" at bounding box center [724, 192] width 1372 height 571
click at [488, 246] on image "Main content" at bounding box center [490, 246] width 11 height 11
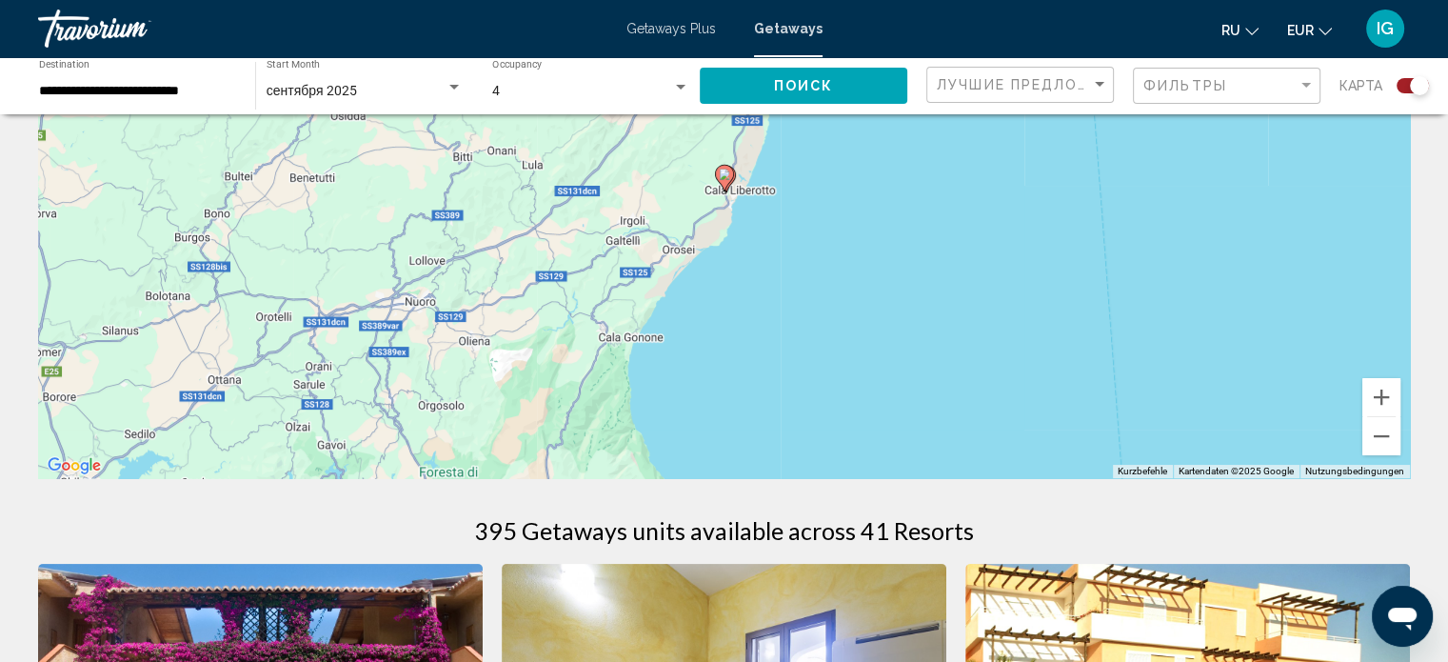
click at [727, 178] on image "Main content" at bounding box center [724, 174] width 11 height 11
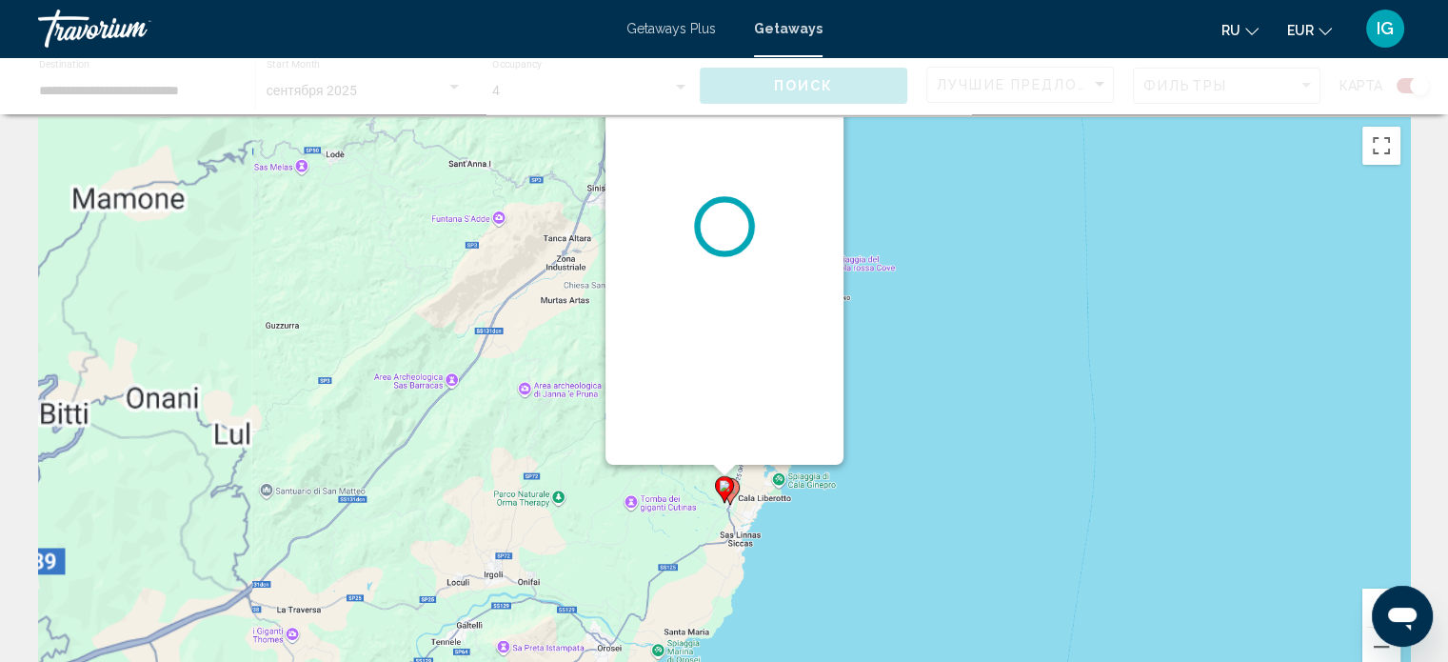
scroll to position [0, 0]
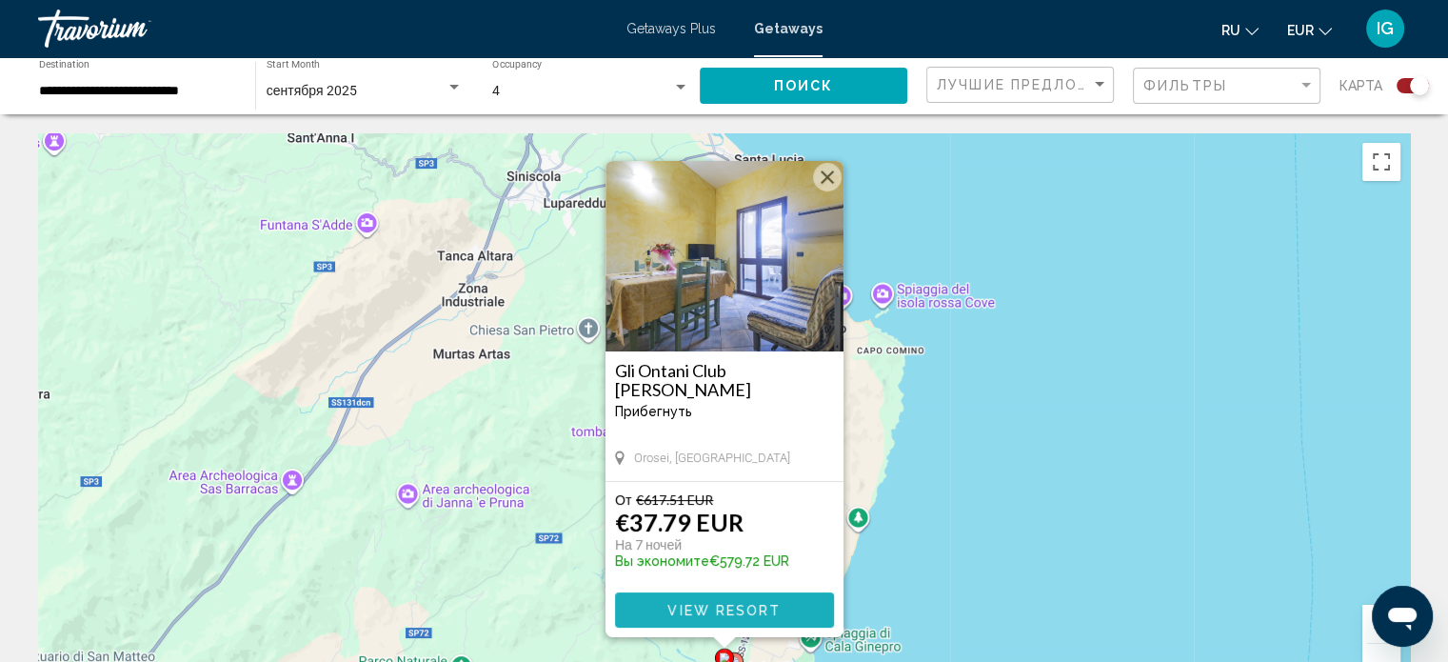
click at [730, 574] on span "View Resort" at bounding box center [724, 610] width 113 height 15
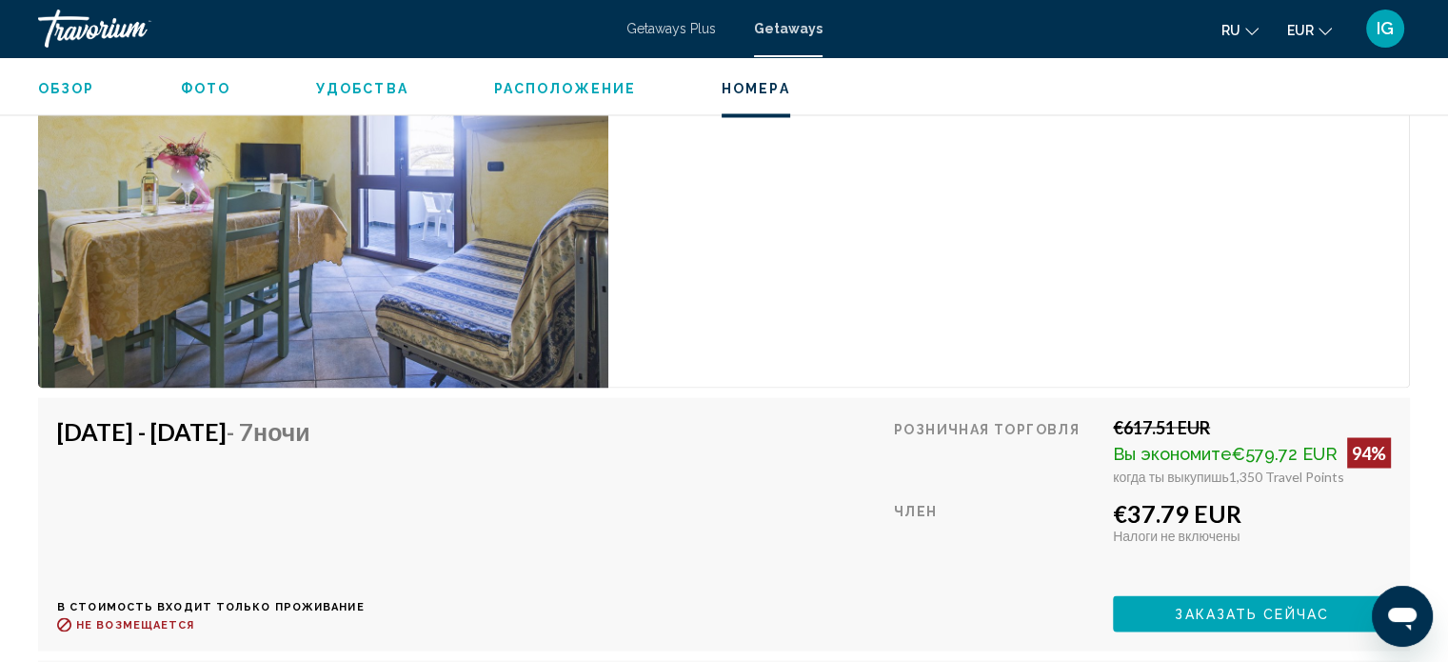
scroll to position [3317, 0]
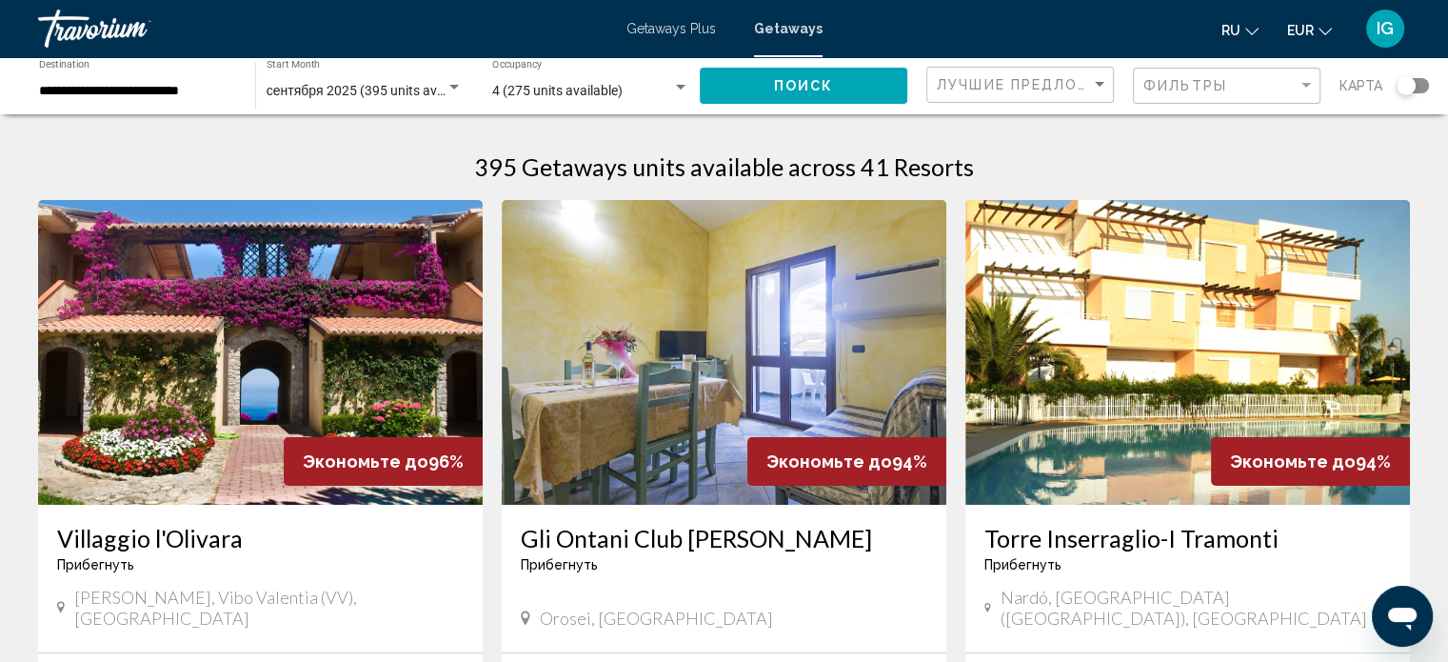
click at [763, 81] on div "Search widget" at bounding box center [1406, 85] width 19 height 19
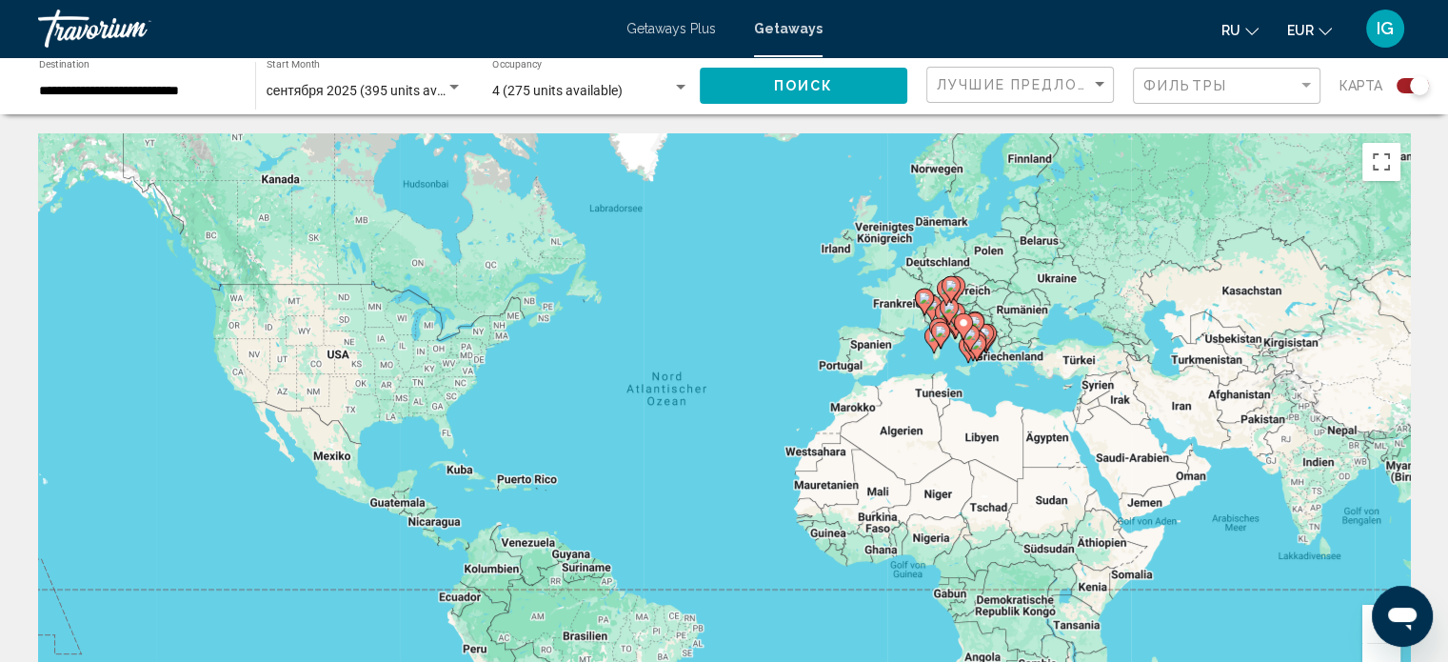
click at [763, 574] on button "Vergrößern" at bounding box center [1382, 624] width 38 height 38
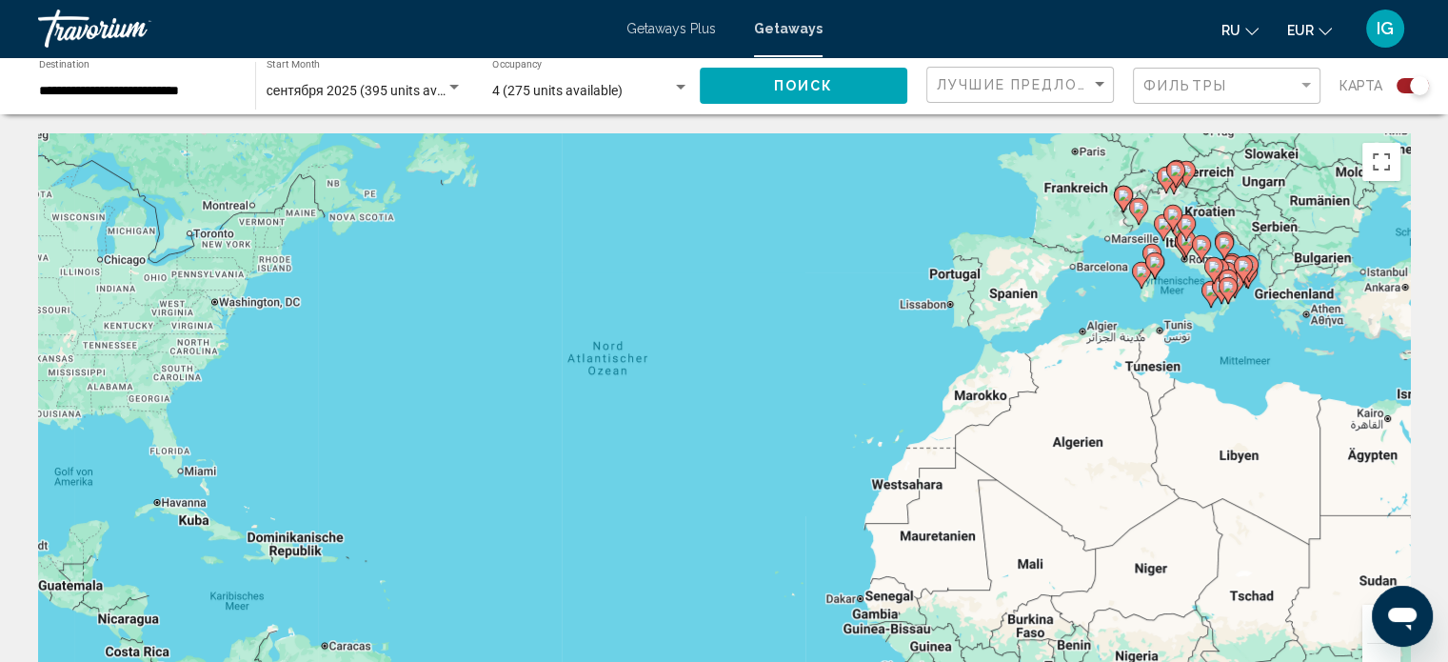
click at [763, 283] on div "Um den Modus zum Ziehen mit der Tastatur zu aktivieren, drückst du Alt + Eingab…" at bounding box center [724, 418] width 1372 height 571
click at [763, 574] on button "Vergrößern" at bounding box center [1382, 624] width 38 height 38
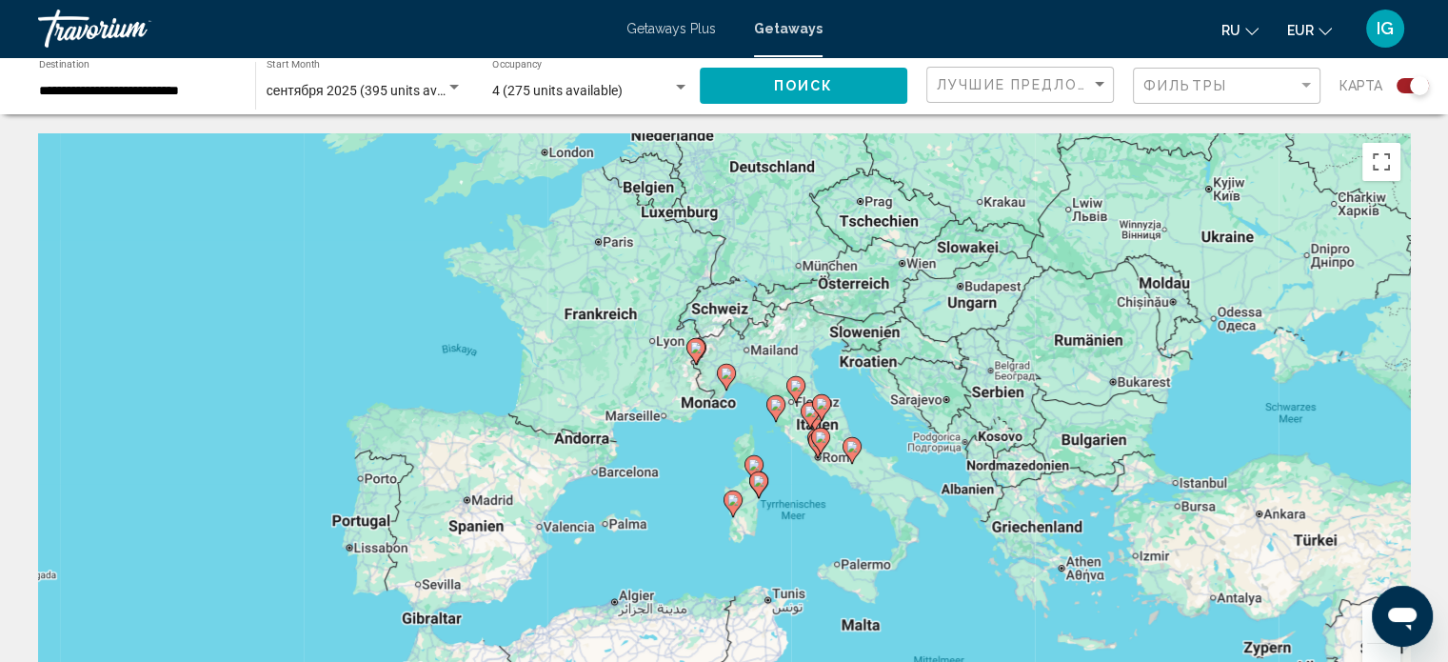
drag, startPoint x: 1341, startPoint y: 251, endPoint x: 492, endPoint y: 605, distance: 919.0
click at [492, 574] on div "Um den Modus zum Ziehen mit der Tastatur zu aktivieren, drückst du Alt + Eingab…" at bounding box center [724, 418] width 1372 height 571
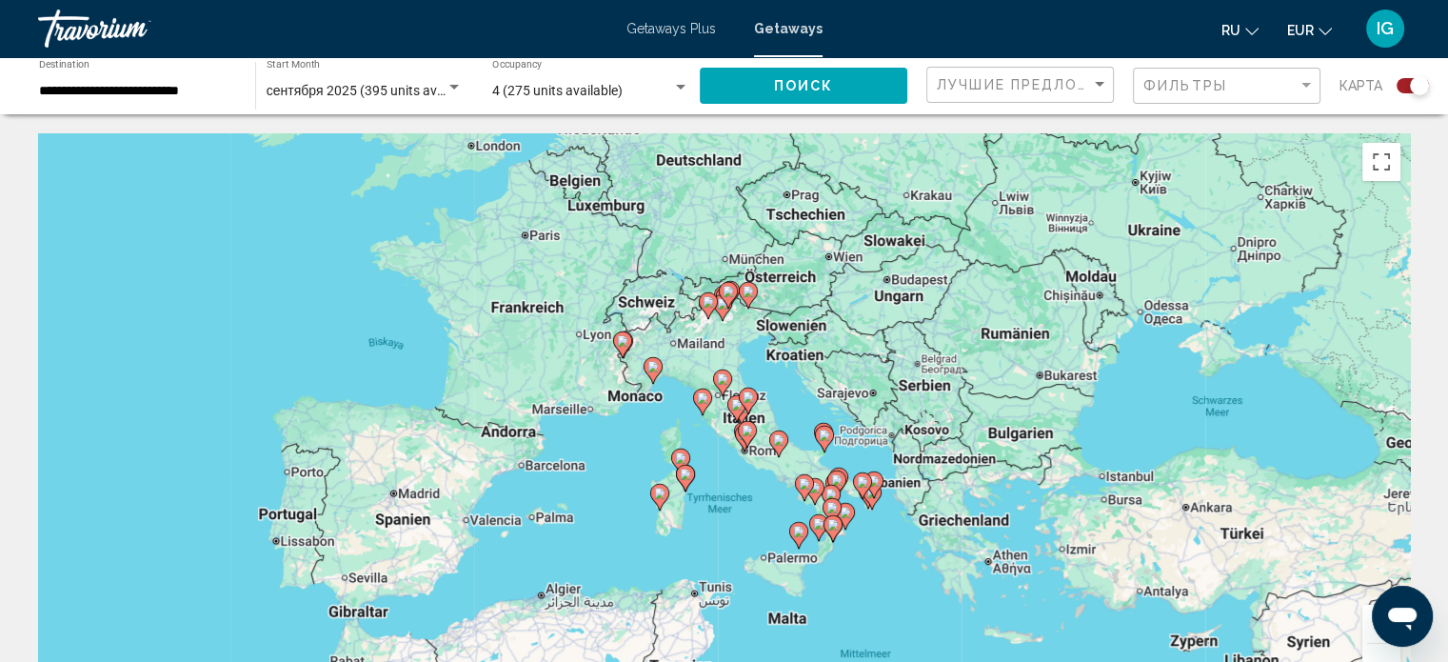
click at [763, 574] on button "Vergrößern" at bounding box center [1382, 624] width 38 height 38
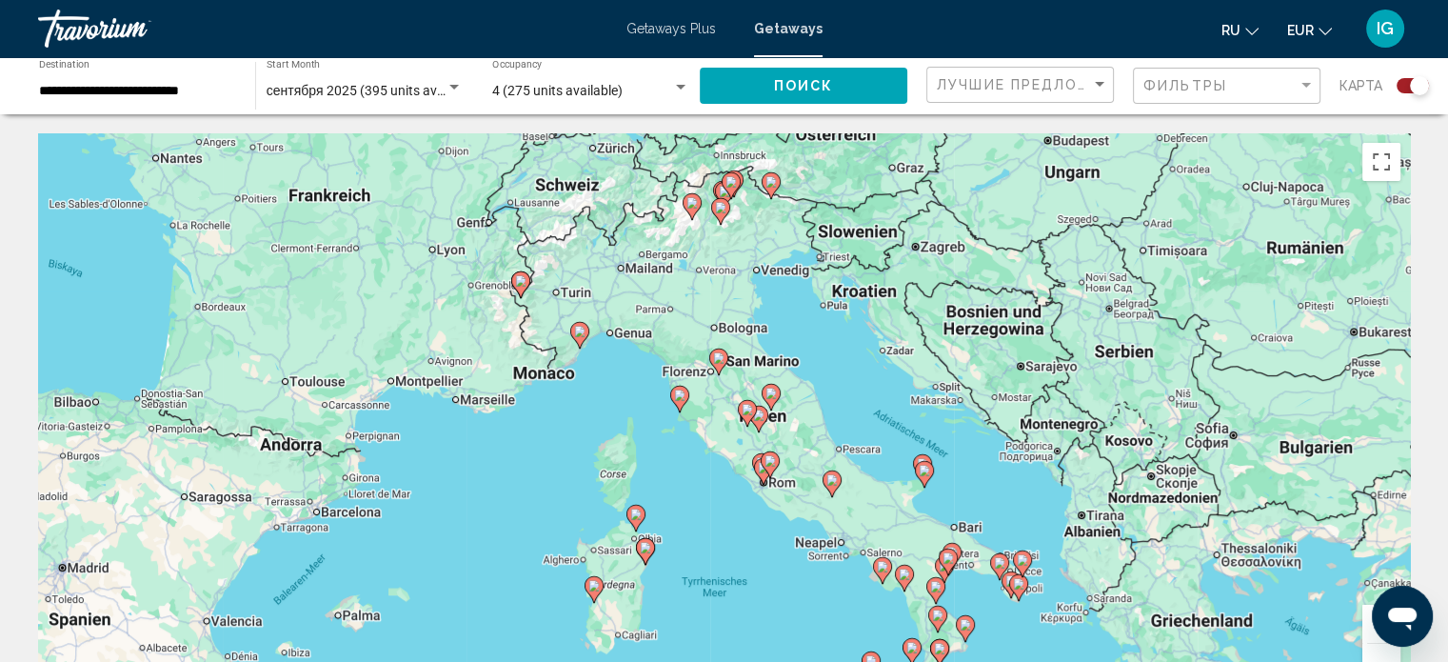
click at [763, 574] on button "Vergrößern" at bounding box center [1382, 624] width 38 height 38
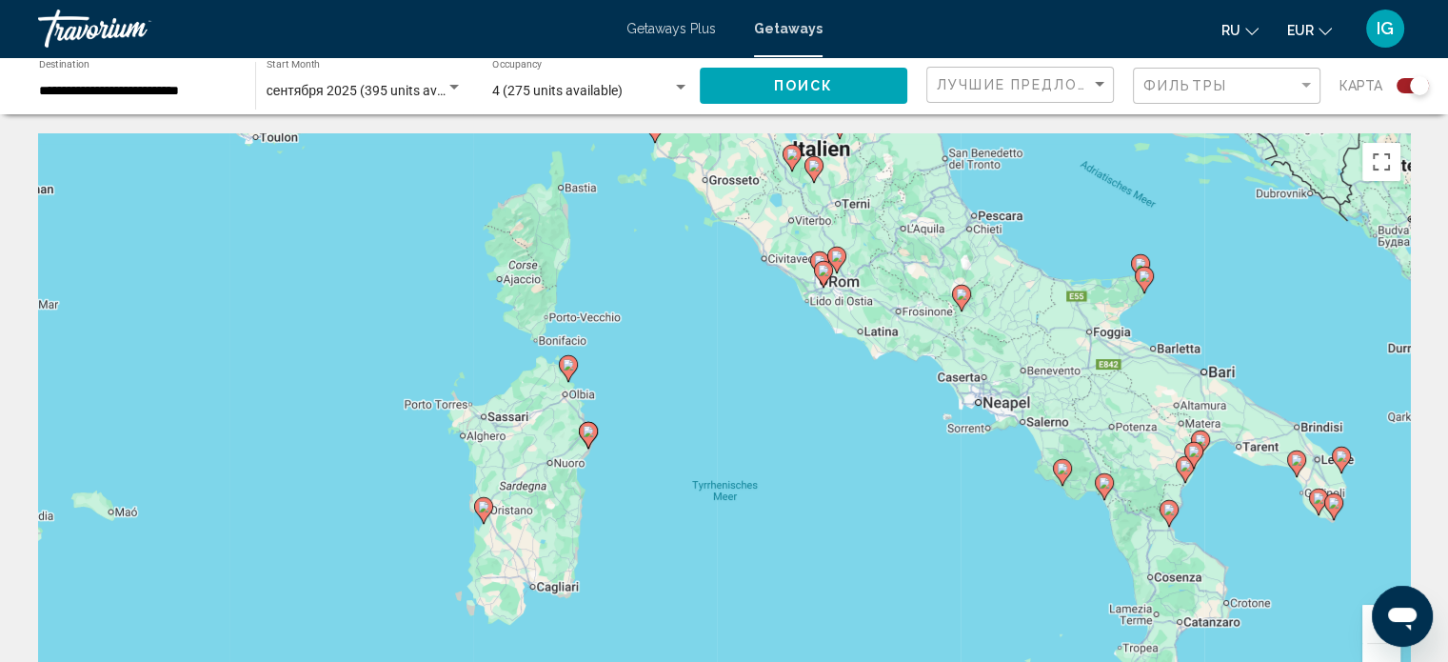
drag, startPoint x: 597, startPoint y: 623, endPoint x: 617, endPoint y: 354, distance: 269.3
click at [617, 354] on div "Um den Modus zum Ziehen mit der Tastatur zu aktivieren, drückst du Alt + Eingab…" at bounding box center [724, 418] width 1372 height 571
click at [763, 574] on button "Vergrößern" at bounding box center [1382, 624] width 38 height 38
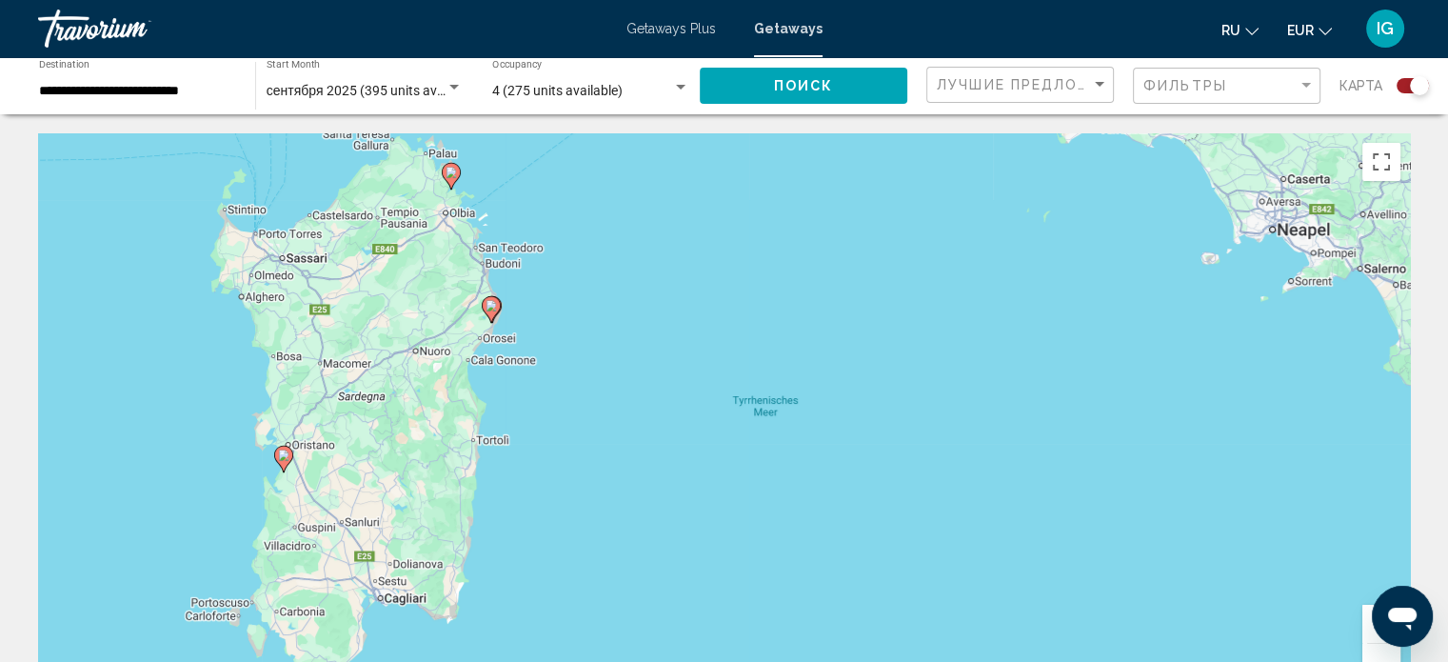
drag, startPoint x: 430, startPoint y: 564, endPoint x: 481, endPoint y: 389, distance: 182.3
click at [481, 389] on div "Um den Modus zum Ziehen mit der Tastatur zu aktivieren, drückst du Alt + Eingab…" at bounding box center [724, 418] width 1372 height 571
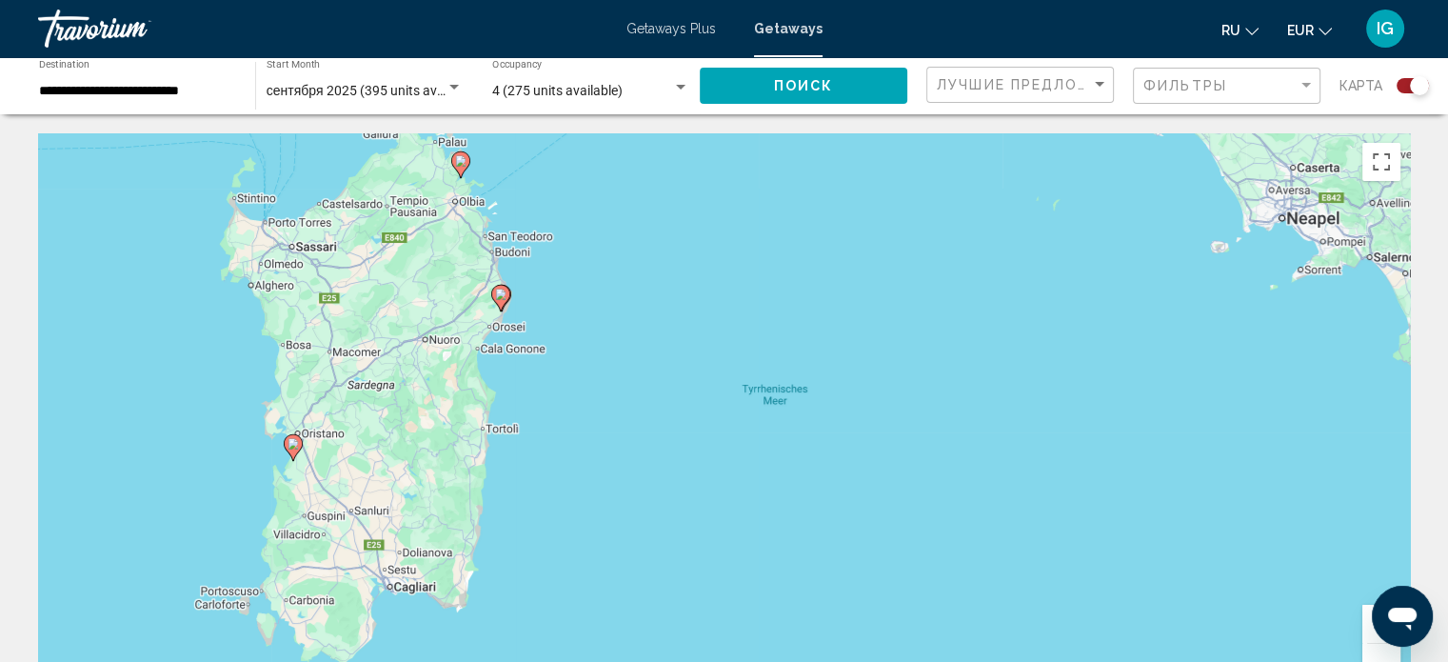
click at [763, 574] on button "Vergrößern" at bounding box center [1382, 624] width 38 height 38
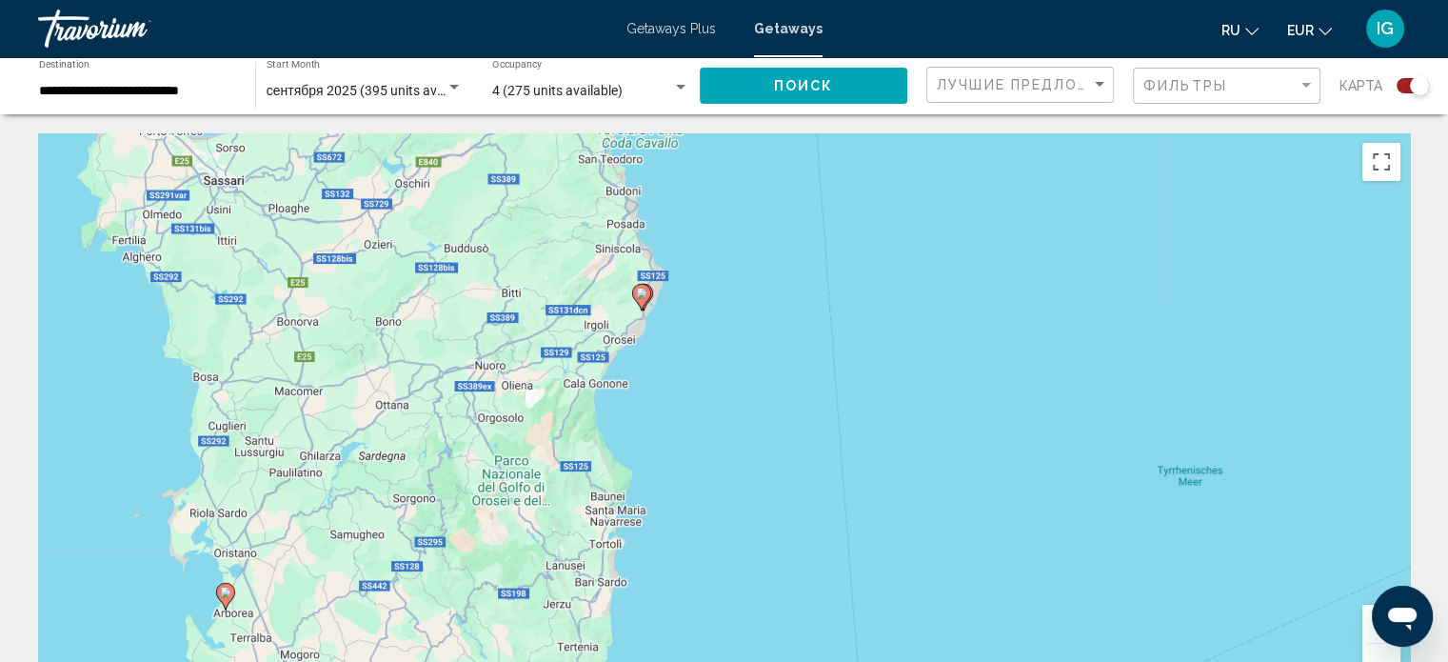
drag, startPoint x: 347, startPoint y: 261, endPoint x: 729, endPoint y: 378, distance: 400.3
click at [729, 378] on div "Um den Modus zum Ziehen mit der Tastatur zu aktivieren, drückst du Alt + Eingab…" at bounding box center [724, 418] width 1372 height 571
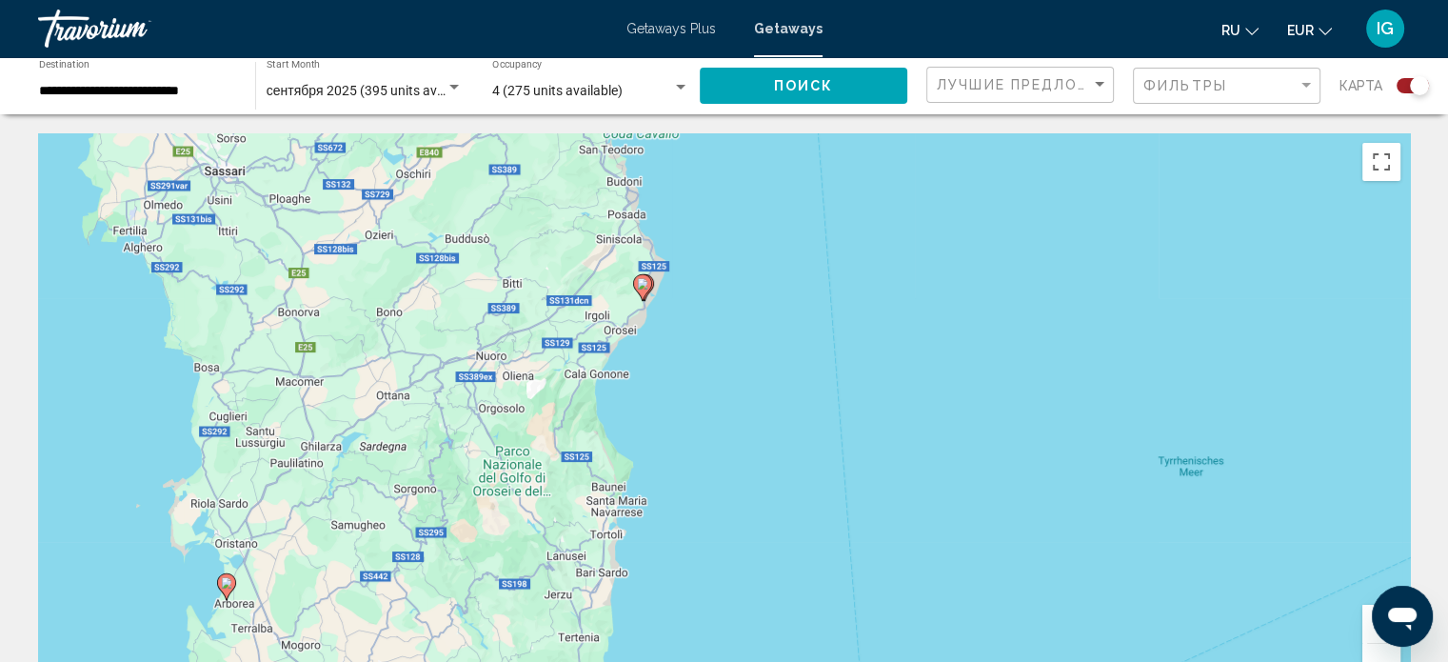
click at [221, 574] on icon "Main content" at bounding box center [226, 586] width 19 height 27
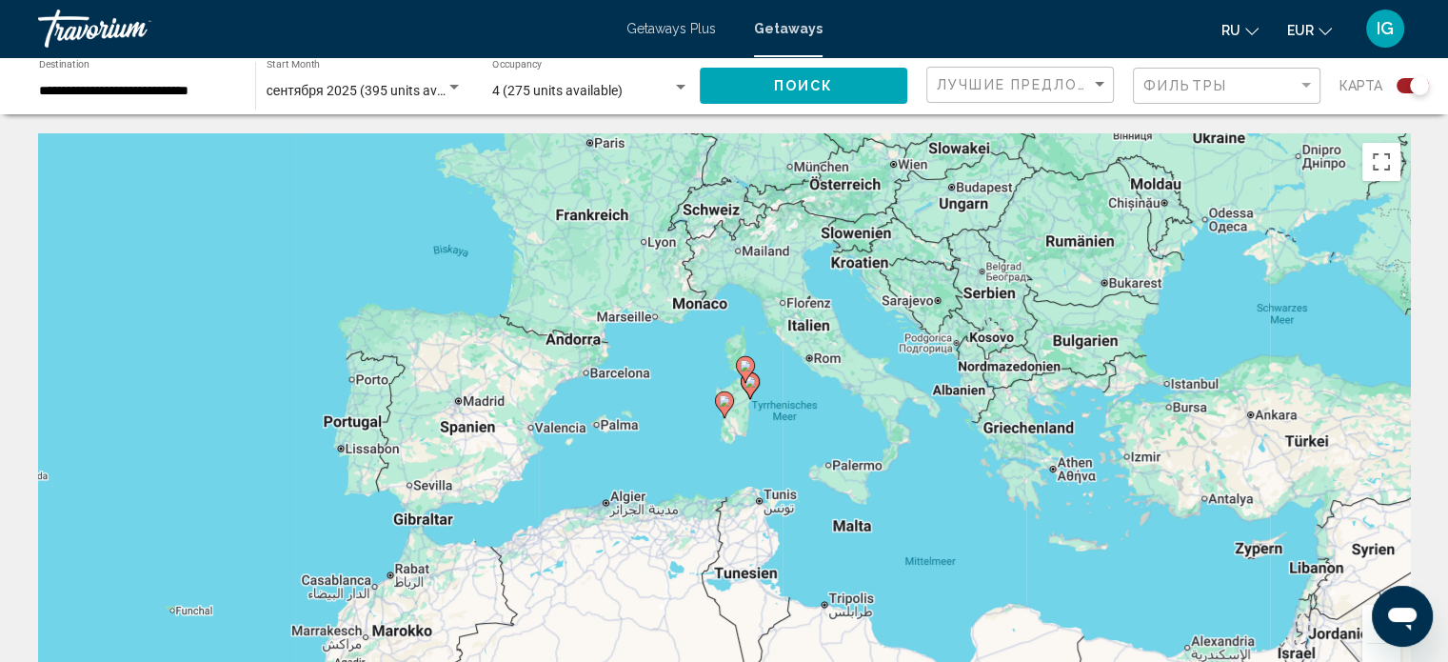
click at [720, 397] on image "Main content" at bounding box center [724, 400] width 11 height 11
type input "**********"
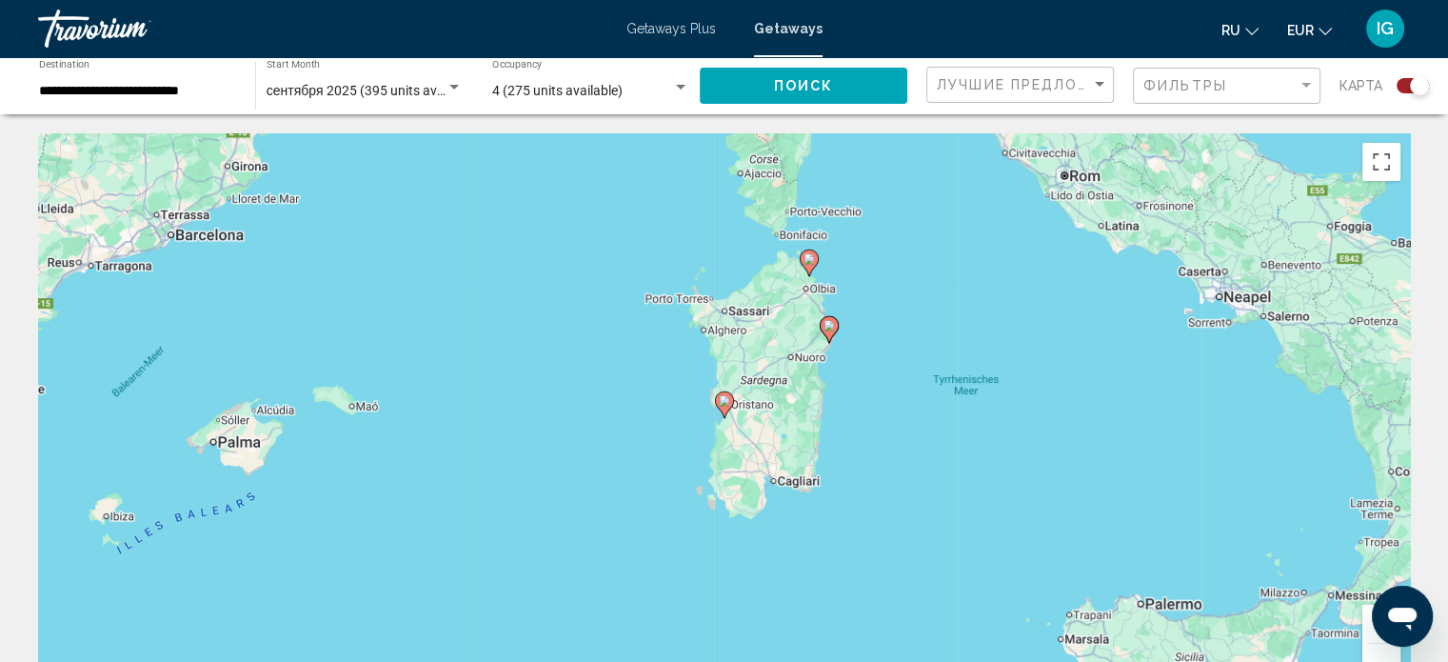
click at [726, 403] on image "Main content" at bounding box center [724, 400] width 11 height 11
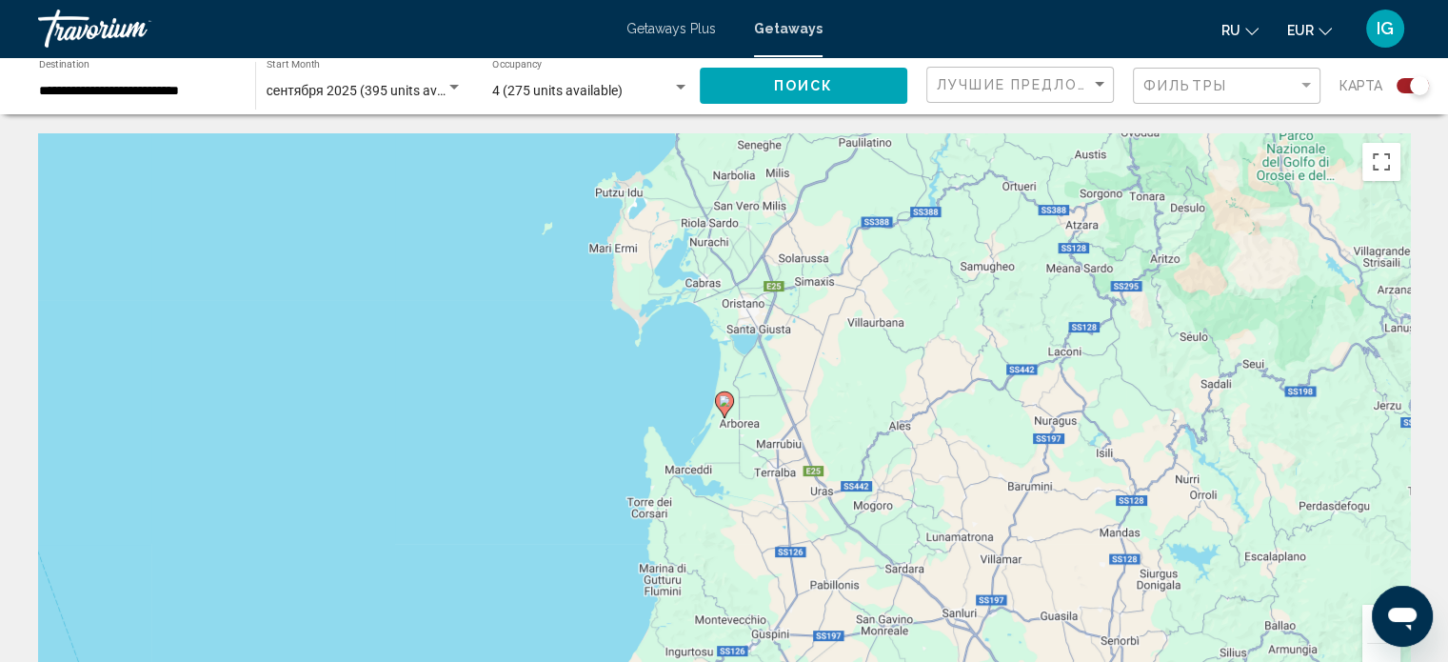
click at [726, 403] on image "Main content" at bounding box center [724, 400] width 11 height 11
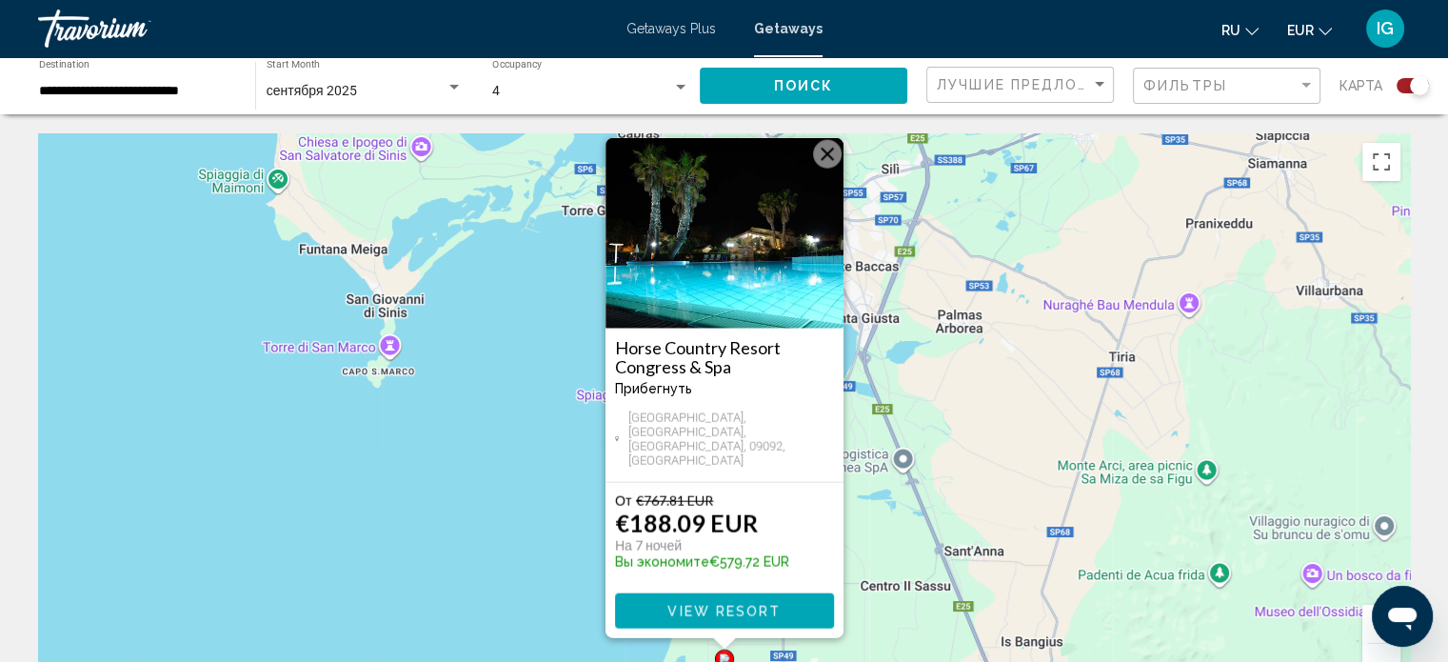
click at [763, 169] on button "Schließen" at bounding box center [827, 154] width 29 height 29
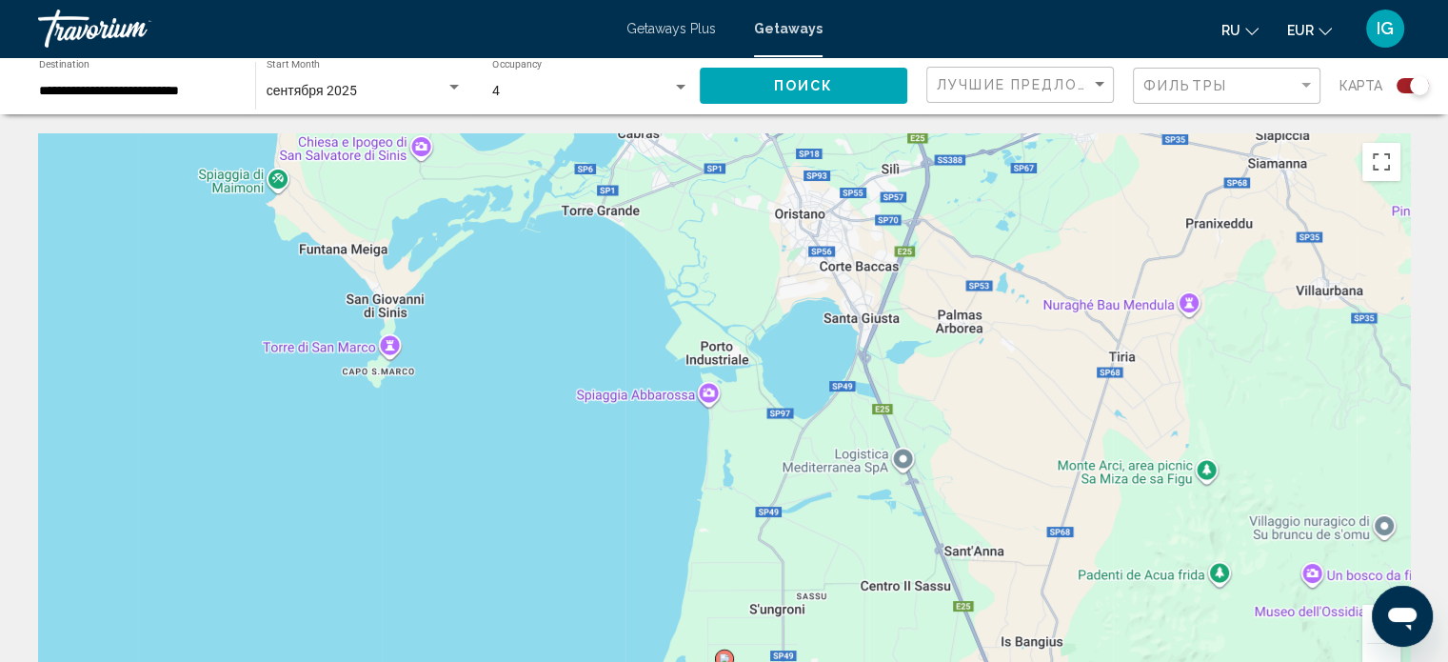
click at [763, 574] on button "Verkleinern" at bounding box center [1382, 663] width 38 height 38
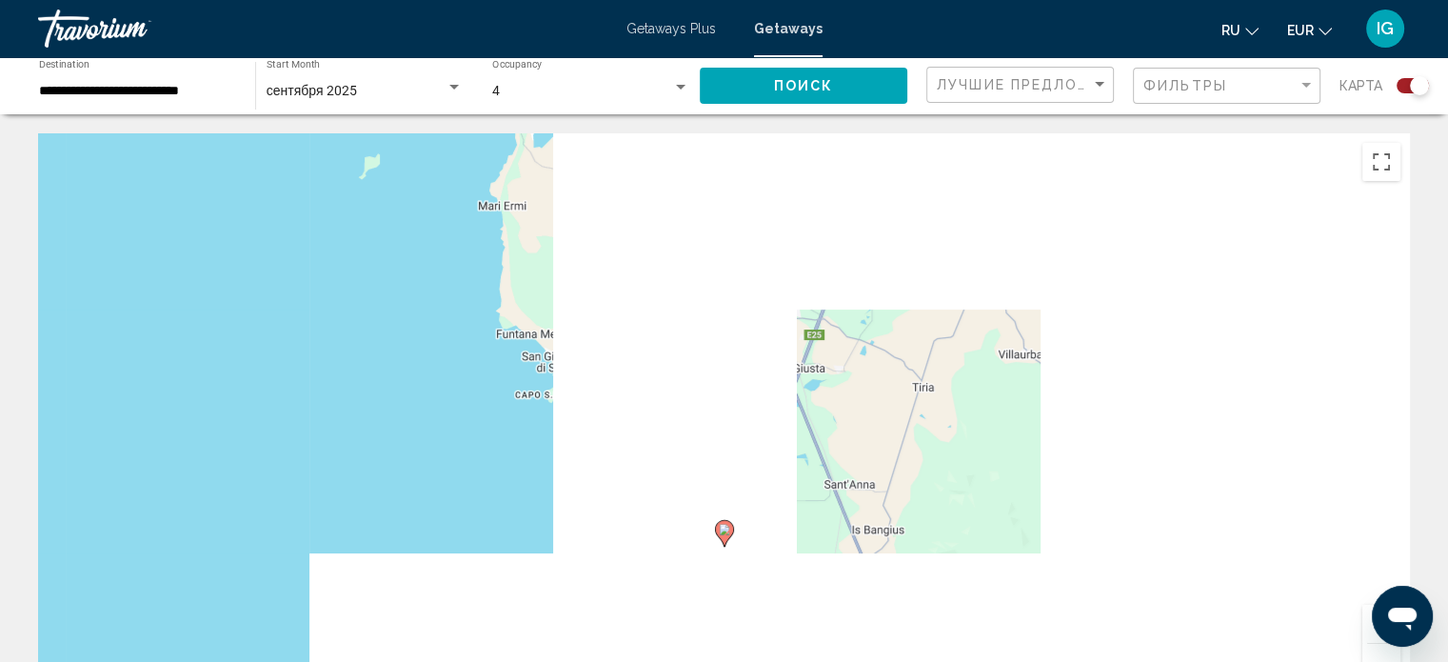
click at [763, 574] on button "Verkleinern" at bounding box center [1382, 663] width 38 height 38
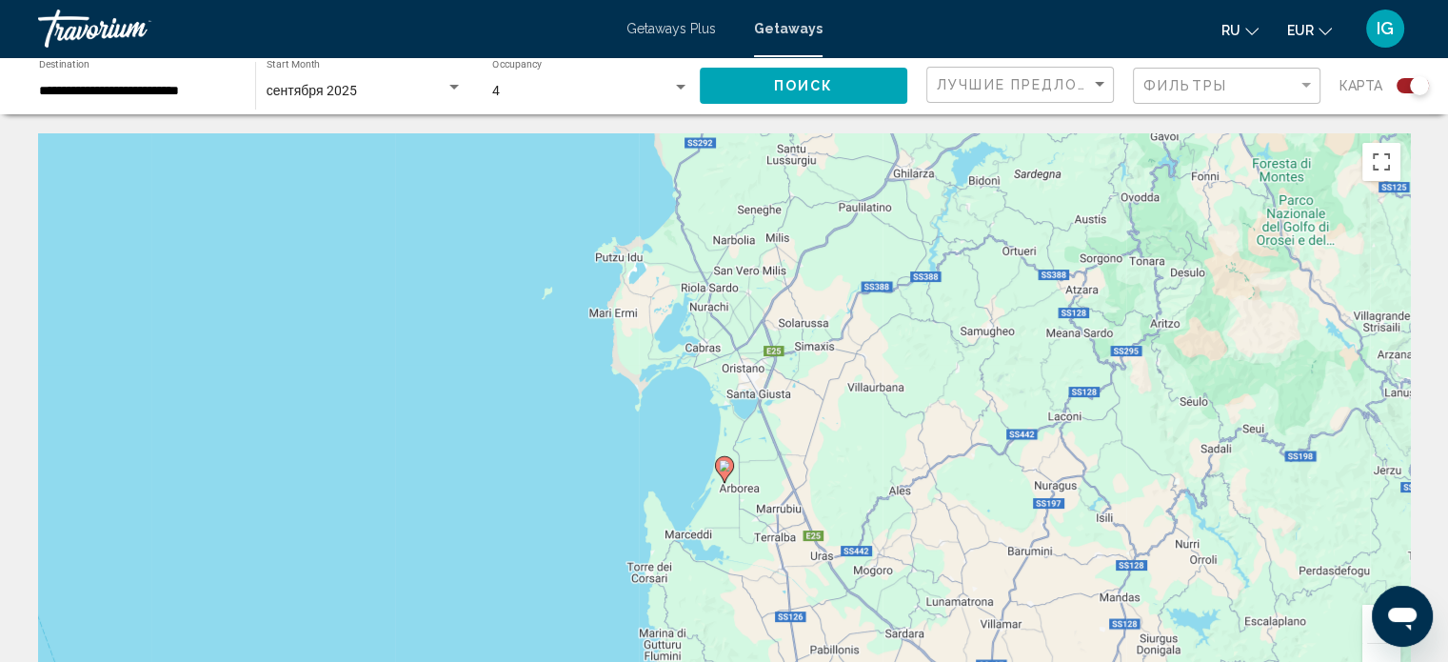
click at [763, 574] on button "Verkleinern" at bounding box center [1382, 663] width 38 height 38
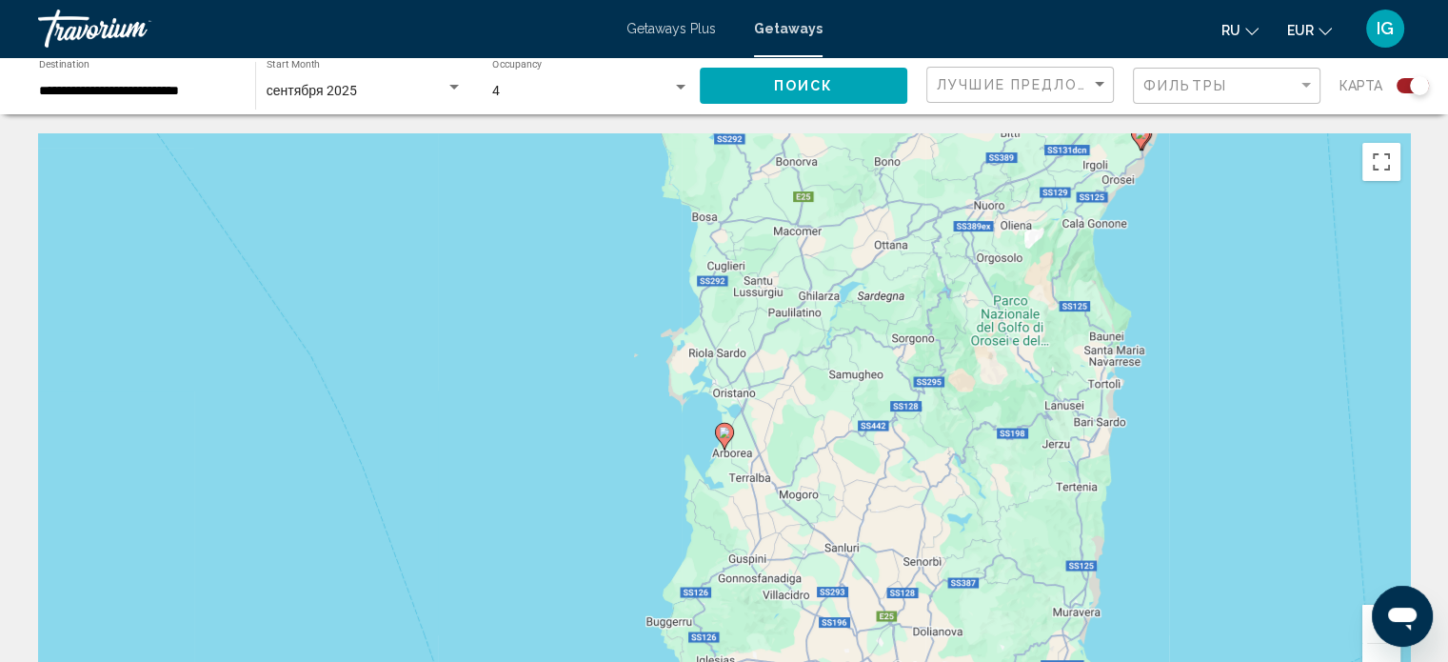
click at [763, 574] on button "Verkleinern" at bounding box center [1382, 663] width 38 height 38
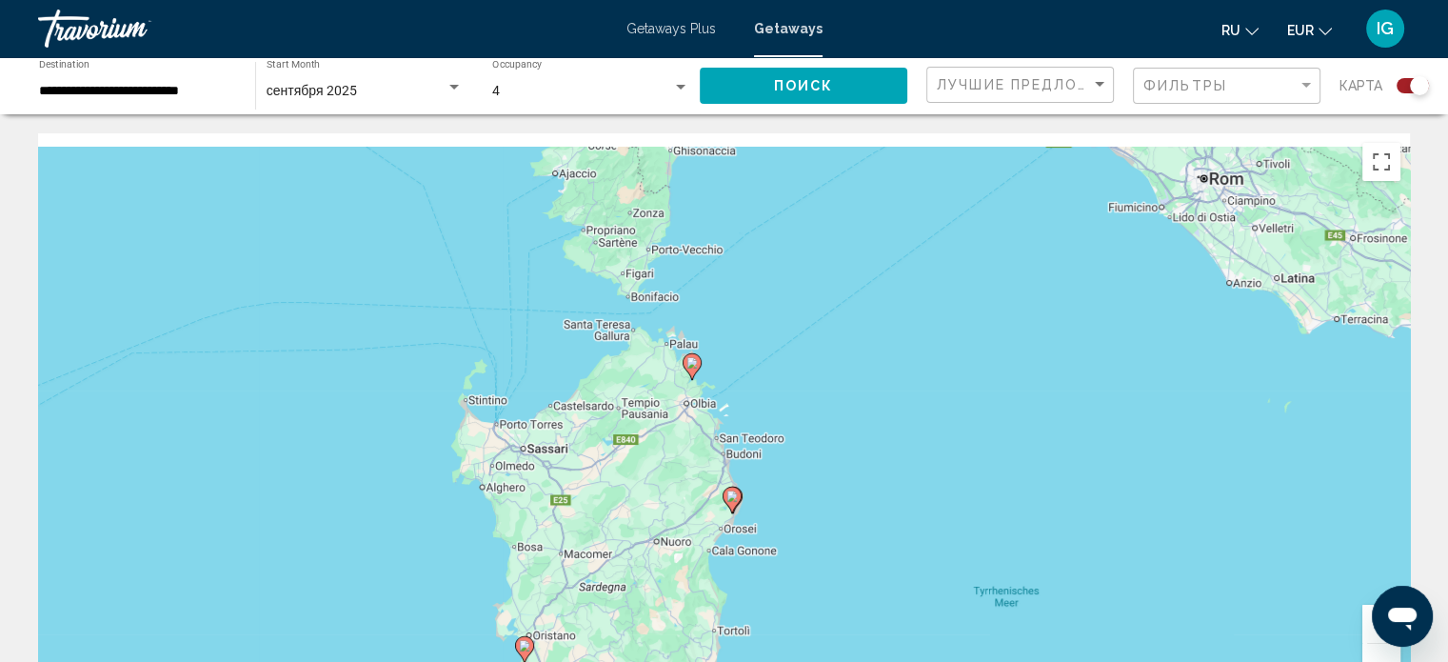
drag, startPoint x: 1077, startPoint y: 262, endPoint x: 866, endPoint y: 506, distance: 322.7
click at [763, 506] on div "Um den Modus zum Ziehen mit der Tastatur zu aktivieren, drückst du Alt + Eingab…" at bounding box center [724, 418] width 1372 height 571
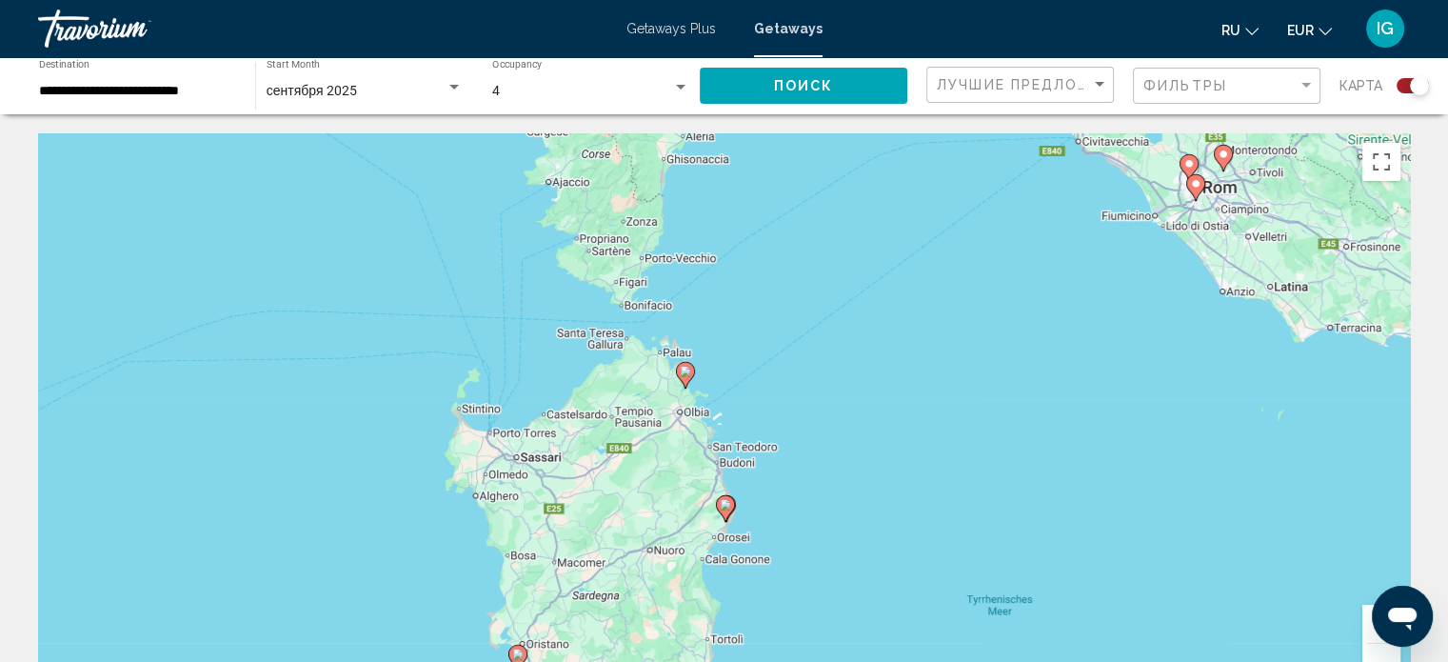
click at [683, 379] on icon "Main content" at bounding box center [684, 375] width 17 height 25
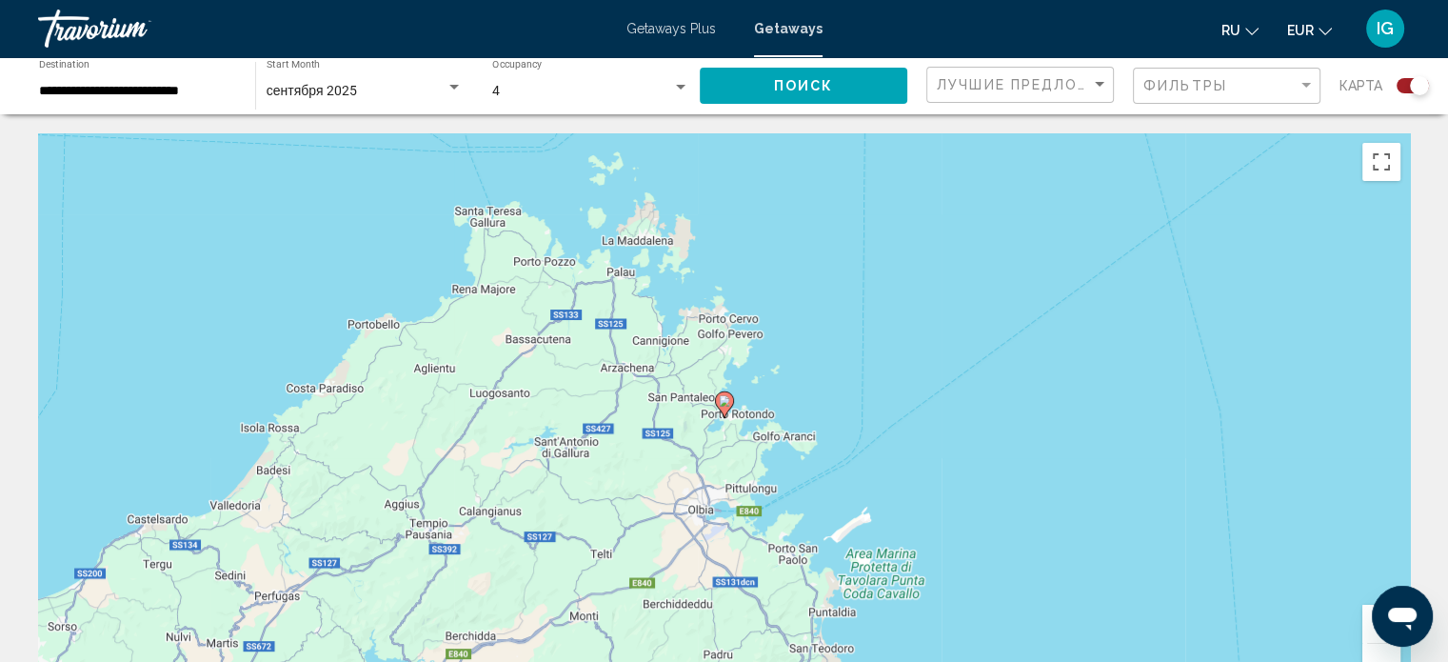
click at [720, 403] on image "Main content" at bounding box center [724, 400] width 11 height 11
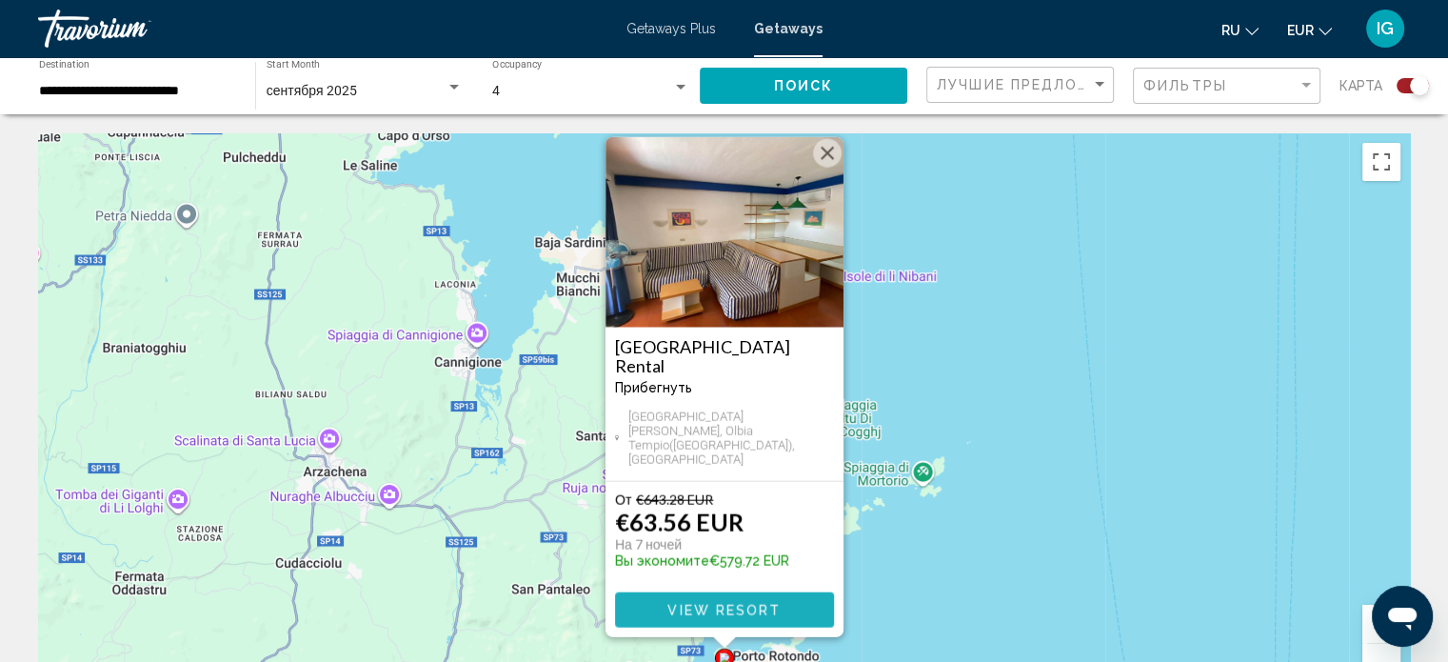
click at [763, 574] on button "View Resort" at bounding box center [724, 609] width 219 height 35
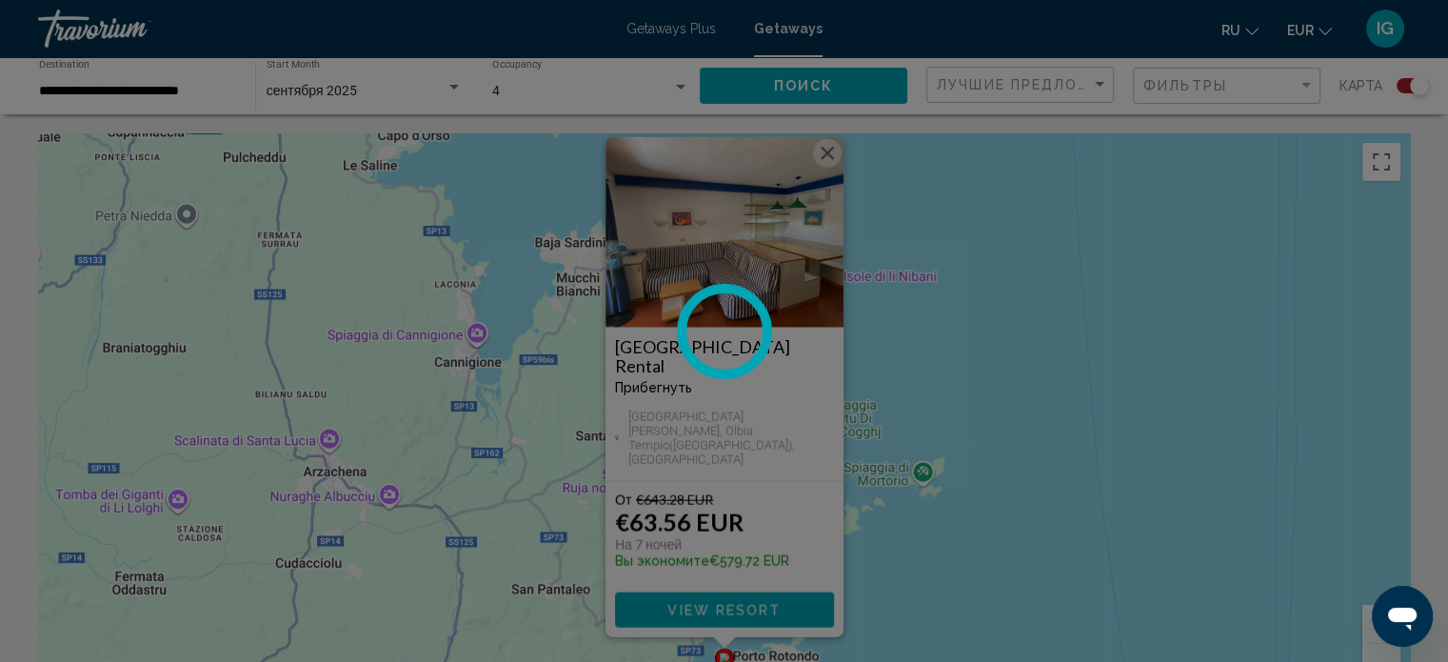
scroll to position [11, 0]
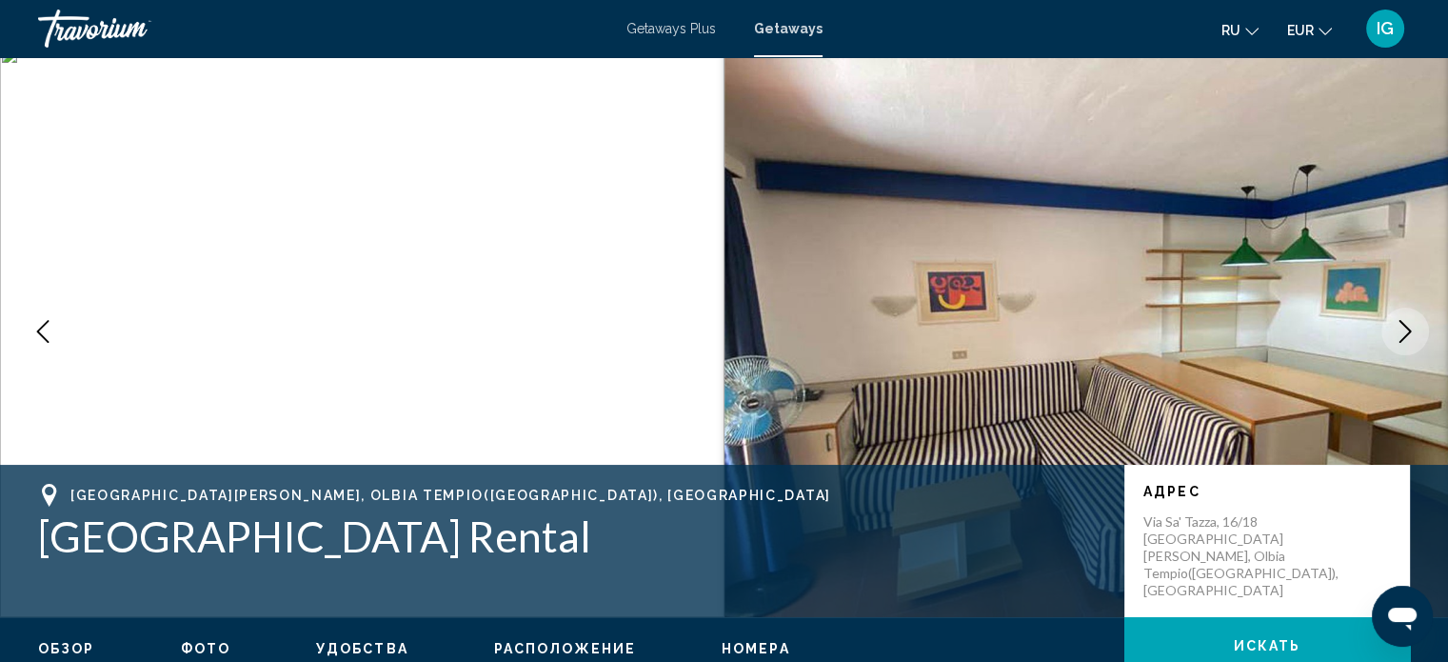
click at [763, 335] on icon "Next image" at bounding box center [1405, 331] width 23 height 23
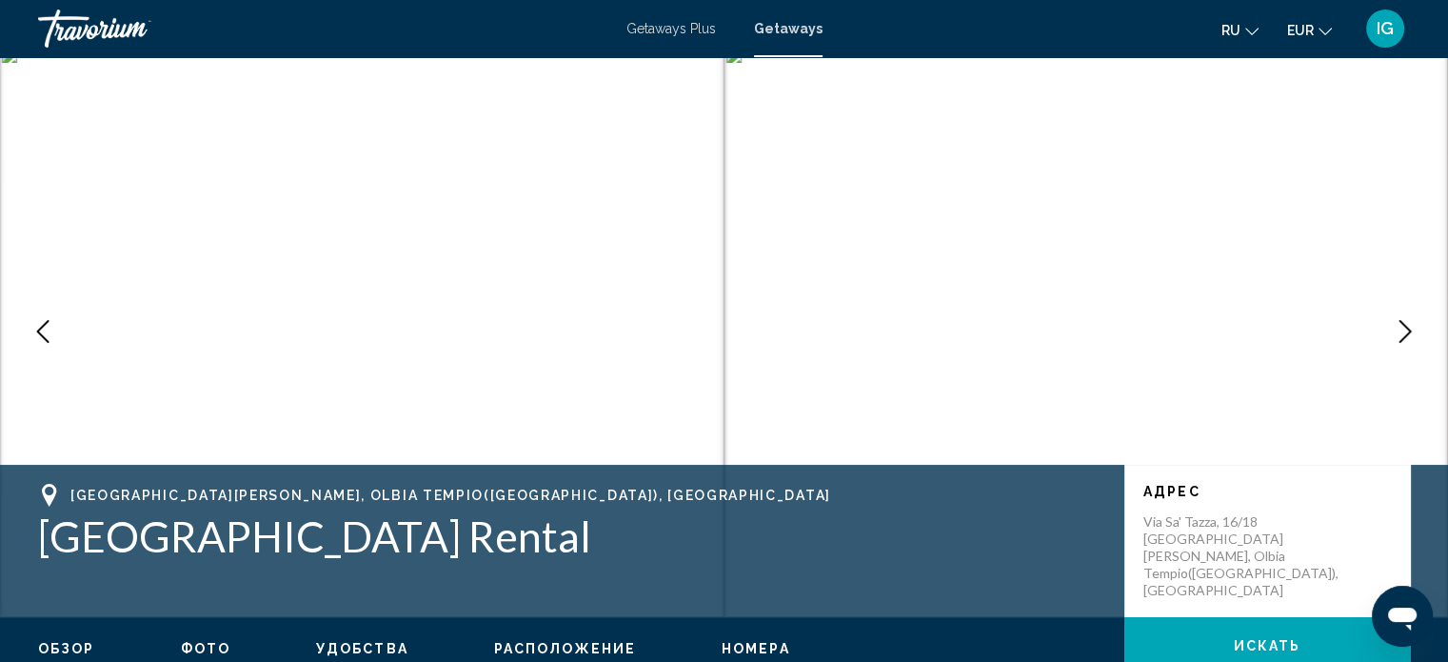
click at [763, 335] on icon "Next image" at bounding box center [1405, 331] width 23 height 23
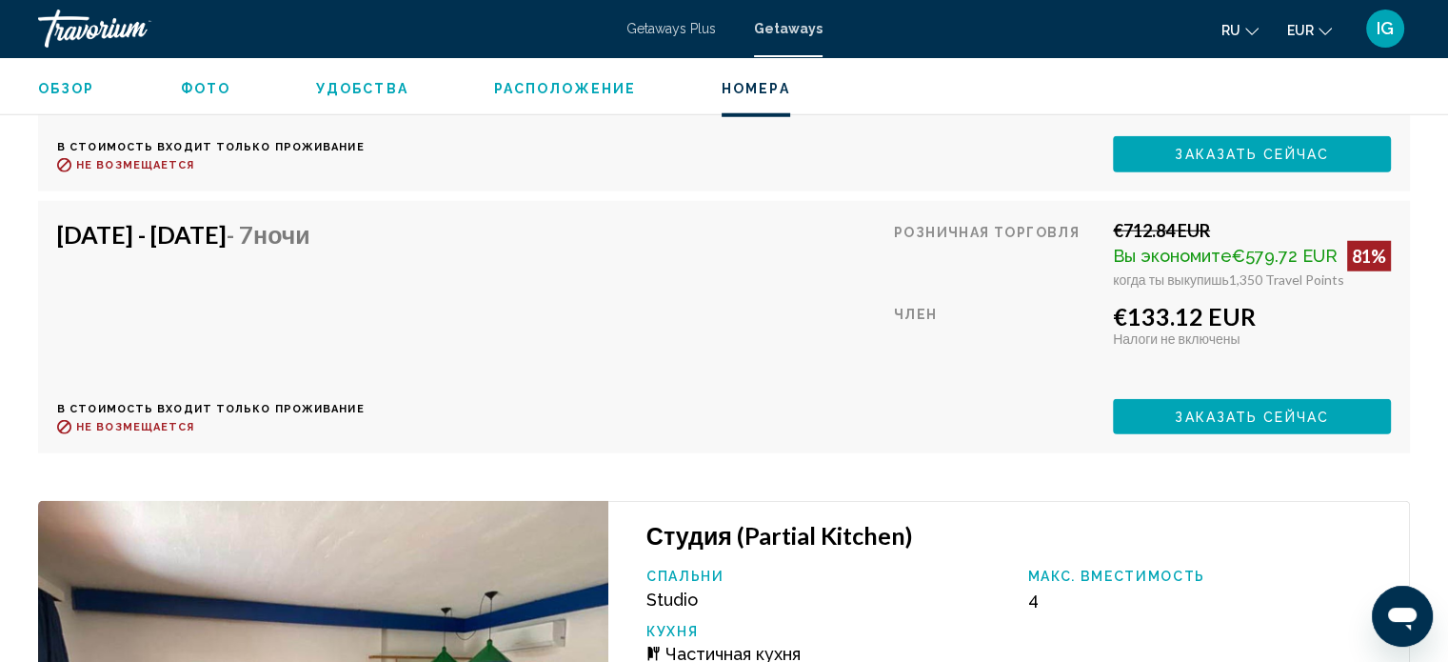
scroll to position [5062, 0]
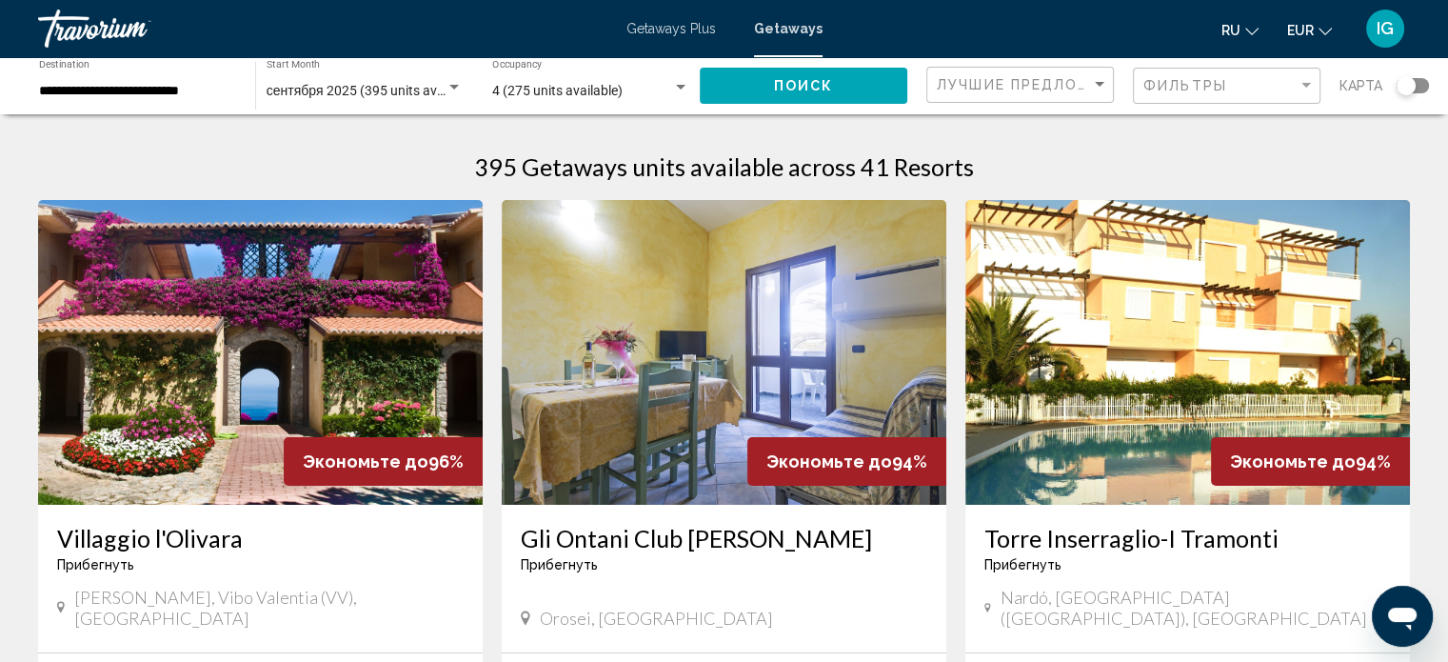
click at [763, 82] on div "Search widget" at bounding box center [1406, 85] width 19 height 19
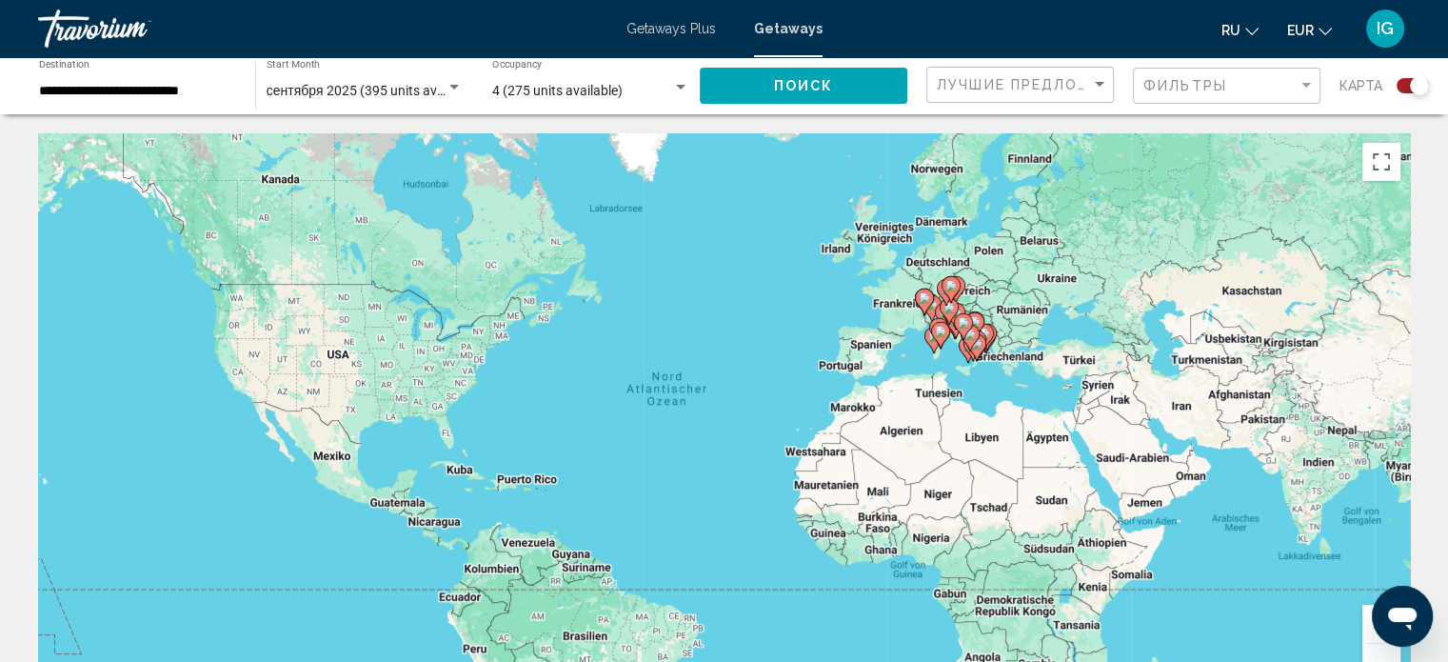
click at [763, 574] on button "Vergrößern" at bounding box center [1382, 624] width 38 height 38
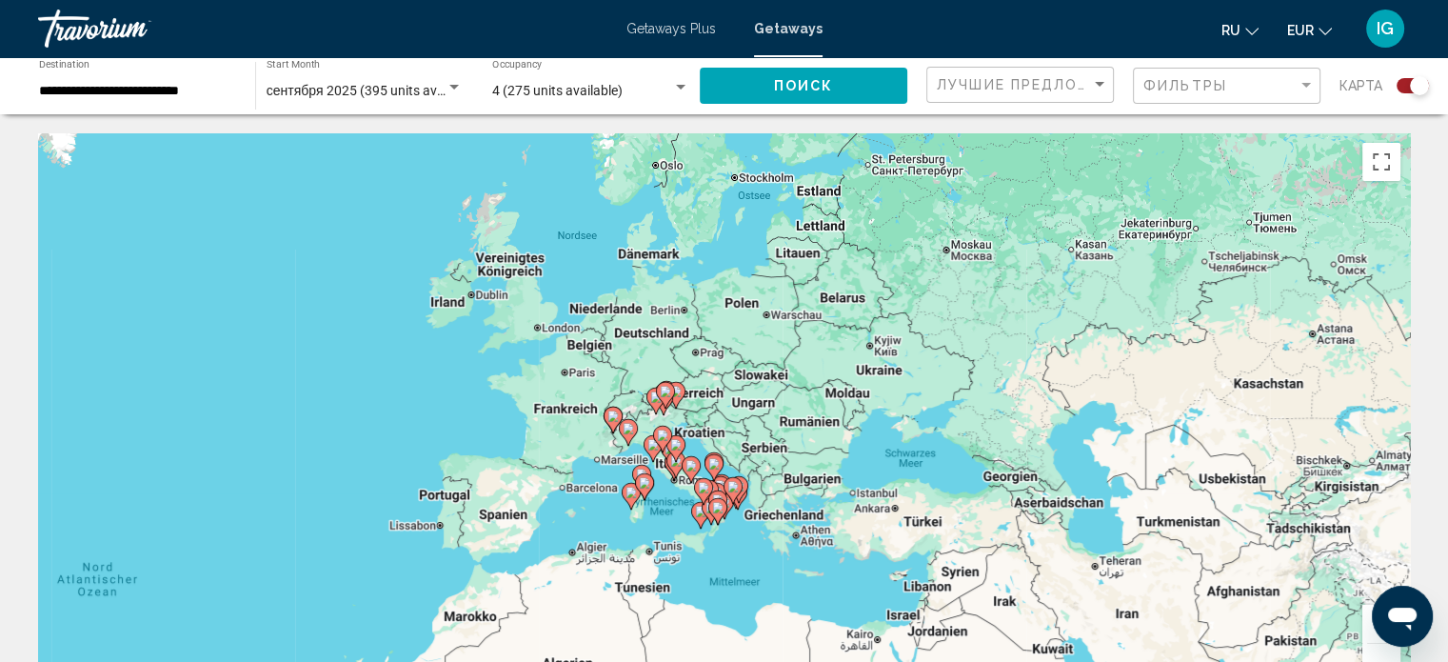
drag, startPoint x: 1252, startPoint y: 437, endPoint x: 705, endPoint y: 650, distance: 587.6
click at [705, 574] on div "Um den Modus zum Ziehen mit der Tastatur zu aktivieren, drückst du Alt + Eingab…" at bounding box center [724, 418] width 1372 height 571
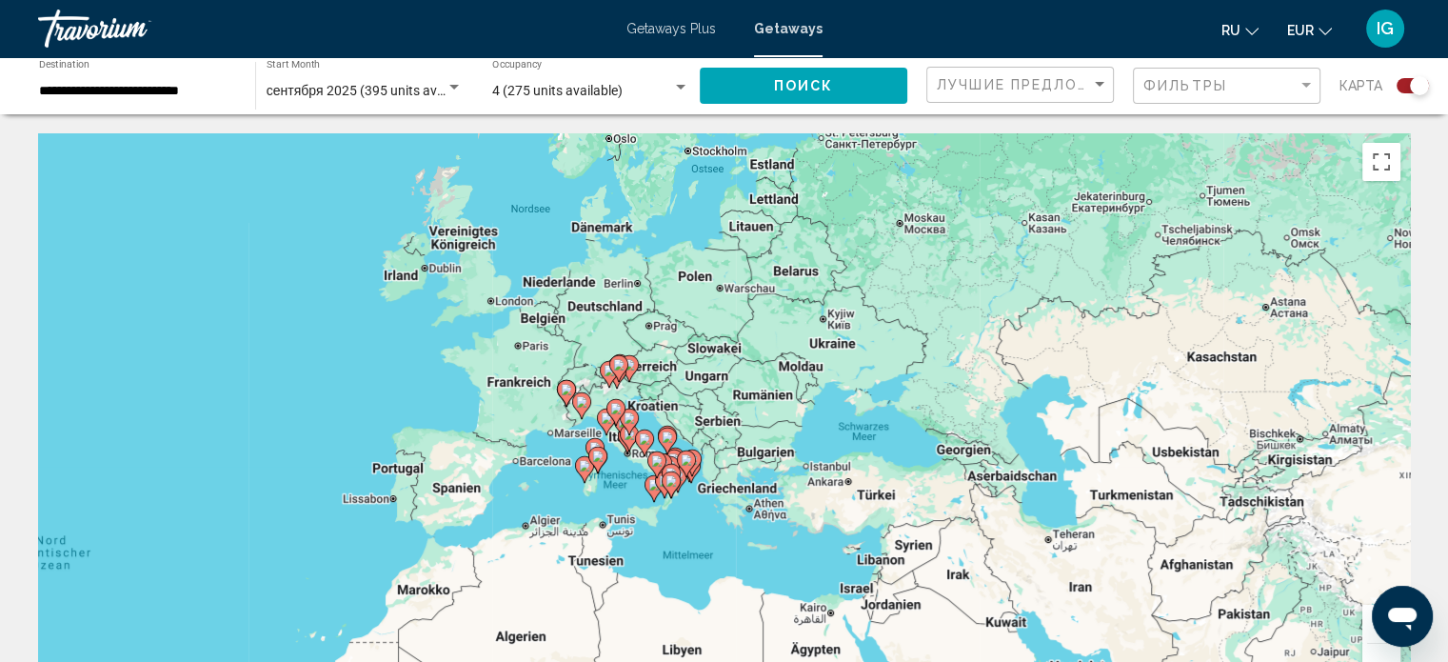
click at [763, 574] on button "Vergrößern" at bounding box center [1382, 624] width 38 height 38
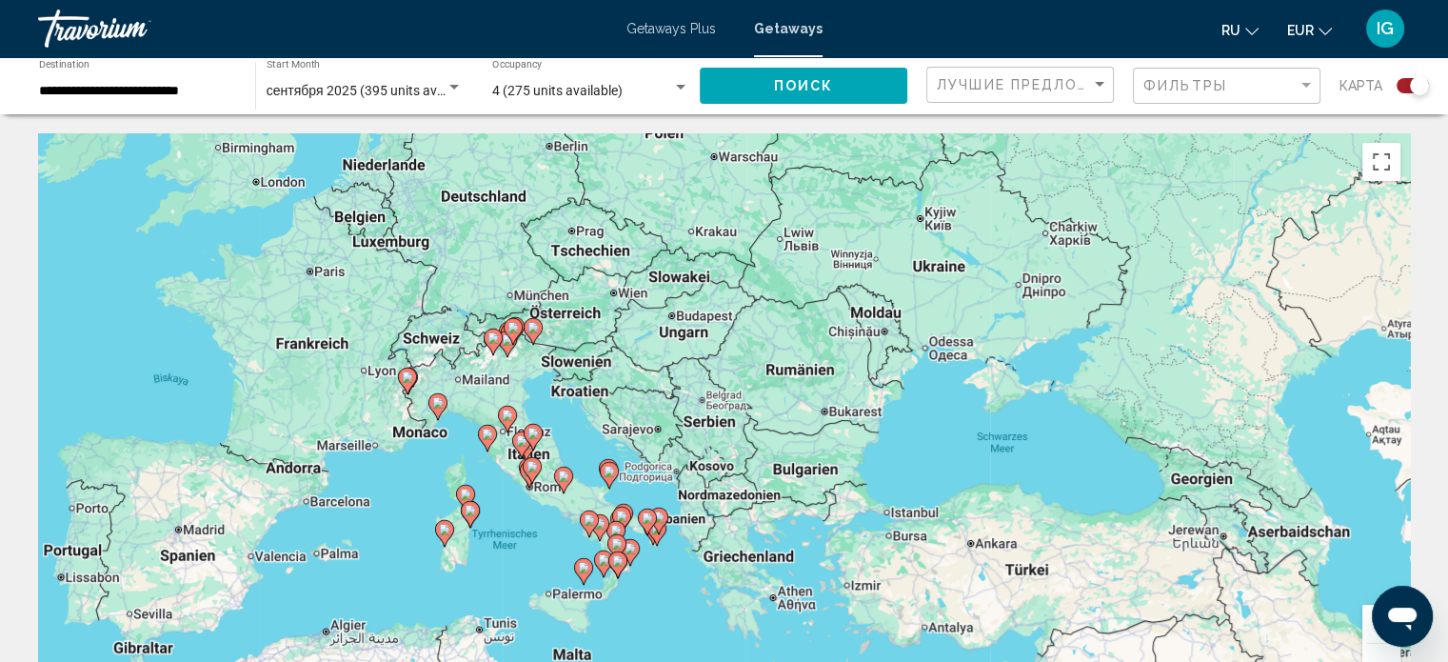
click at [763, 574] on button "Vergrößern" at bounding box center [1382, 624] width 38 height 38
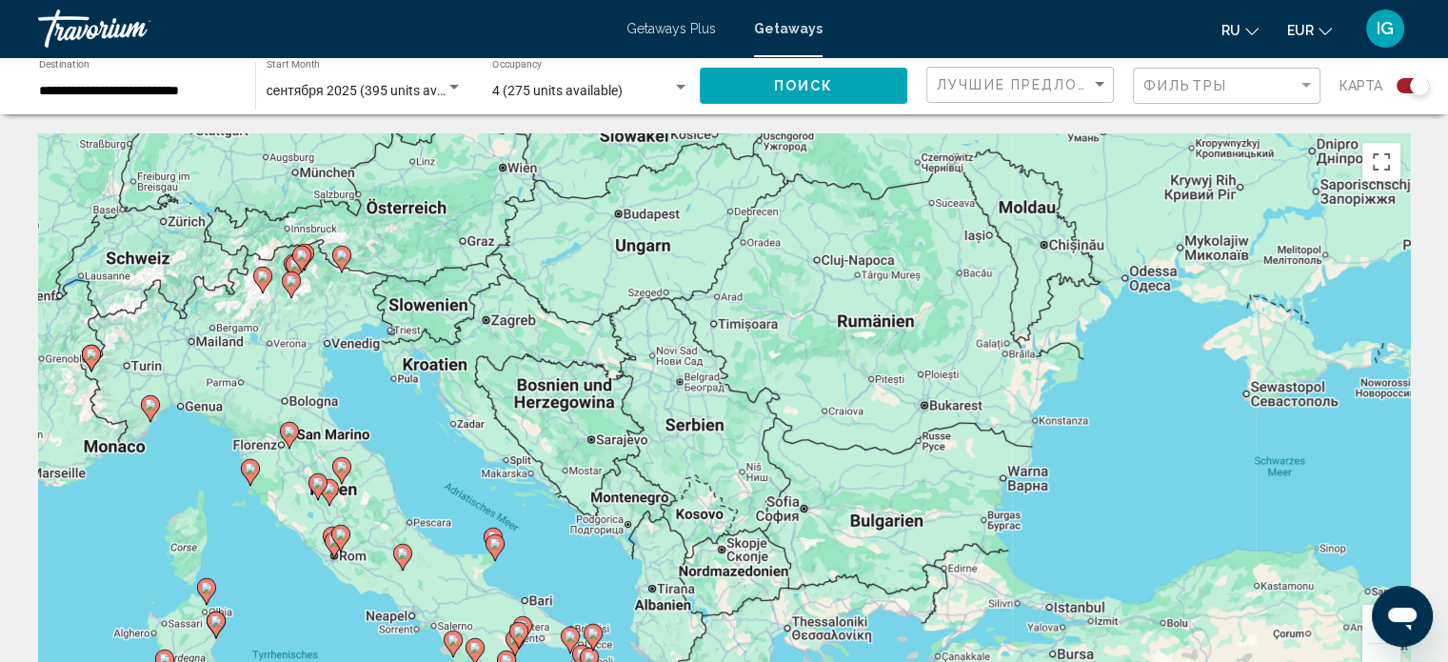
click at [217, 574] on icon "Main content" at bounding box center [215, 624] width 17 height 25
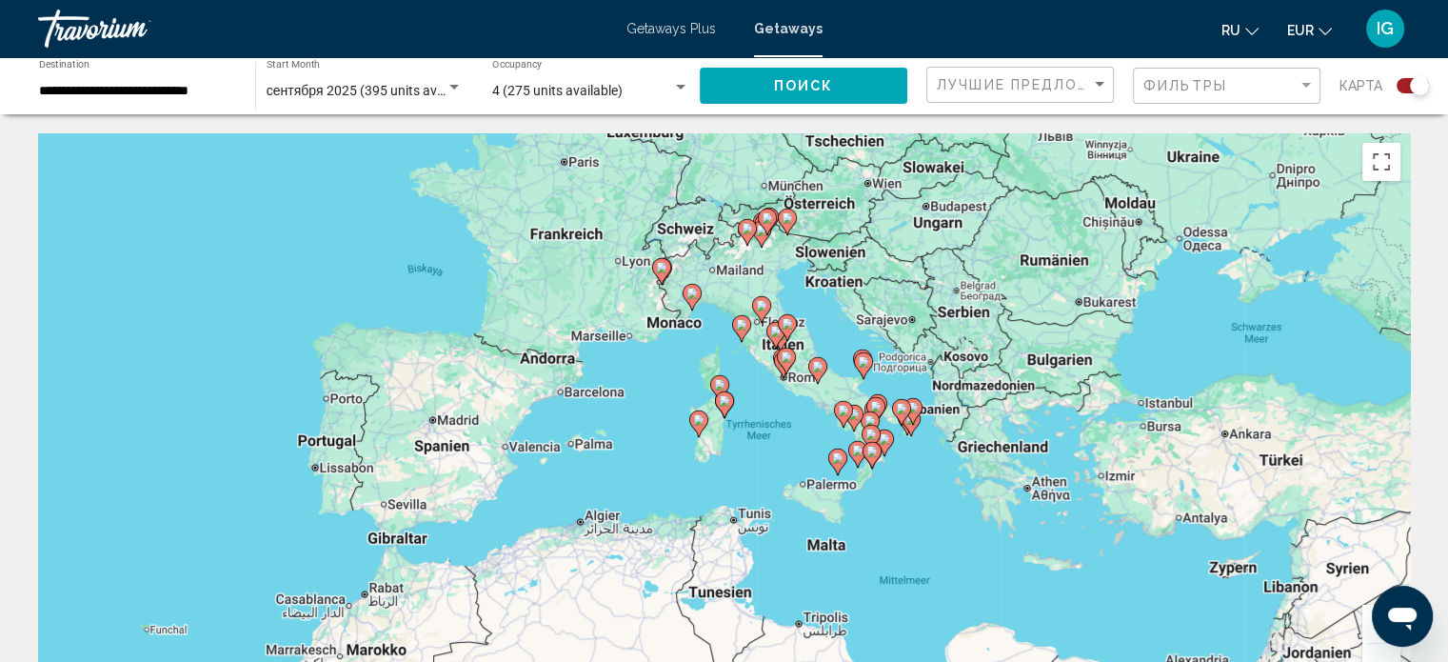
click at [724, 406] on image "Main content" at bounding box center [724, 400] width 11 height 11
type input "**********"
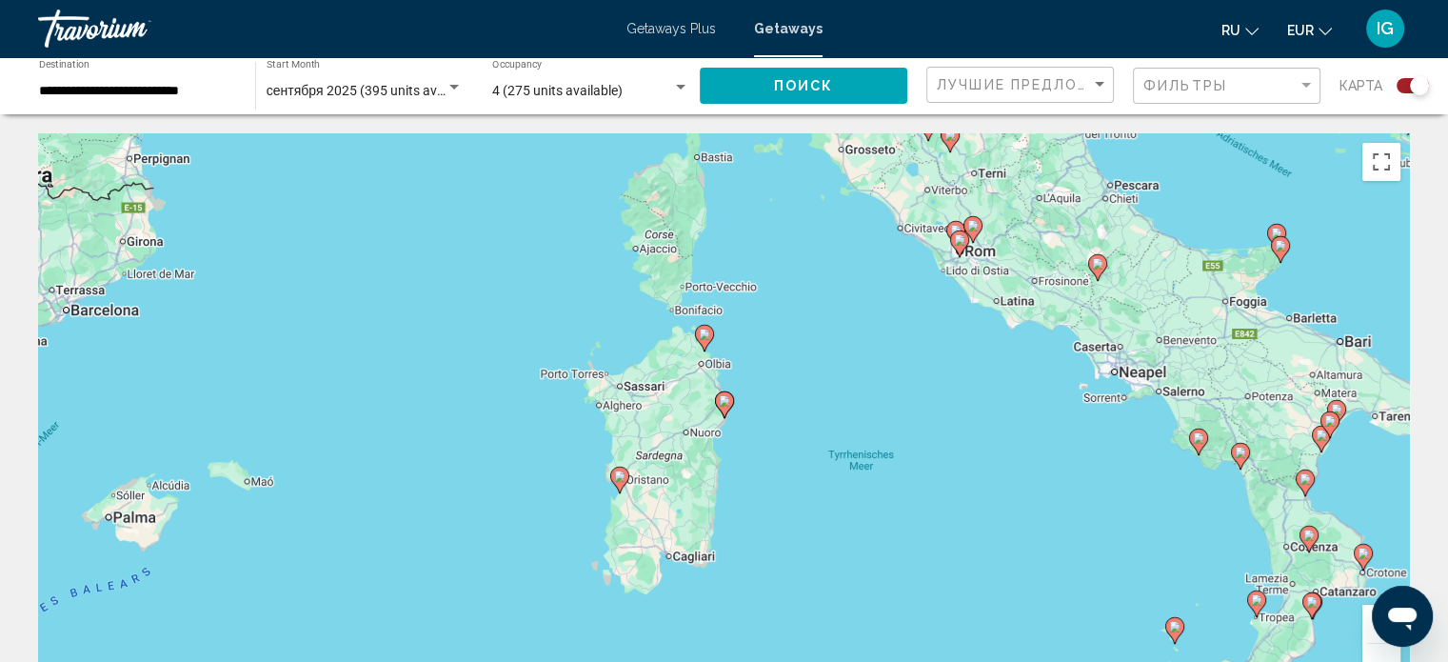
click at [724, 406] on image "Main content" at bounding box center [724, 400] width 11 height 11
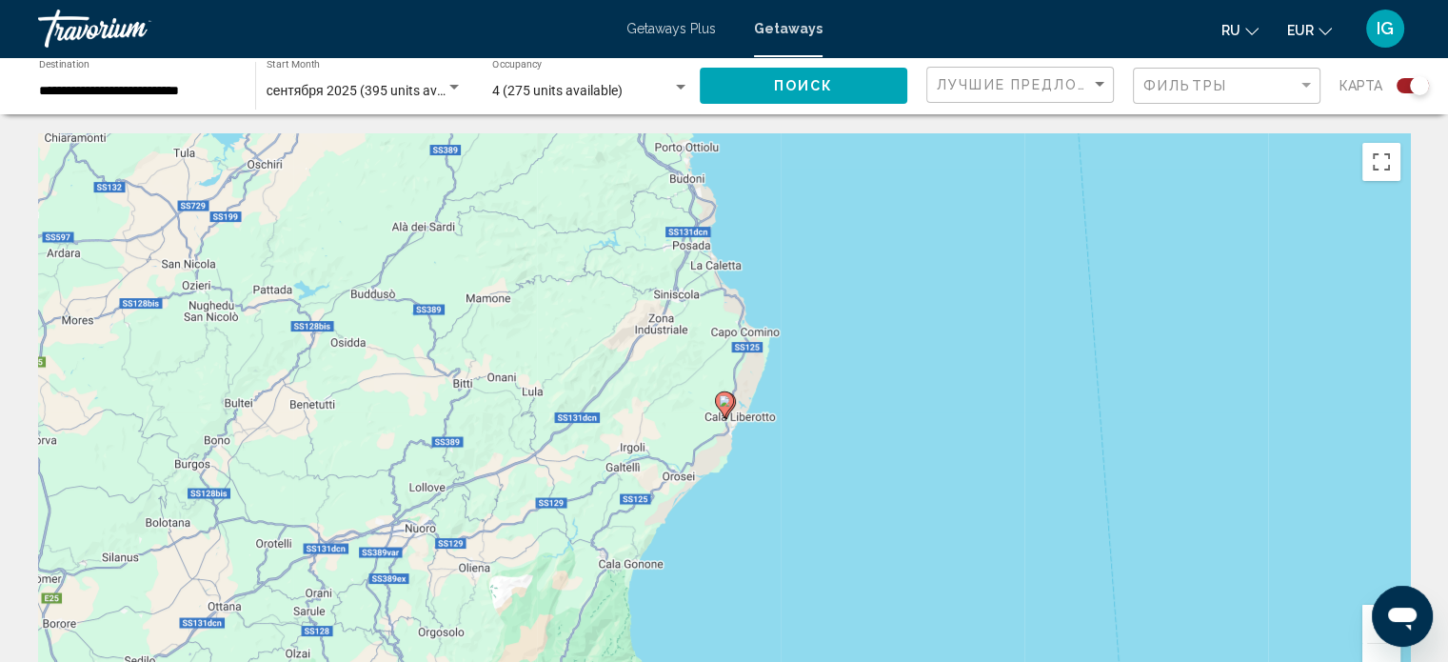
click at [723, 401] on image "Main content" at bounding box center [724, 400] width 11 height 11
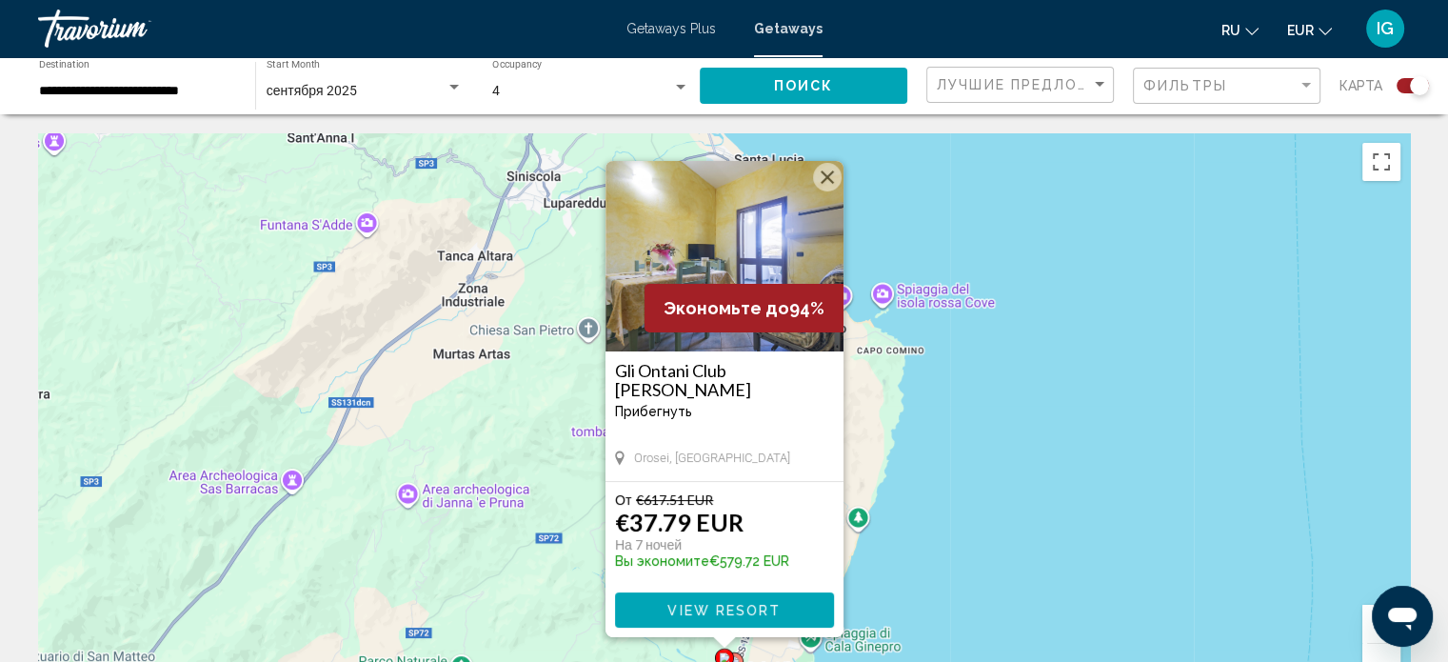
click at [736, 574] on icon "Main content" at bounding box center [733, 665] width 17 height 25
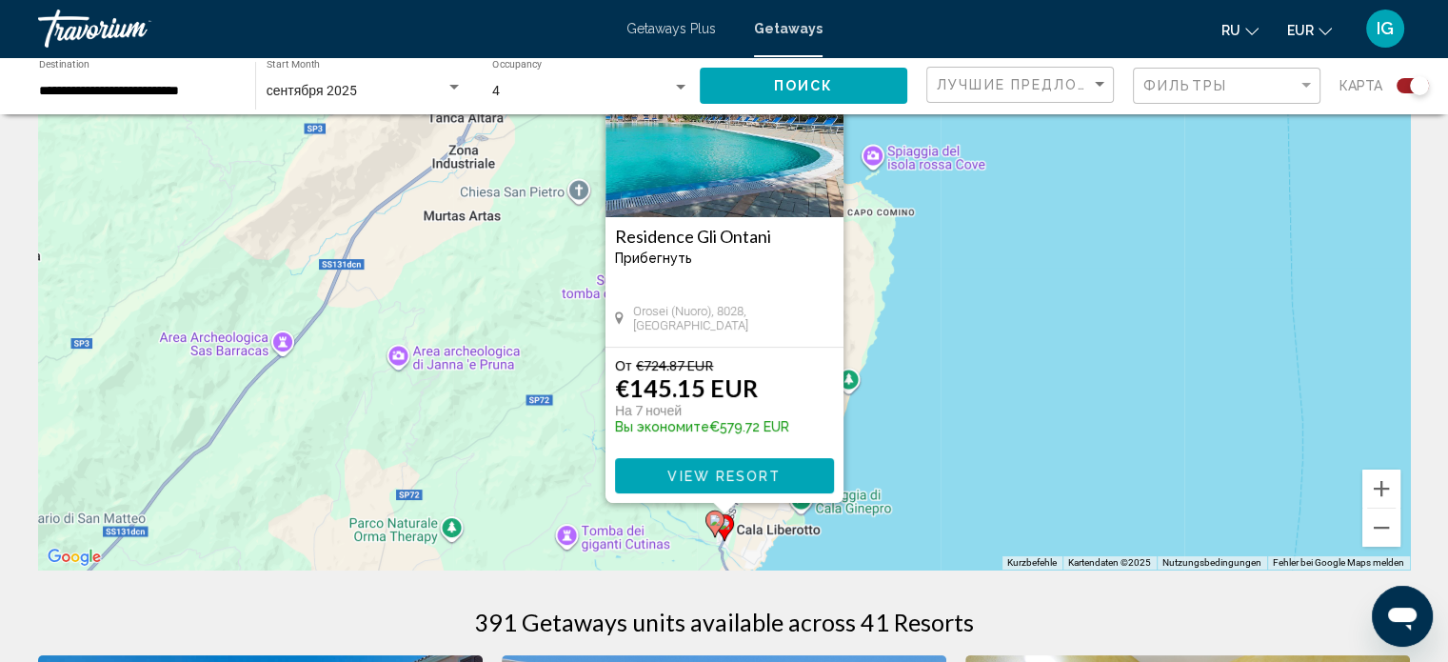
scroll to position [140, 0]
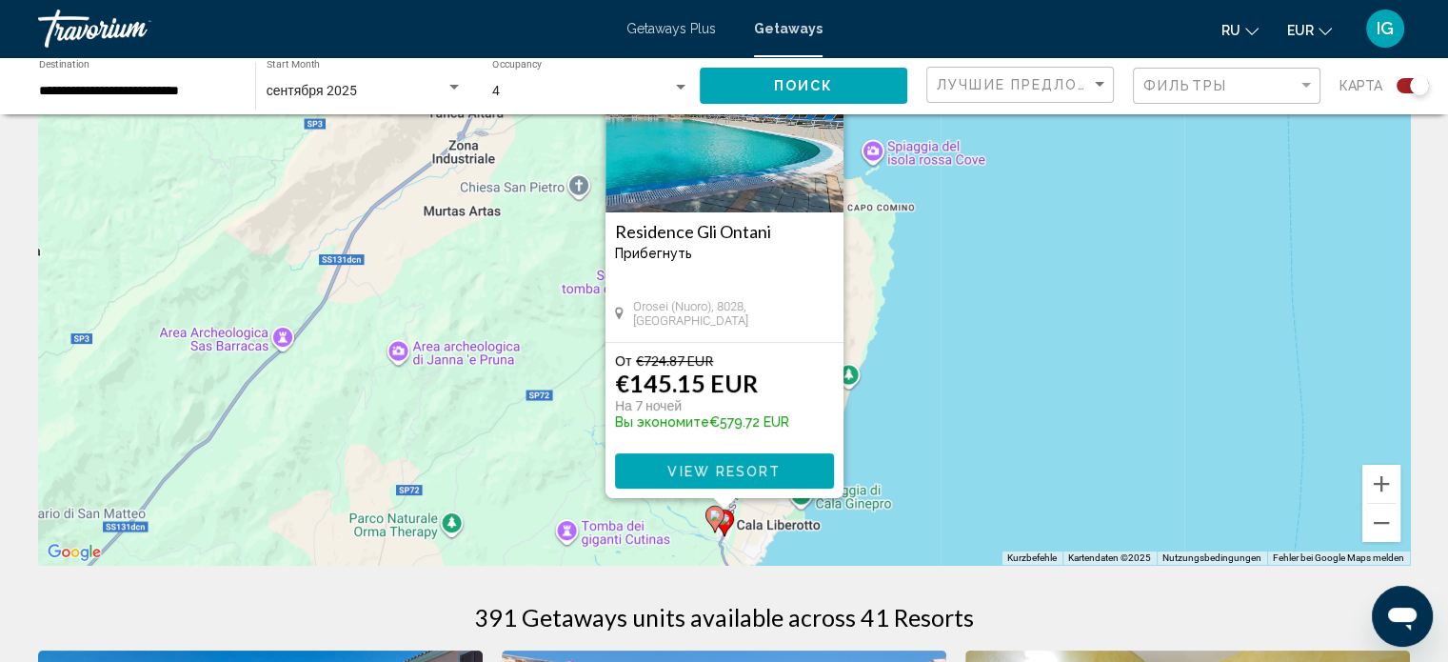
click at [711, 520] on image "Main content" at bounding box center [714, 514] width 11 height 11
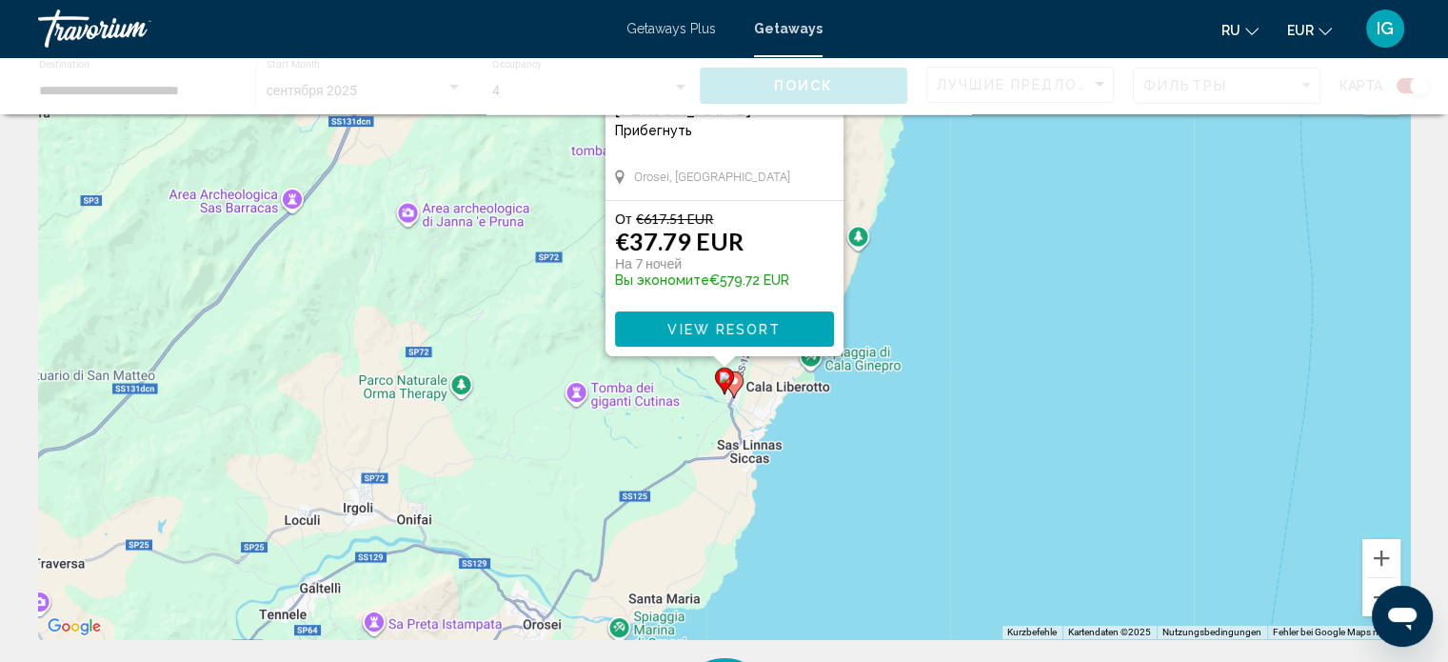
scroll to position [0, 0]
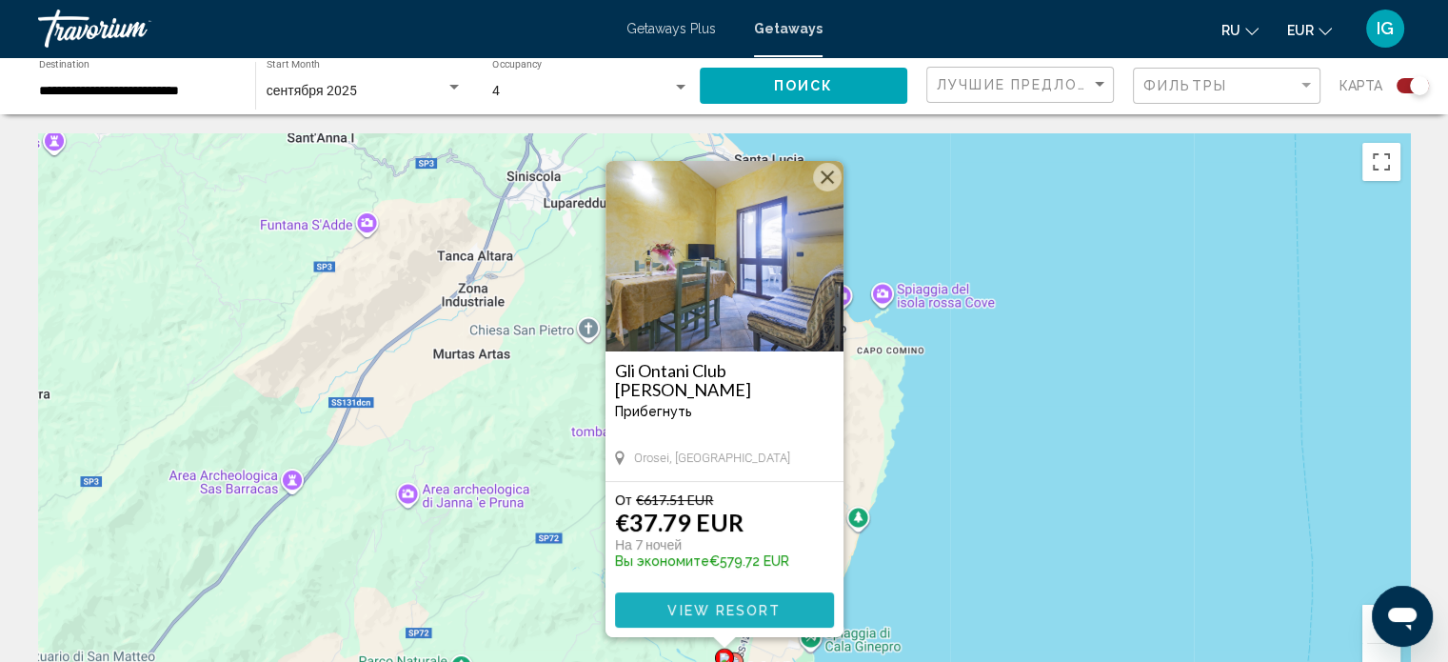
click at [734, 574] on span "View Resort" at bounding box center [724, 610] width 113 height 15
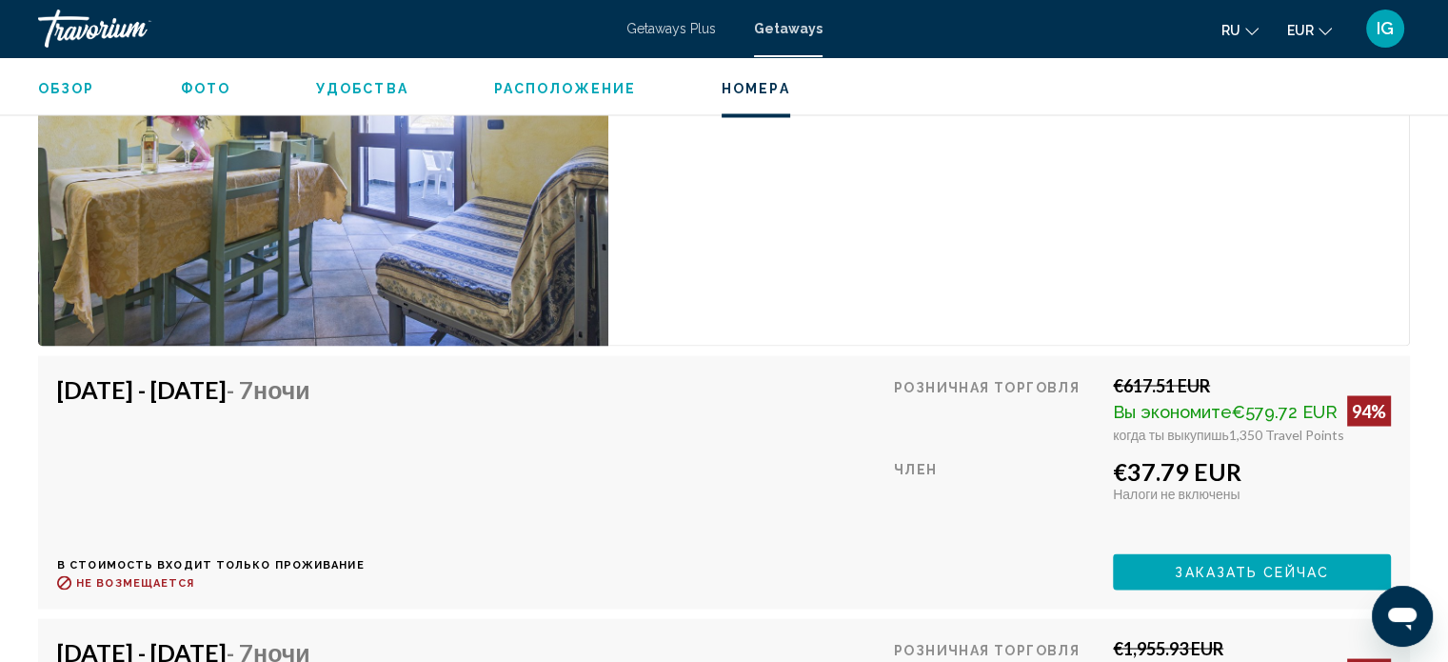
scroll to position [3358, 0]
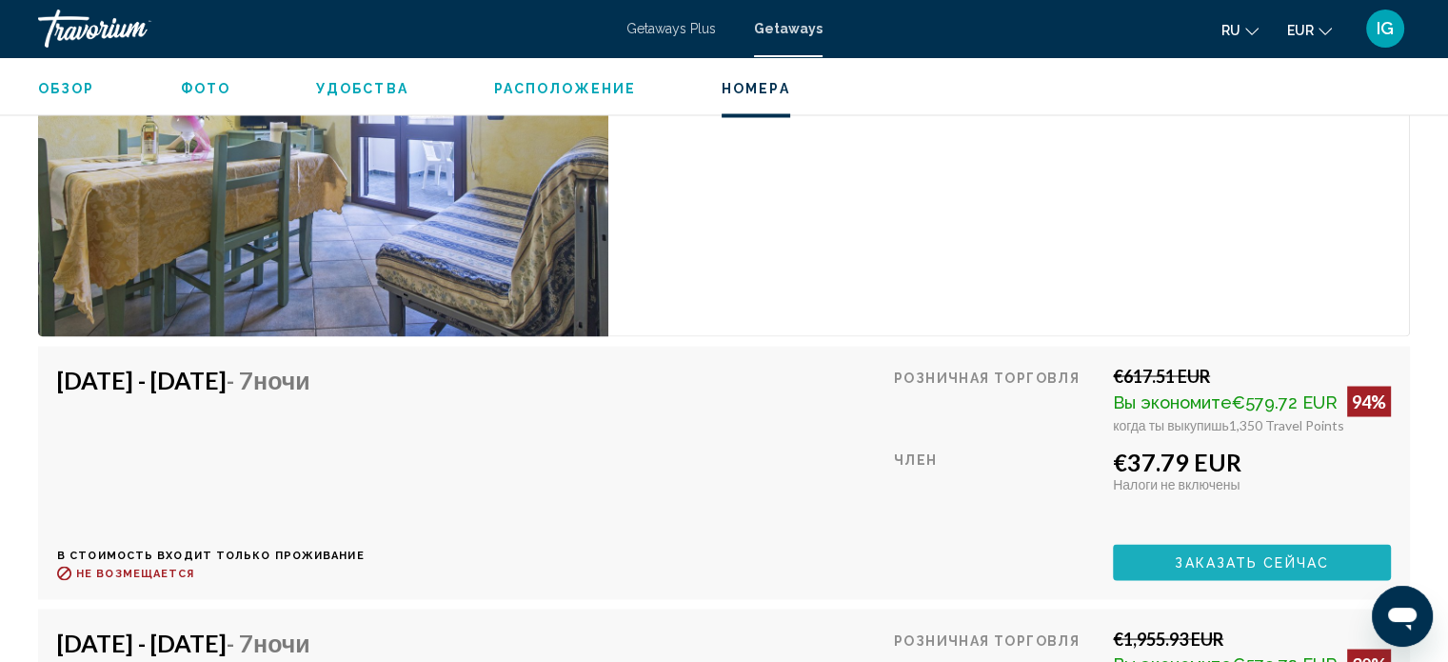
click at [763, 545] on button "Заказать сейчас" at bounding box center [1252, 561] width 278 height 35
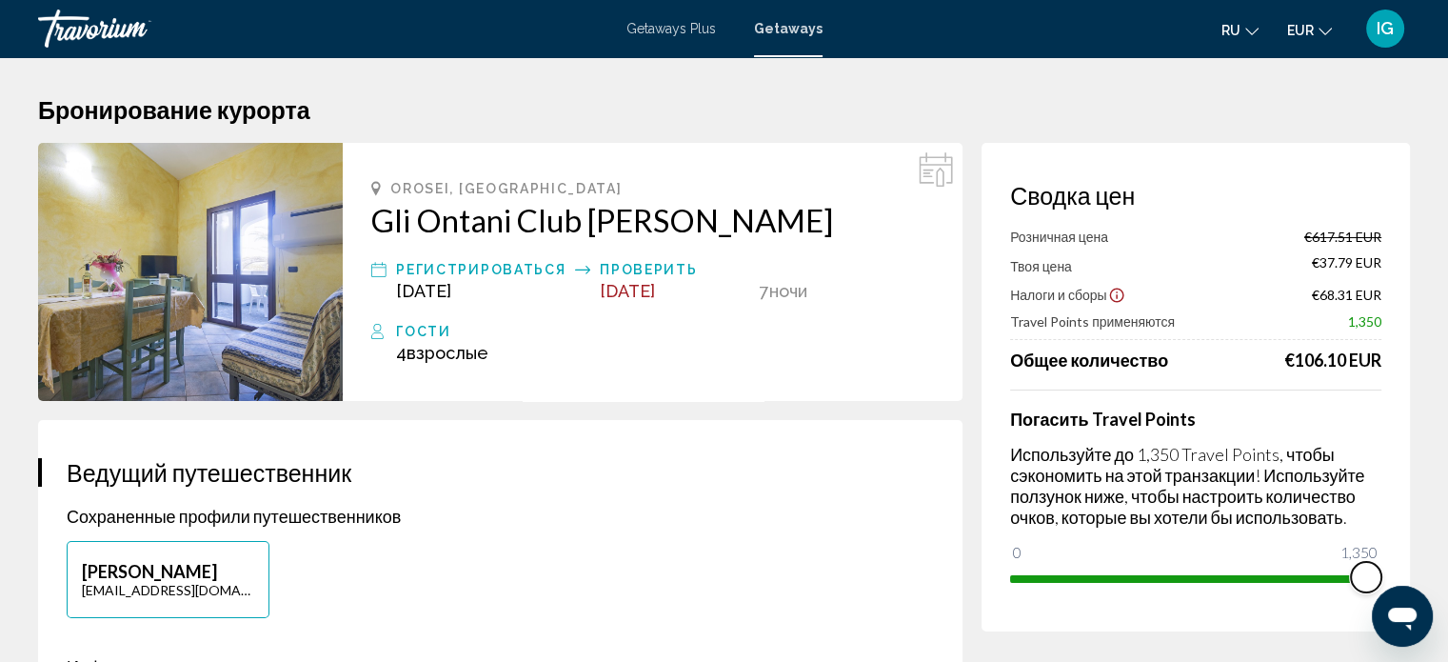
drag, startPoint x: 1361, startPoint y: 578, endPoint x: 1406, endPoint y: 575, distance: 45.8
click at [763, 574] on div "Сводка цен Розничная цена €617.51 EUR Твоя цена €37.79 EUR Налоги и сборы €68.3…" at bounding box center [1196, 387] width 428 height 488
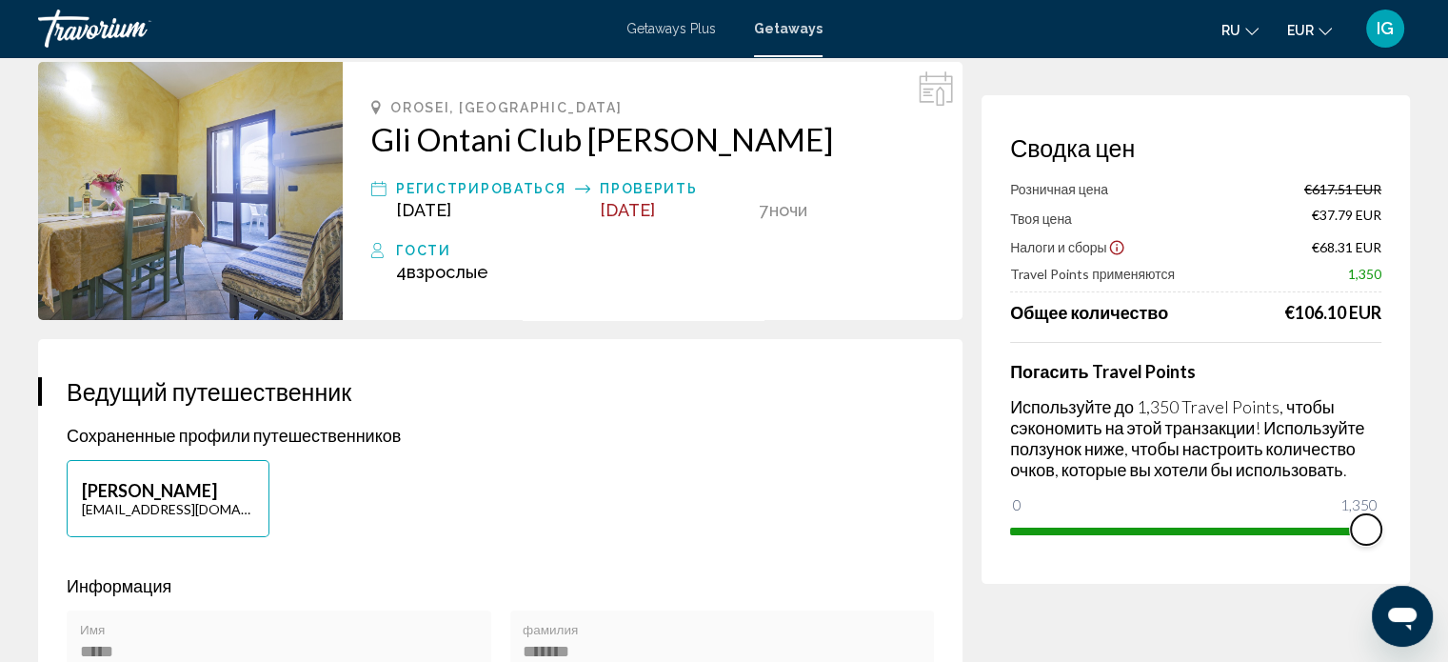
scroll to position [43, 0]
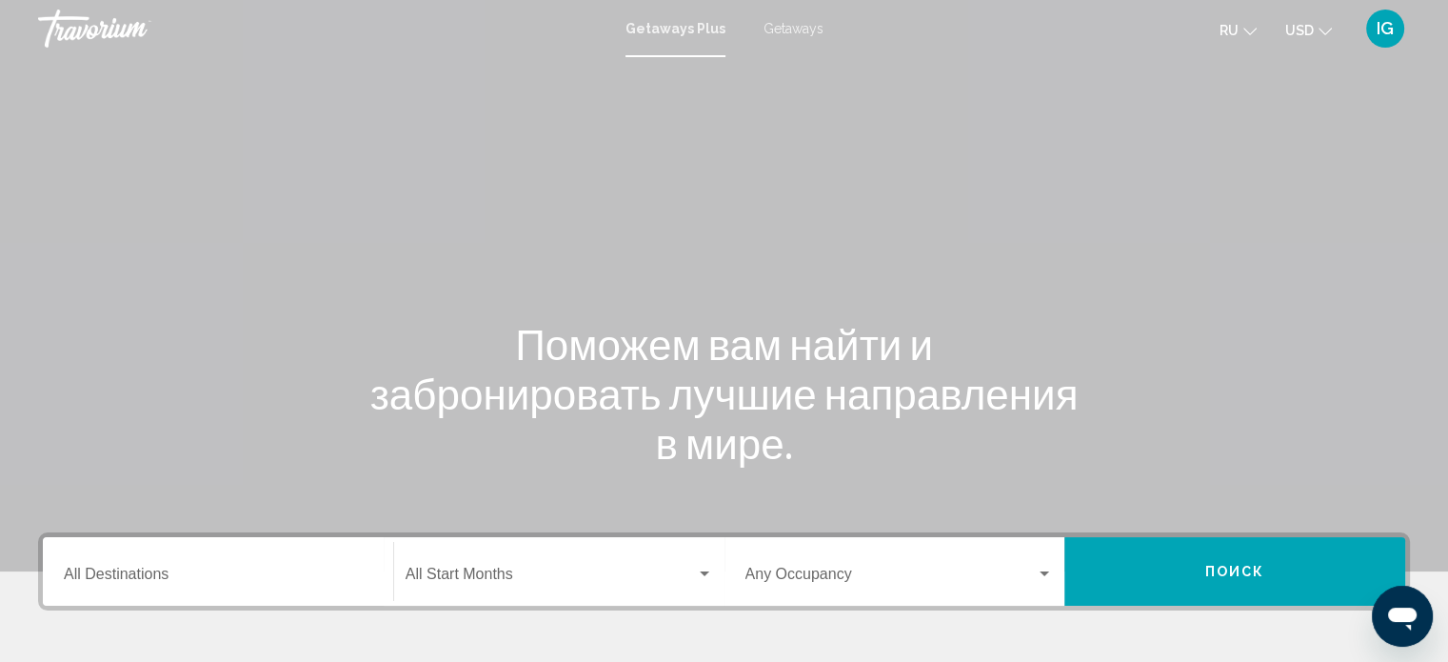
click at [794, 25] on span "Getaways" at bounding box center [794, 28] width 60 height 15
click at [149, 567] on div "Destination All Destinations" at bounding box center [218, 572] width 309 height 60
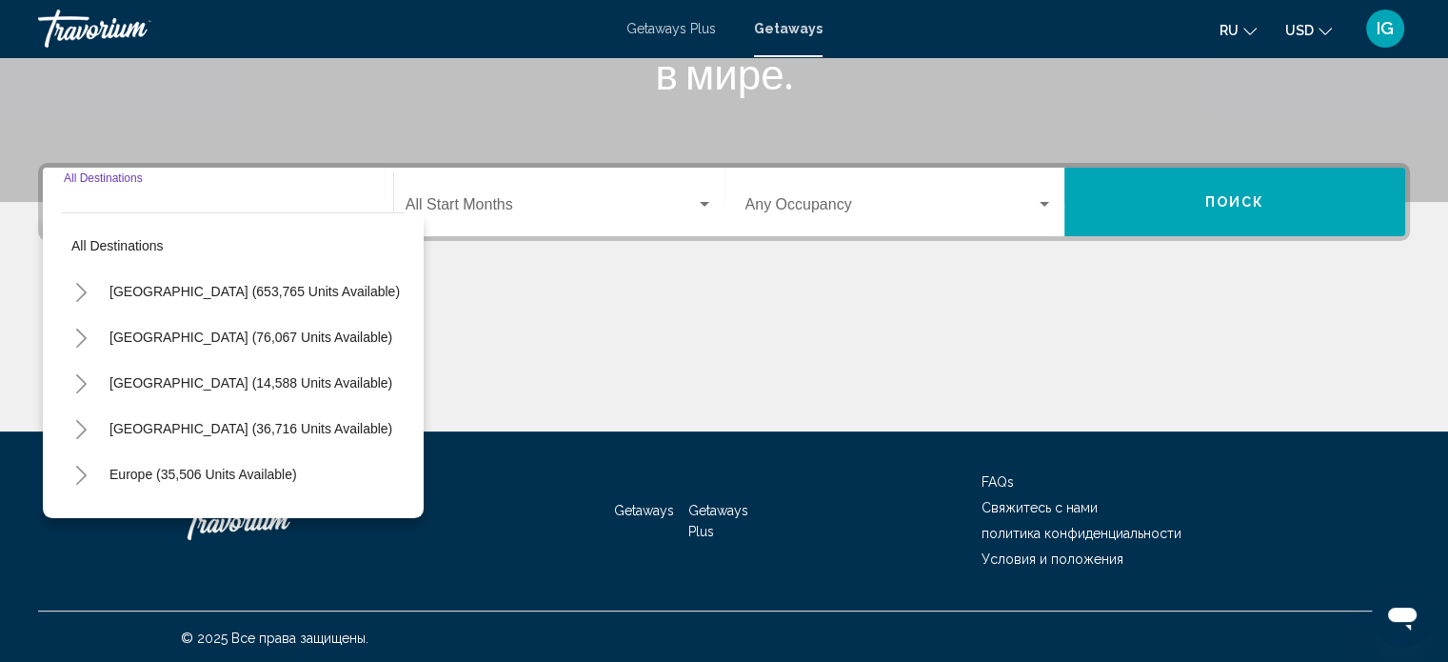
scroll to position [371, 0]
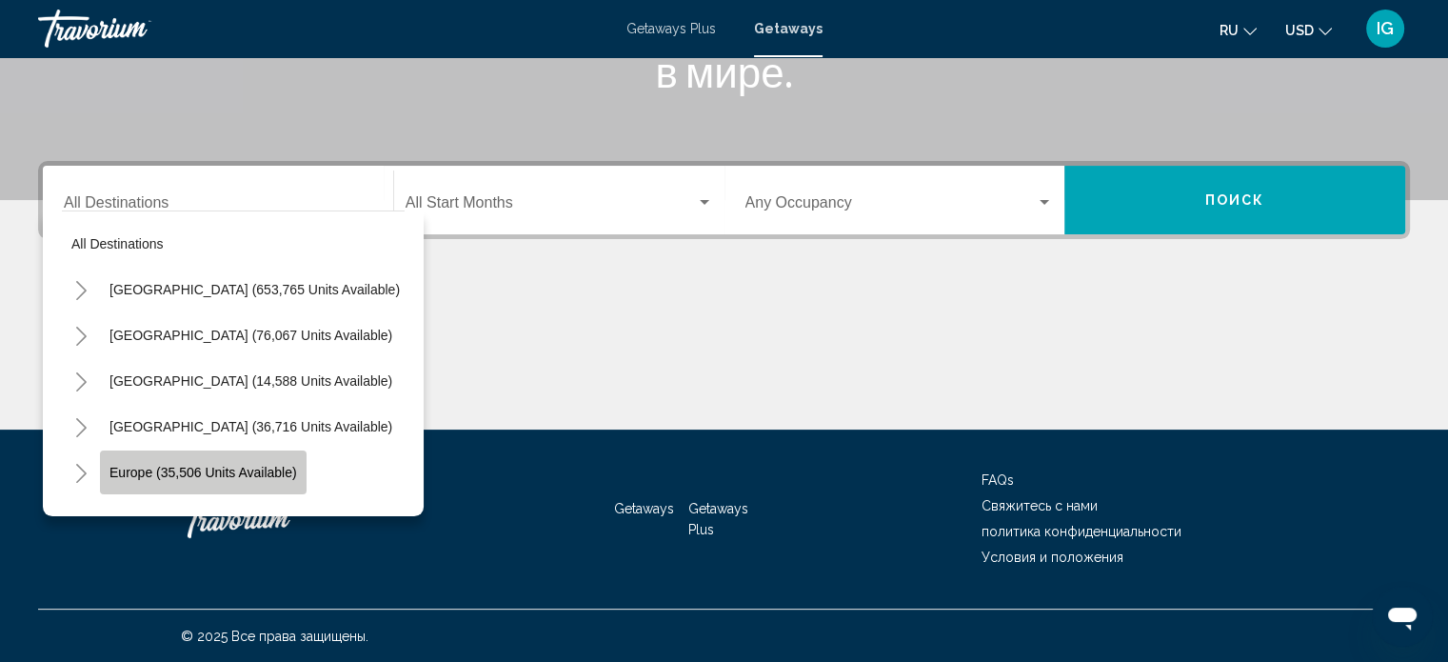
click at [162, 473] on span "Europe (35,506 units available)" at bounding box center [204, 472] width 188 height 15
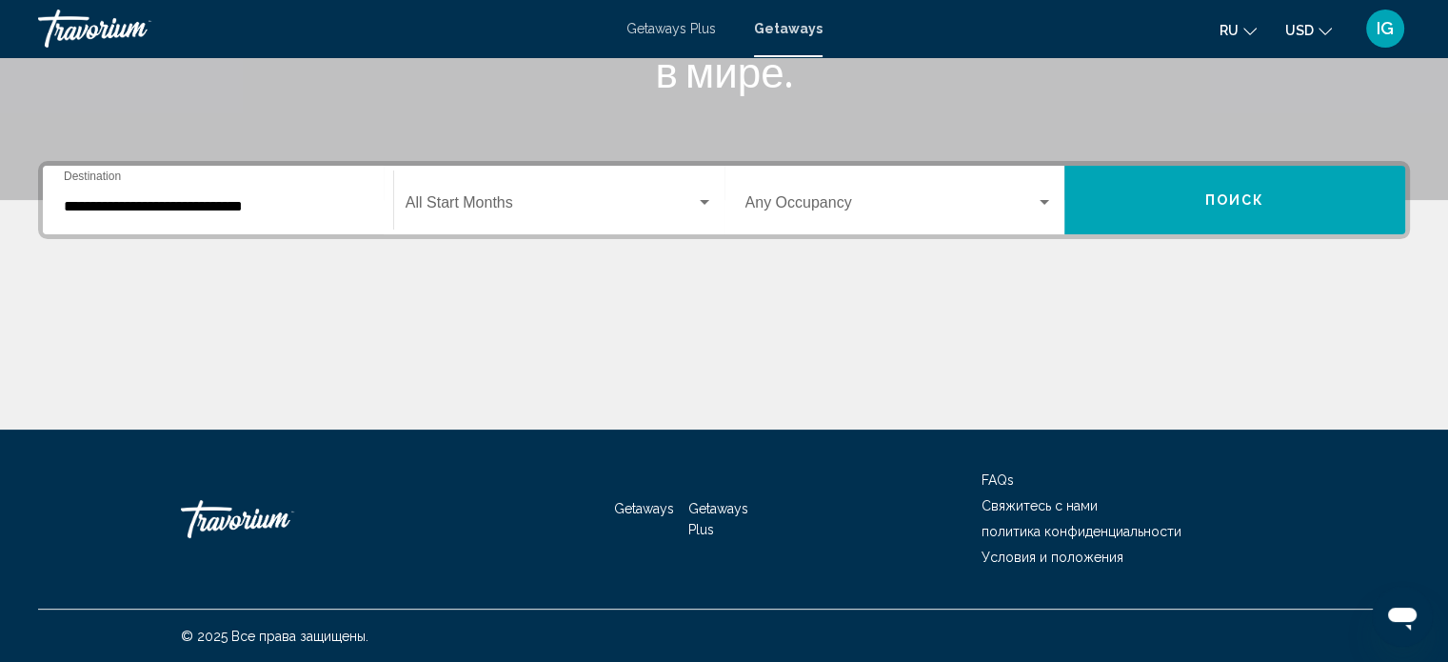
click at [224, 214] on div "**********" at bounding box center [218, 200] width 309 height 60
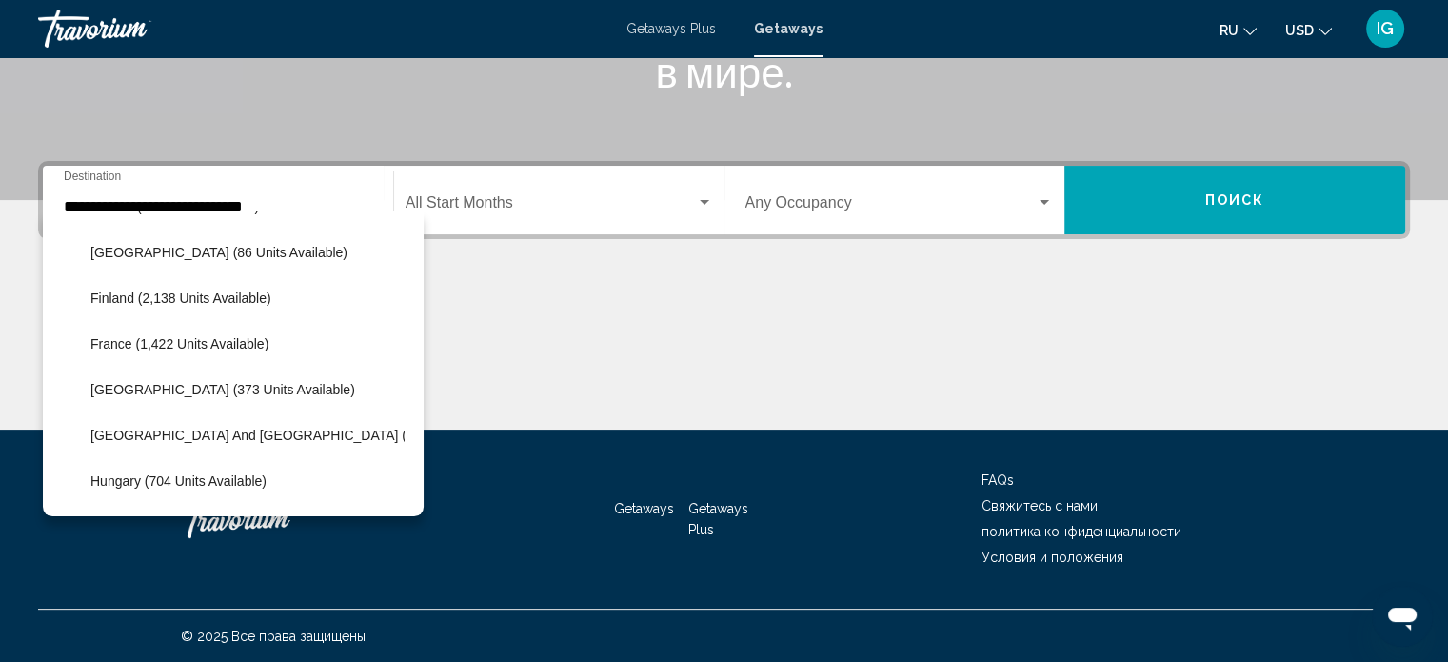
scroll to position [454, 0]
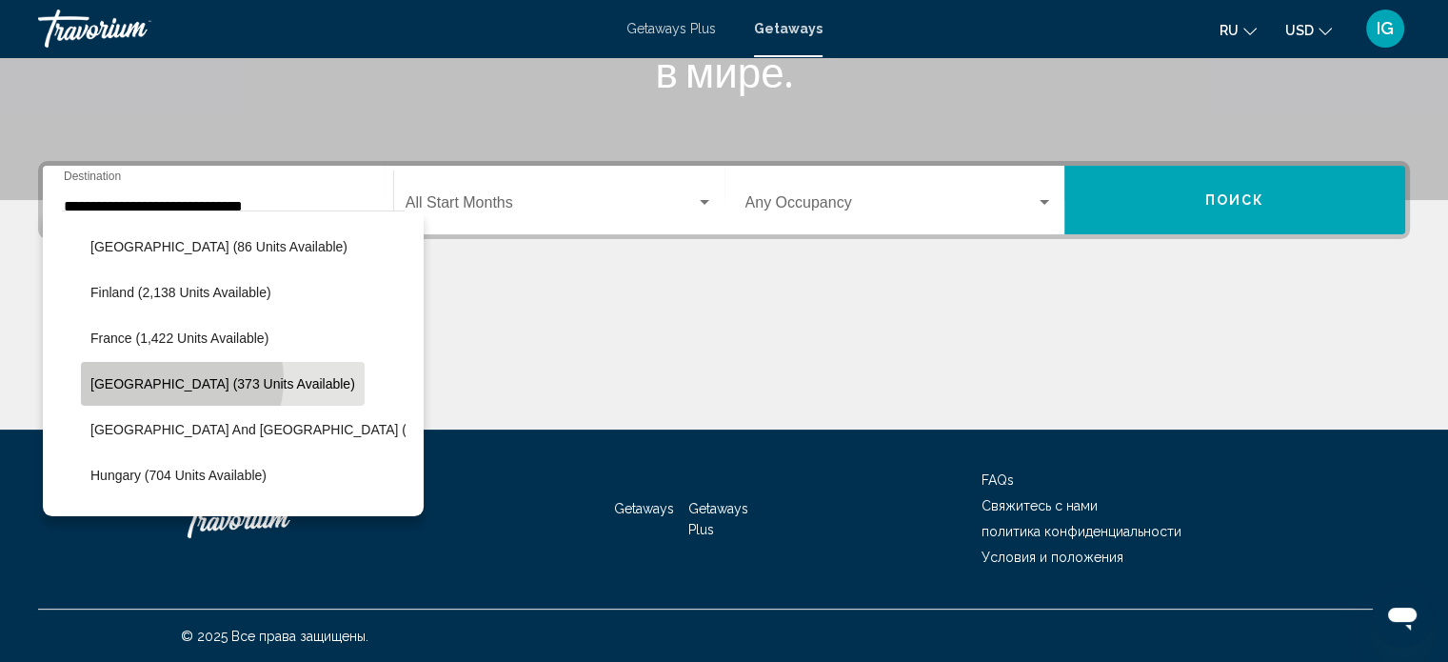
click at [175, 378] on span "[GEOGRAPHIC_DATA] (373 units available)" at bounding box center [222, 383] width 265 height 15
type input "**********"
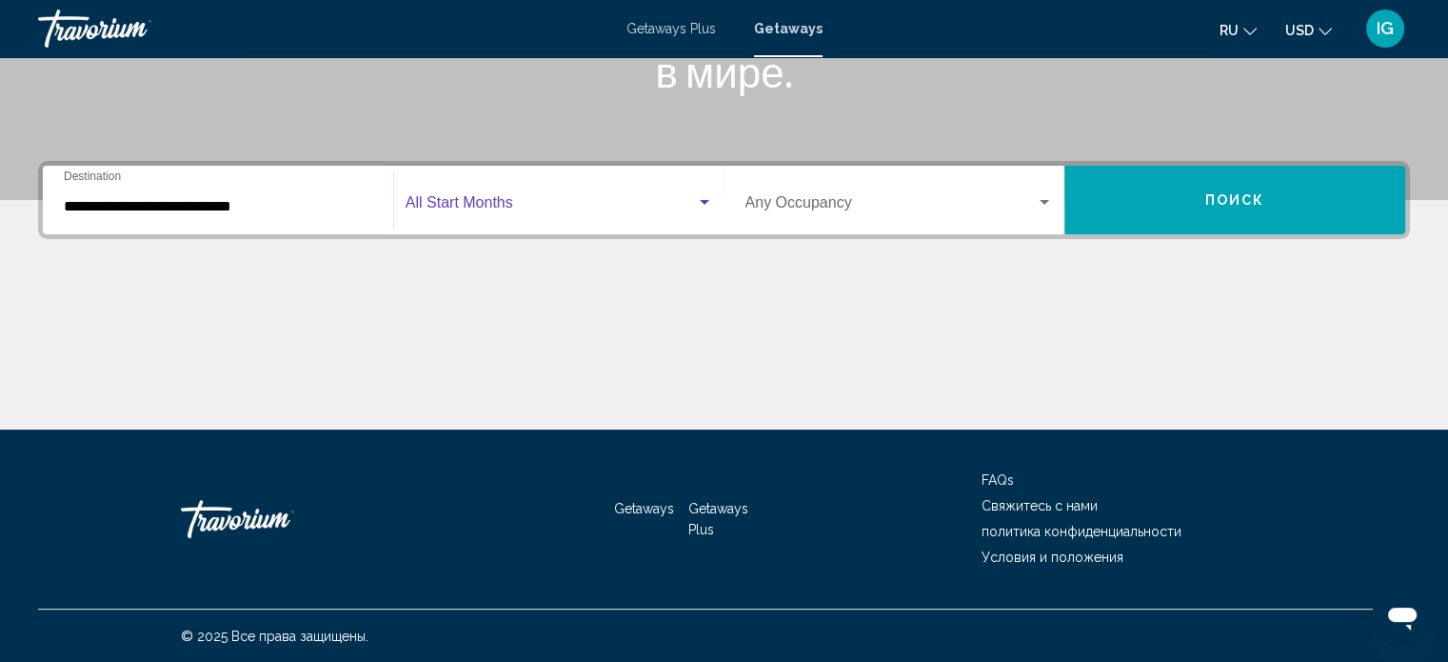
click at [700, 201] on div "Search widget" at bounding box center [705, 202] width 10 height 5
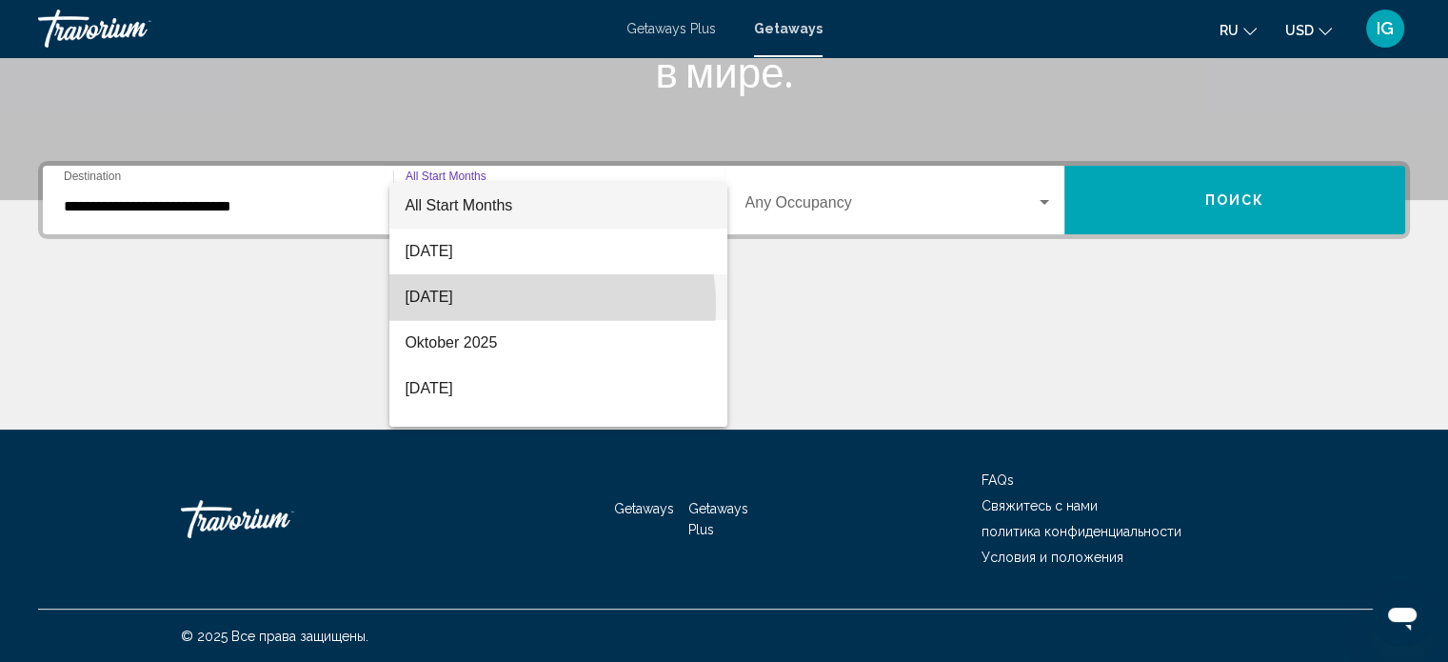
click at [495, 306] on span "[DATE]" at bounding box center [559, 297] width 308 height 46
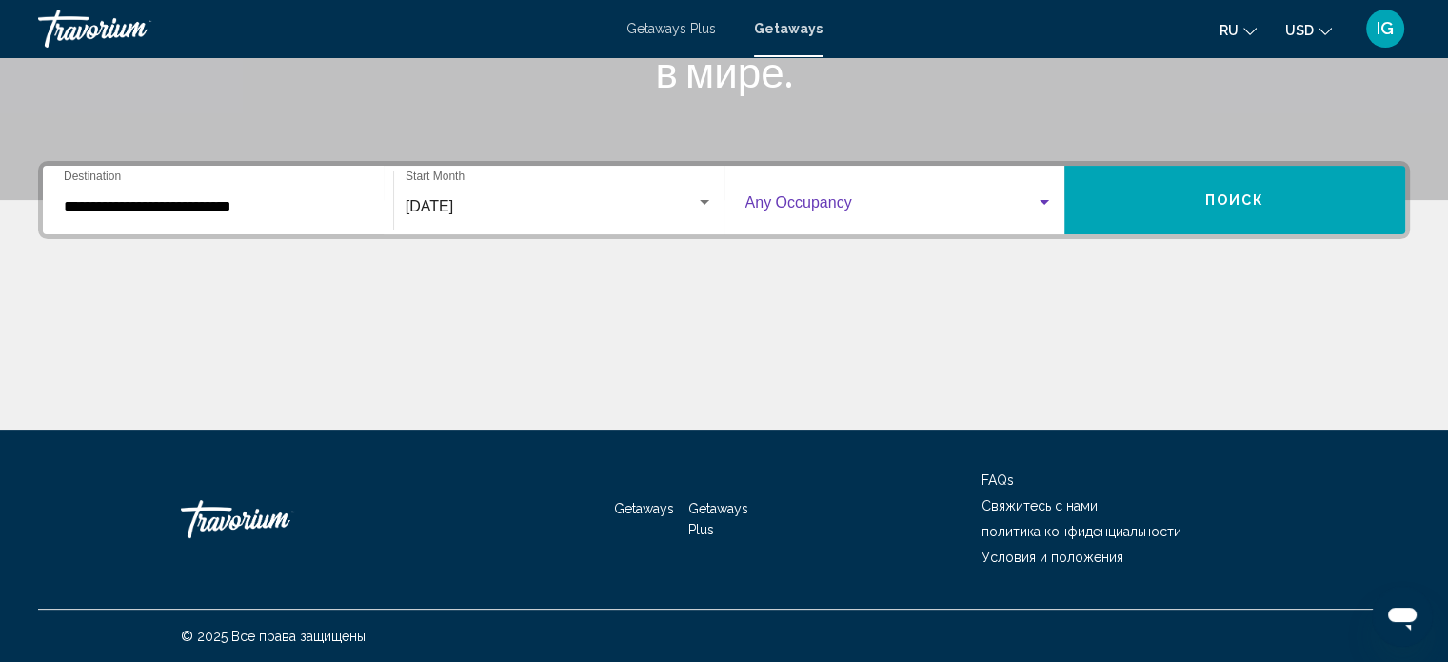
click at [1051, 203] on div "Search widget" at bounding box center [1044, 202] width 17 height 15
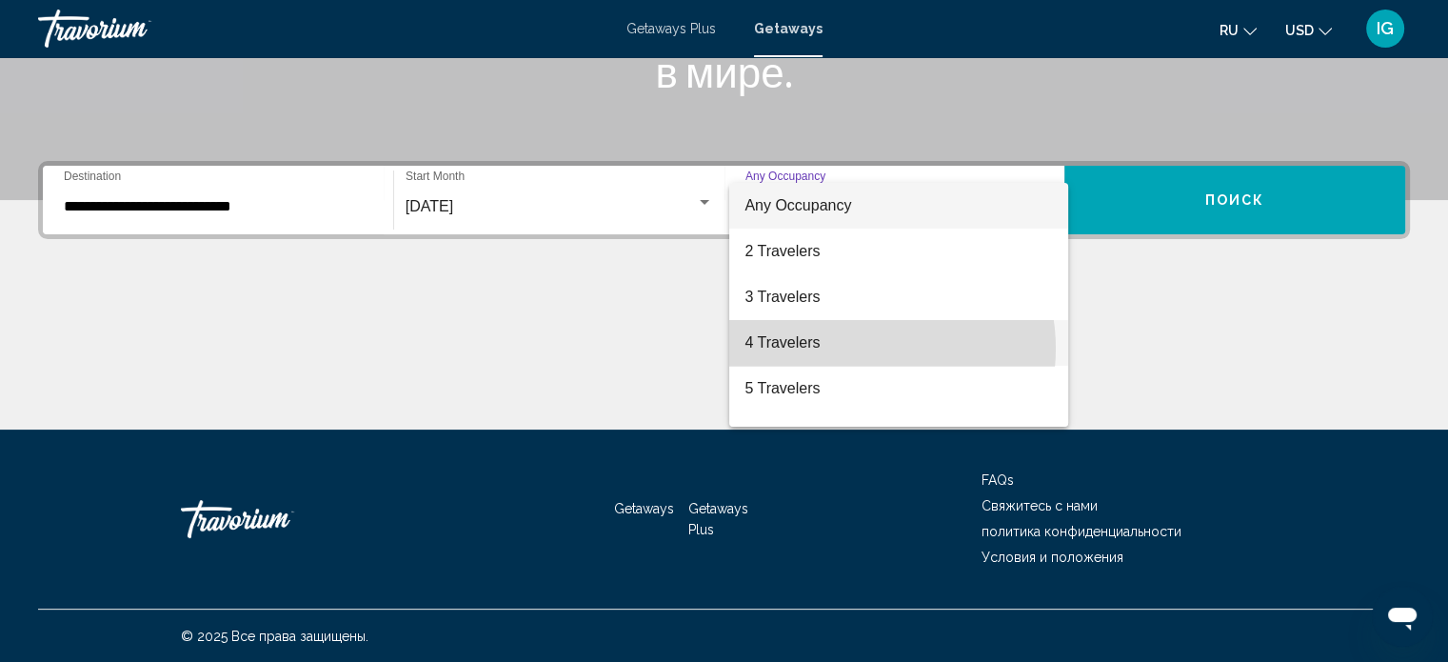
click at [860, 349] on span "4 Travelers" at bounding box center [899, 343] width 309 height 46
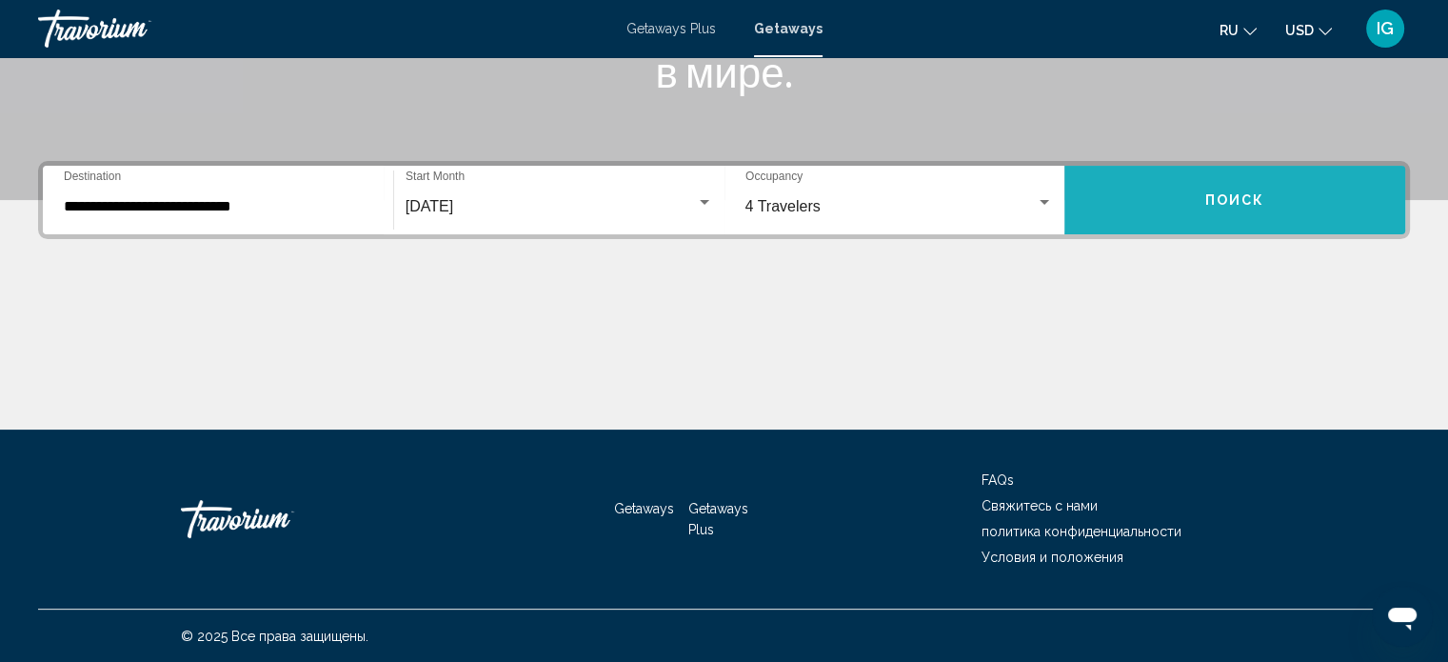
click at [1257, 188] on button "Поиск" at bounding box center [1235, 200] width 341 height 69
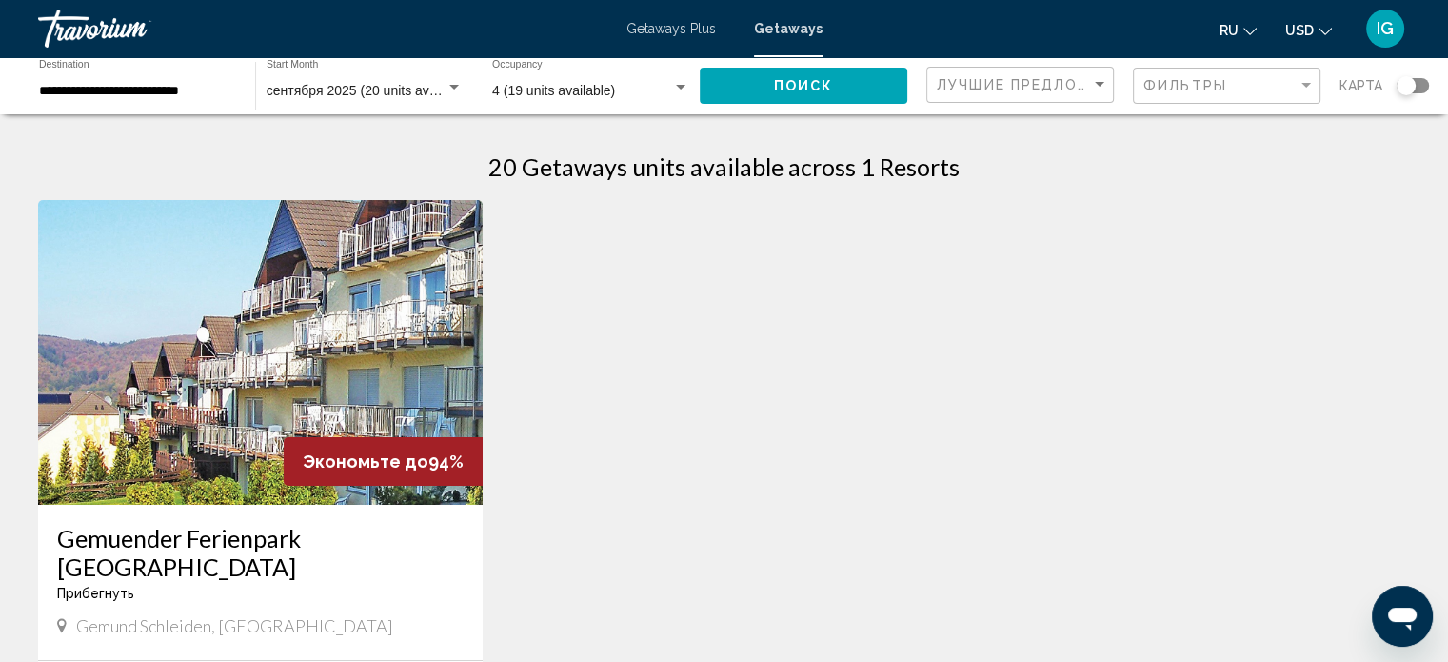
click at [1424, 83] on div "Search widget" at bounding box center [1413, 85] width 32 height 15
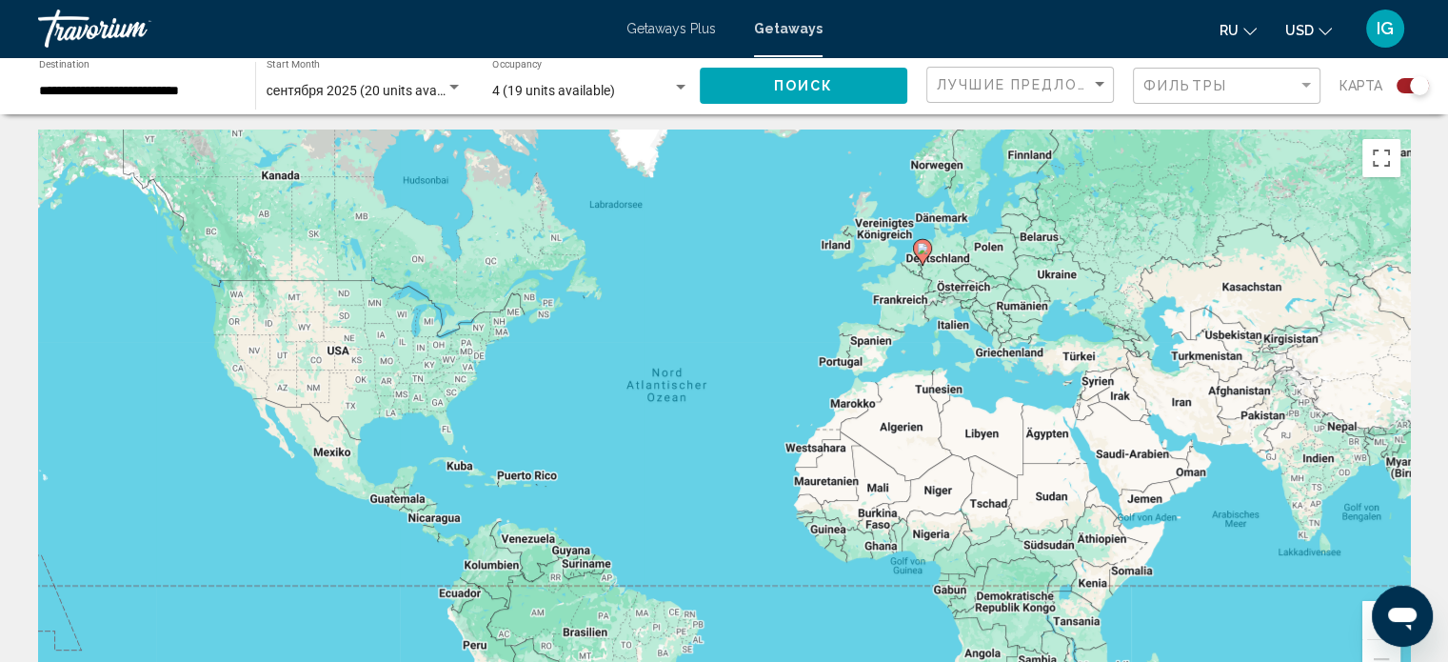
scroll to position [2, 0]
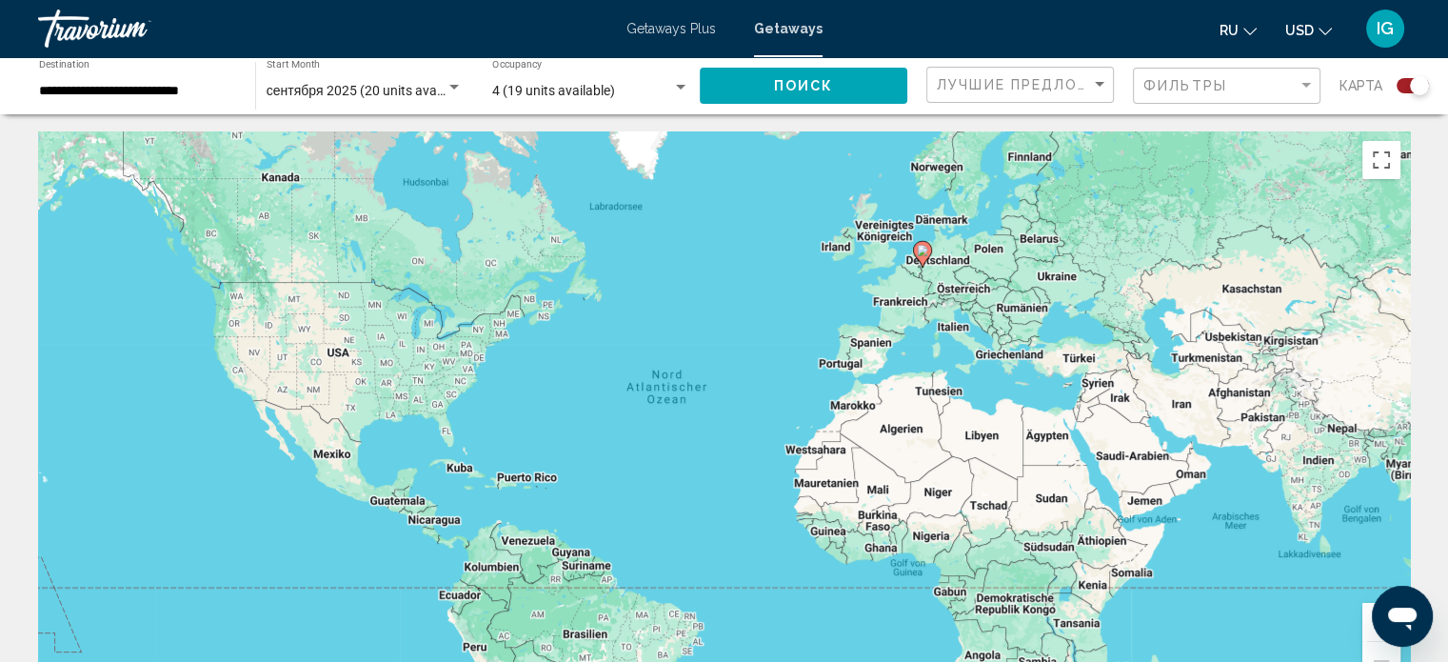
click at [1367, 631] on button "Vergrößern" at bounding box center [1382, 622] width 38 height 38
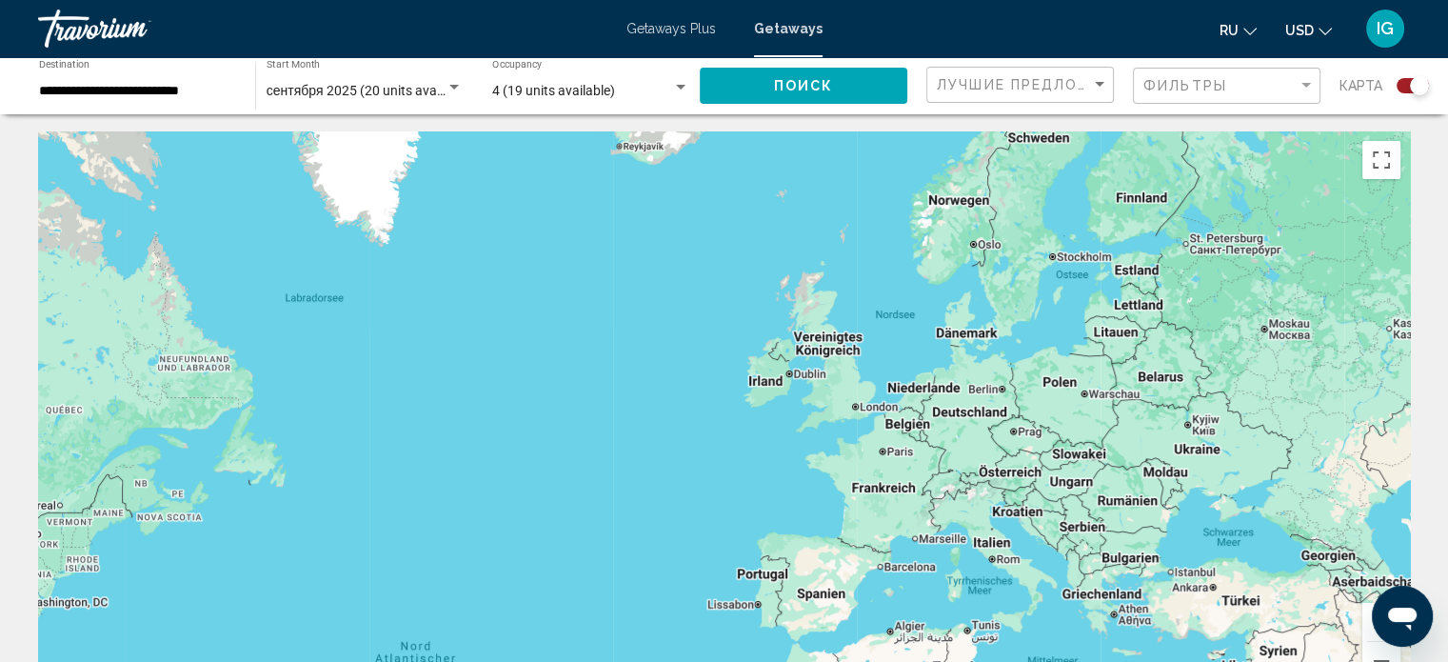
drag, startPoint x: 1239, startPoint y: 254, endPoint x: 1020, endPoint y: 589, distance: 400.4
click at [1020, 589] on div "Main content" at bounding box center [724, 416] width 1372 height 571
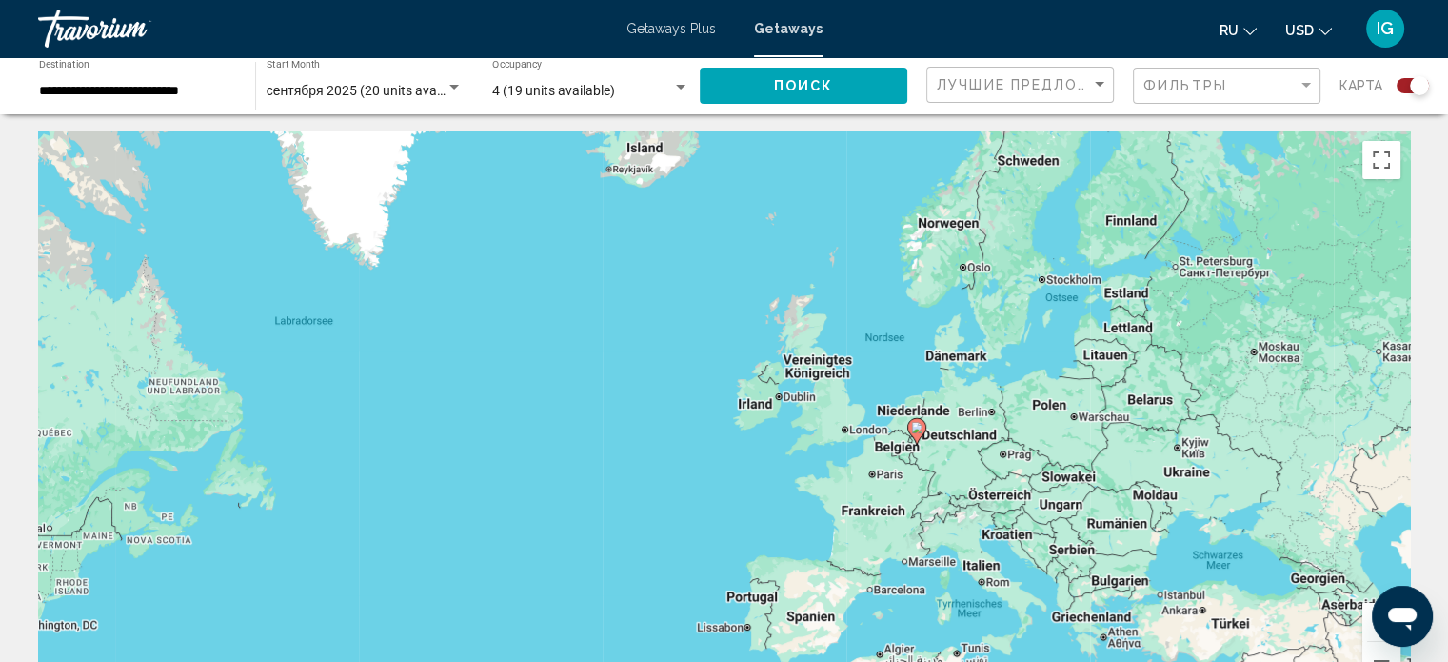
click at [915, 432] on image "Main content" at bounding box center [916, 427] width 11 height 11
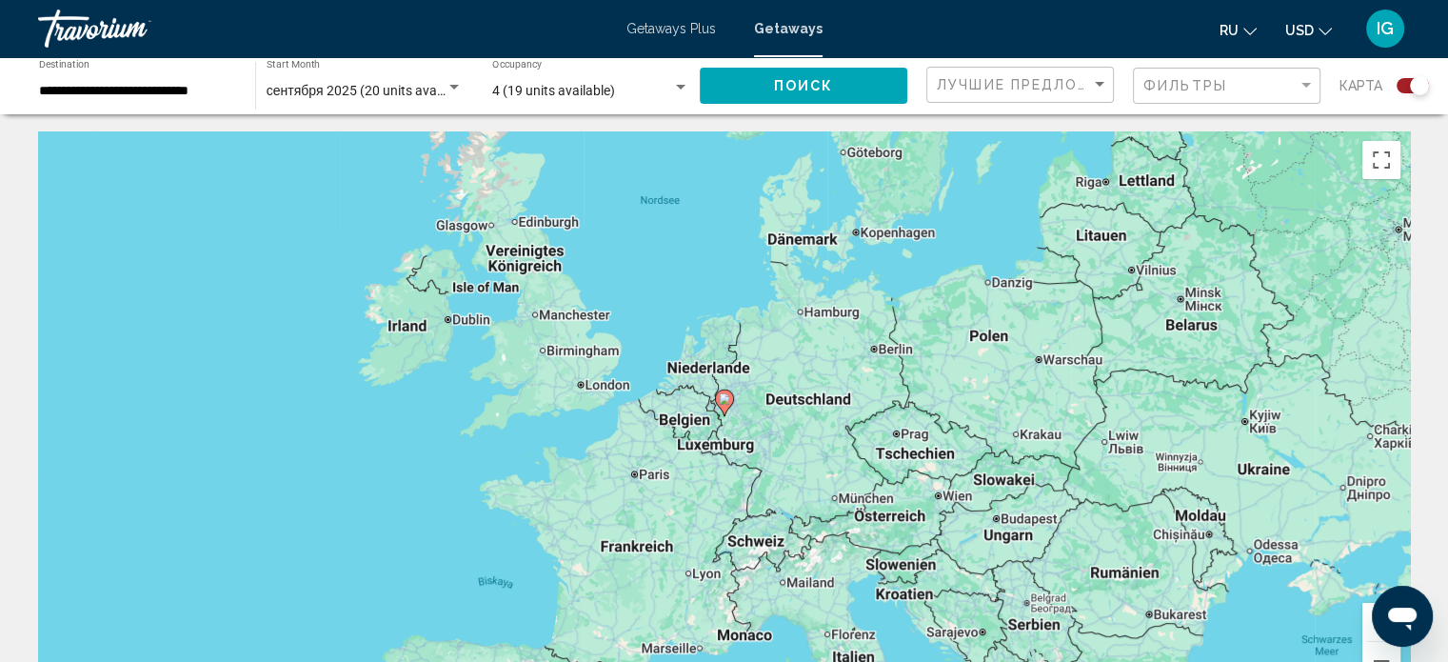
click at [724, 403] on image "Main content" at bounding box center [724, 398] width 11 height 11
type input "**********"
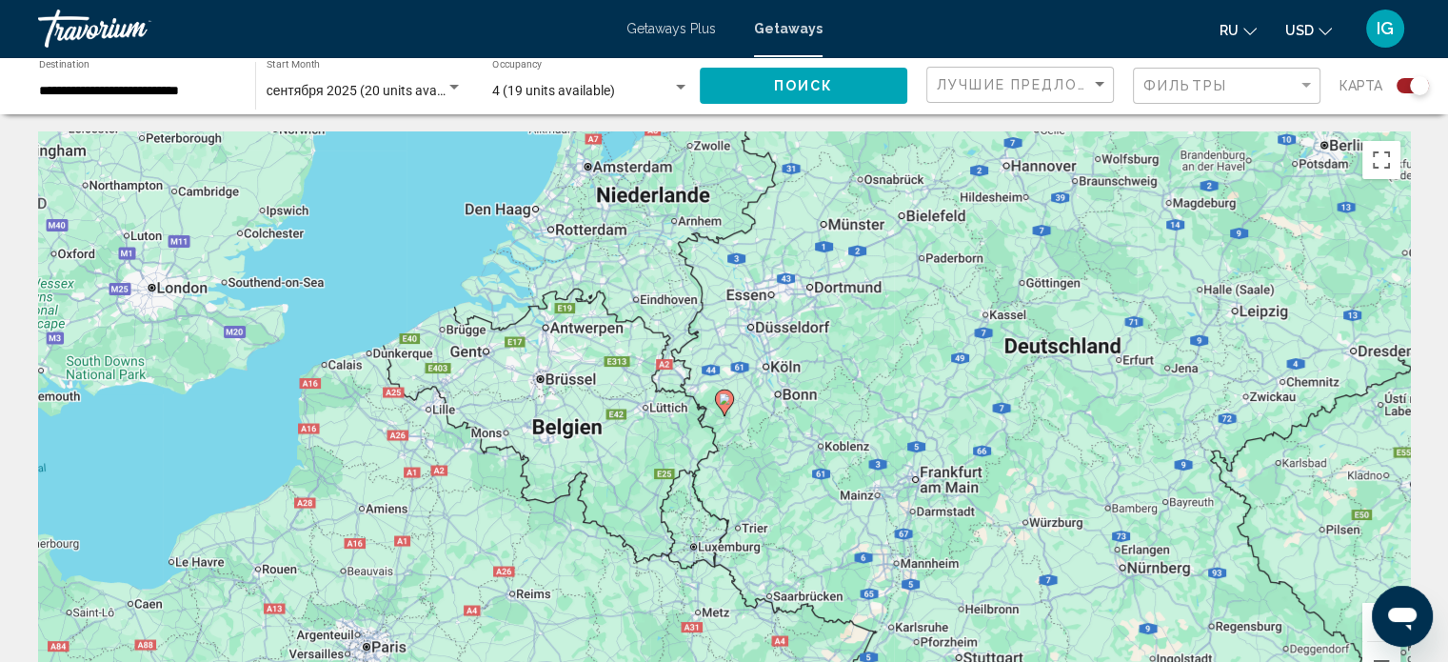
click at [724, 403] on image "Main content" at bounding box center [724, 398] width 11 height 11
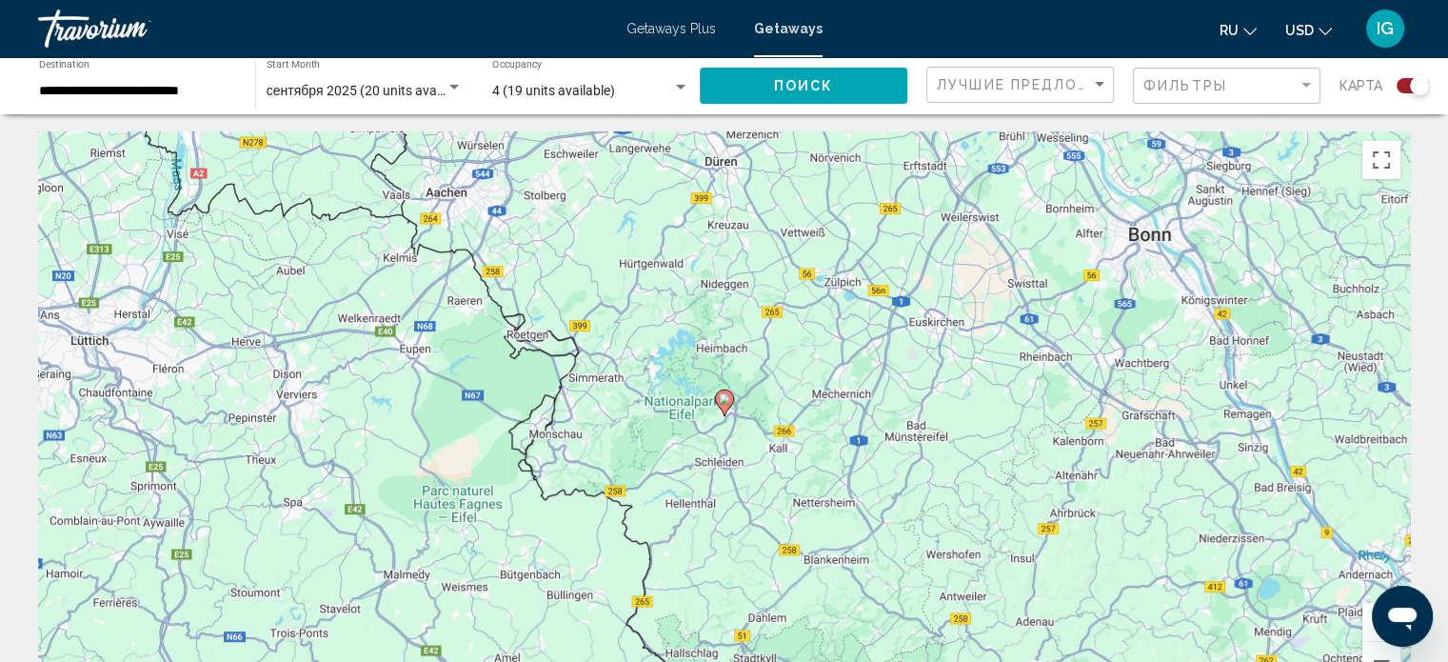
click at [724, 403] on image "Main content" at bounding box center [724, 398] width 11 height 11
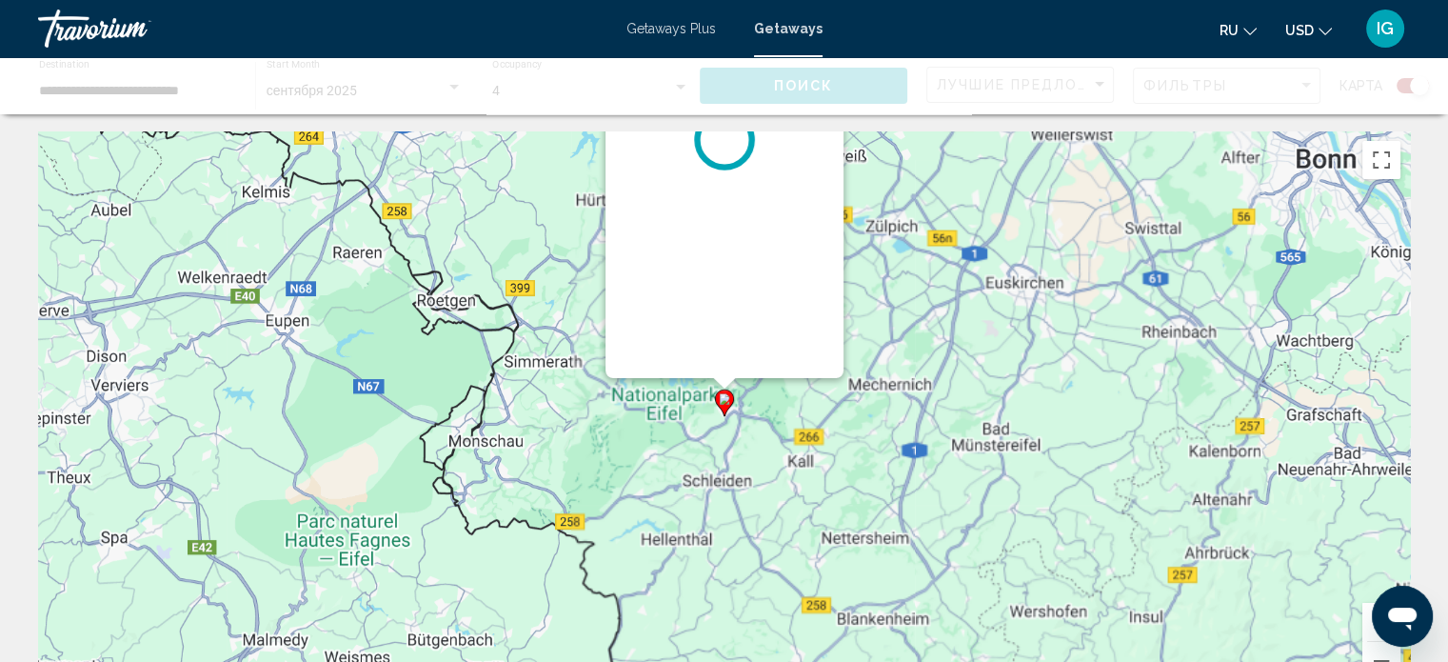
scroll to position [0, 0]
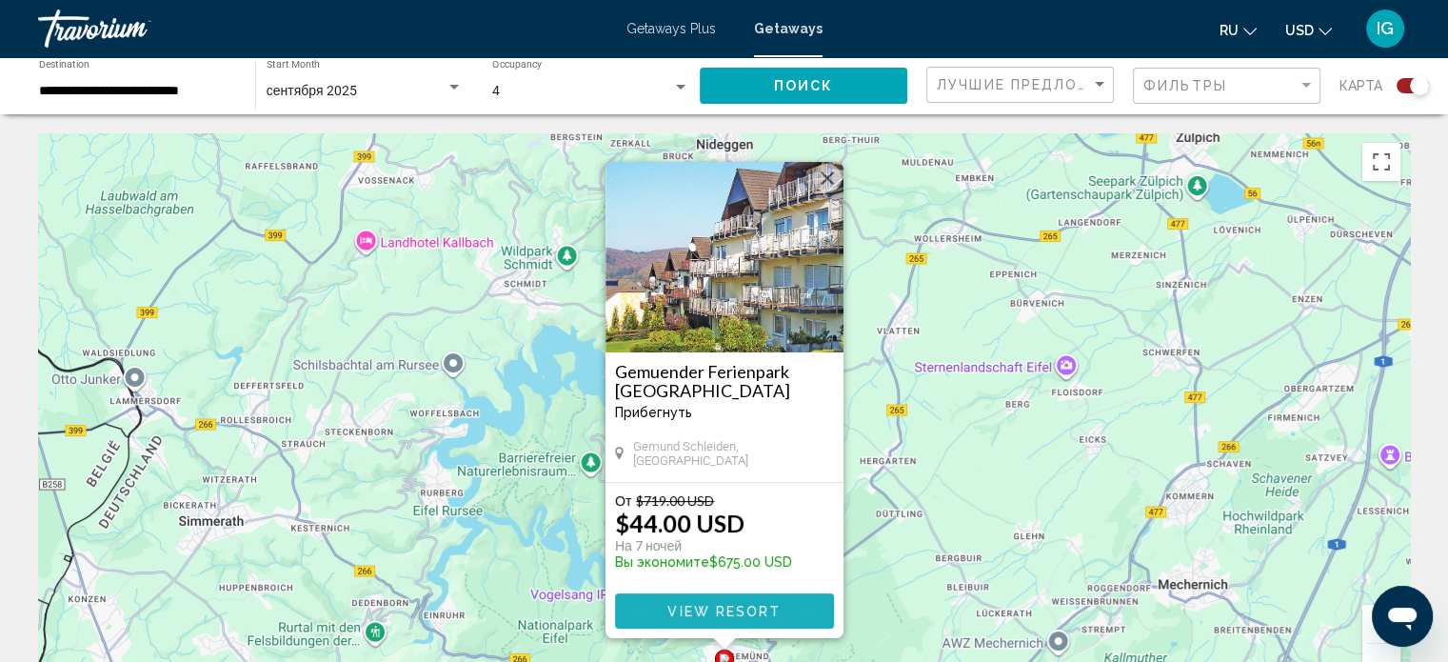
click at [727, 605] on span "View Resort" at bounding box center [724, 611] width 113 height 15
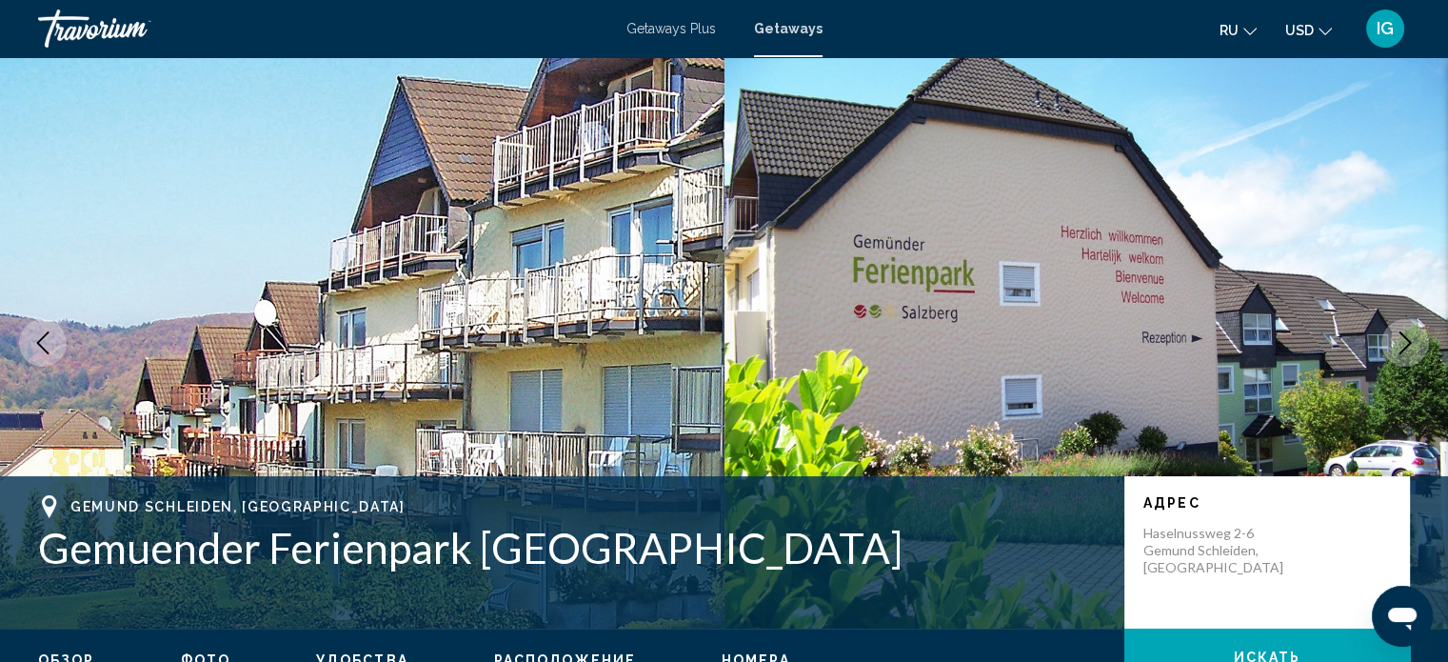
scroll to position [11, 0]
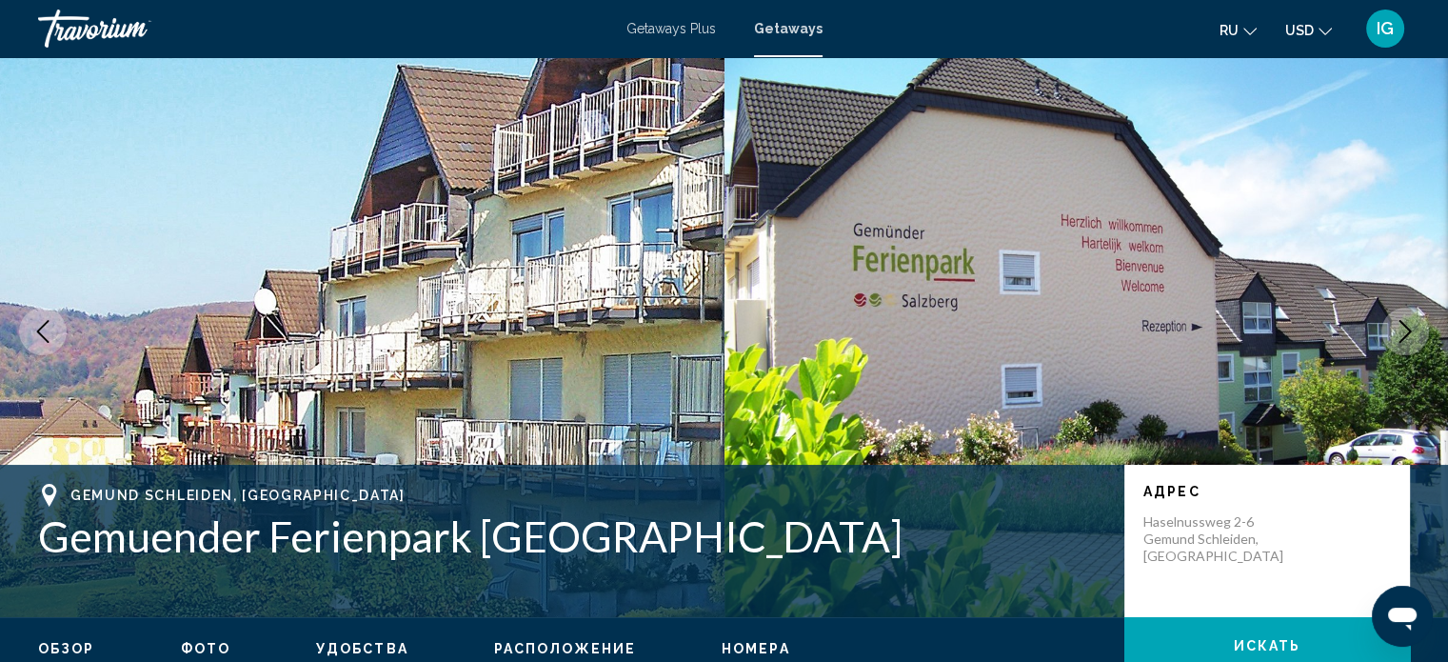
click at [1404, 326] on icon "Next image" at bounding box center [1405, 331] width 23 height 23
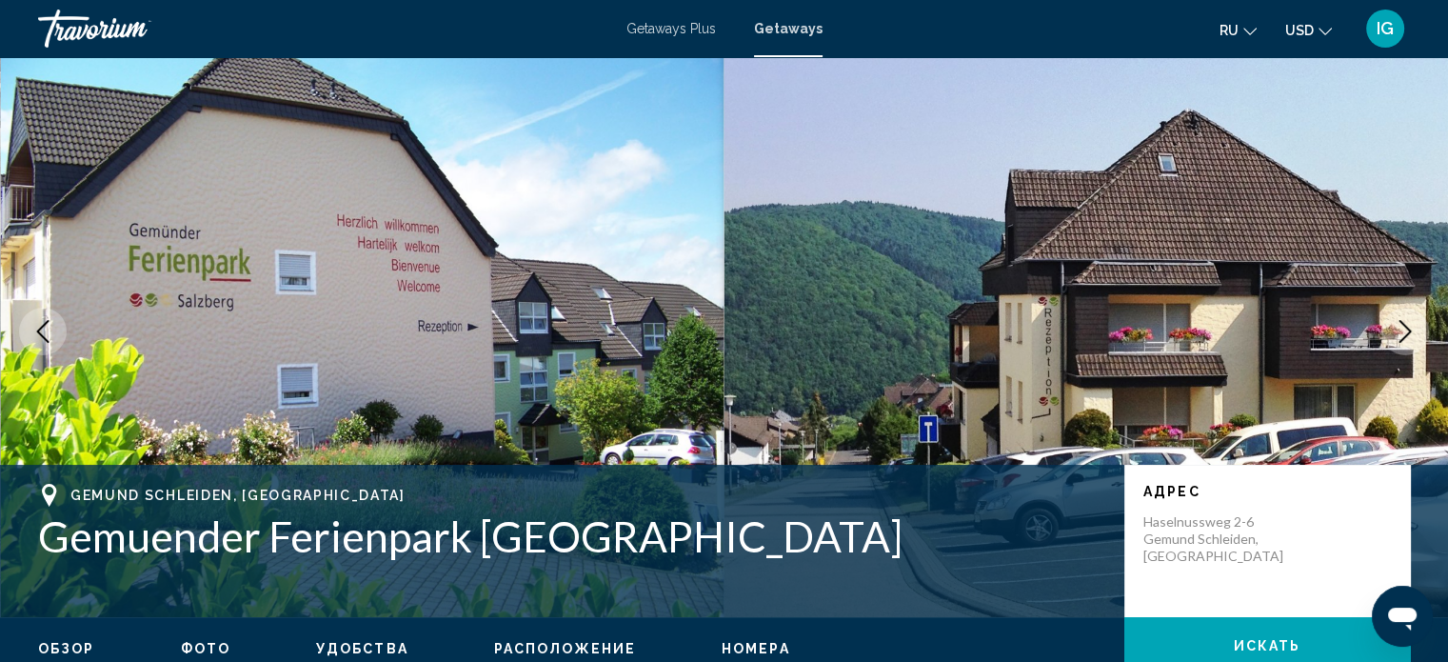
click at [1404, 326] on icon "Next image" at bounding box center [1405, 331] width 23 height 23
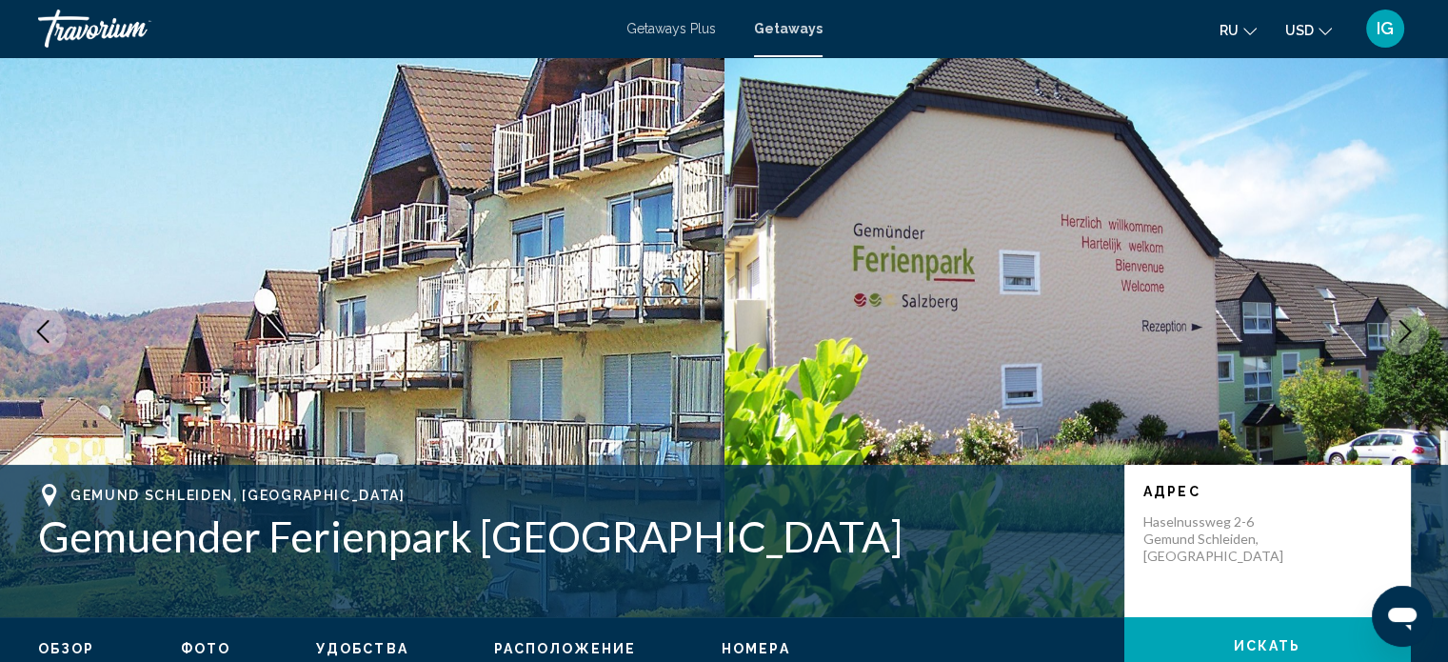
click at [1404, 326] on icon "Next image" at bounding box center [1405, 331] width 23 height 23
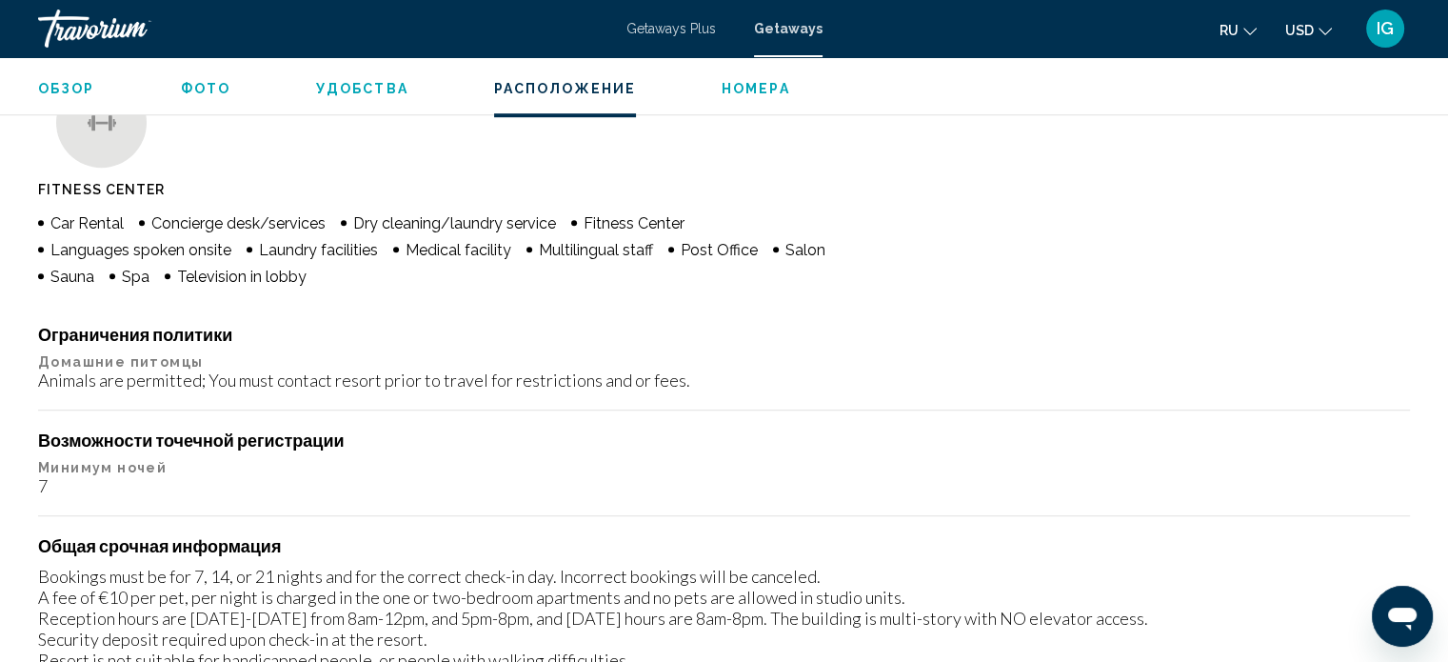
scroll to position [586, 0]
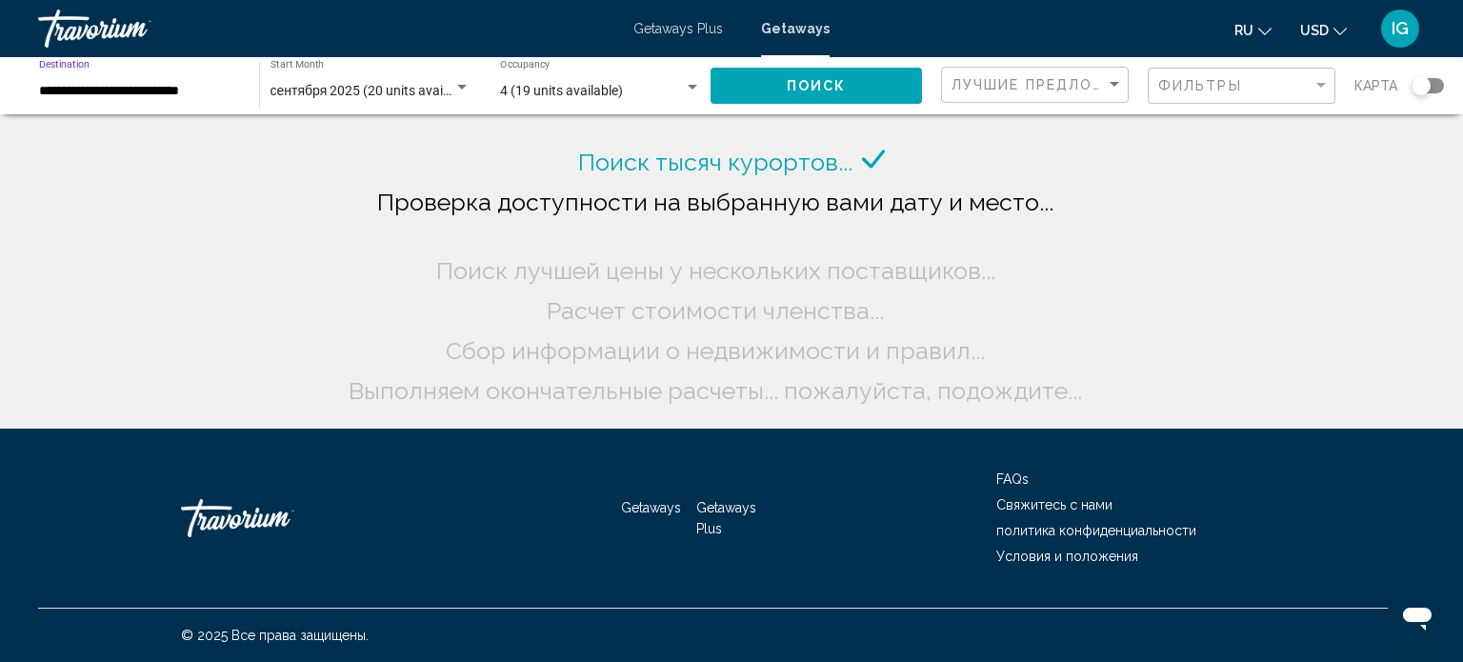
click at [210, 96] on input "**********" at bounding box center [139, 91] width 201 height 15
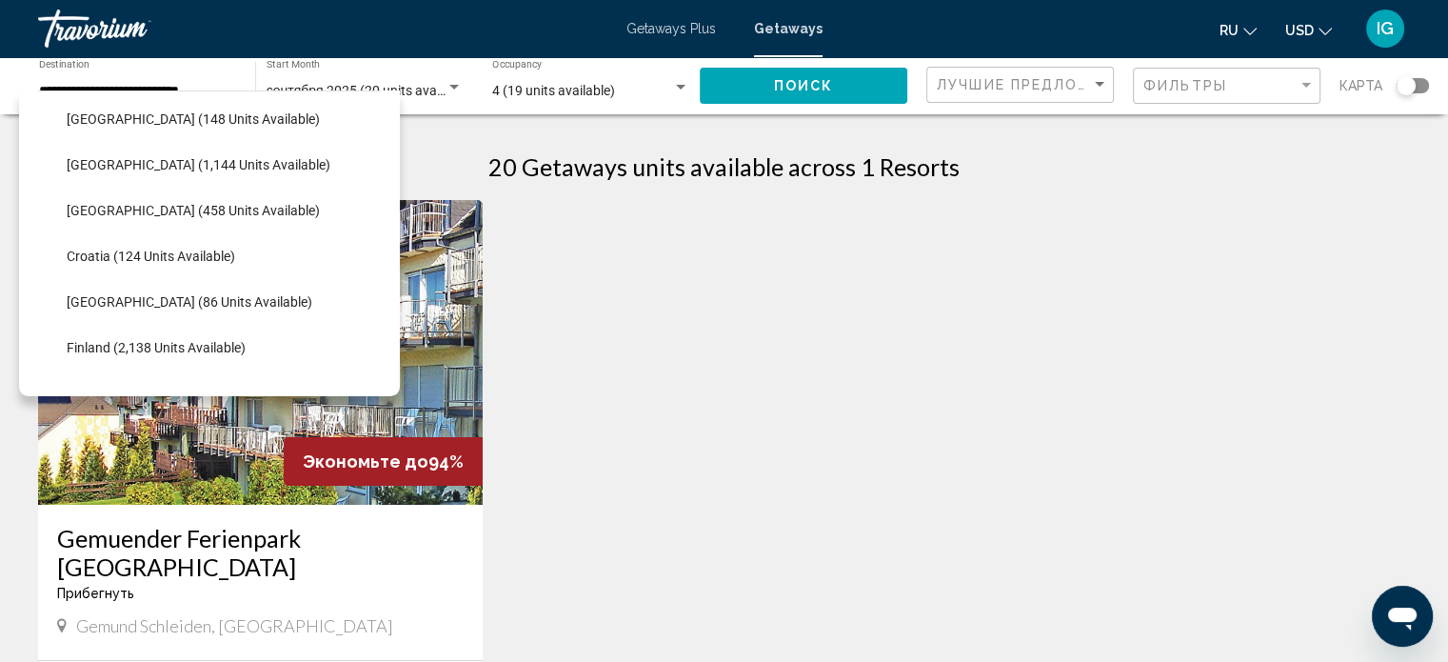
scroll to position [257, 0]
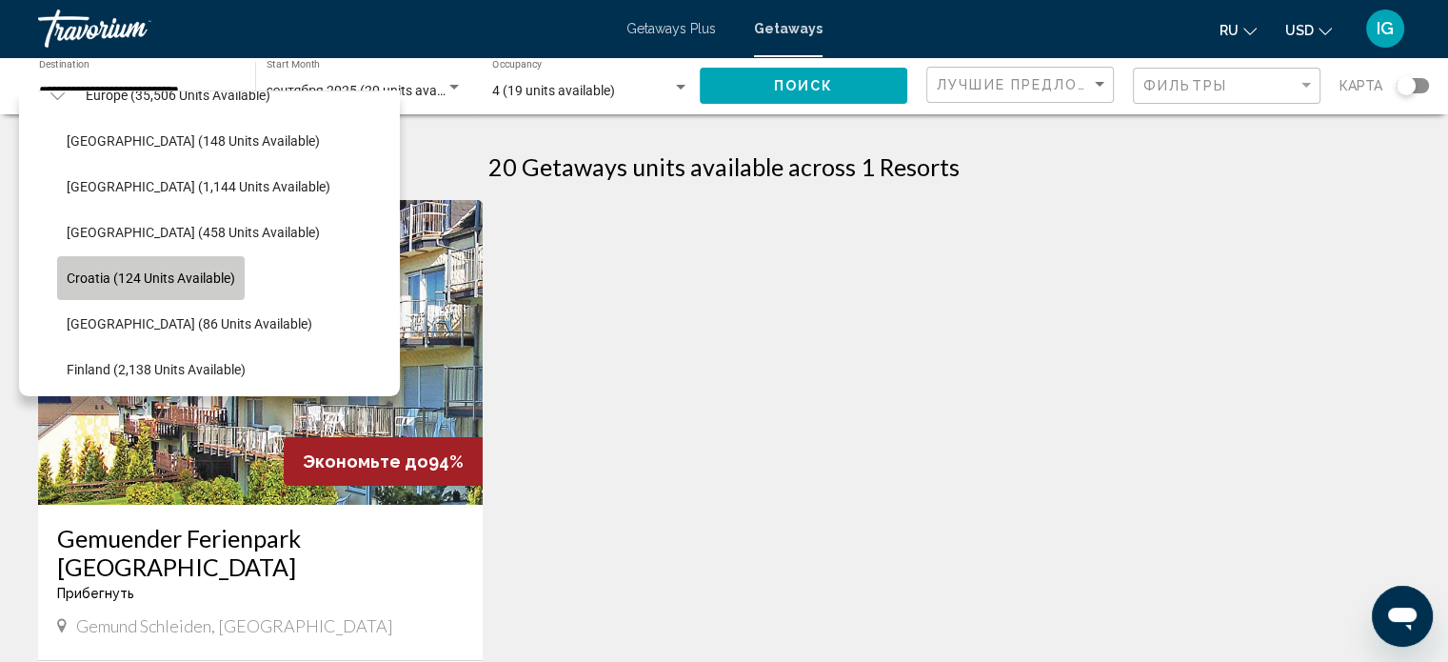
click at [141, 262] on button "Croatia (124 units available)" at bounding box center [151, 278] width 188 height 44
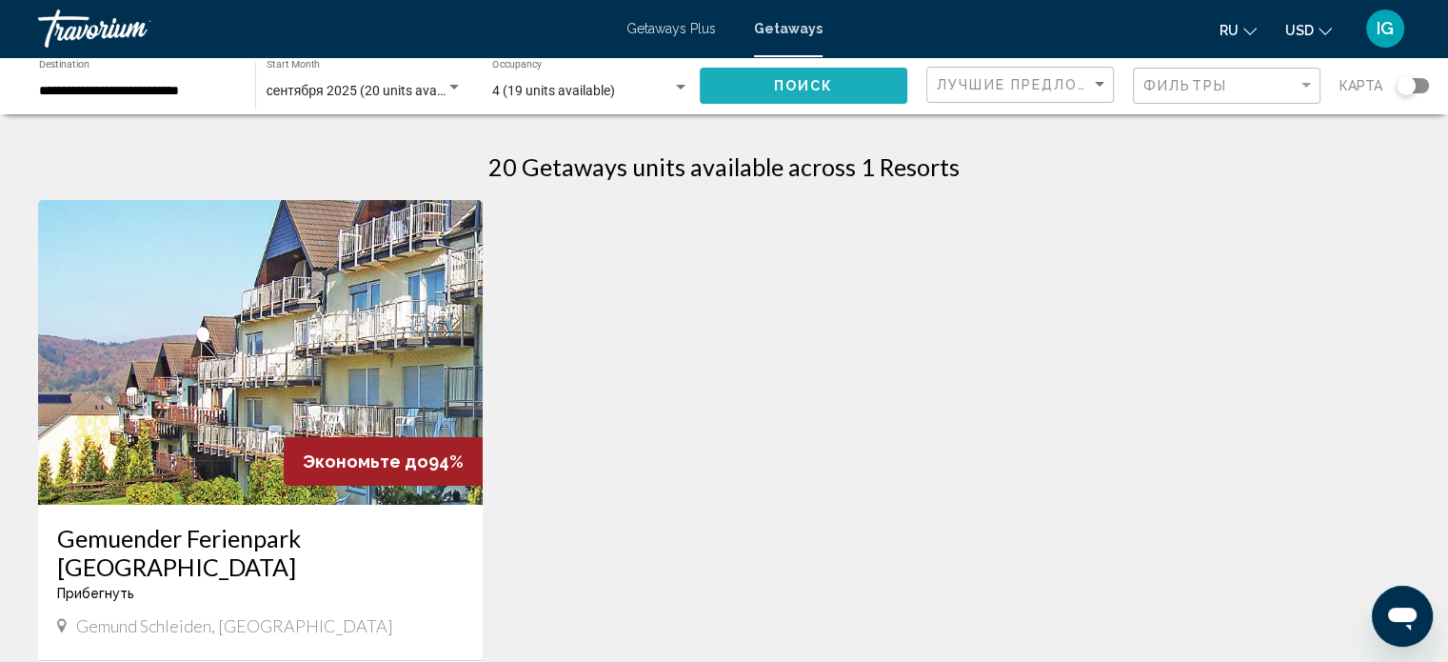
click at [772, 78] on button "Поиск" at bounding box center [804, 85] width 208 height 35
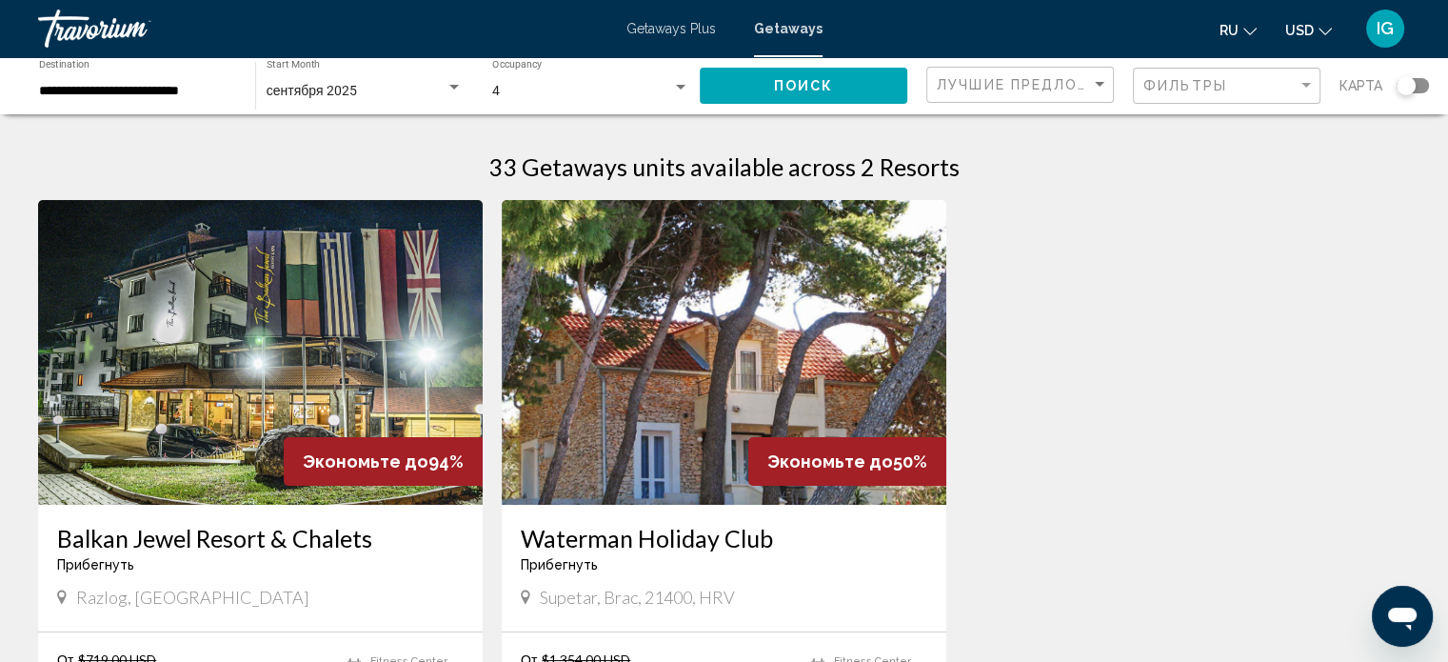
click at [1425, 87] on div "Search widget" at bounding box center [1413, 85] width 32 height 15
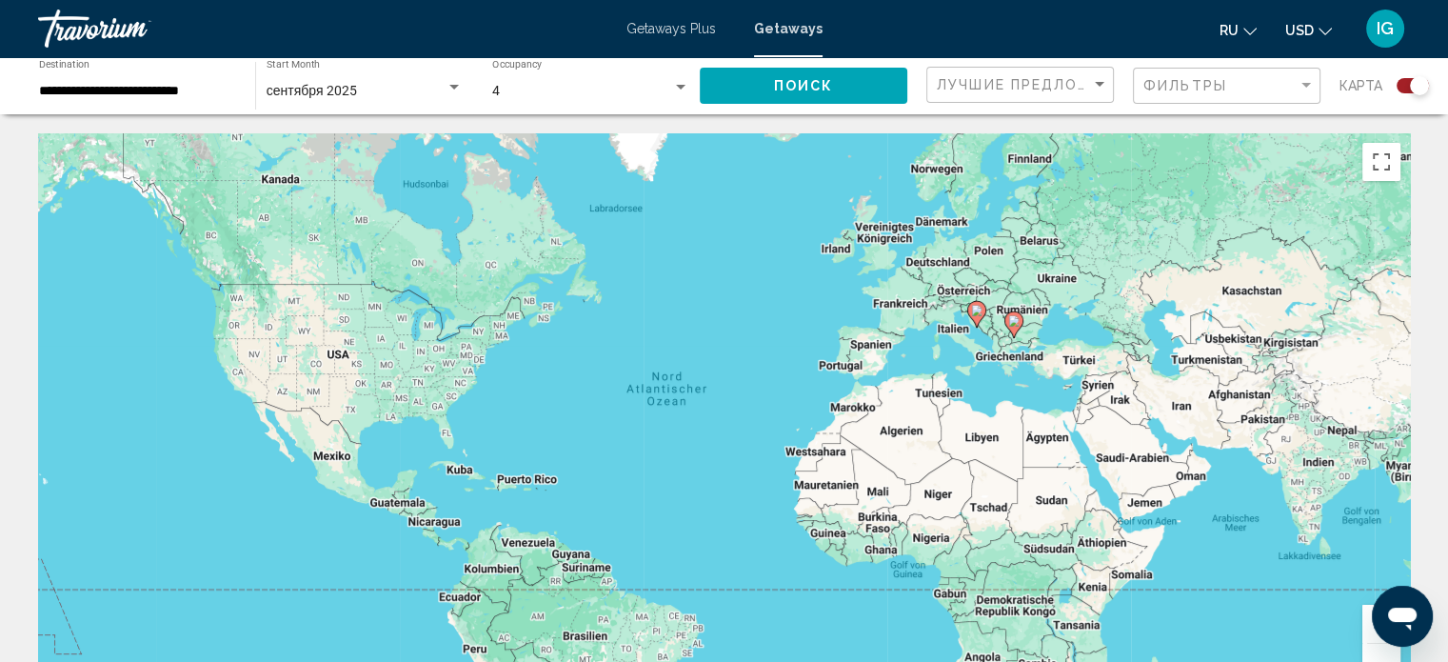
click at [1367, 628] on button "Vergrößern" at bounding box center [1382, 624] width 38 height 38
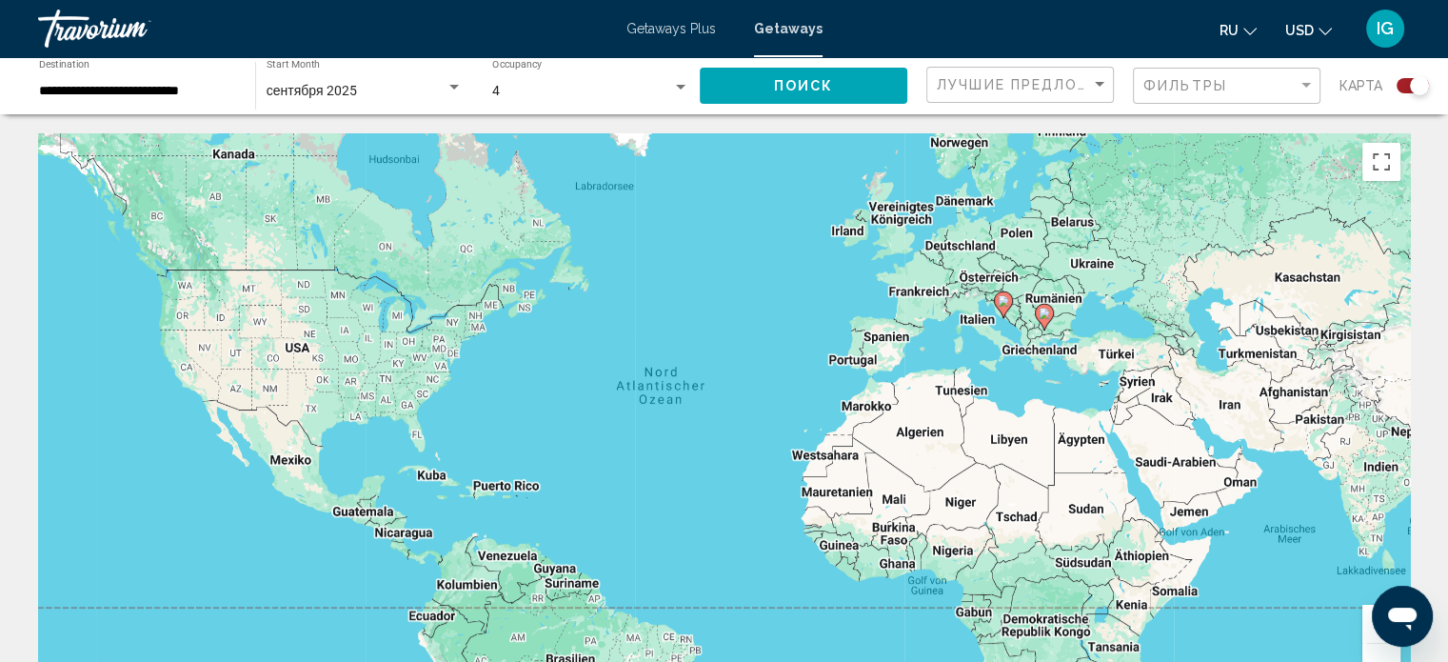
click at [1367, 628] on button "Vergrößern" at bounding box center [1382, 624] width 38 height 38
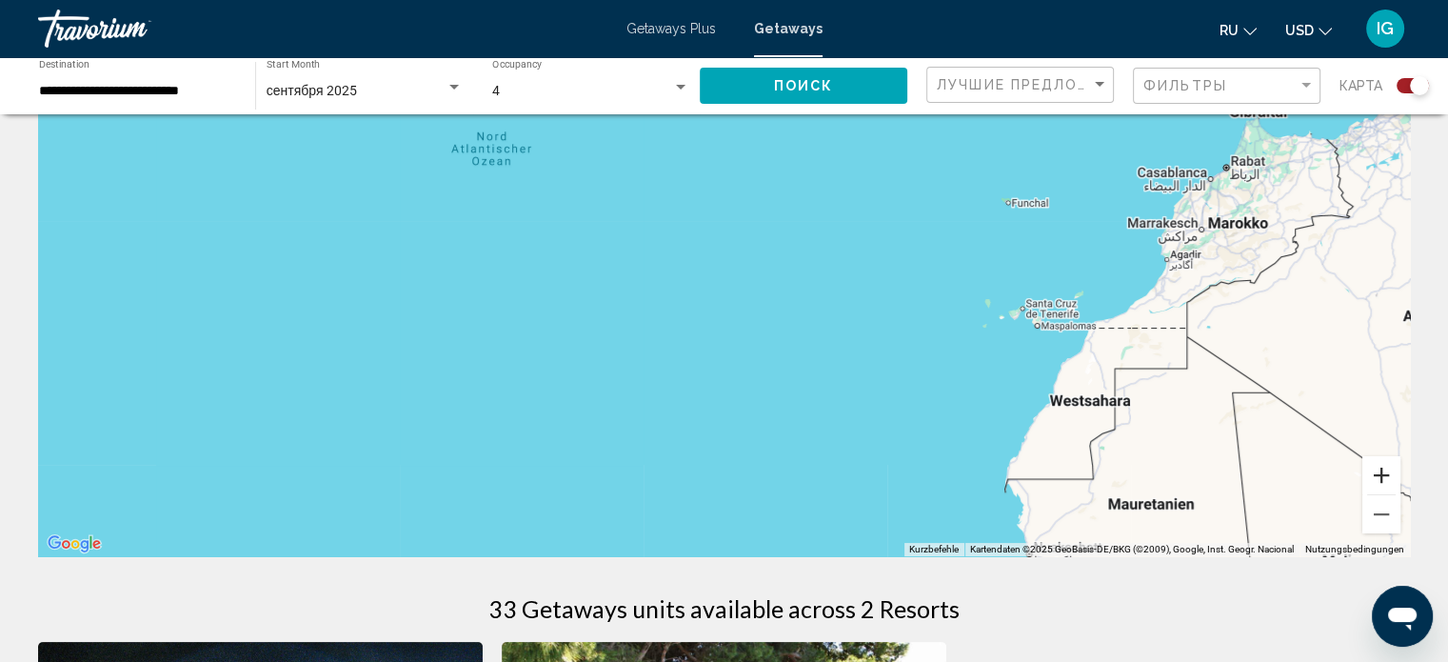
scroll to position [126, 0]
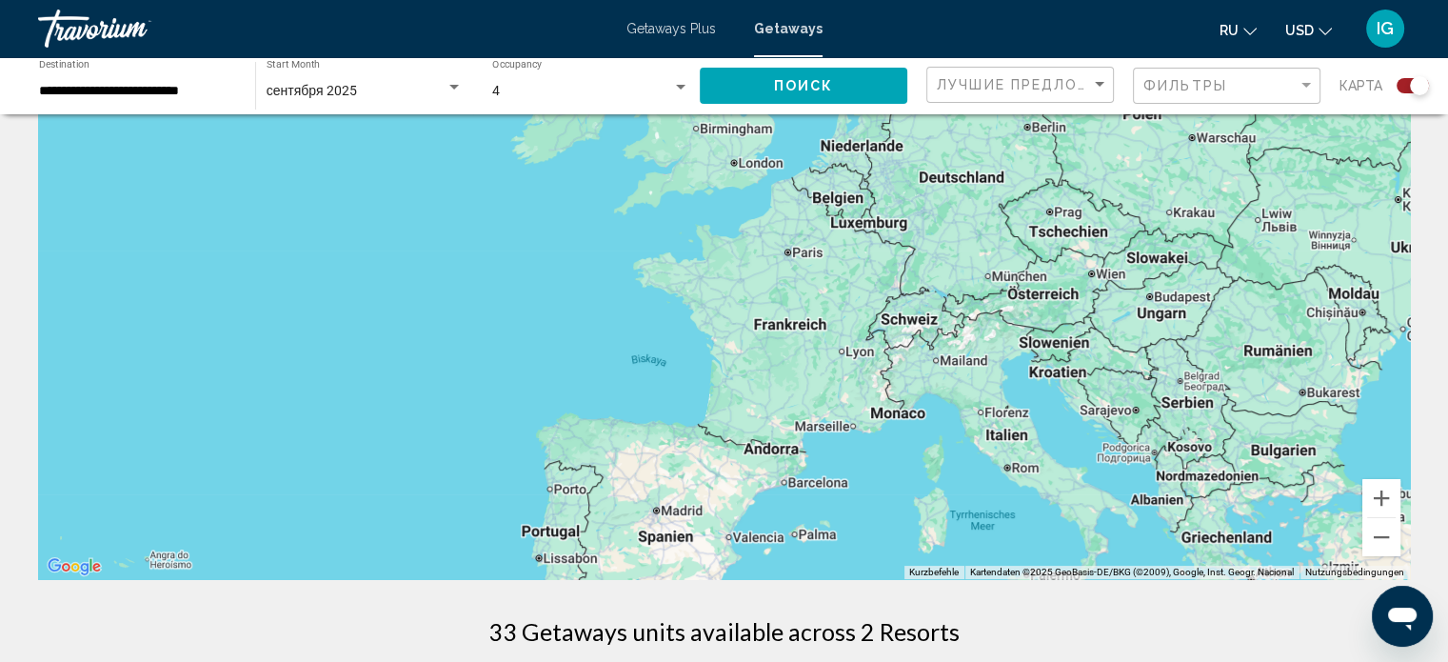
drag, startPoint x: 1319, startPoint y: 210, endPoint x: 672, endPoint y: 707, distance: 815.0
click at [672, 536] on html "**********" at bounding box center [724, 205] width 1448 height 662
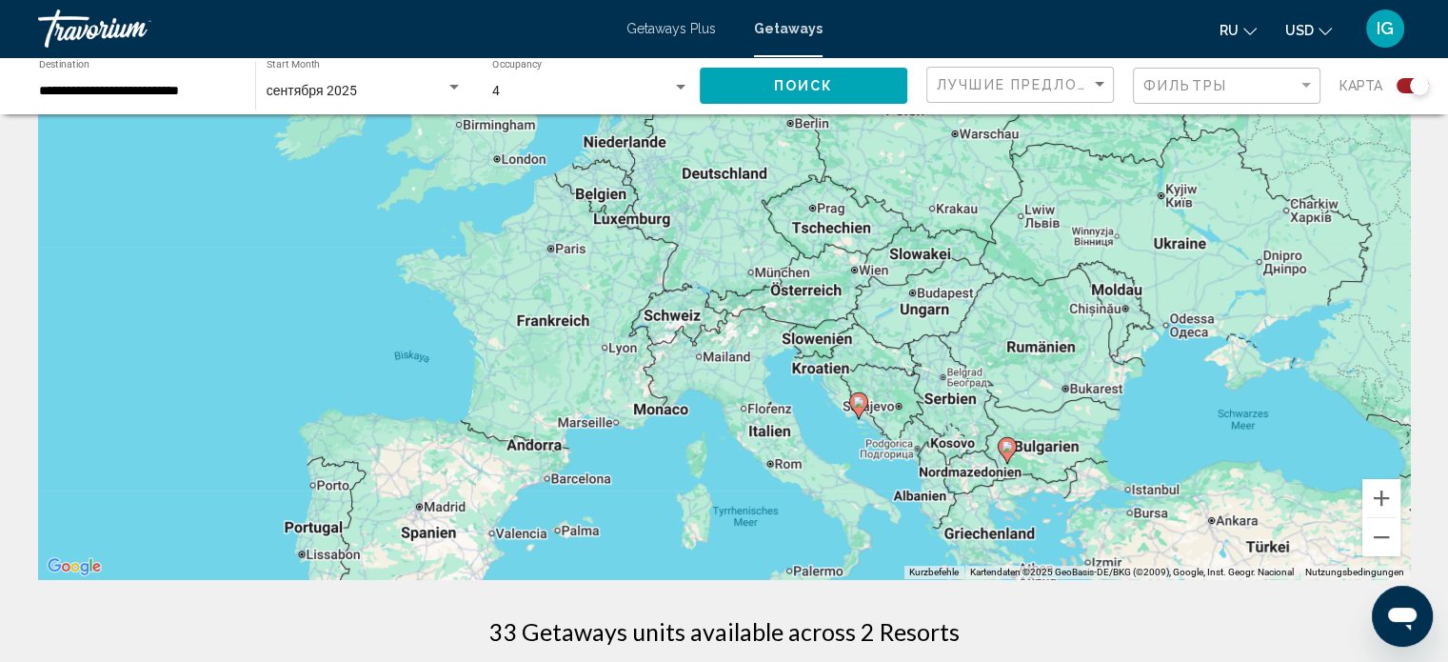
drag, startPoint x: 1128, startPoint y: 402, endPoint x: 846, endPoint y: 332, distance: 291.2
click at [846, 332] on div "Um den Modus zum Ziehen mit der Tastatur zu aktivieren, drückst du Alt + Eingab…" at bounding box center [724, 293] width 1372 height 571
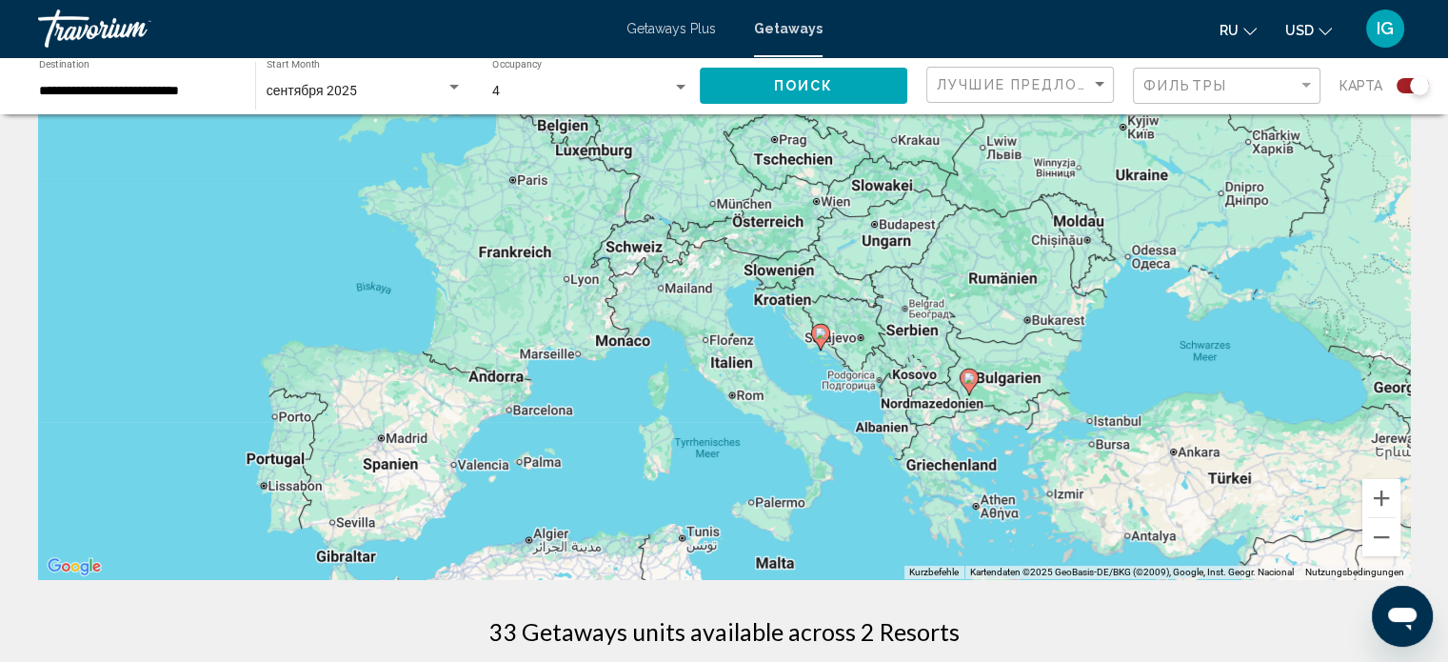
click at [817, 332] on image "Main content" at bounding box center [820, 333] width 11 height 11
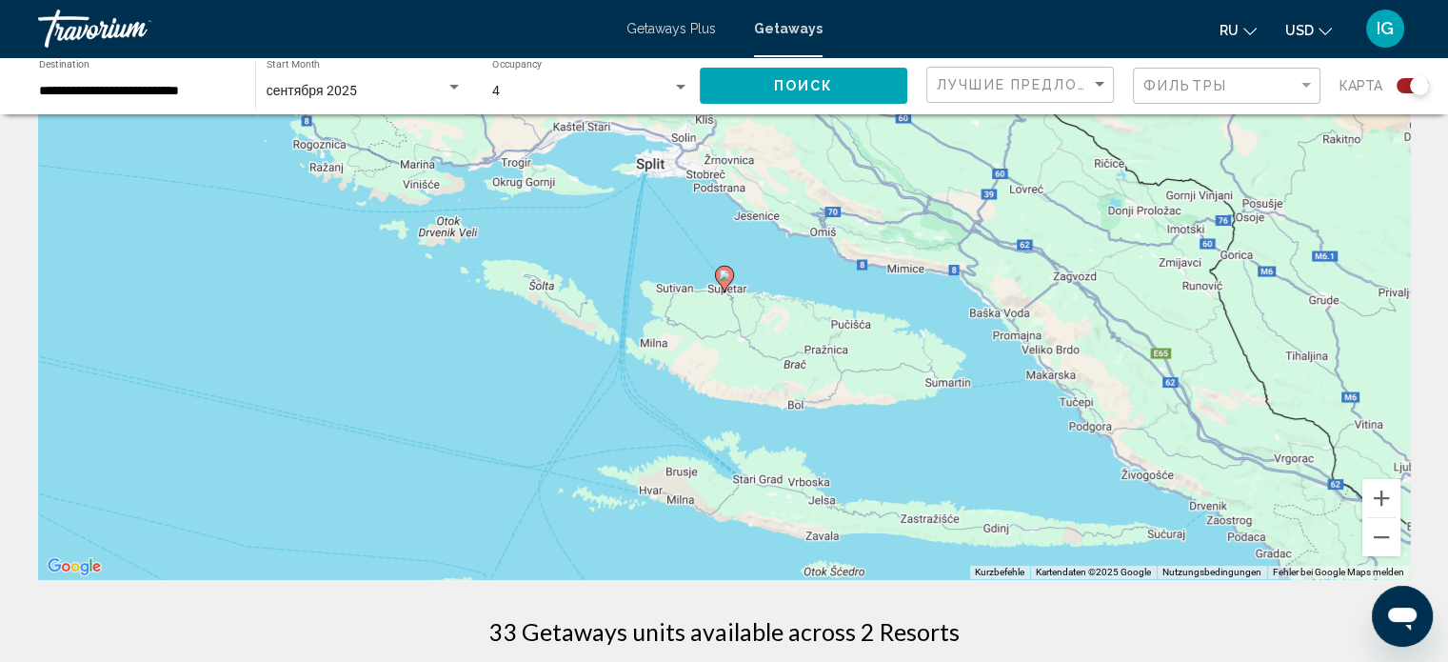
click at [724, 281] on icon "Main content" at bounding box center [723, 279] width 17 height 25
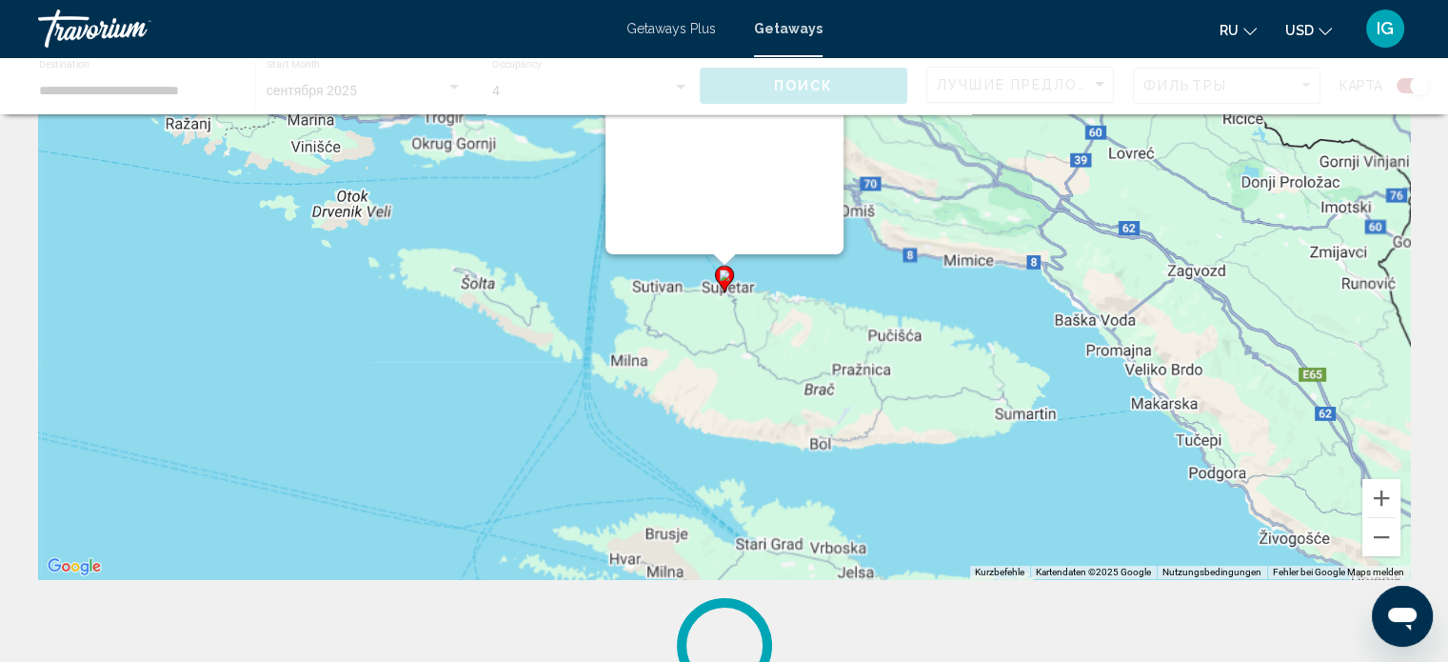
scroll to position [0, 0]
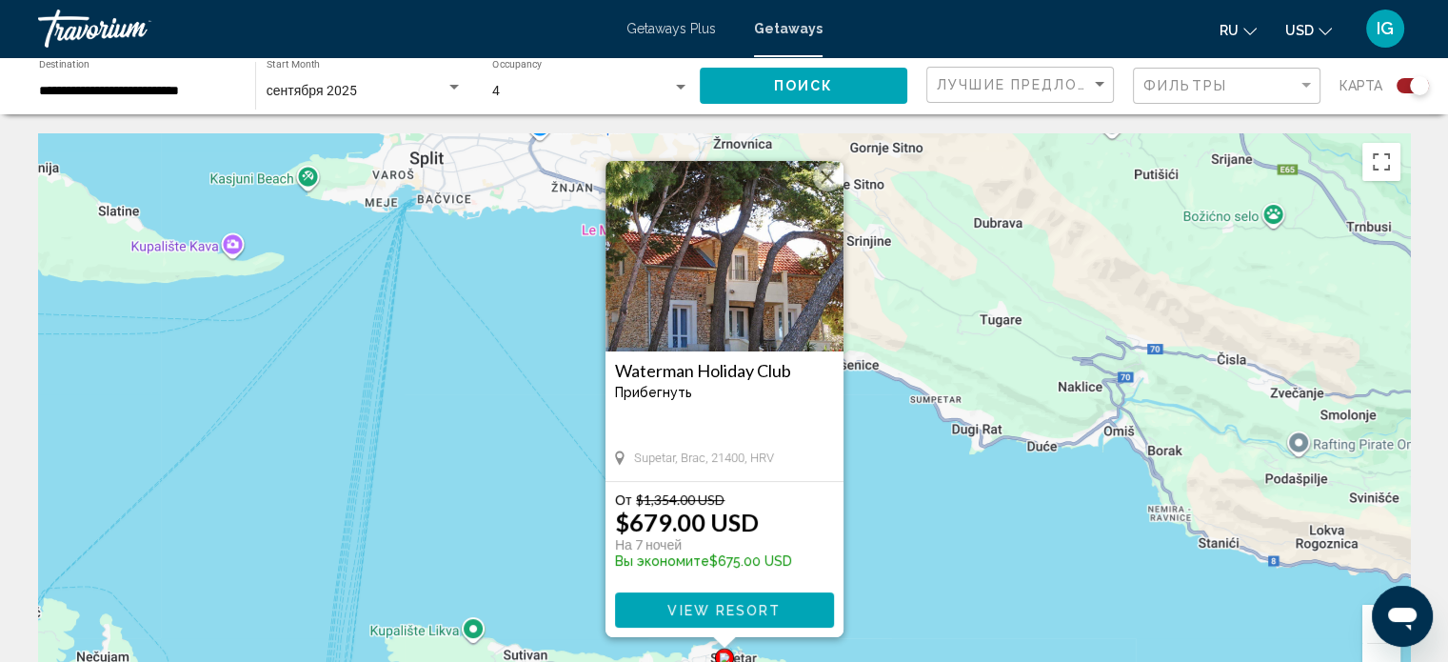
click at [827, 544] on div "От $1,354.00 USD $679.00 USD На 7 ночей Вы экономите $675.00 USD" at bounding box center [724, 534] width 219 height 87
click at [828, 174] on button "Schließen" at bounding box center [827, 177] width 29 height 29
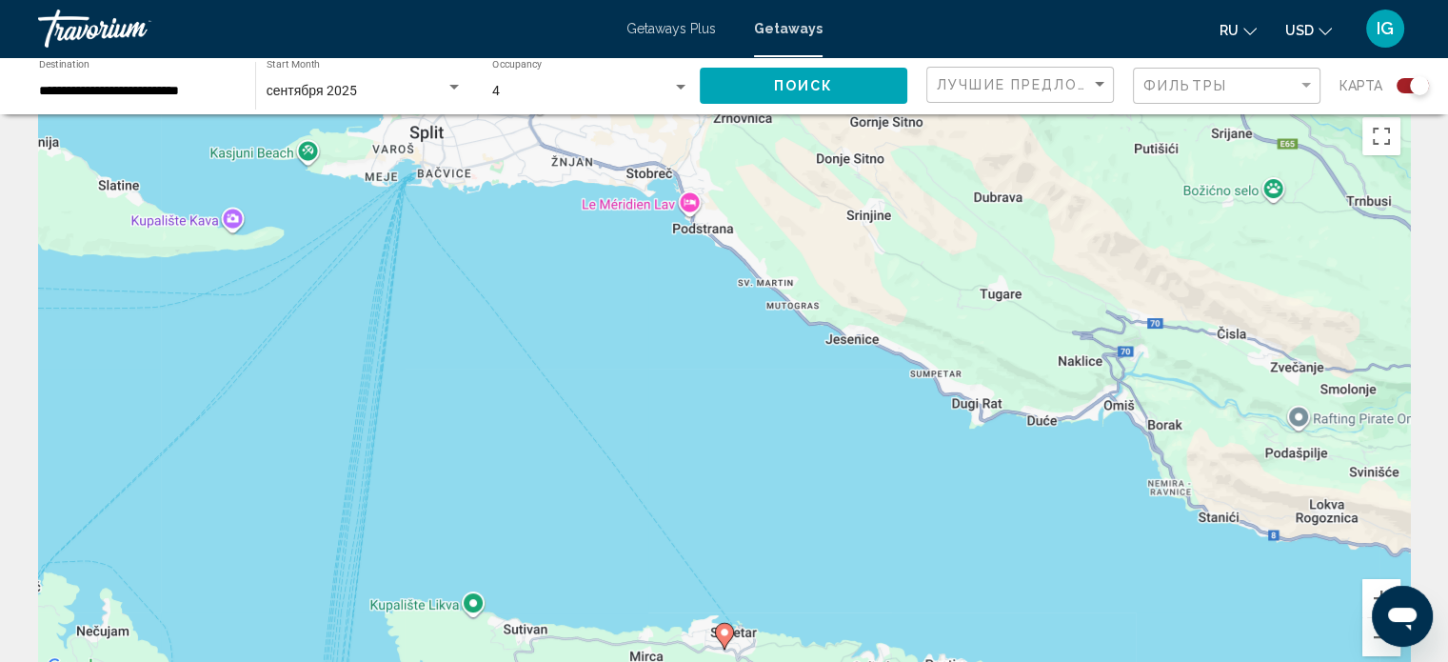
scroll to position [32, 0]
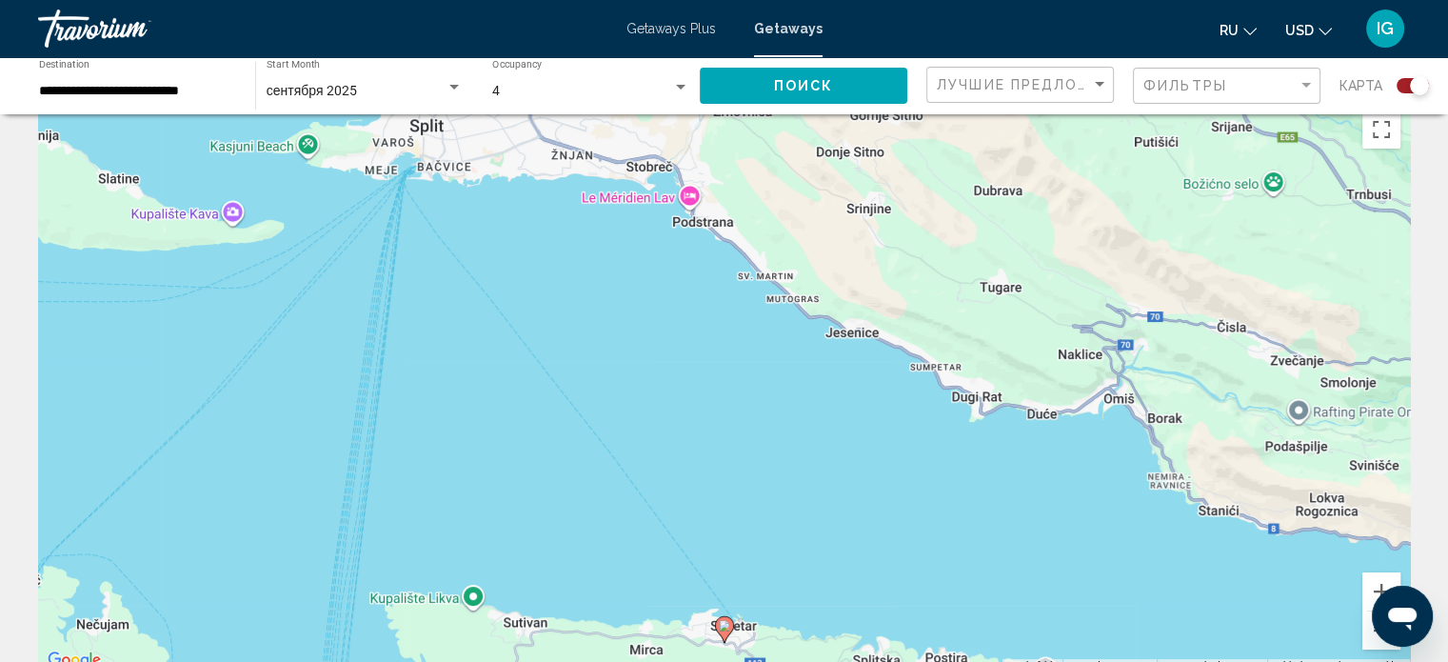
click at [1325, 30] on icon "Change currency" at bounding box center [1325, 31] width 13 height 13
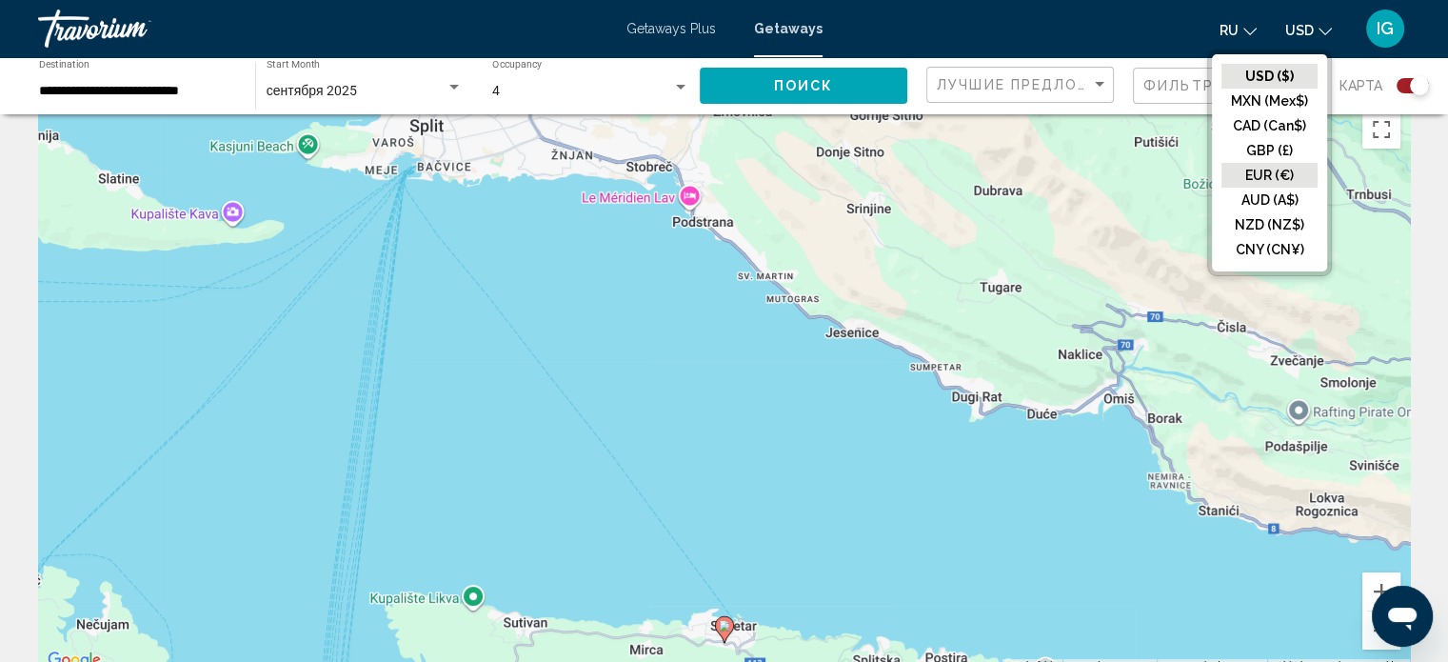
click at [1269, 182] on button "EUR (€)" at bounding box center [1270, 175] width 96 height 25
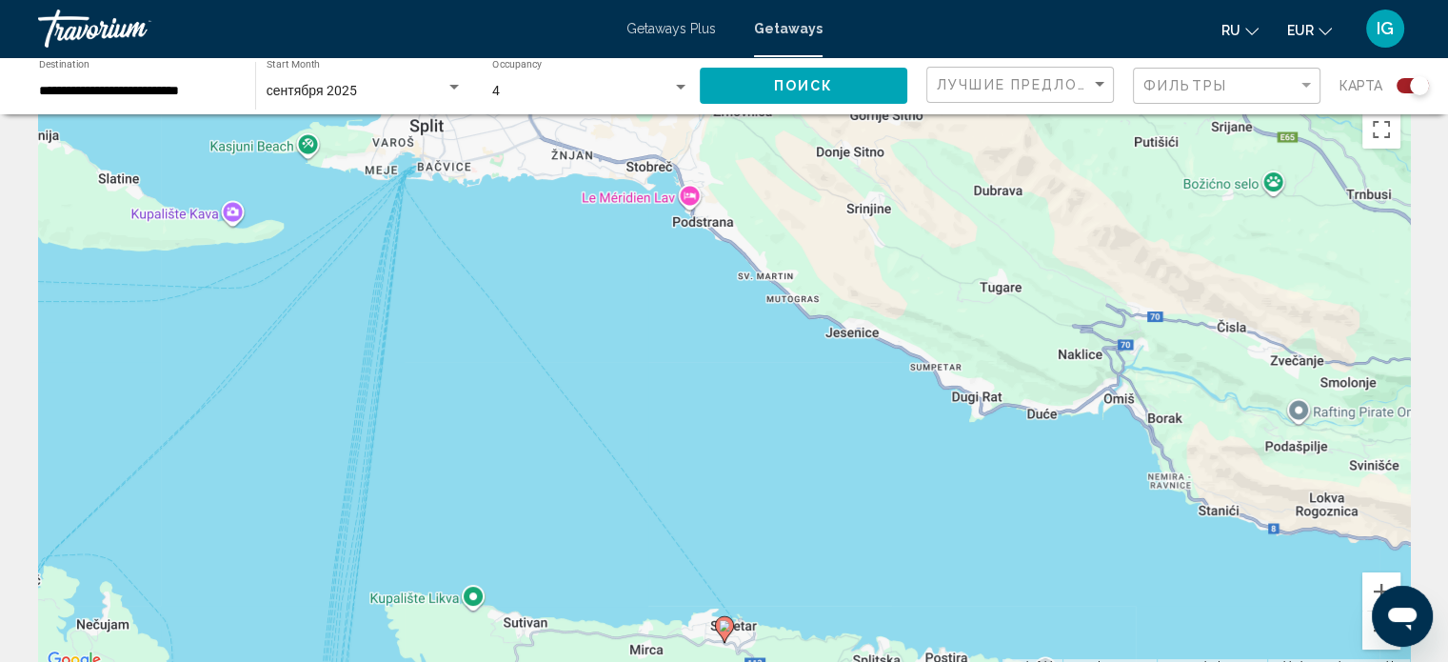
click at [721, 628] on image "Main content" at bounding box center [724, 625] width 11 height 11
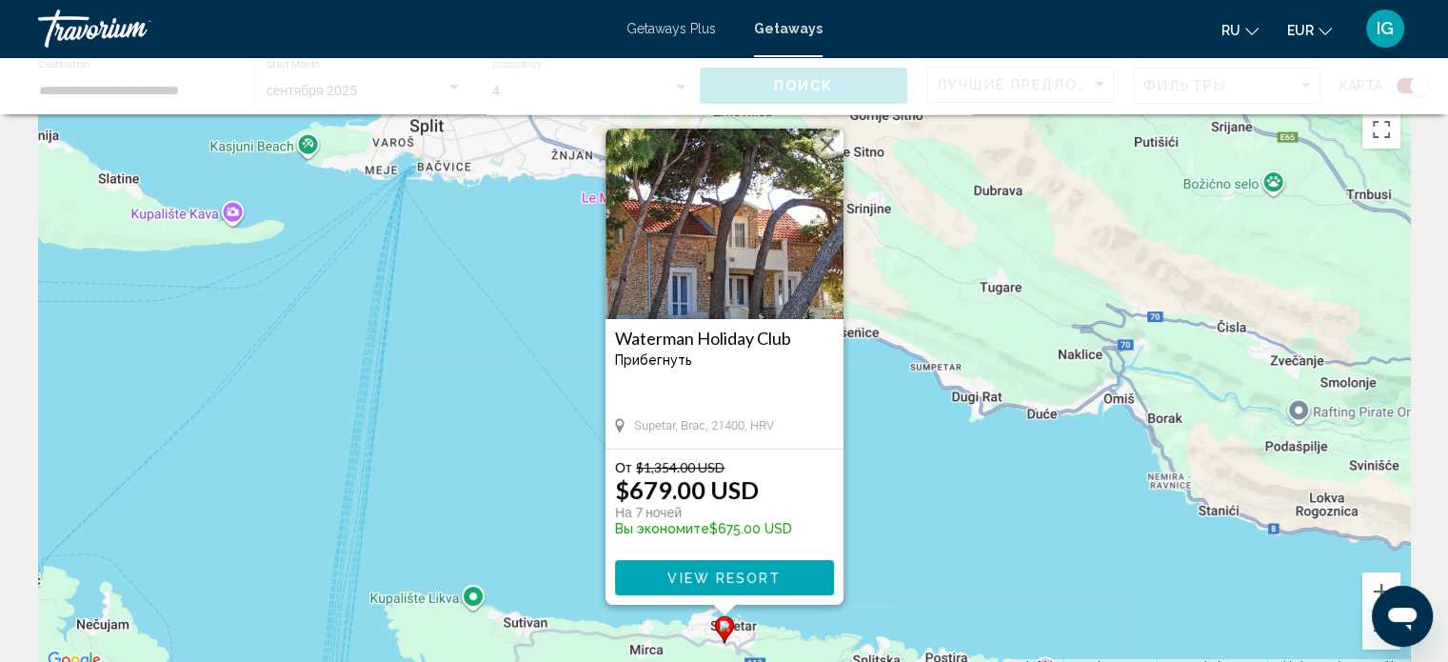
scroll to position [0, 0]
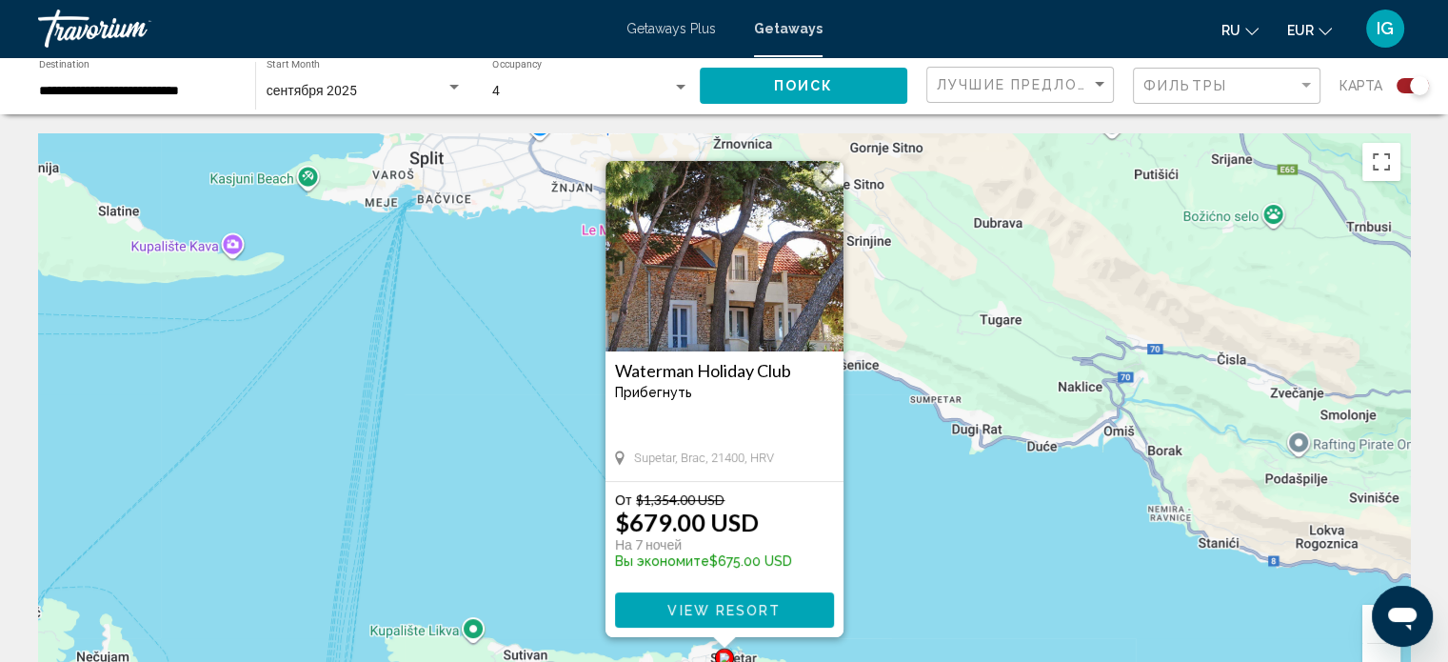
click at [869, 539] on div "Um den Modus zum Ziehen mit der Tastatur zu aktivieren, drückst du Alt + Eingab…" at bounding box center [724, 418] width 1372 height 571
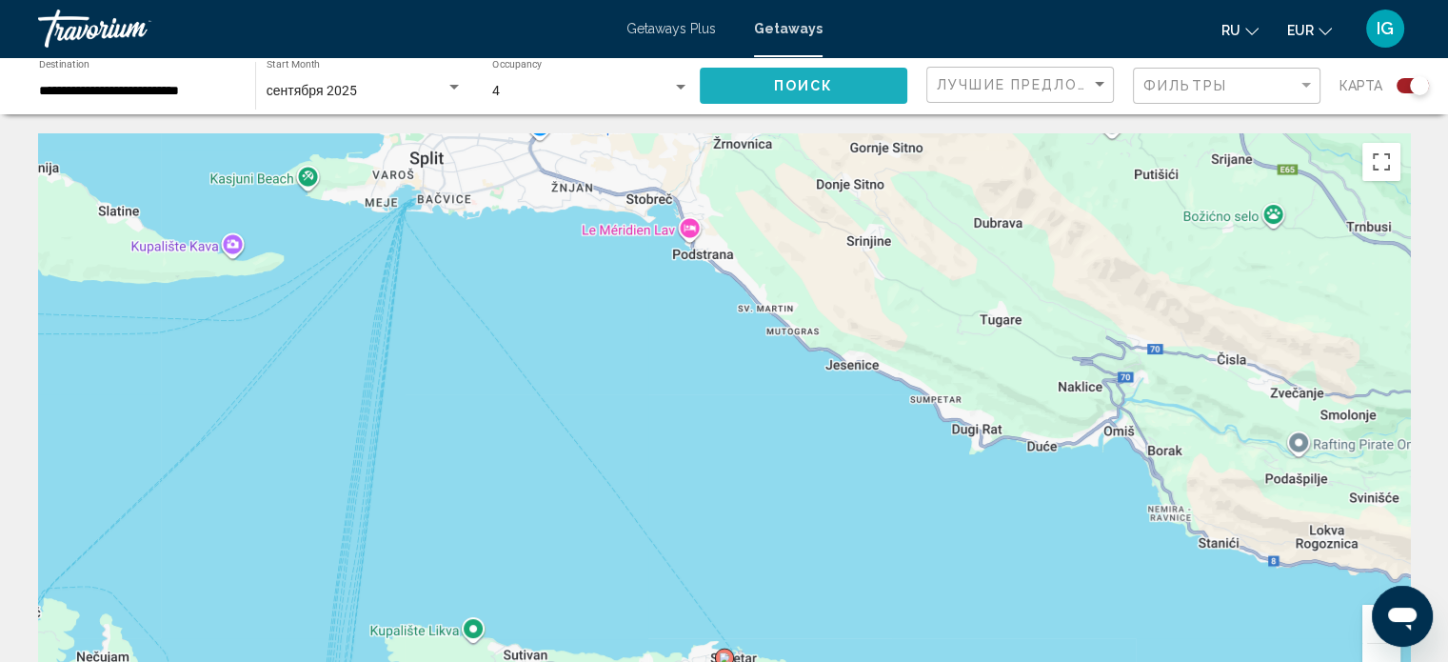
click at [811, 87] on span "Поиск" at bounding box center [804, 86] width 60 height 15
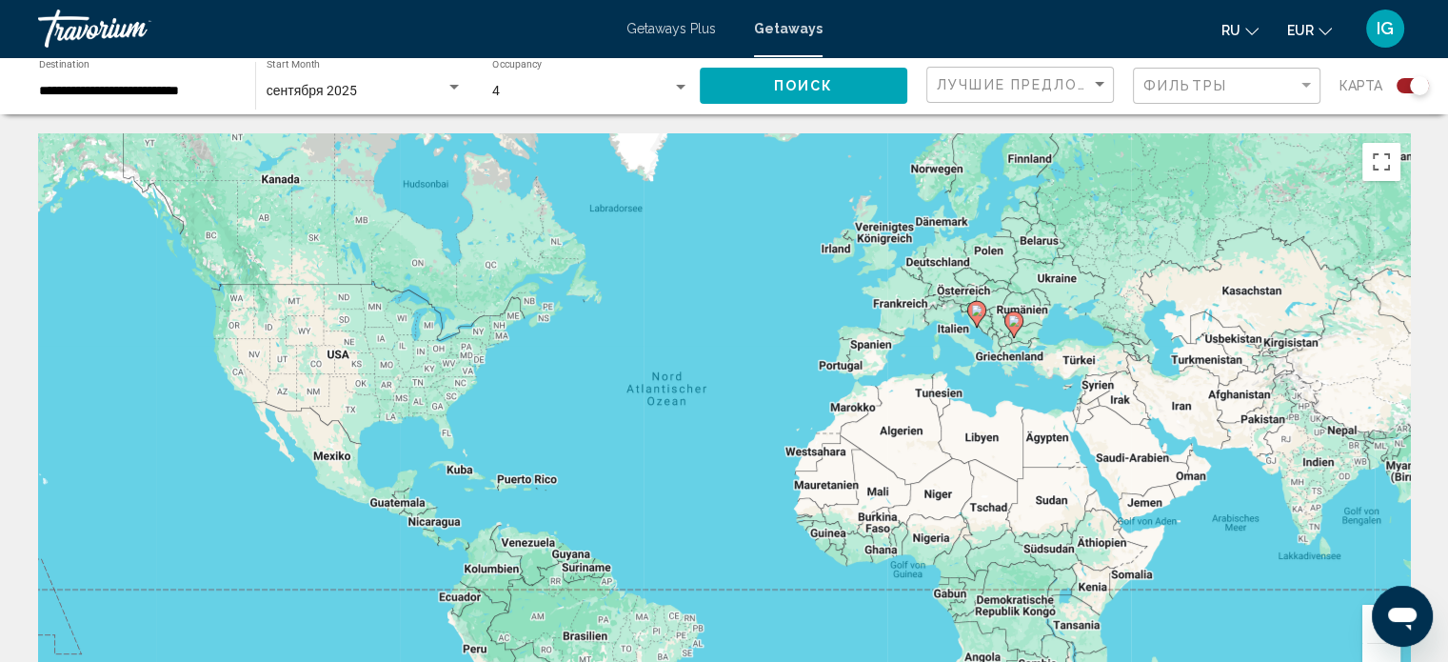
click at [979, 311] on image "Main content" at bounding box center [976, 310] width 11 height 11
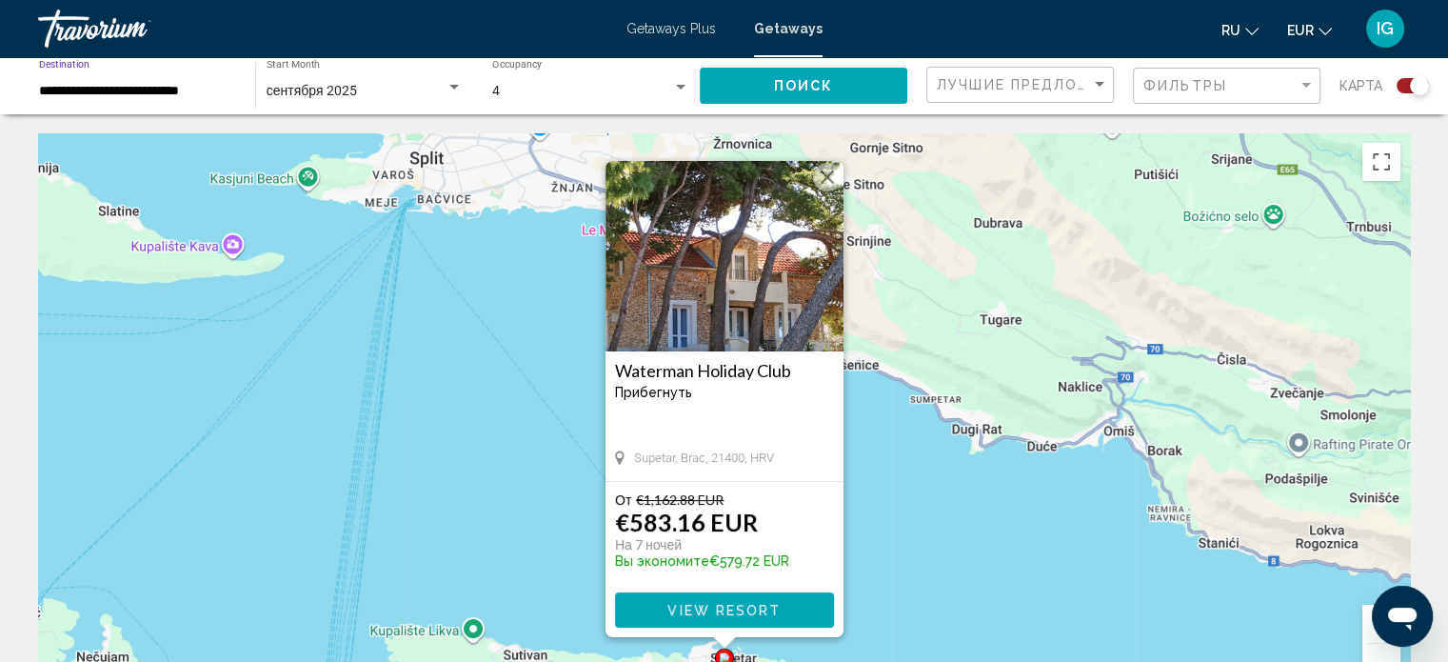
click at [197, 90] on input "**********" at bounding box center [137, 91] width 197 height 15
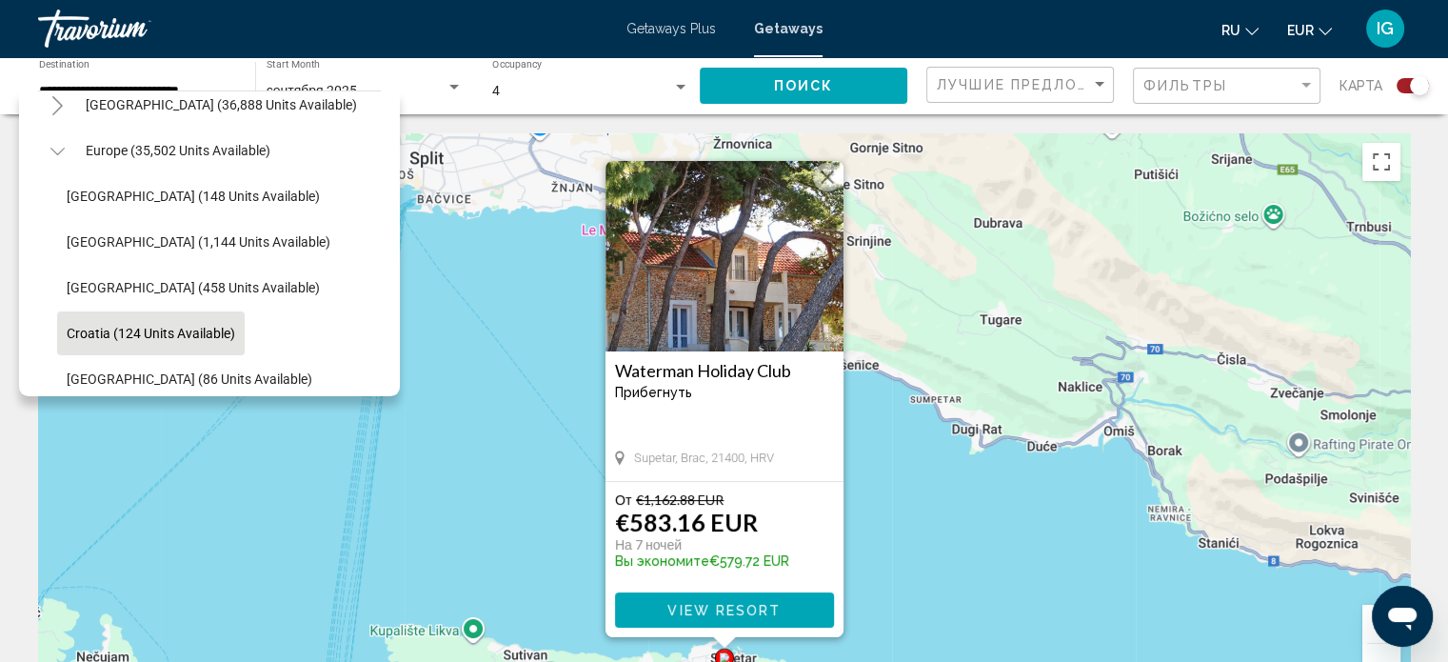
scroll to position [189, 0]
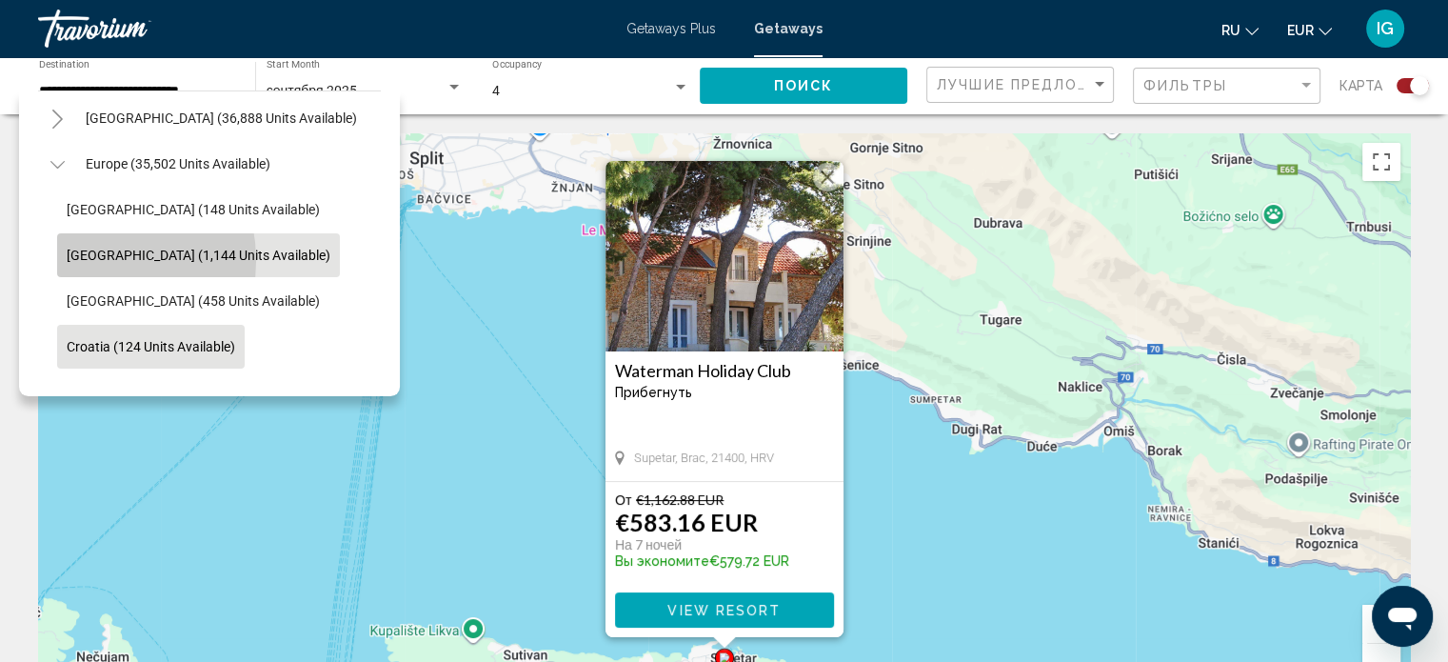
click at [84, 260] on span "[GEOGRAPHIC_DATA] (1,144 units available)" at bounding box center [199, 255] width 264 height 15
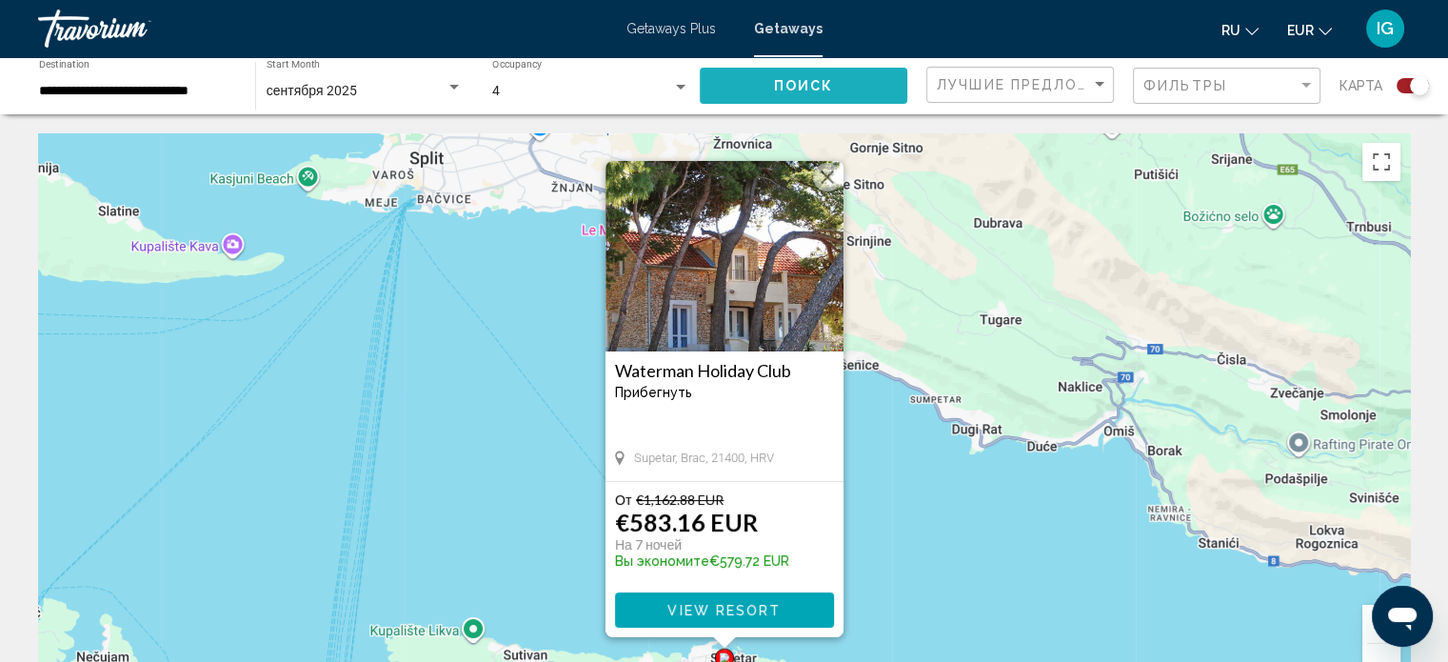
click at [787, 86] on span "Поиск" at bounding box center [804, 86] width 60 height 15
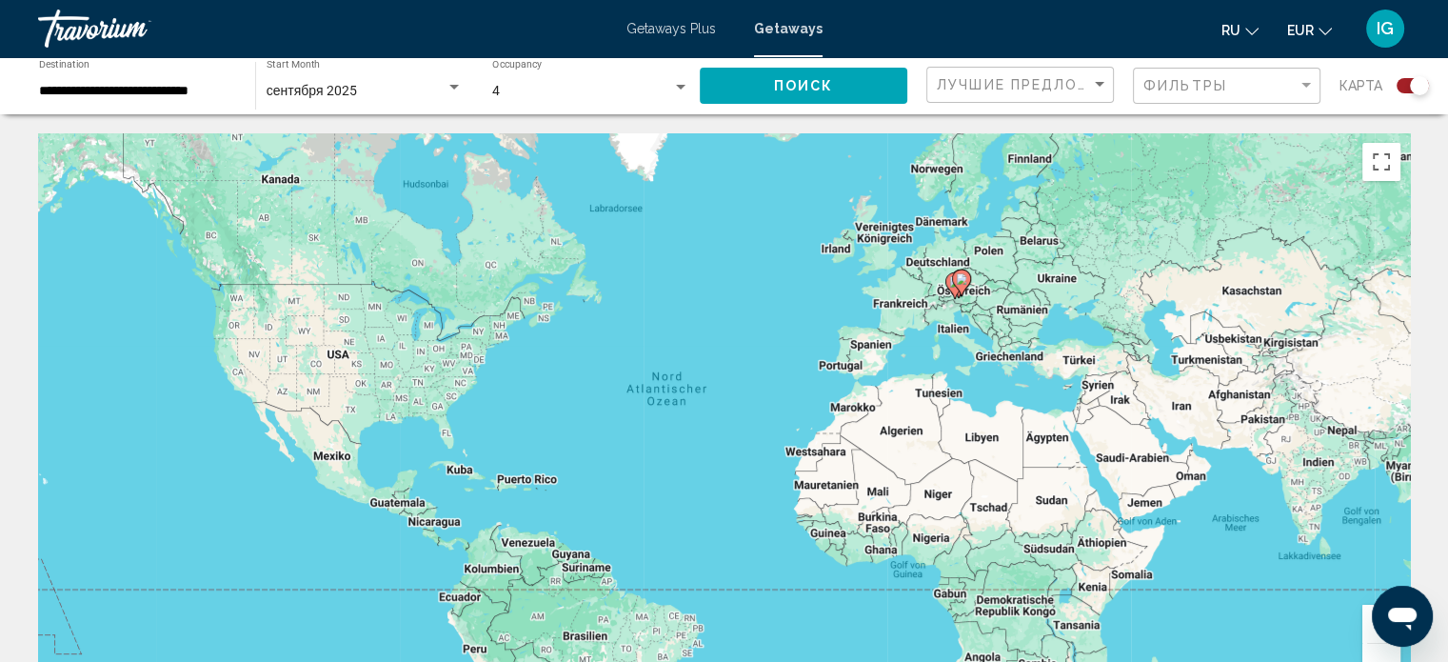
click at [1367, 635] on button "Vergrößern" at bounding box center [1382, 624] width 38 height 38
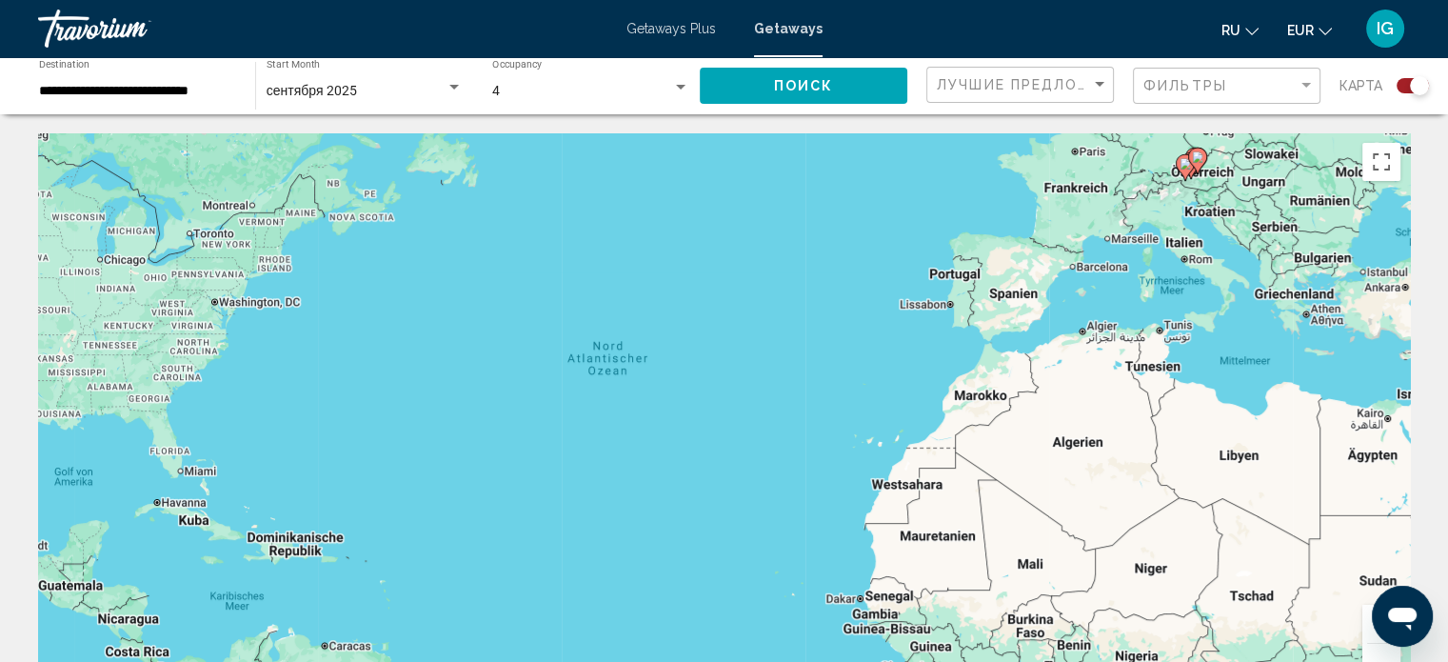
click at [1186, 173] on icon "Main content" at bounding box center [1184, 167] width 17 height 25
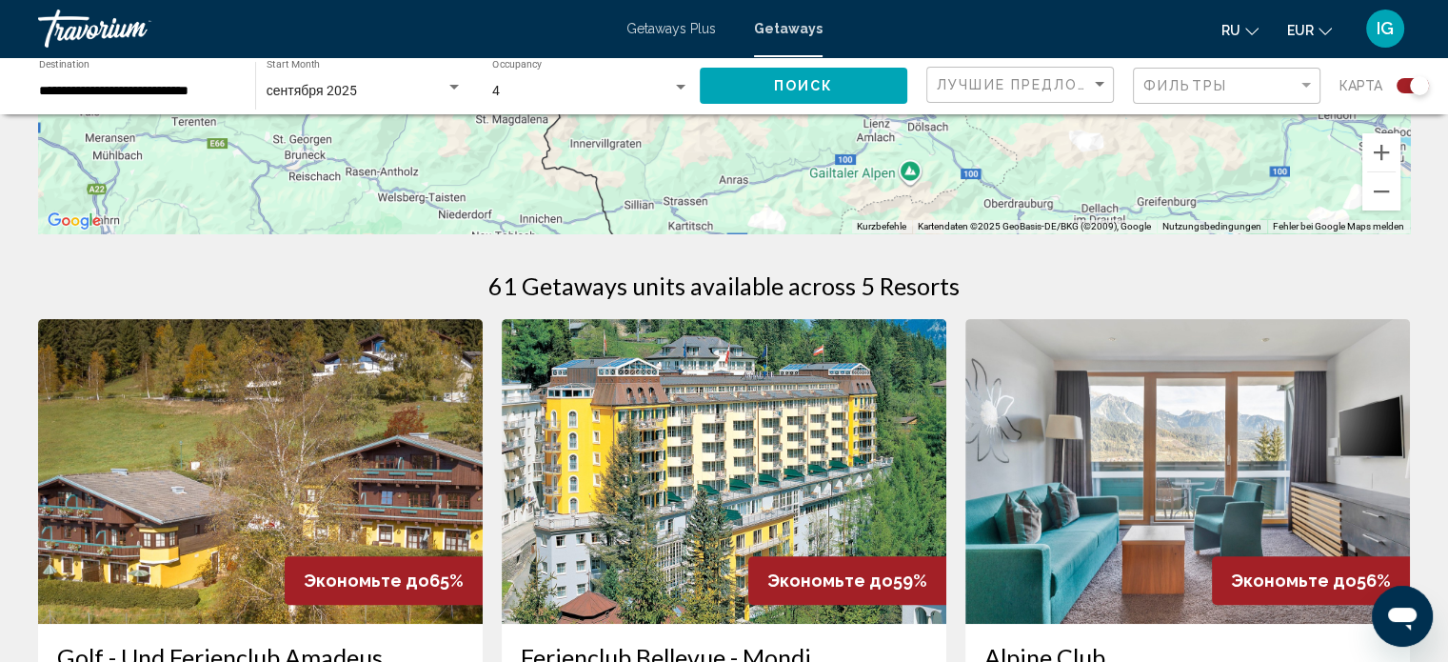
scroll to position [186, 0]
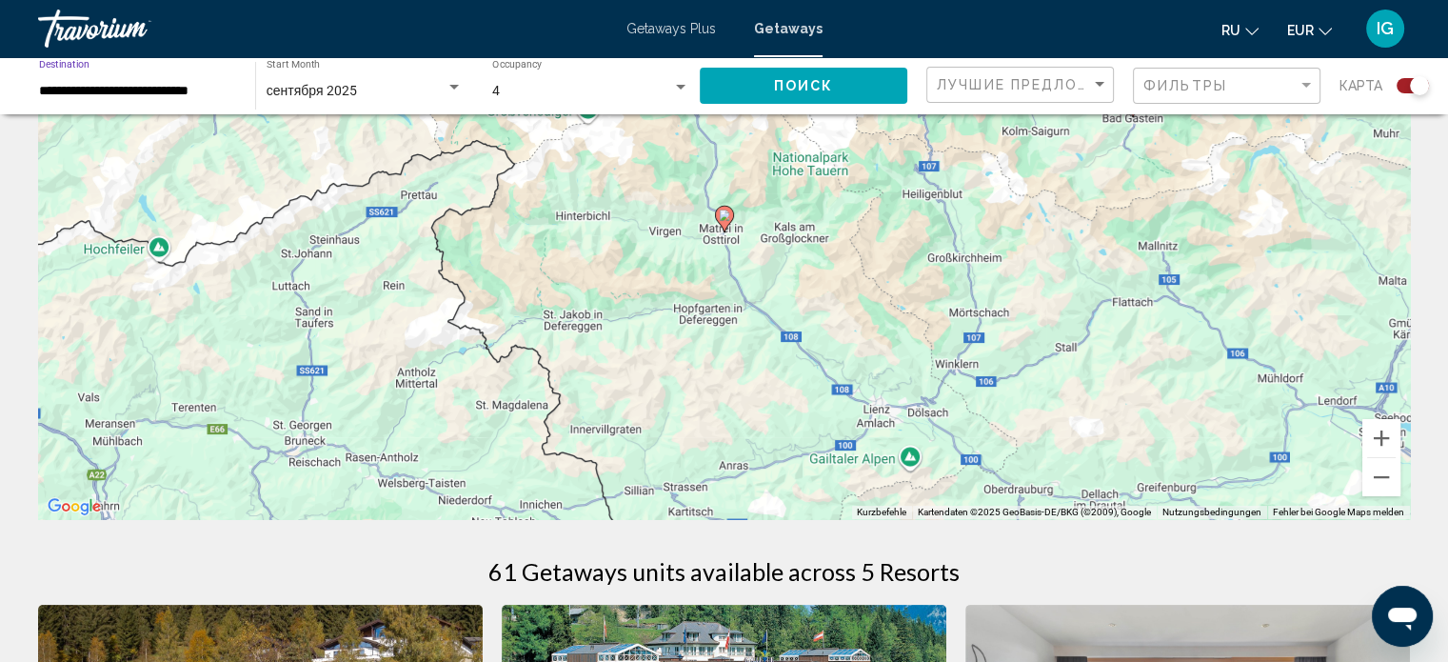
click at [207, 90] on input "**********" at bounding box center [137, 91] width 197 height 15
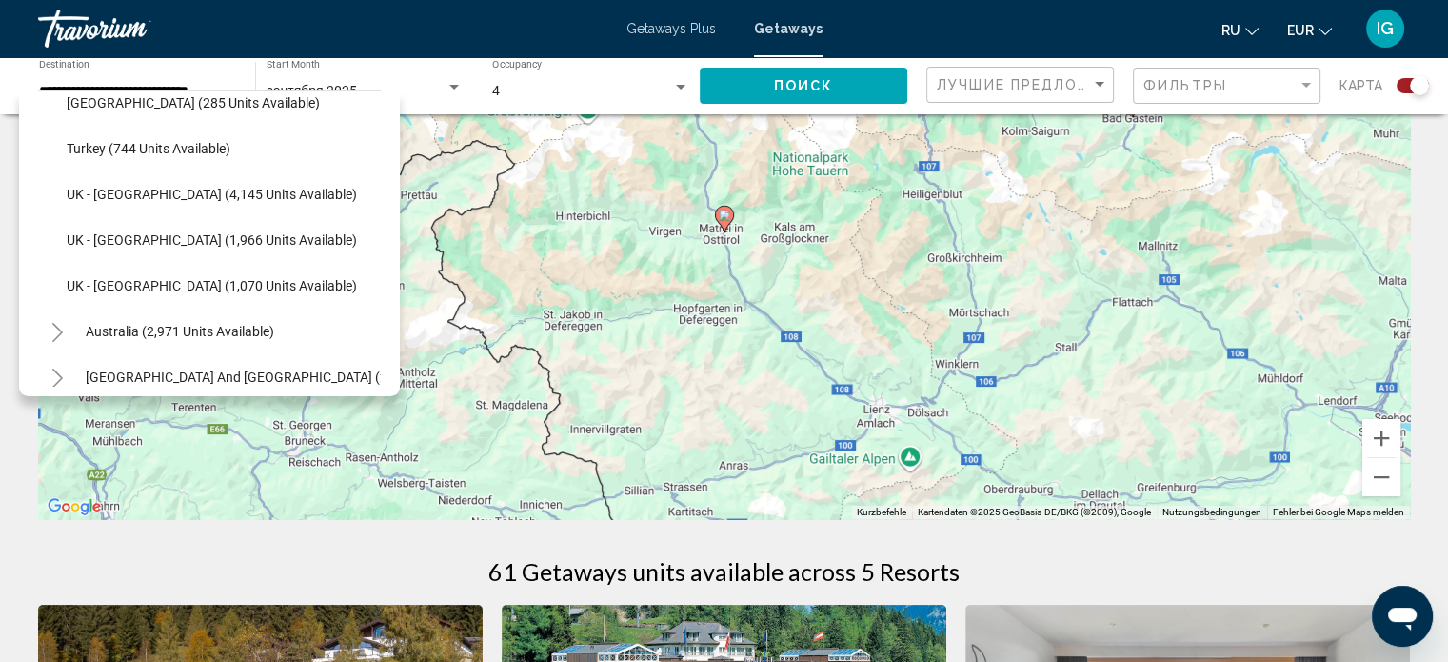
scroll to position [1215, 0]
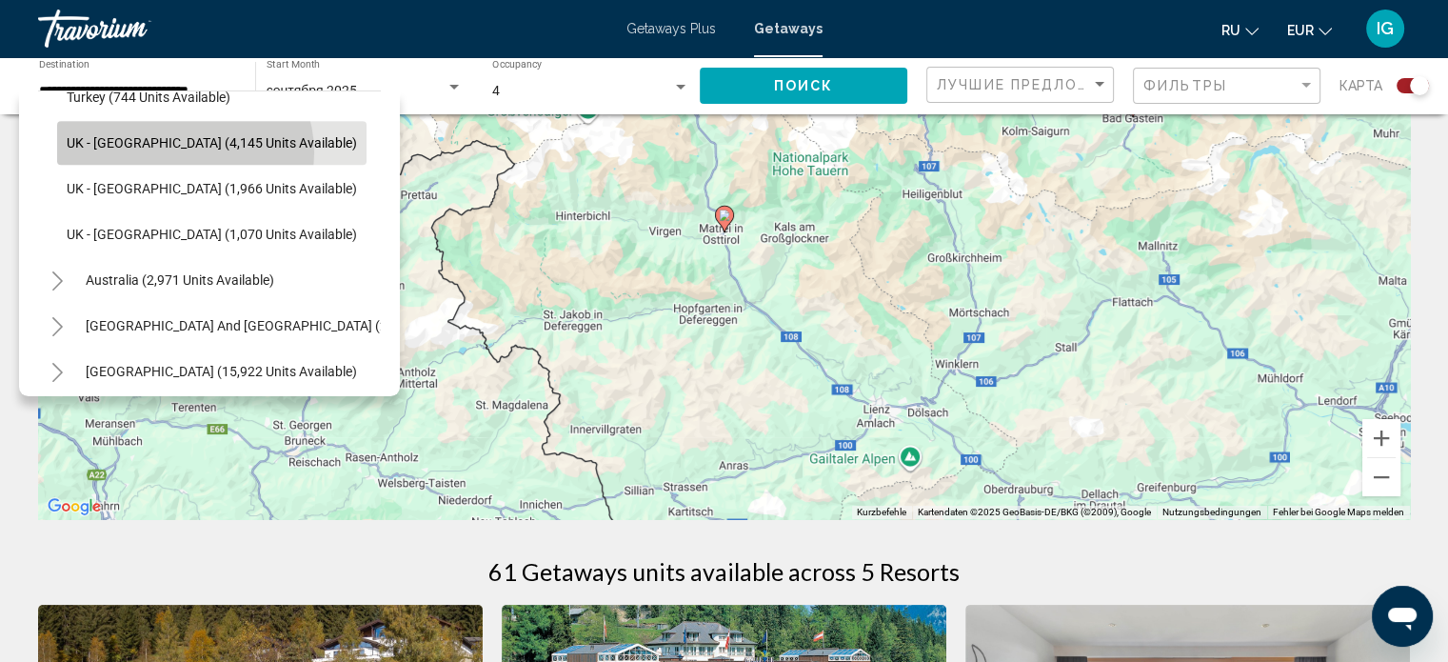
click at [184, 152] on button "UK - [GEOGRAPHIC_DATA] (4,145 units available)" at bounding box center [211, 143] width 309 height 44
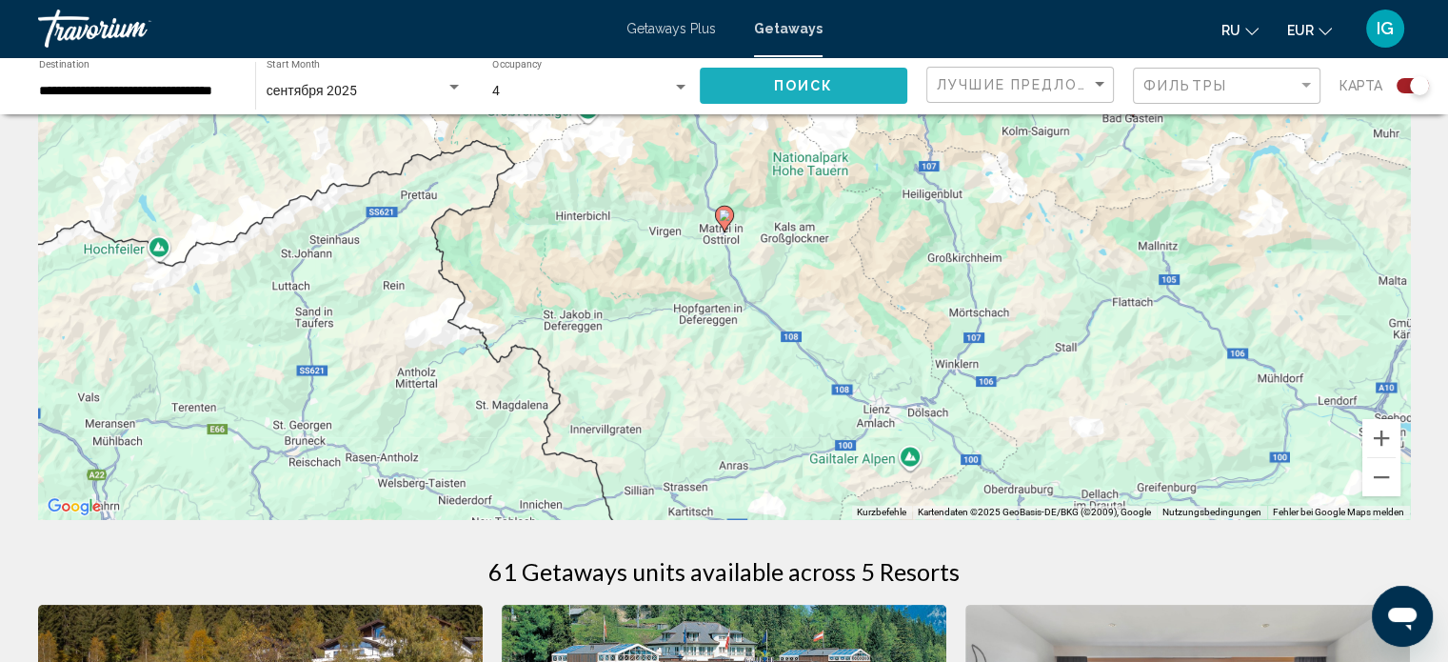
click at [835, 92] on button "Поиск" at bounding box center [804, 85] width 208 height 35
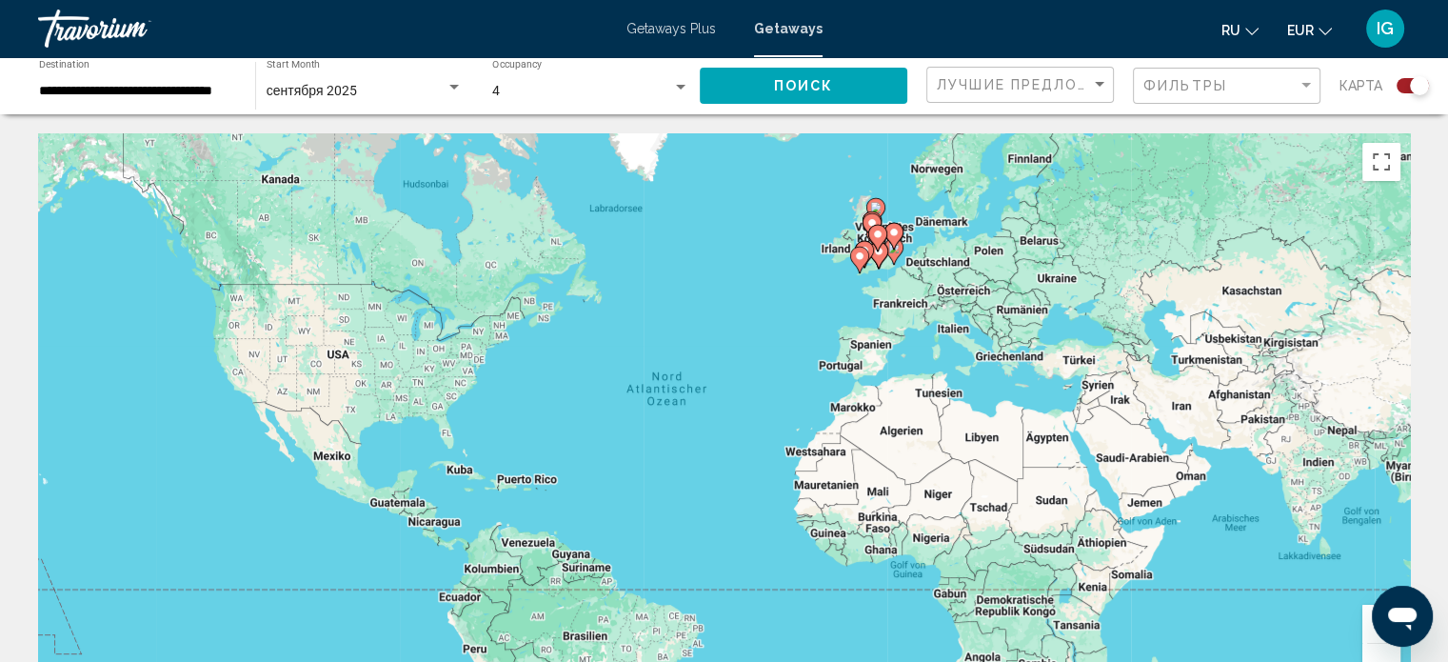
click at [1371, 634] on button "Vergrößern" at bounding box center [1382, 624] width 38 height 38
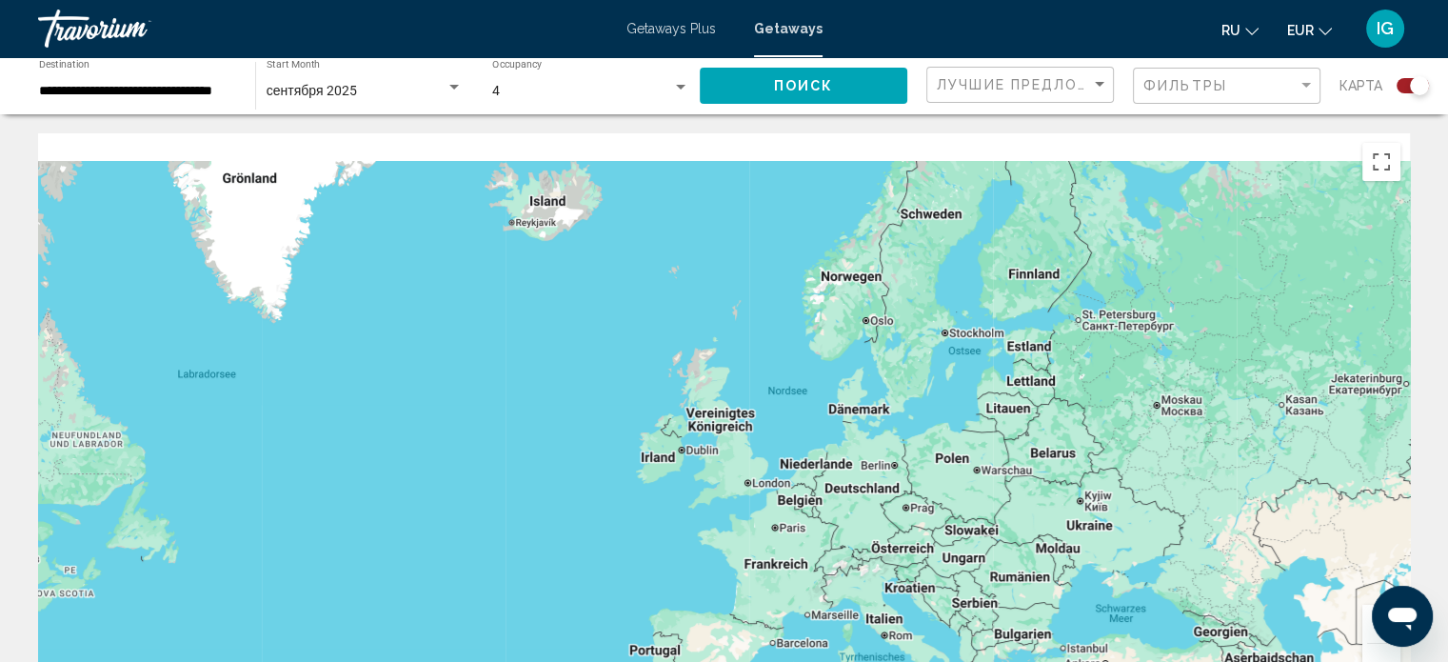
drag, startPoint x: 1077, startPoint y: 321, endPoint x: 767, endPoint y: 702, distance: 491.4
click at [767, 661] on html "**********" at bounding box center [724, 331] width 1448 height 662
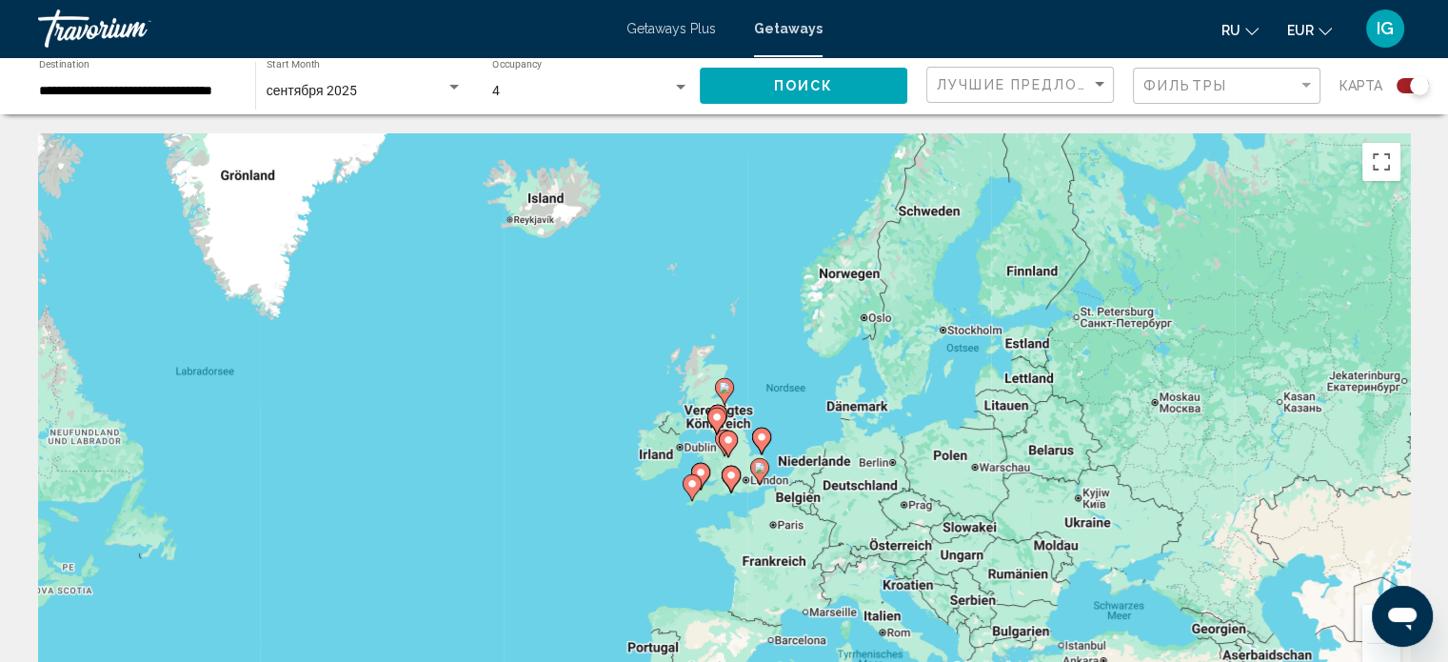
click at [1374, 635] on button "Vergrößern" at bounding box center [1382, 624] width 38 height 38
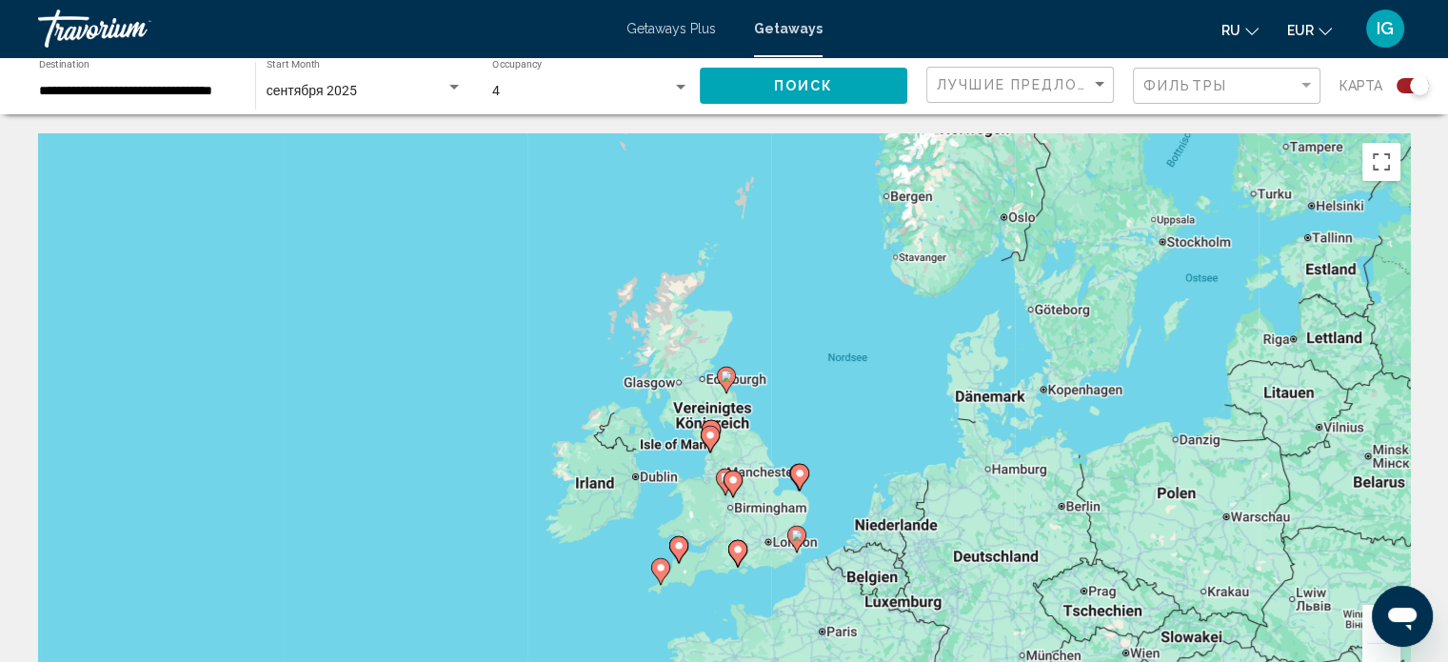
click at [1374, 635] on button "Vergrößern" at bounding box center [1382, 624] width 38 height 38
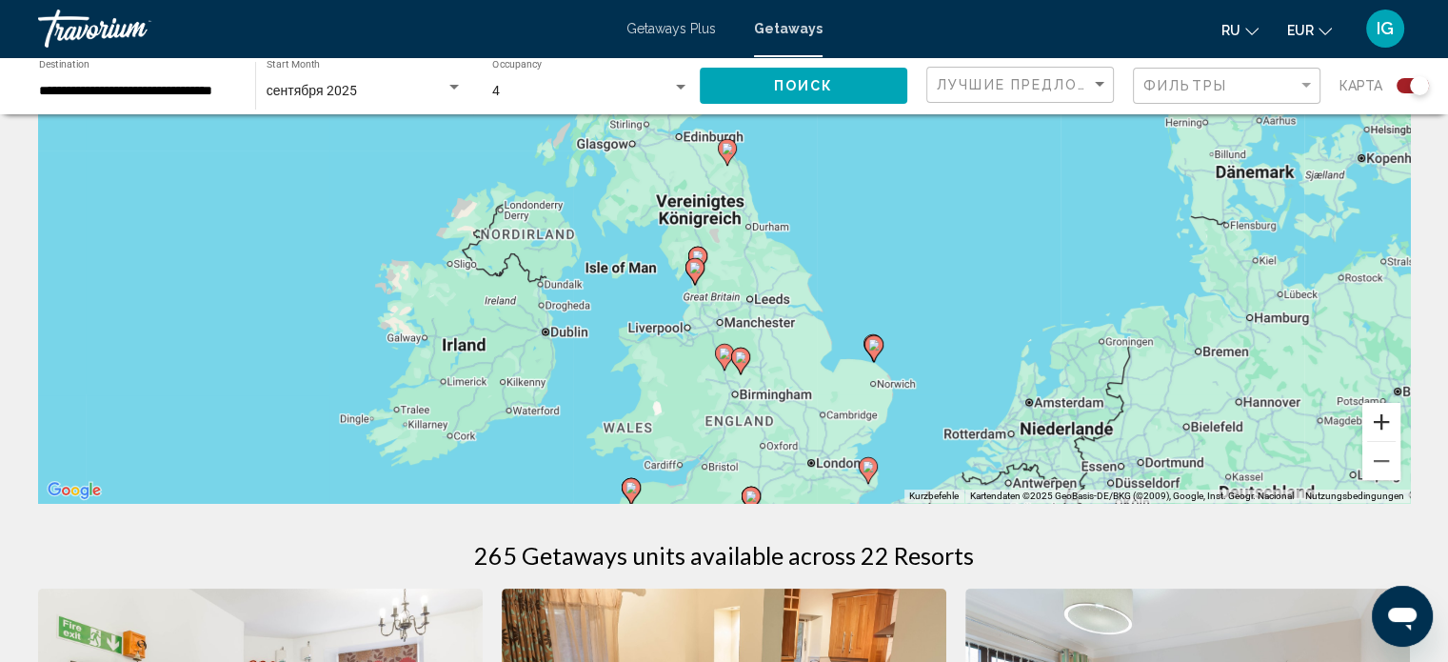
scroll to position [233, 0]
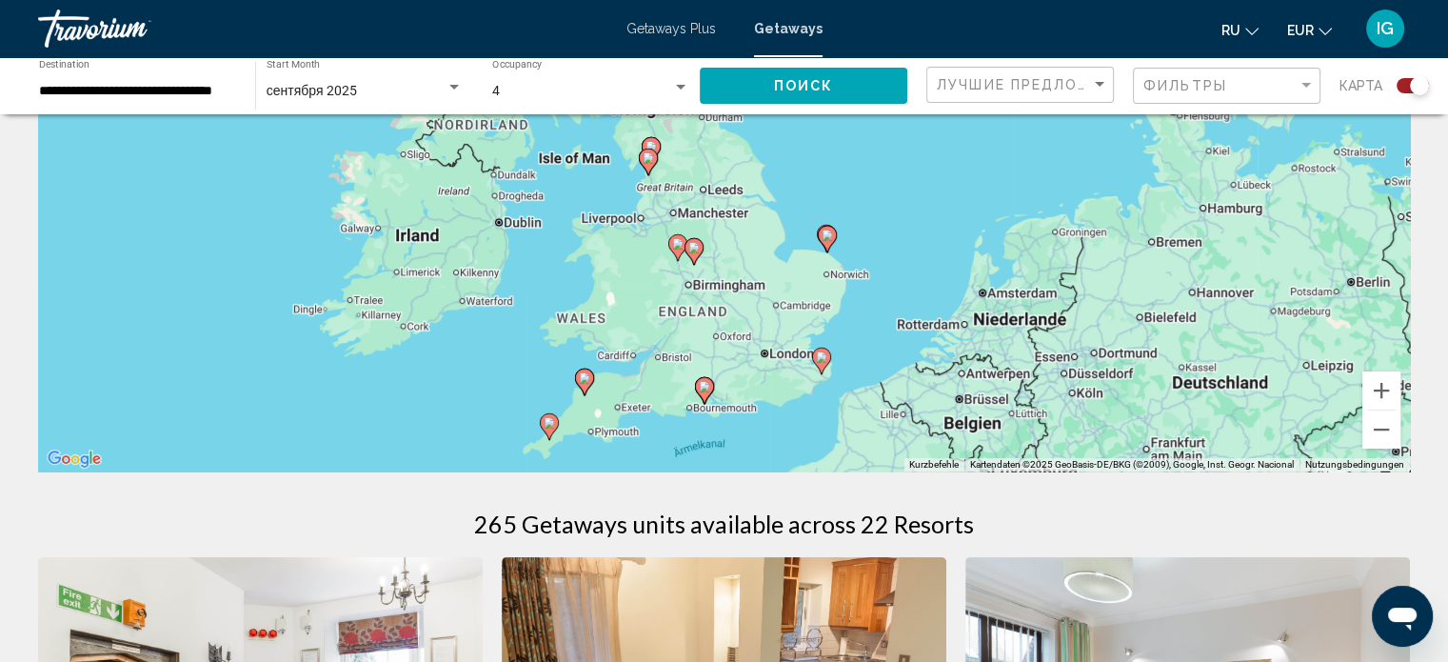
drag, startPoint x: 841, startPoint y: 441, endPoint x: 795, endPoint y: 362, distance: 91.3
click at [795, 362] on div "Um den Modus zum Ziehen mit der Tastatur zu aktivieren, drückst du Alt + Eingab…" at bounding box center [724, 185] width 1372 height 571
click at [823, 361] on image "Main content" at bounding box center [824, 357] width 11 height 11
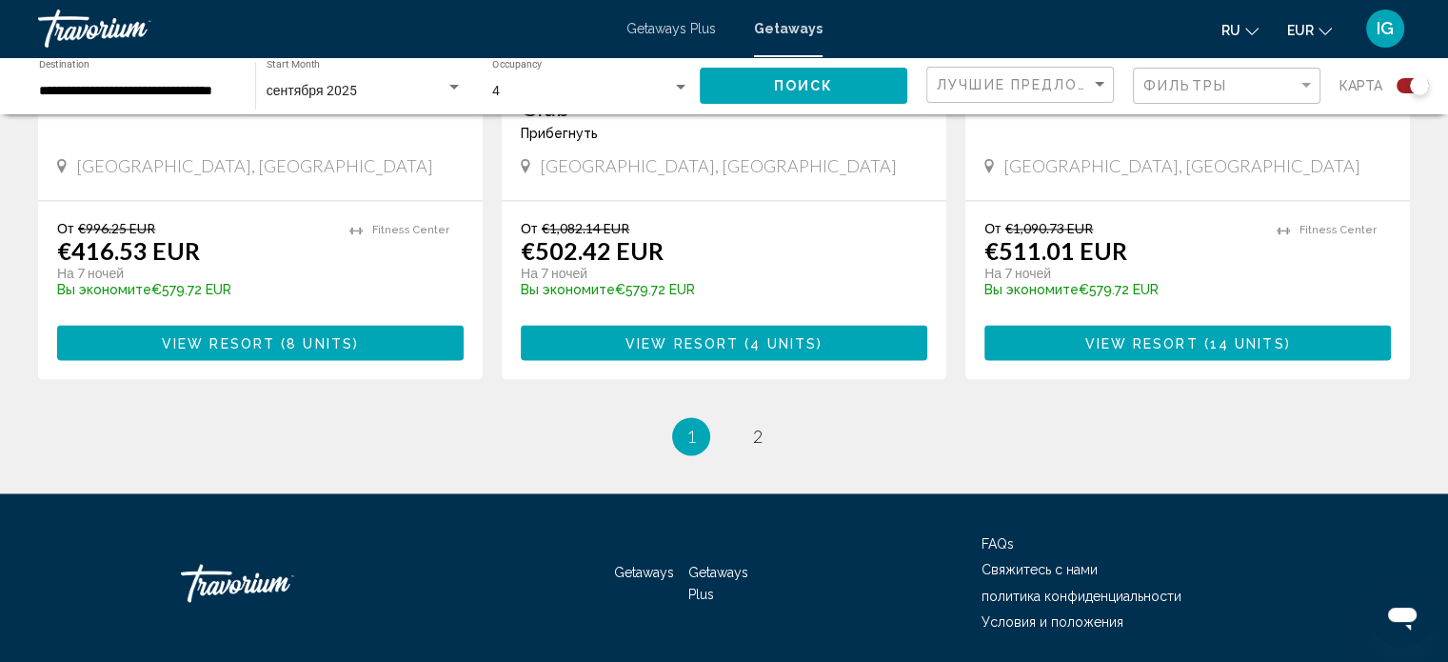
scroll to position [3086, 0]
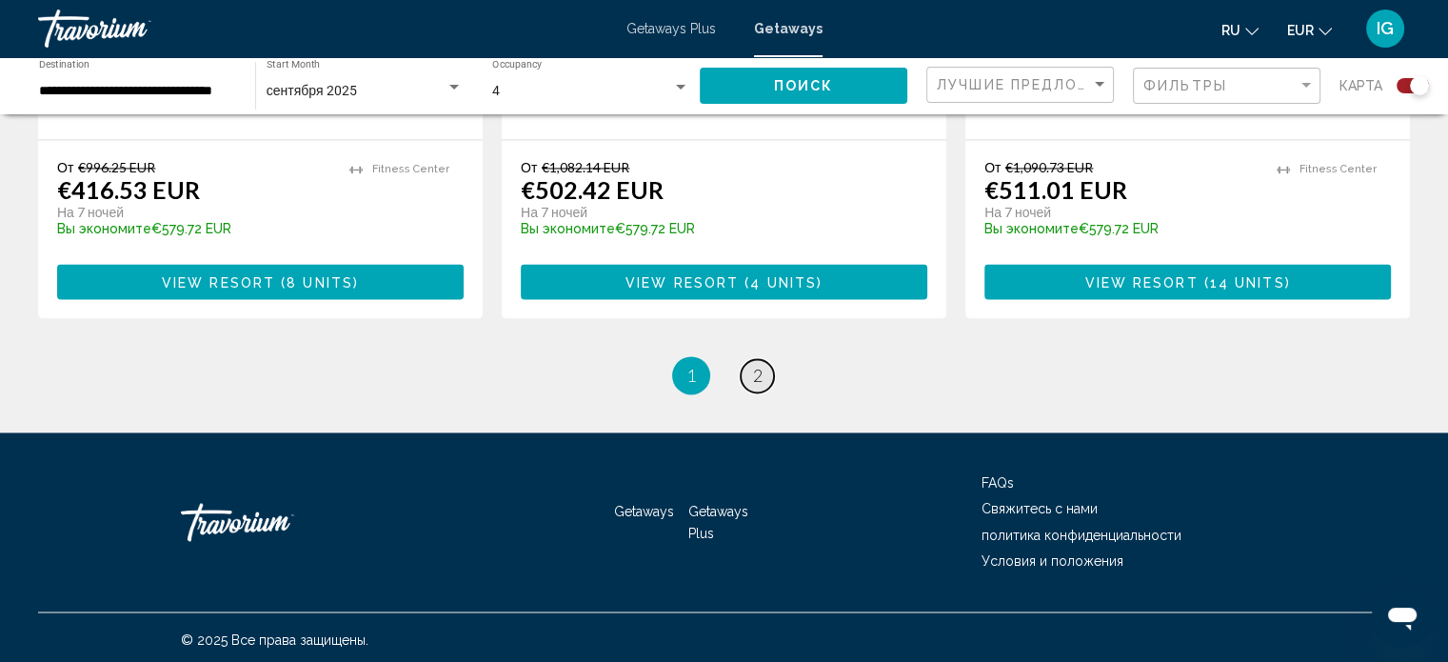
click at [753, 372] on span "2" at bounding box center [758, 375] width 10 height 21
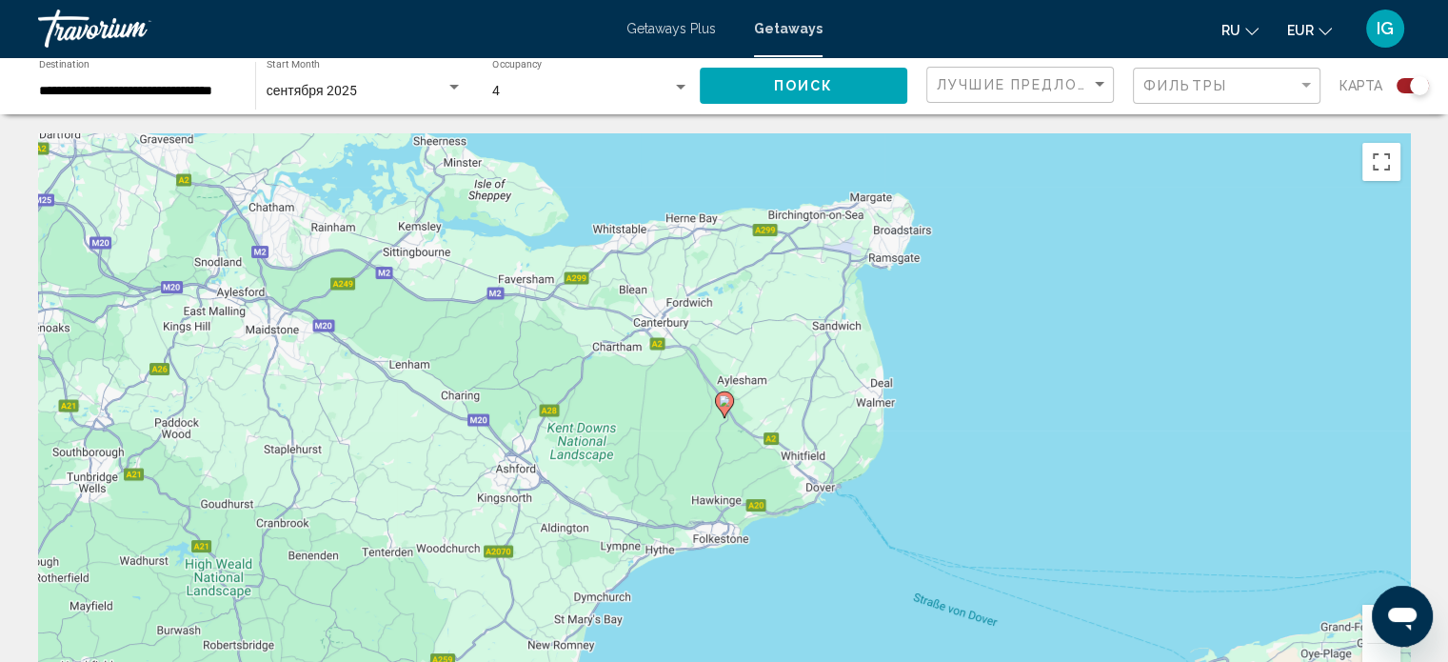
click at [213, 102] on div "**********" at bounding box center [137, 86] width 197 height 52
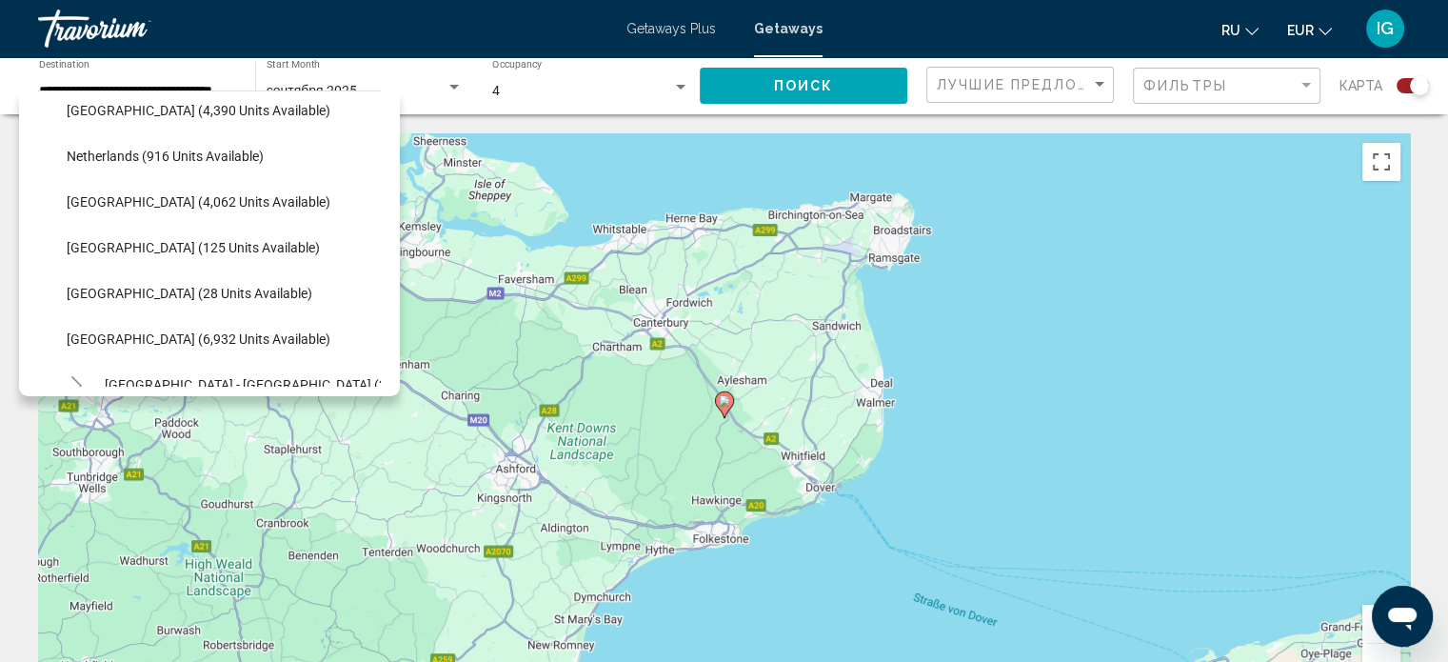
scroll to position [772, 0]
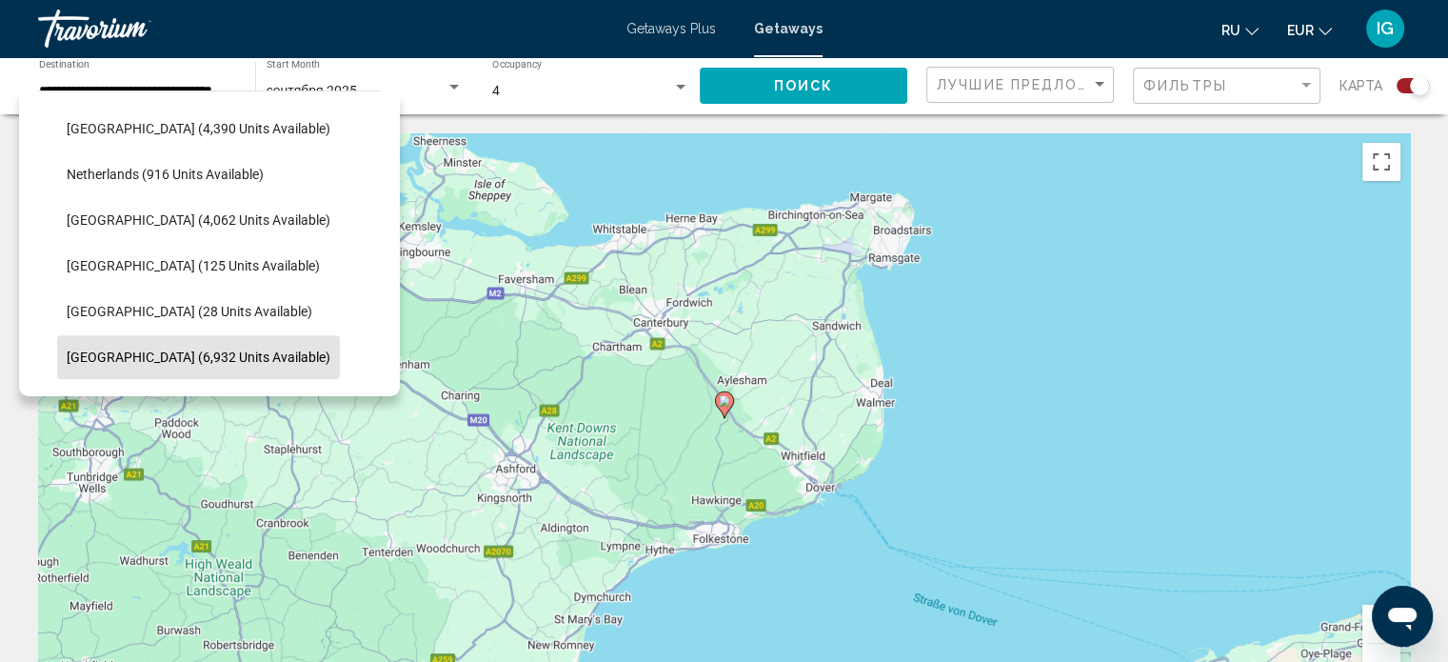
click at [133, 344] on button "[GEOGRAPHIC_DATA] (6,932 units available)" at bounding box center [198, 357] width 283 height 44
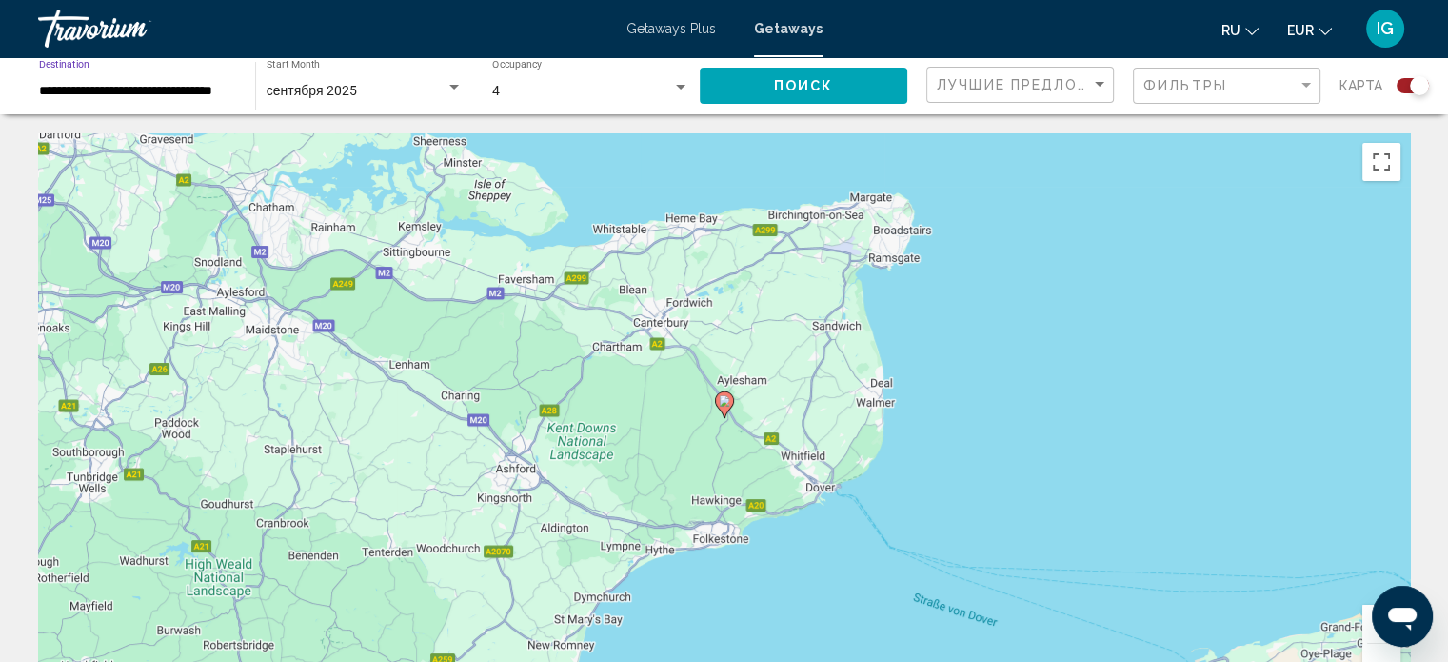
type input "**********"
click at [850, 87] on button "Поиск" at bounding box center [804, 85] width 208 height 35
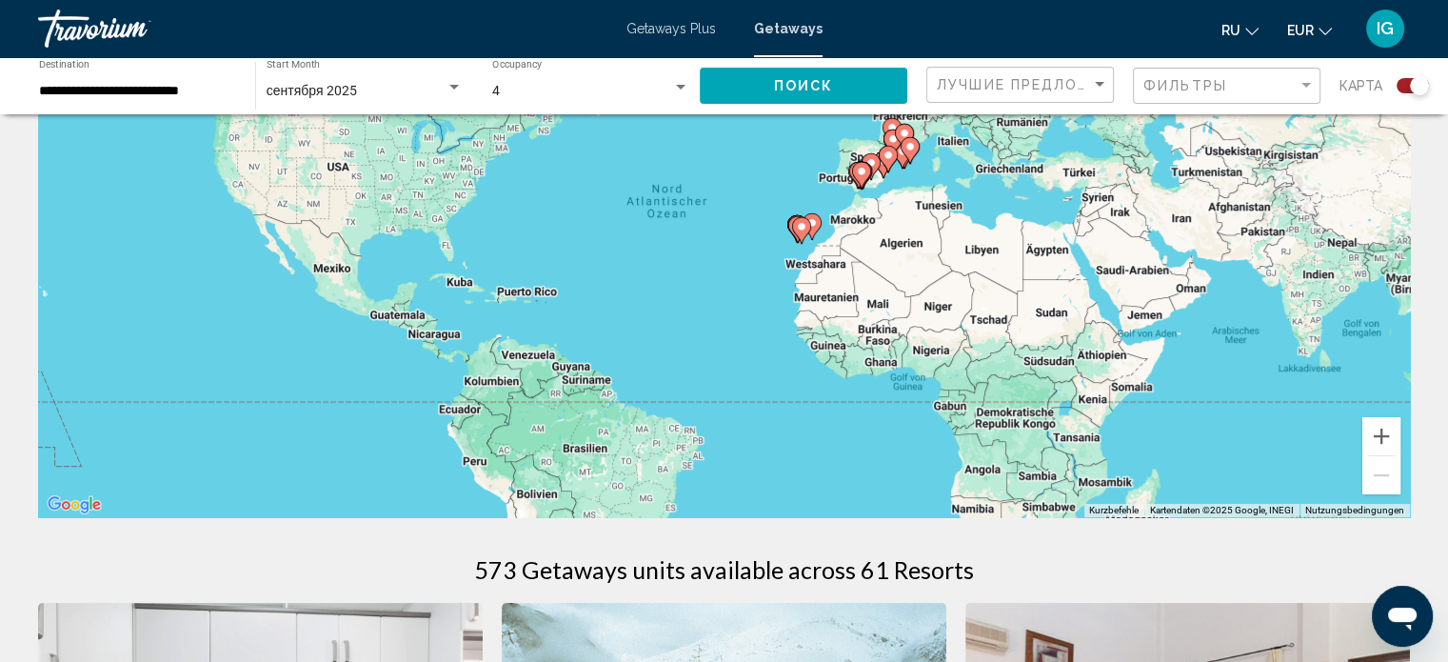
scroll to position [183, 0]
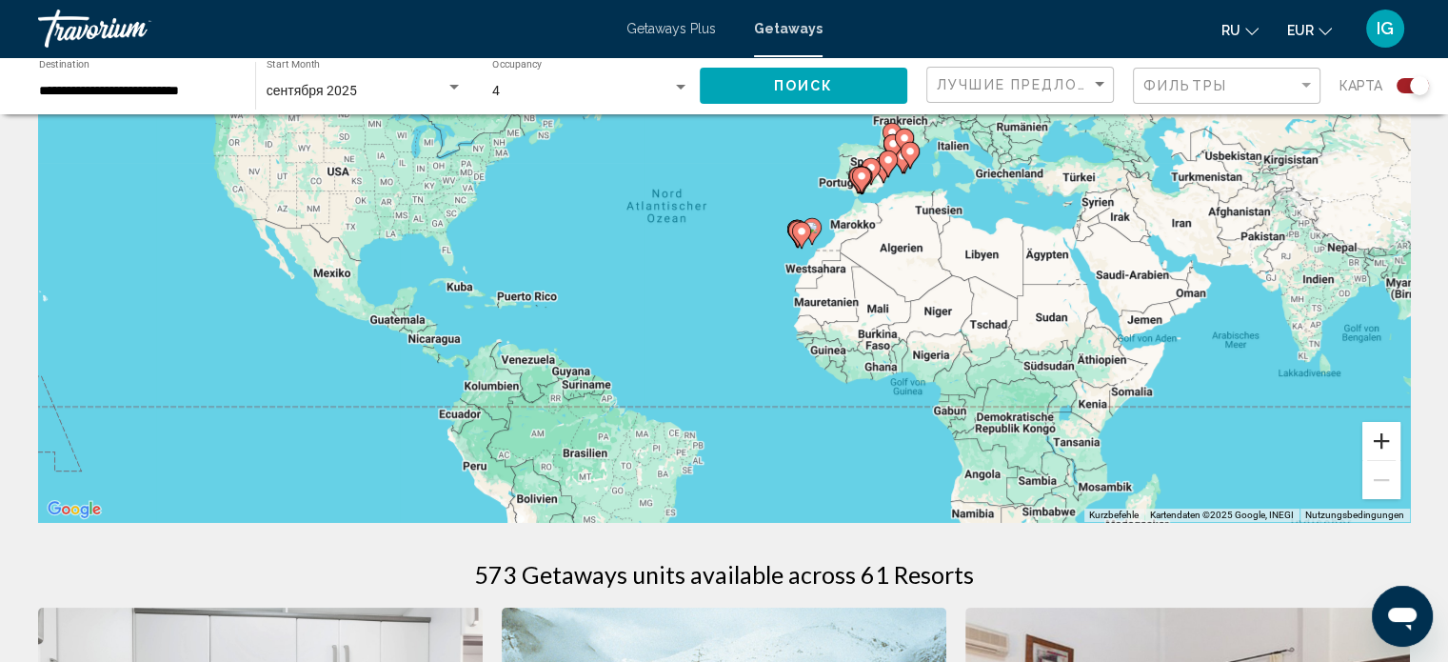
click at [1390, 438] on button "Vergrößern" at bounding box center [1382, 441] width 38 height 38
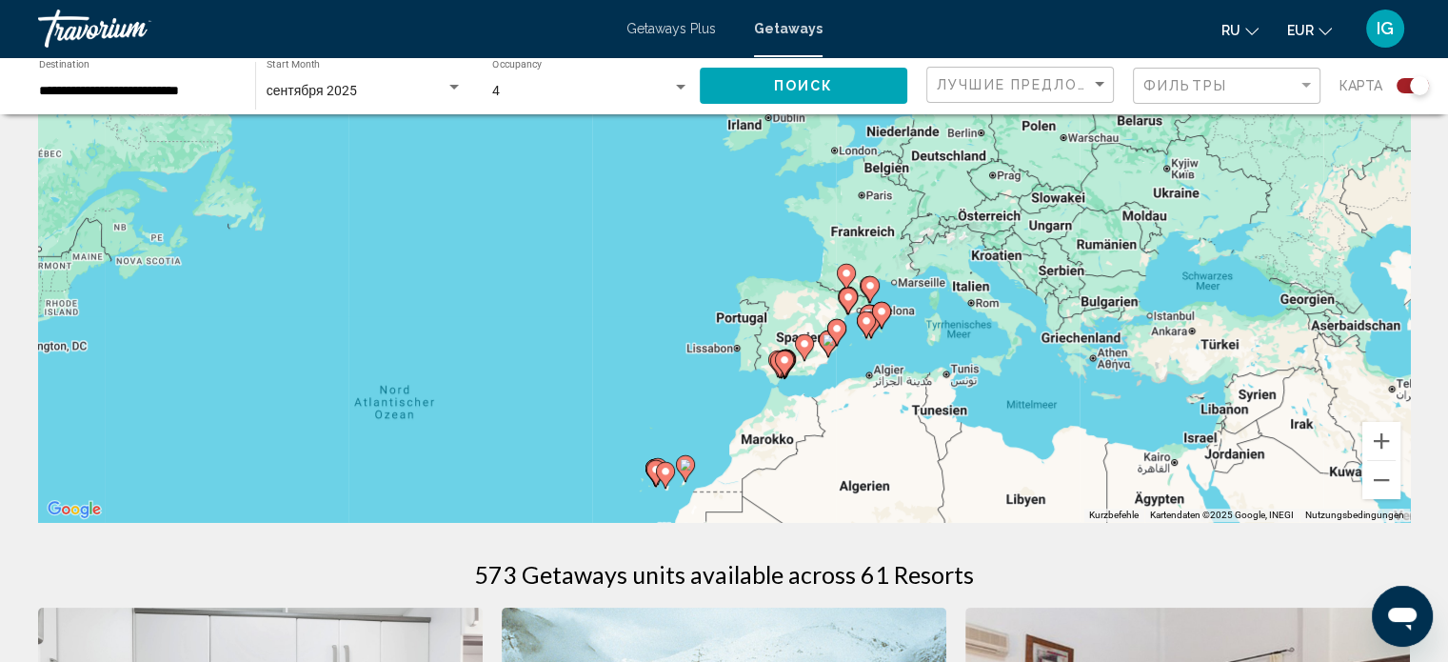
drag, startPoint x: 1225, startPoint y: 209, endPoint x: 954, endPoint y: 513, distance: 408.0
click at [954, 513] on div "Um den Modus zum Ziehen mit der Tastatur zu aktivieren, drückst du Alt + Eingab…" at bounding box center [724, 235] width 1372 height 571
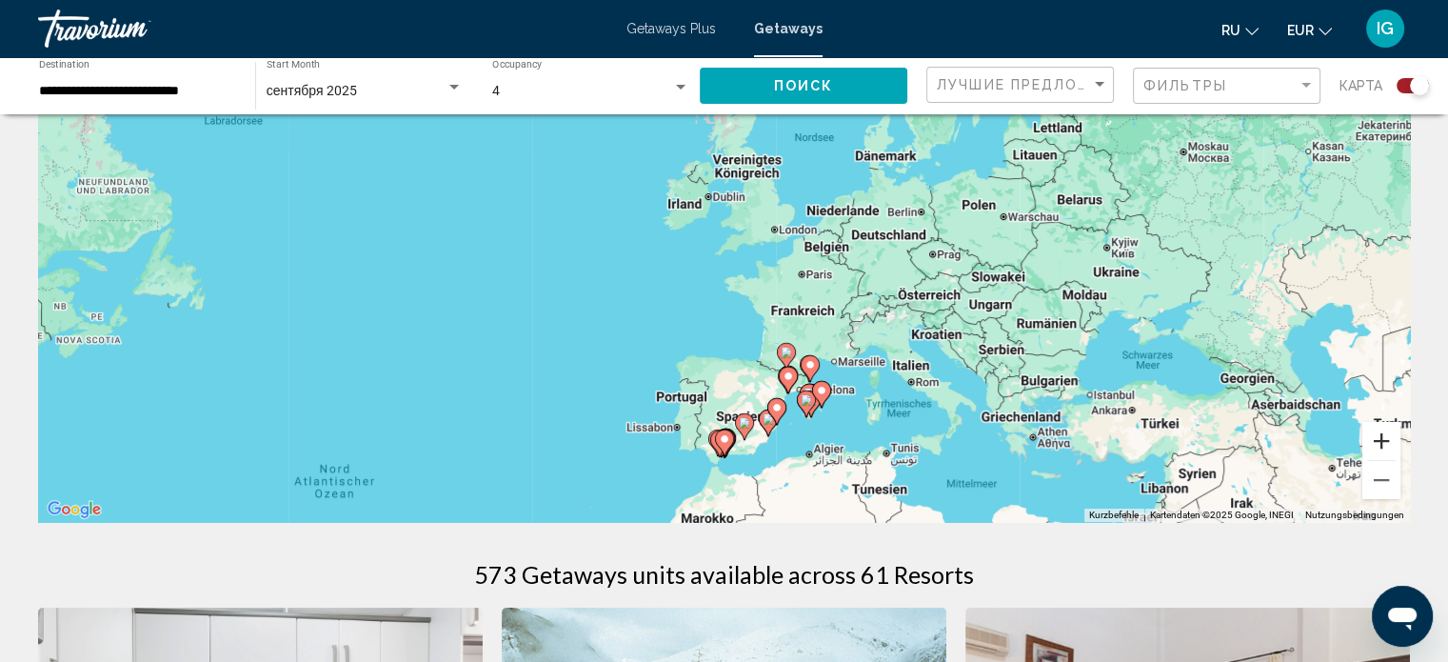
click at [1391, 432] on button "Vergrößern" at bounding box center [1382, 441] width 38 height 38
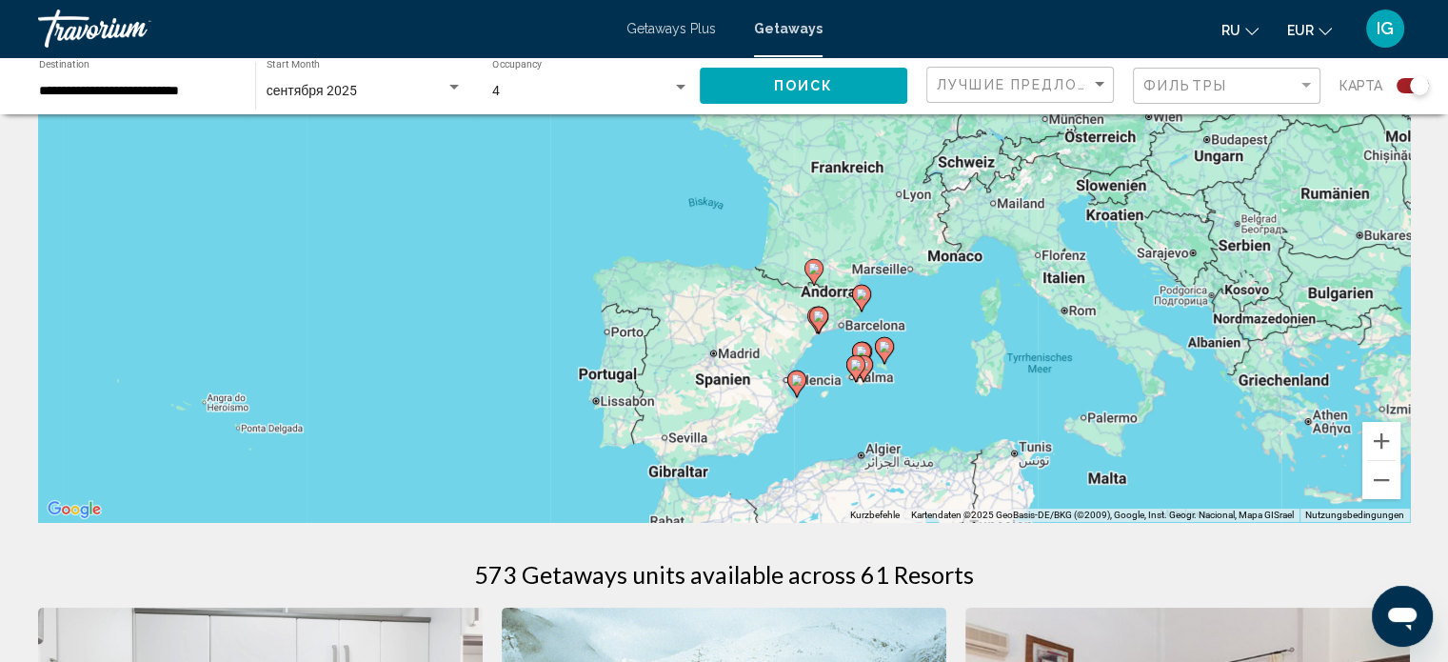
drag, startPoint x: 972, startPoint y: 448, endPoint x: 936, endPoint y: 189, distance: 260.6
click at [936, 189] on div "Um den Modus zum Ziehen mit der Tastatur zu aktivieren, drückst du Alt + Eingab…" at bounding box center [724, 235] width 1372 height 571
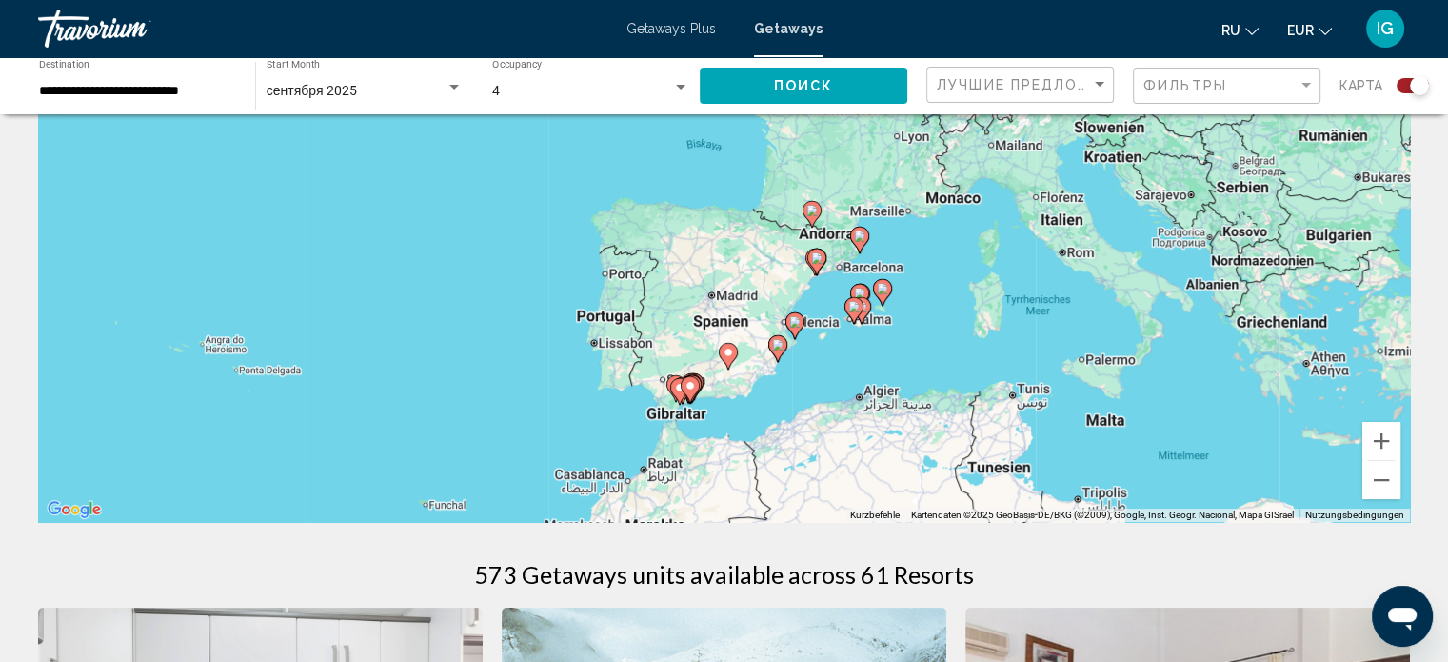
click at [818, 262] on image "Main content" at bounding box center [816, 257] width 11 height 11
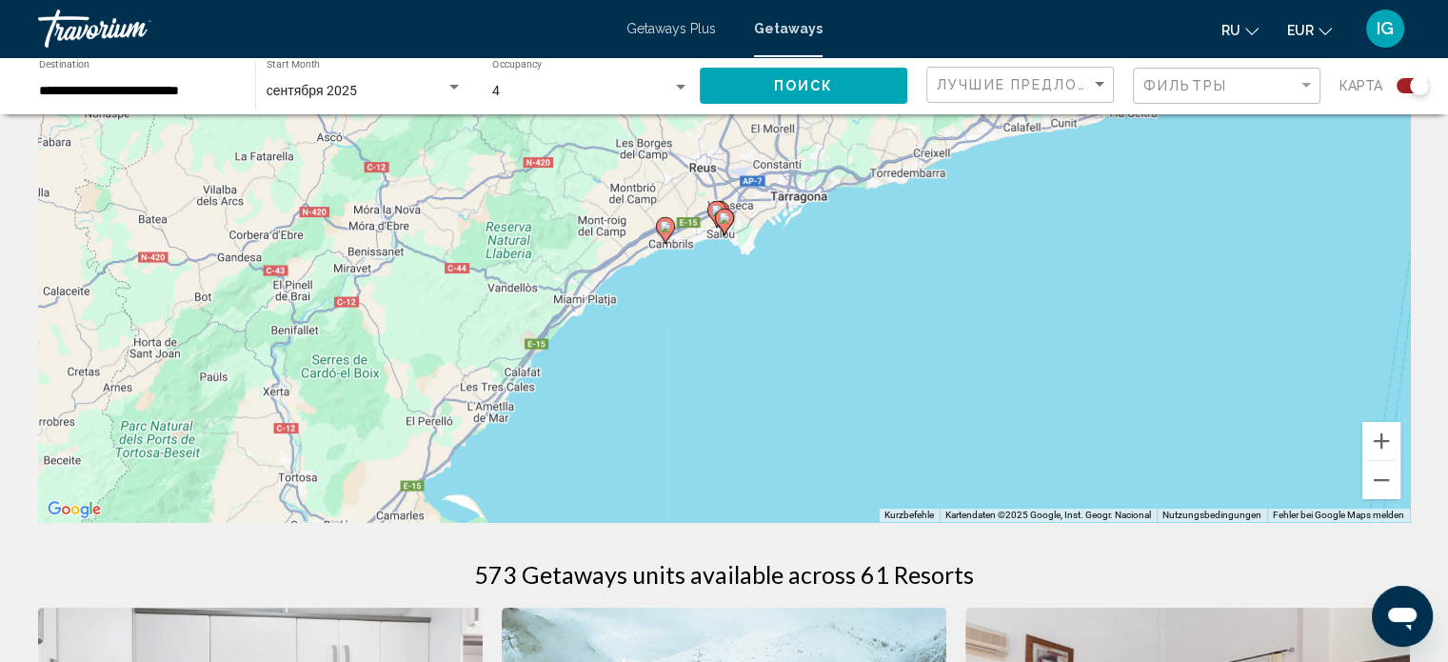
click at [717, 215] on icon "Main content" at bounding box center [723, 221] width 17 height 25
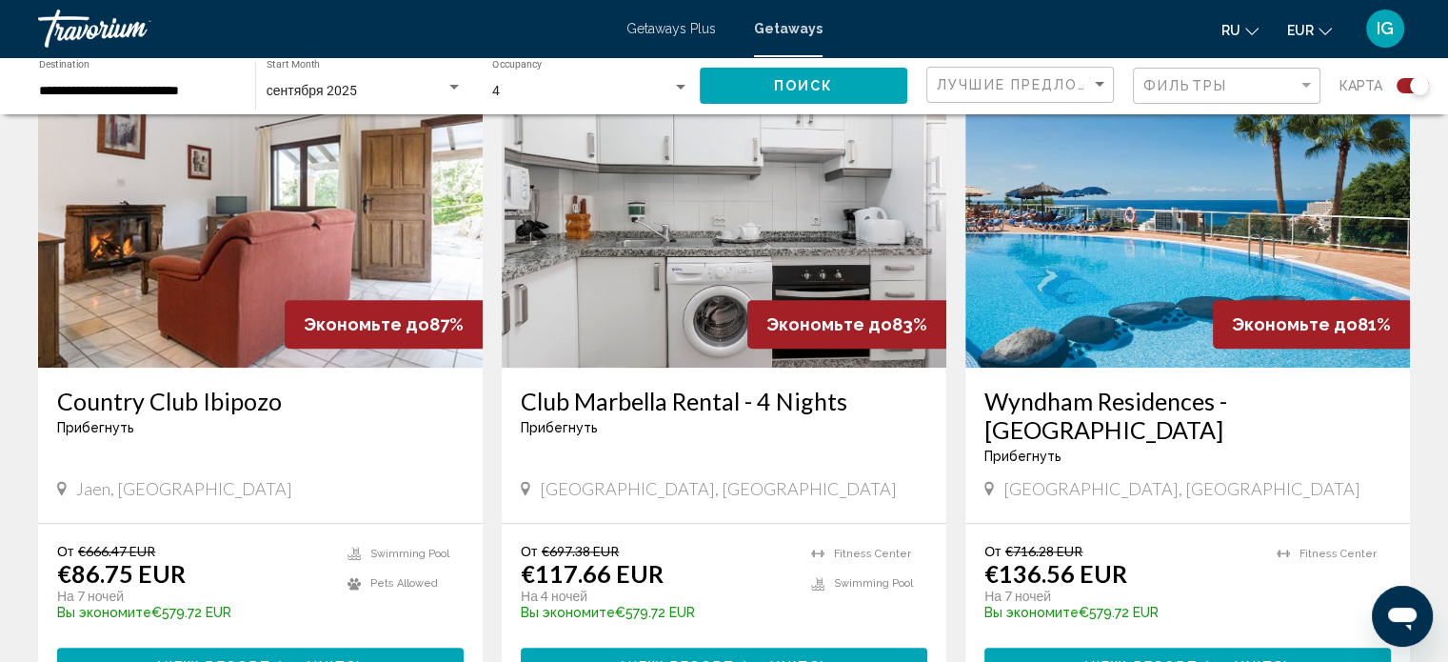
scroll to position [1387, 0]
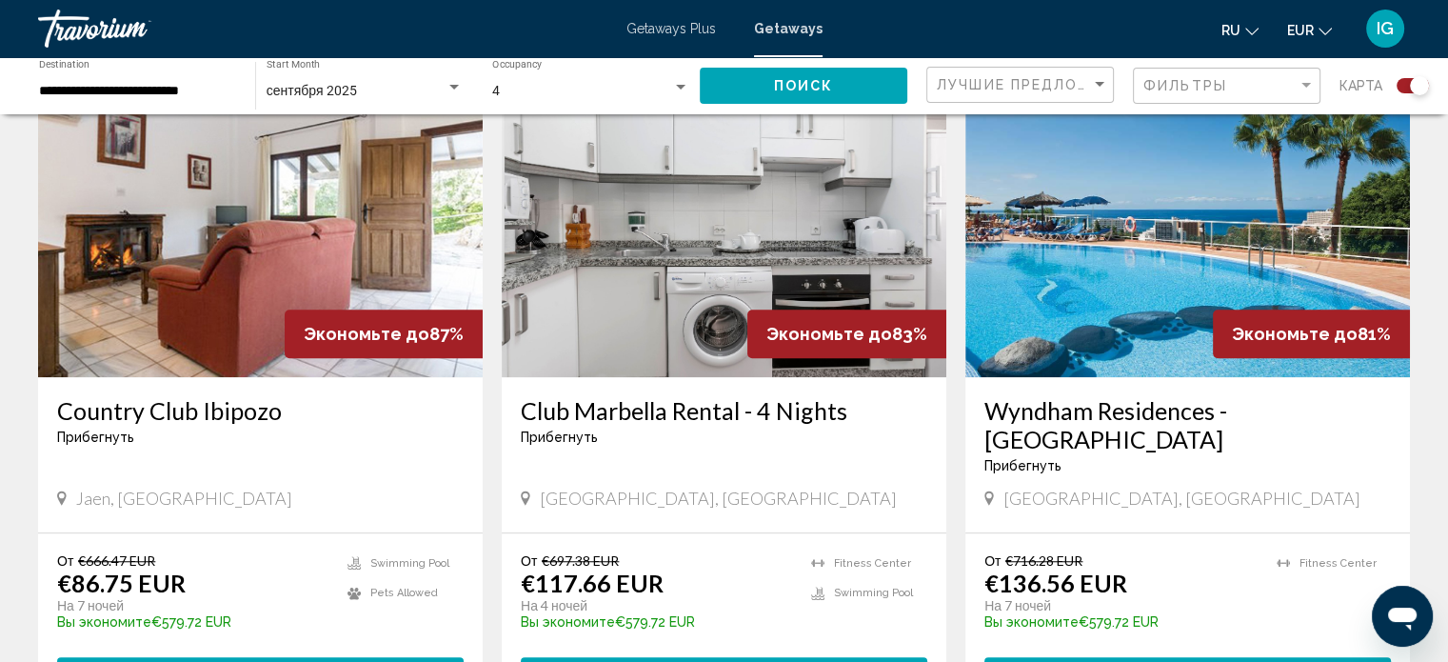
click at [1118, 288] on img "Main content" at bounding box center [1188, 224] width 445 height 305
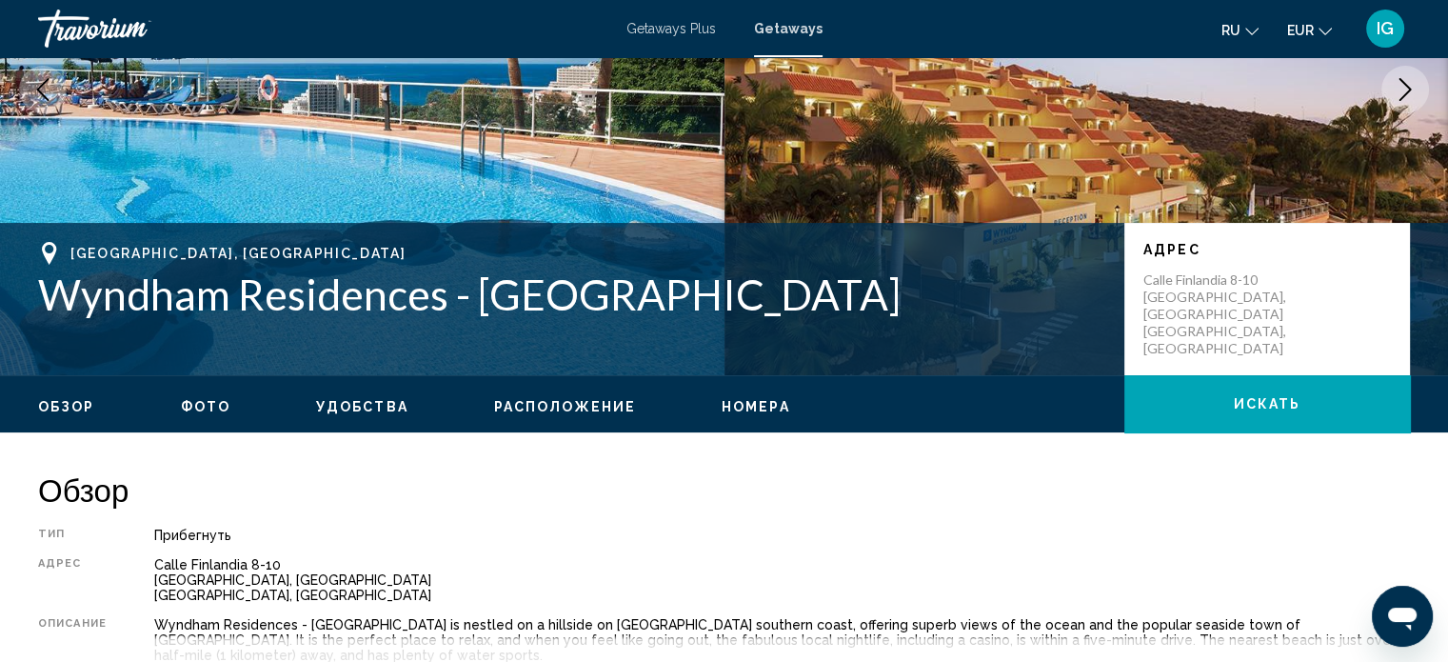
scroll to position [269, 0]
